Goal: Task Accomplishment & Management: Manage account settings

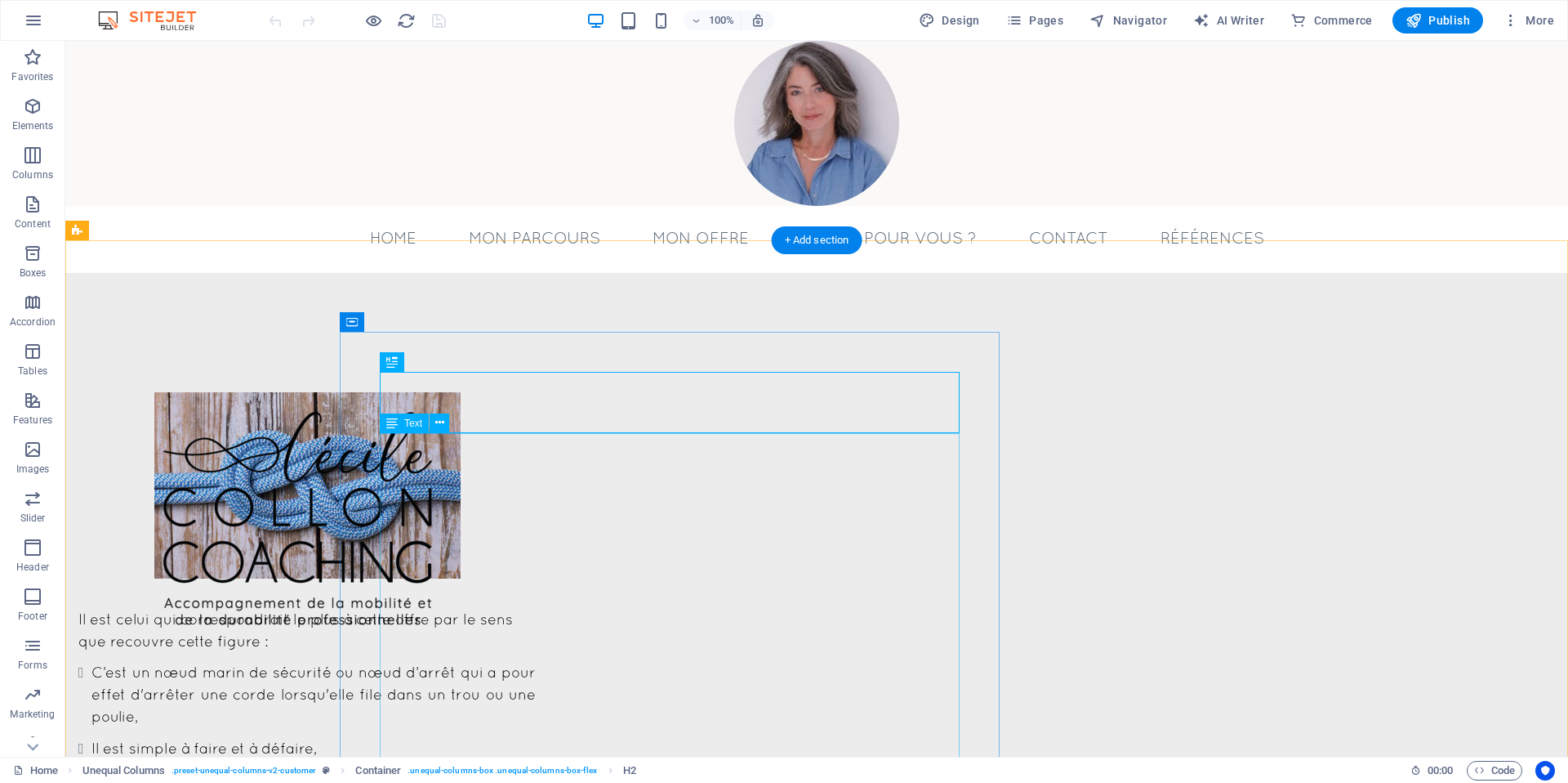
scroll to position [700, 0]
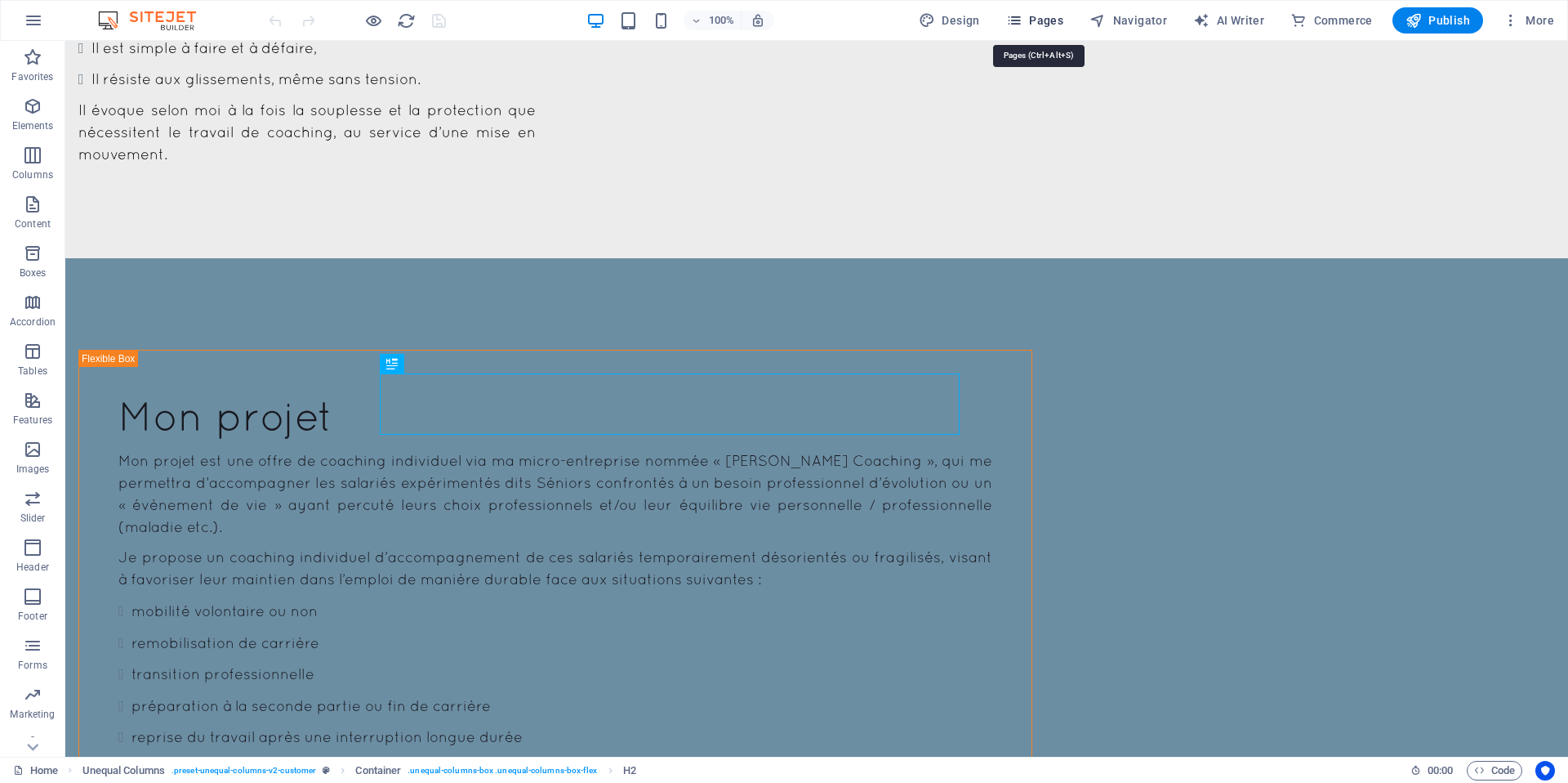
click at [1057, 23] on span "Pages" at bounding box center [1034, 21] width 57 height 17
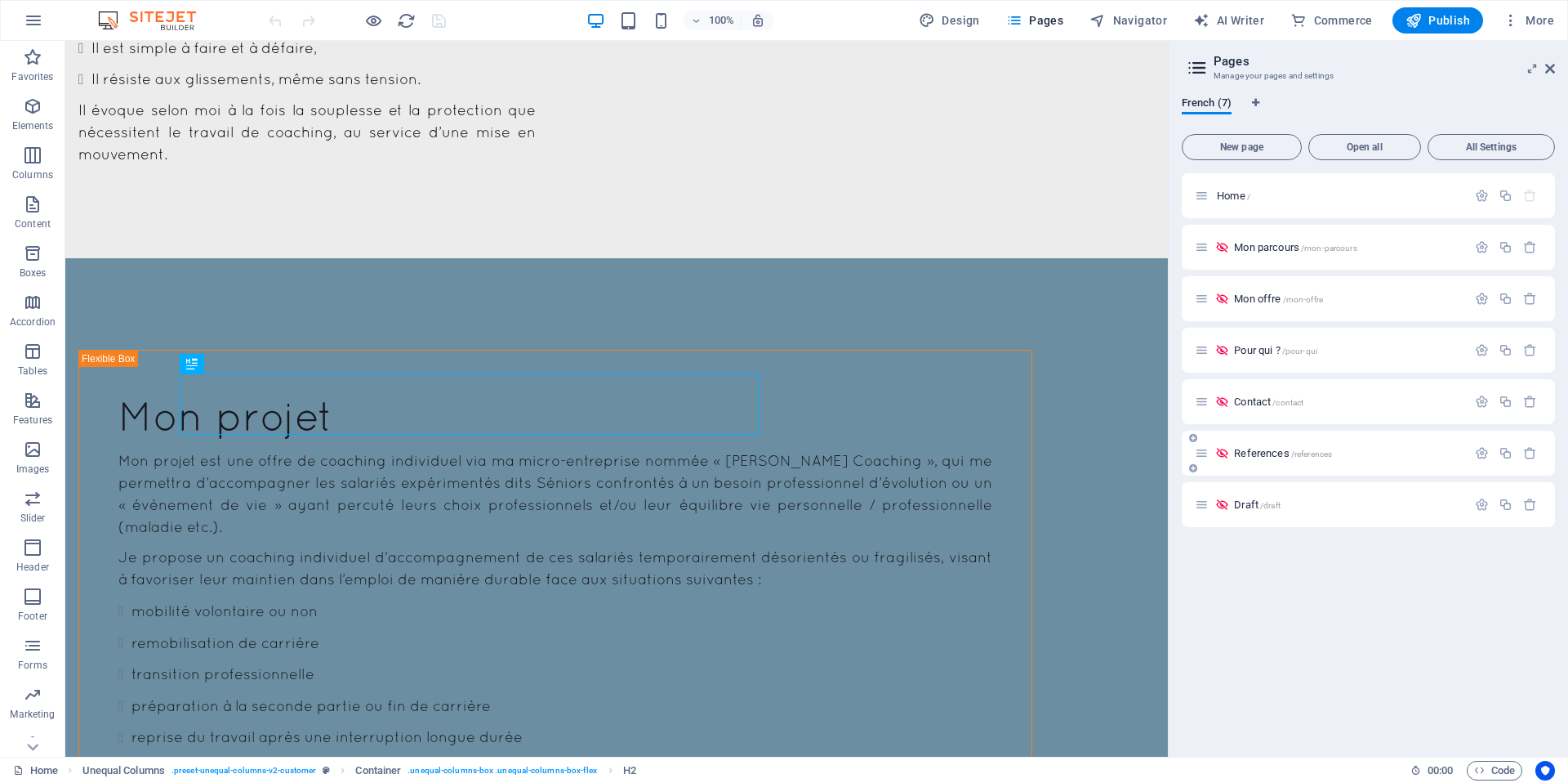
click at [1255, 447] on div "References /references" at bounding box center [1331, 453] width 272 height 19
click at [1253, 459] on div "References /references" at bounding box center [1331, 453] width 272 height 19
click at [1255, 454] on span "References /references" at bounding box center [1283, 453] width 98 height 12
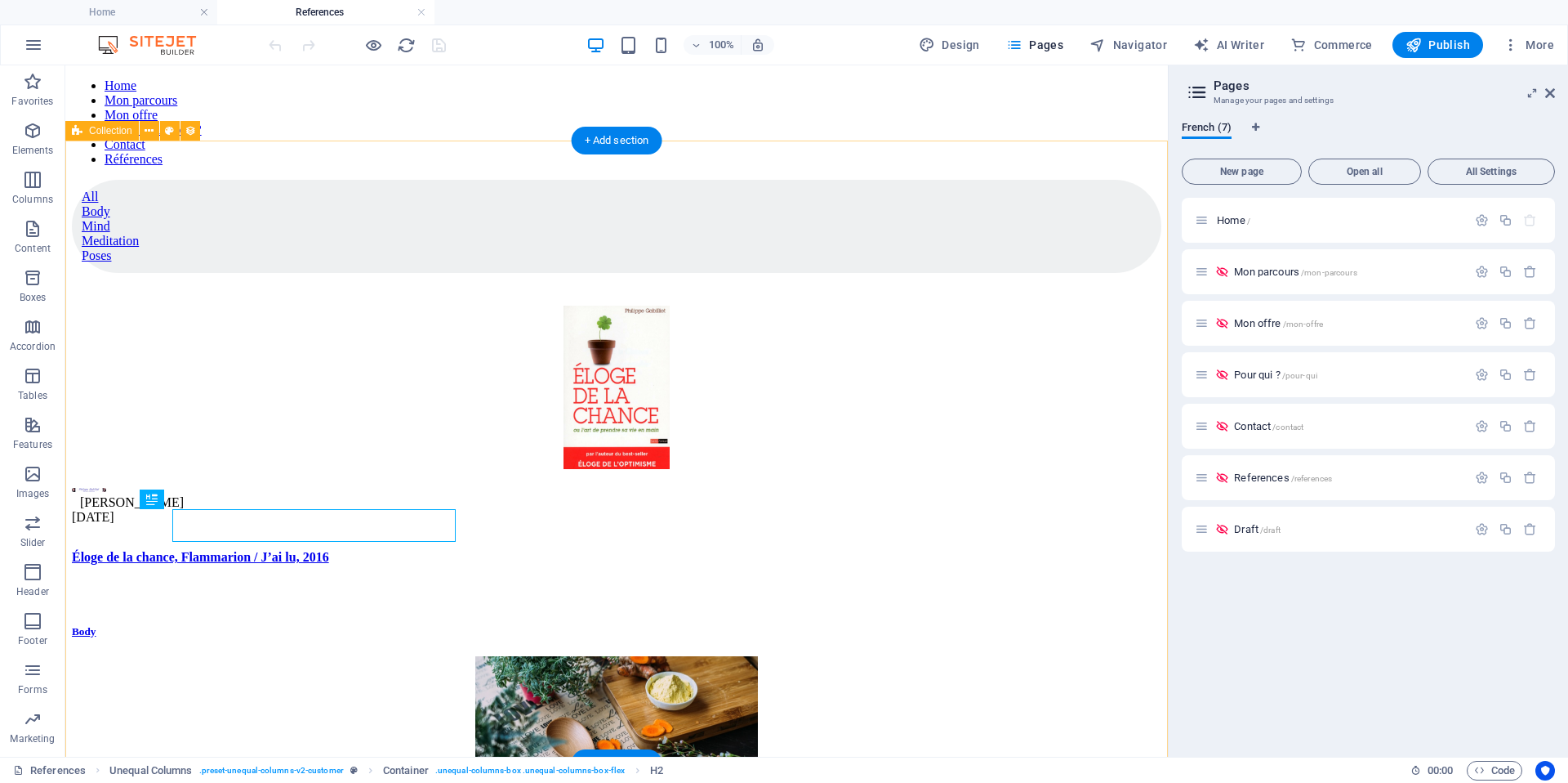
scroll to position [0, 0]
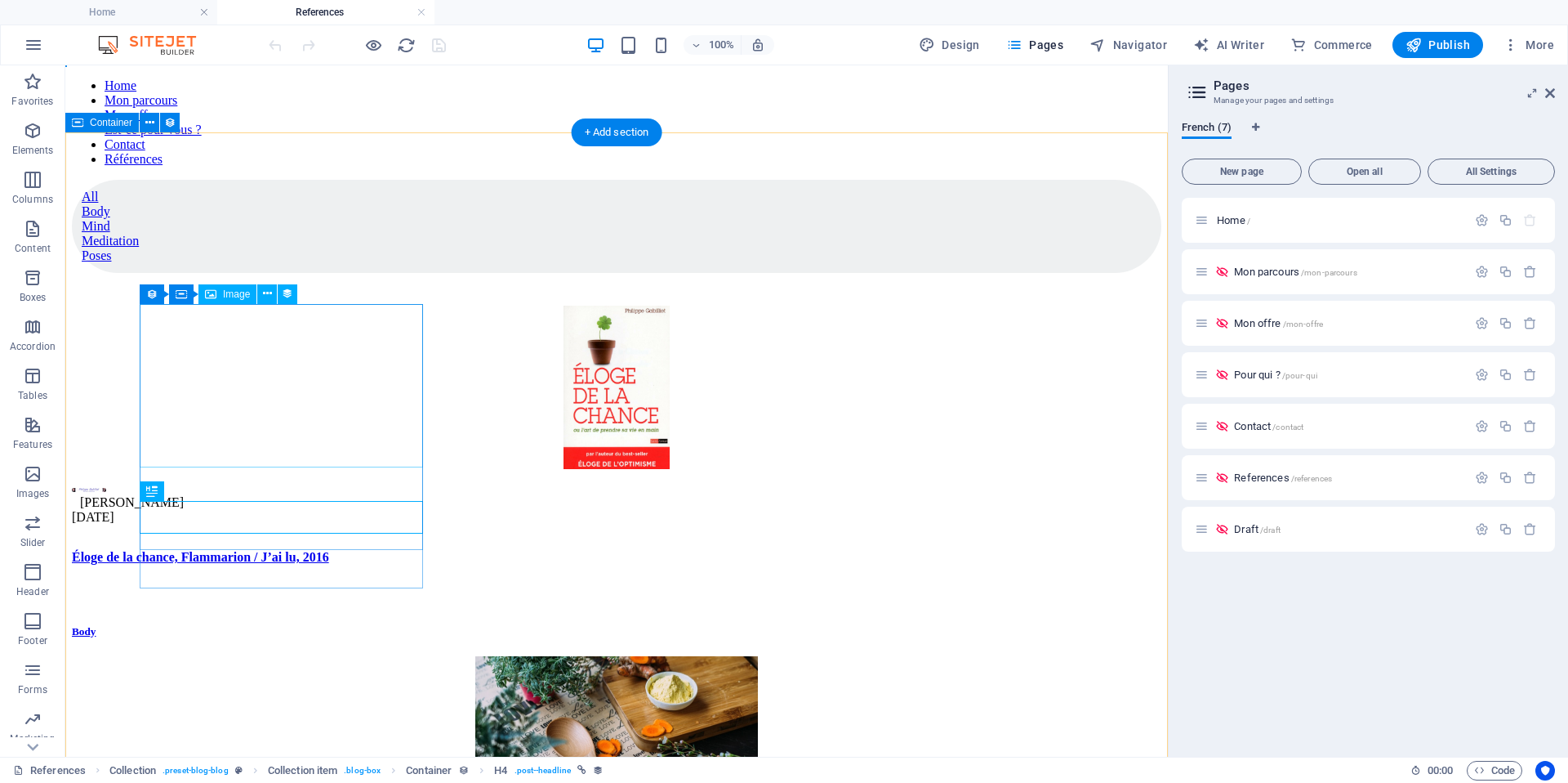
click at [268, 381] on figure at bounding box center [616, 389] width 1089 height 167
click at [276, 385] on figure at bounding box center [616, 389] width 1089 height 167
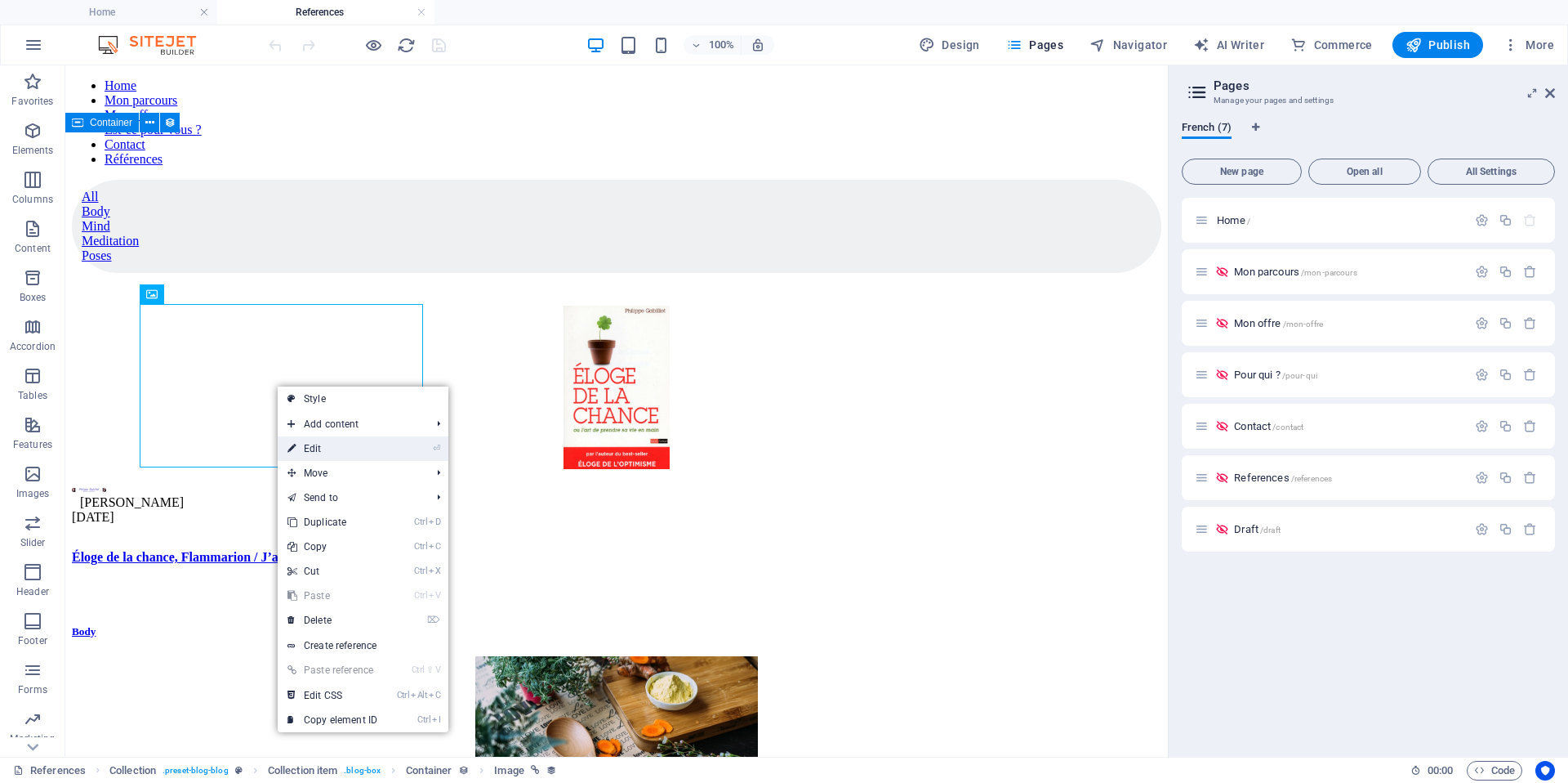
click at [371, 447] on link "⏎ Edit" at bounding box center [332, 448] width 109 height 24
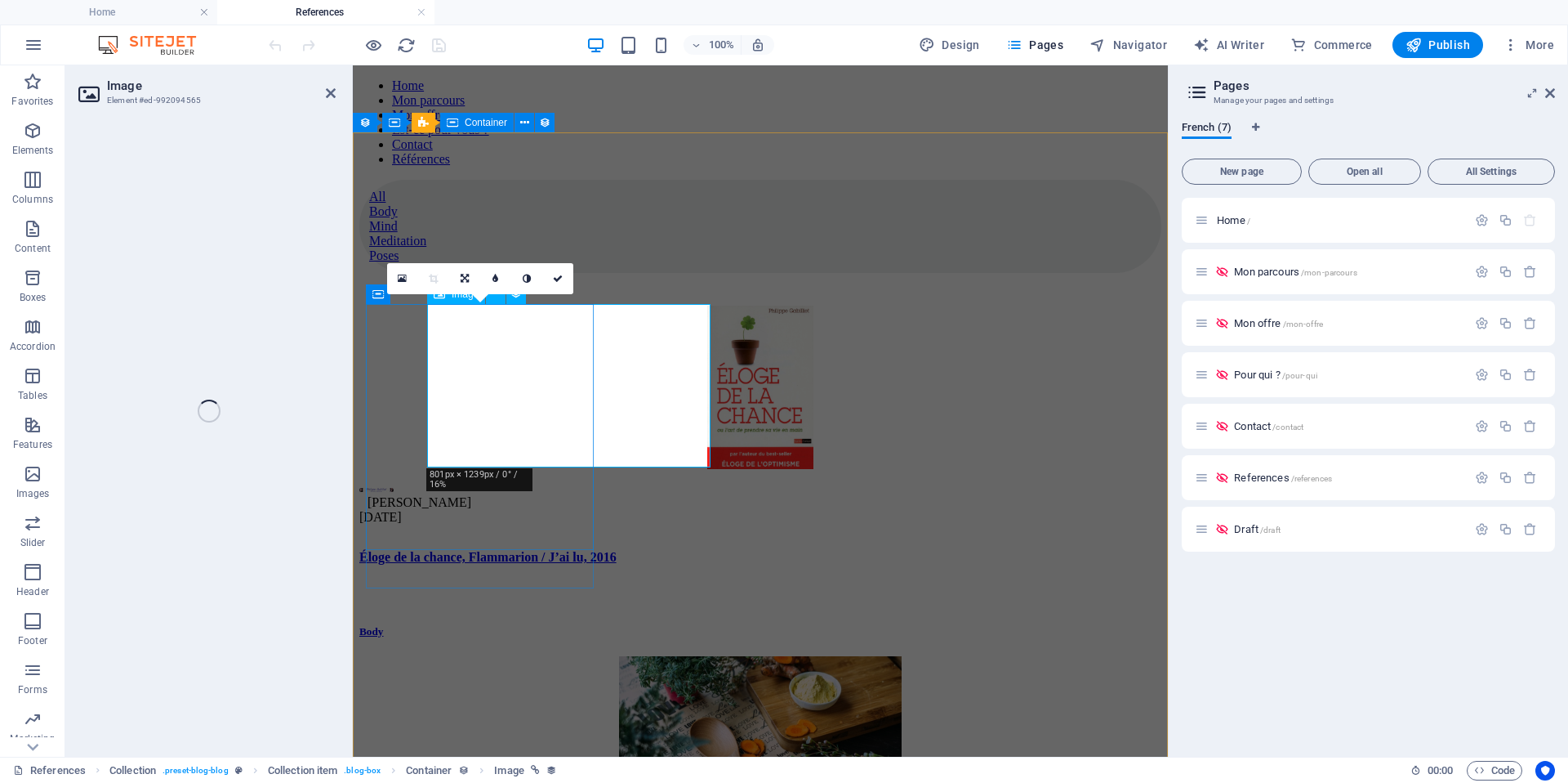
select select "image"
select select "px"
select select "%"
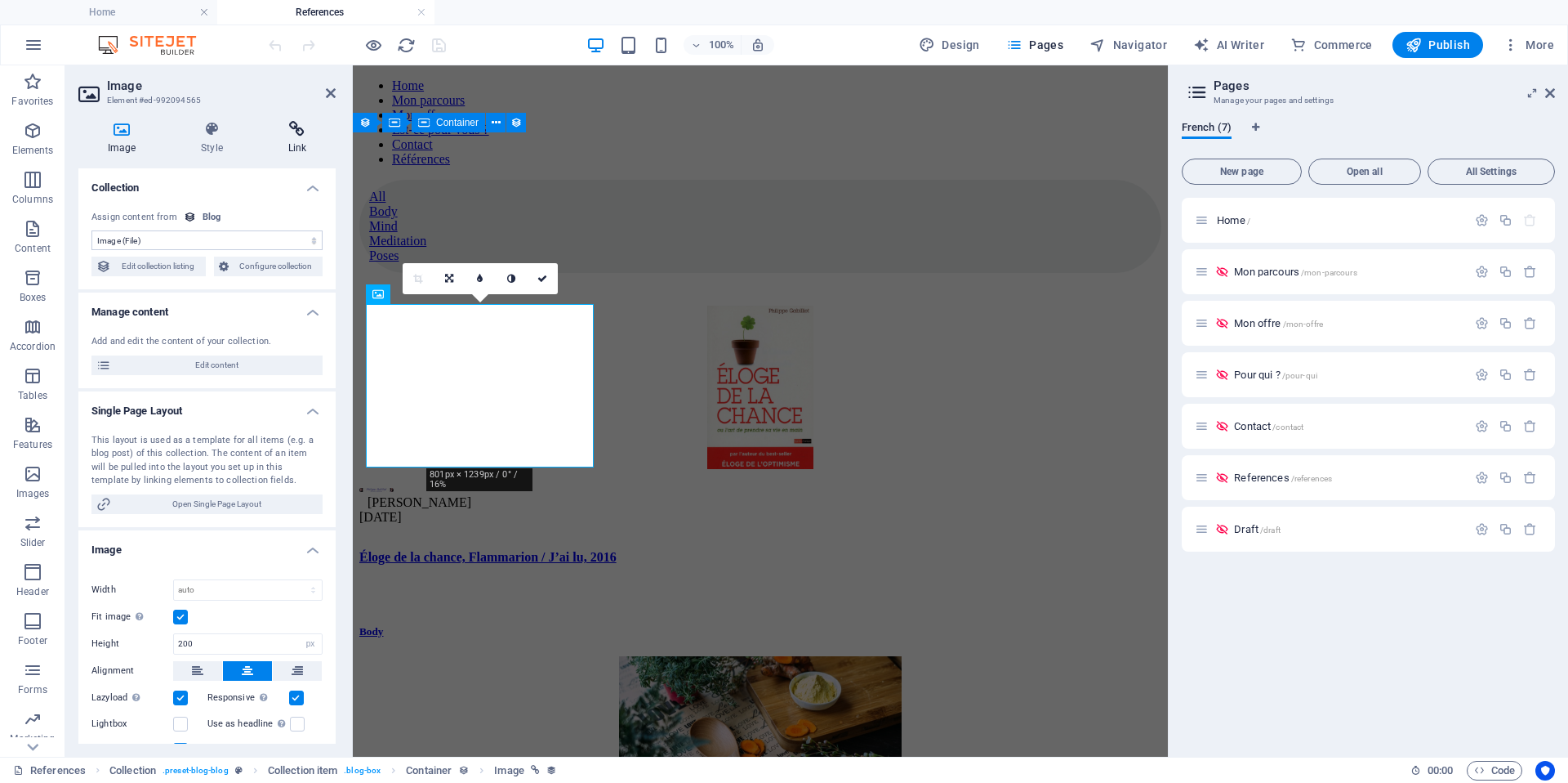
click at [296, 136] on icon at bounding box center [297, 130] width 76 height 17
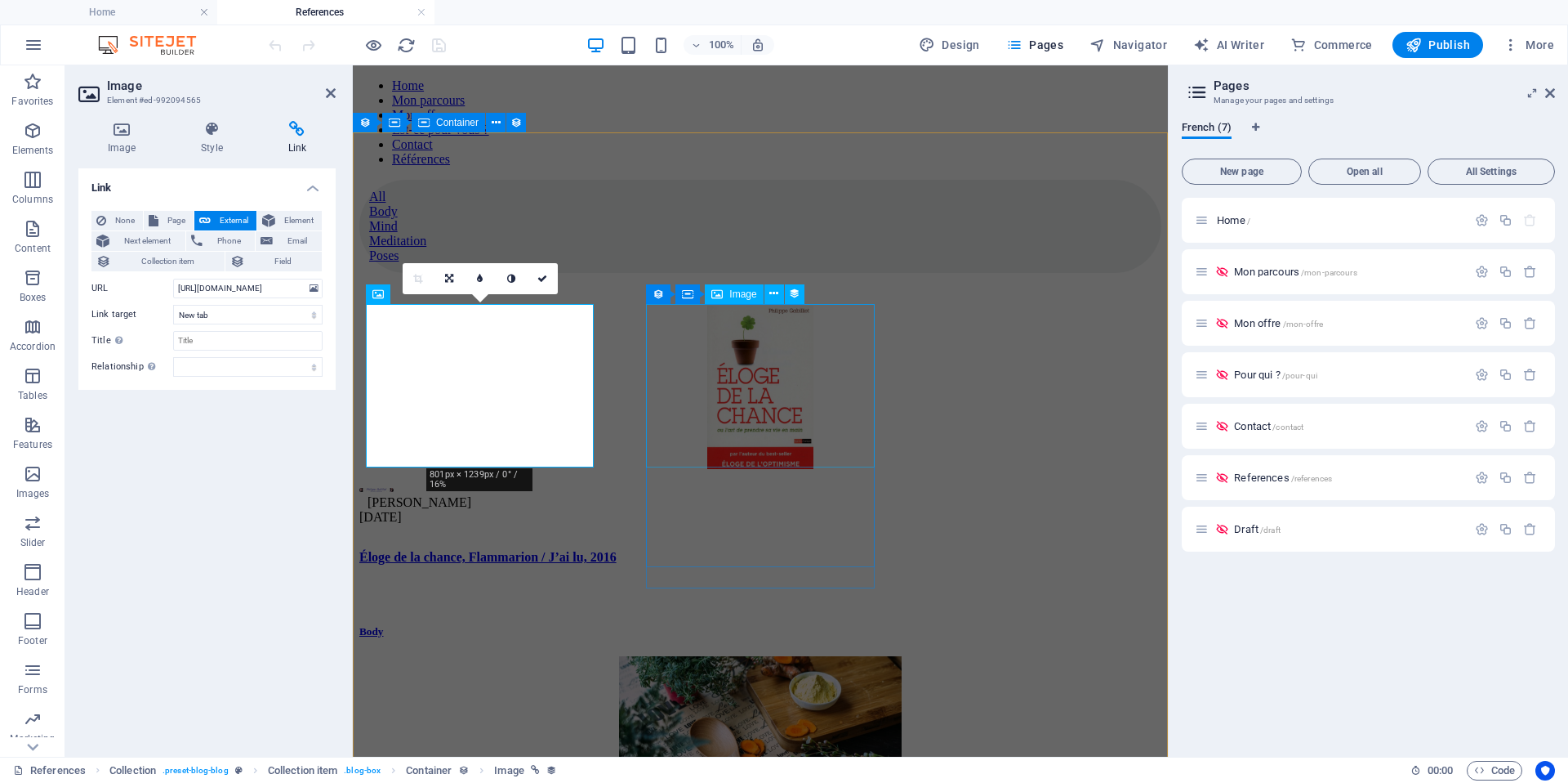
click at [745, 656] on figure at bounding box center [760, 739] width 802 height 167
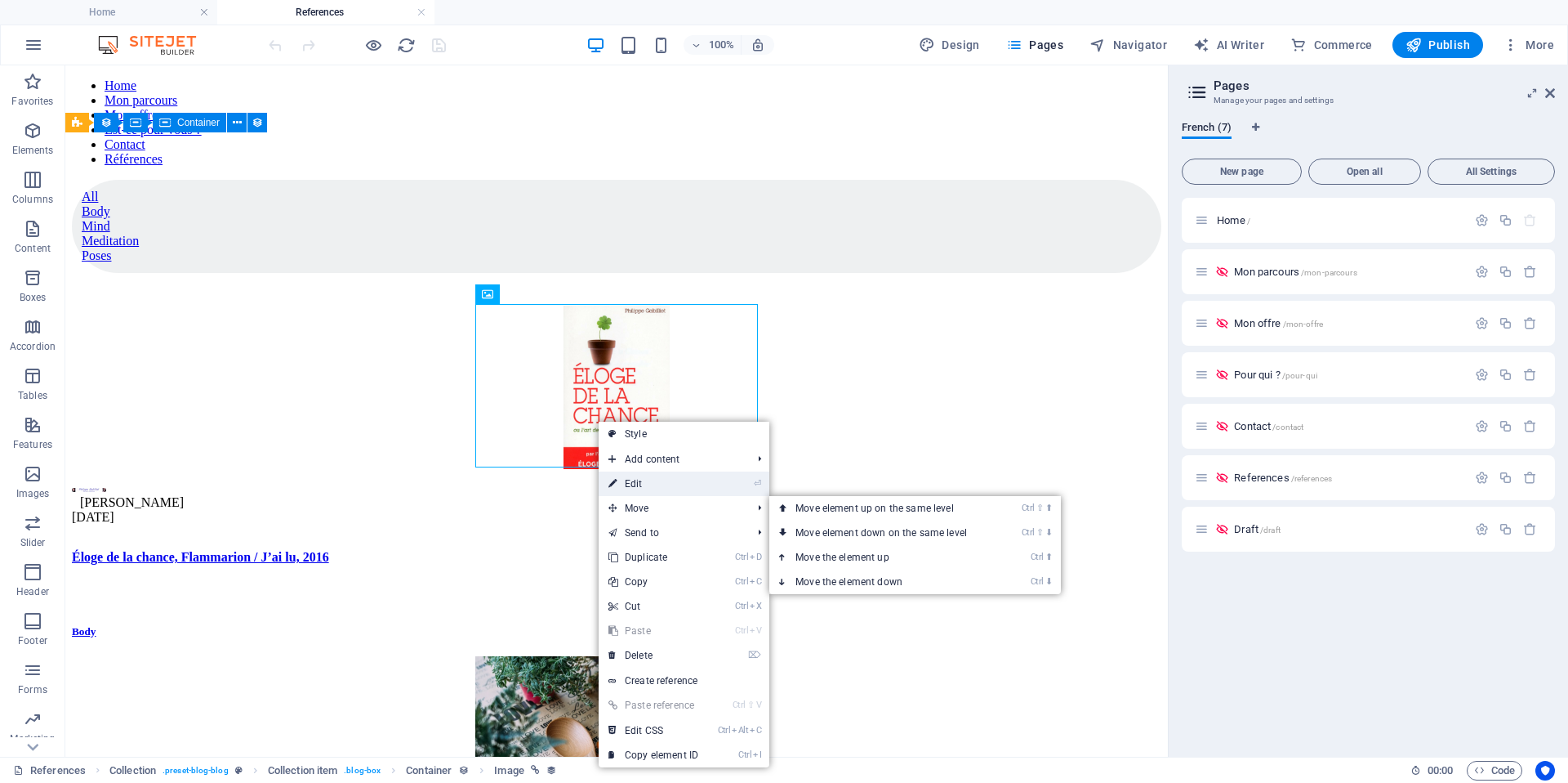
click at [659, 482] on link "⏎ Edit" at bounding box center [653, 484] width 109 height 24
select select "image"
select select "px"
select select "%"
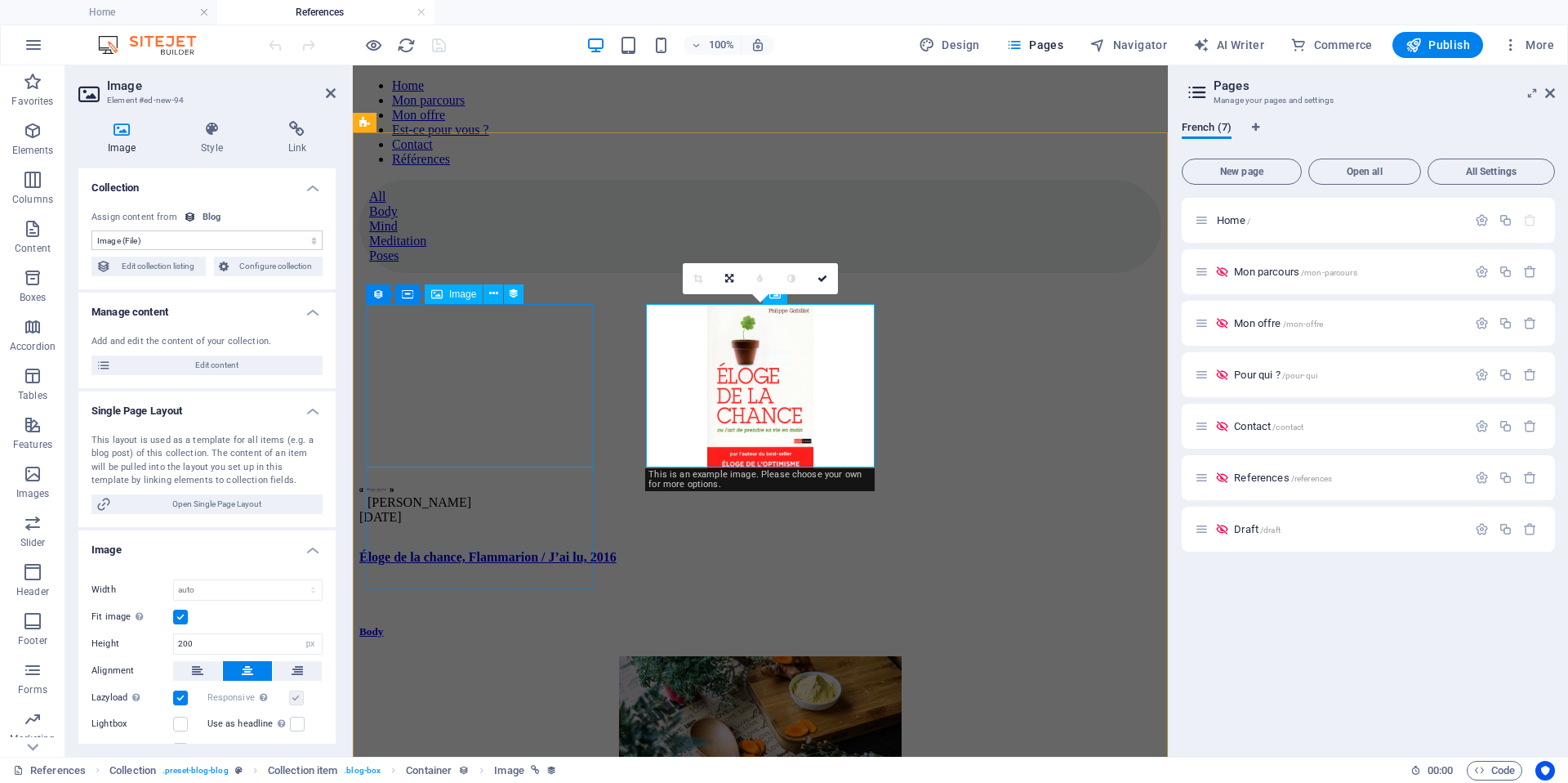
click at [483, 351] on figure at bounding box center [760, 389] width 802 height 167
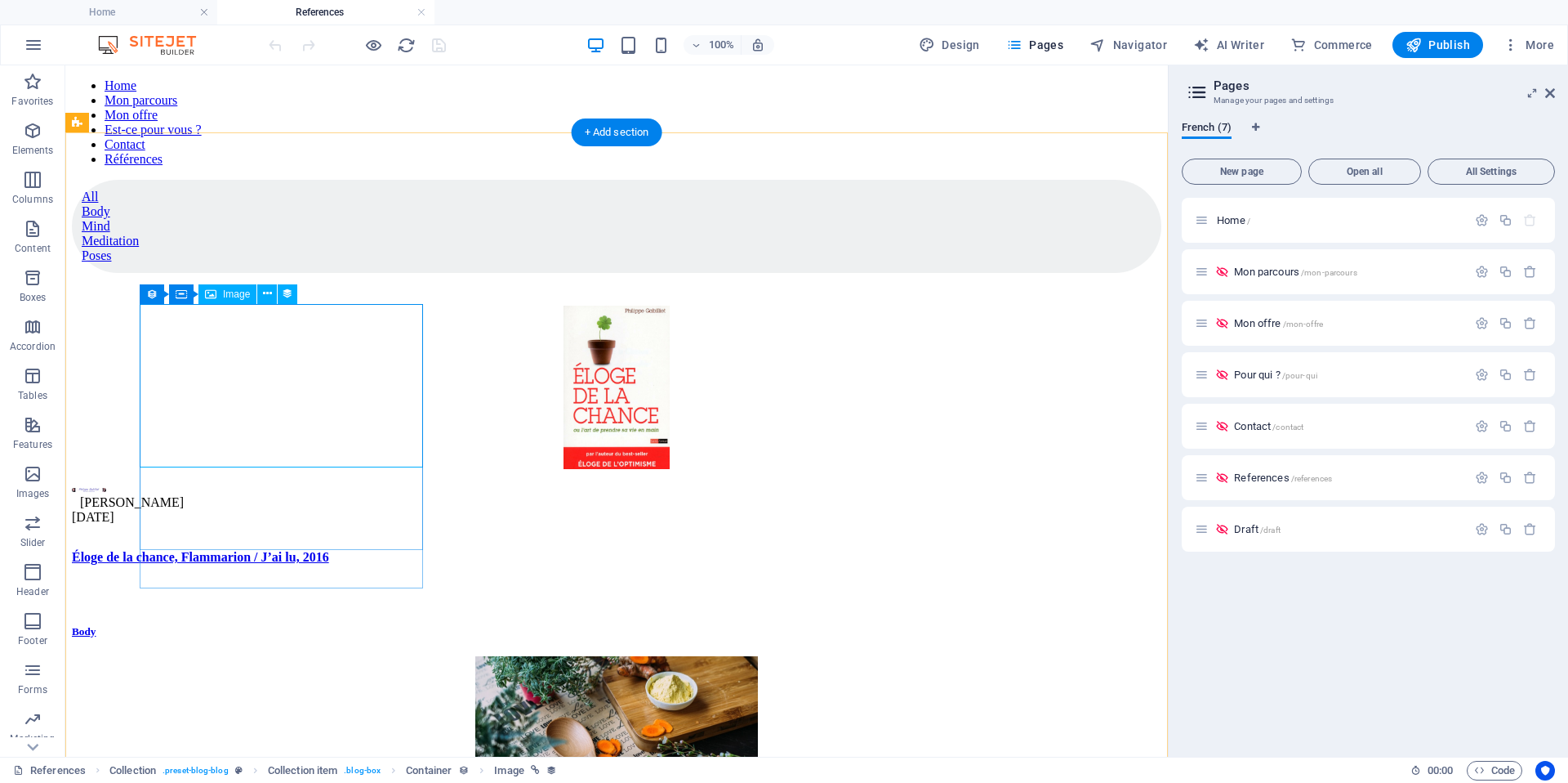
click at [348, 386] on figure at bounding box center [616, 389] width 1089 height 167
click at [260, 287] on button at bounding box center [266, 294] width 20 height 20
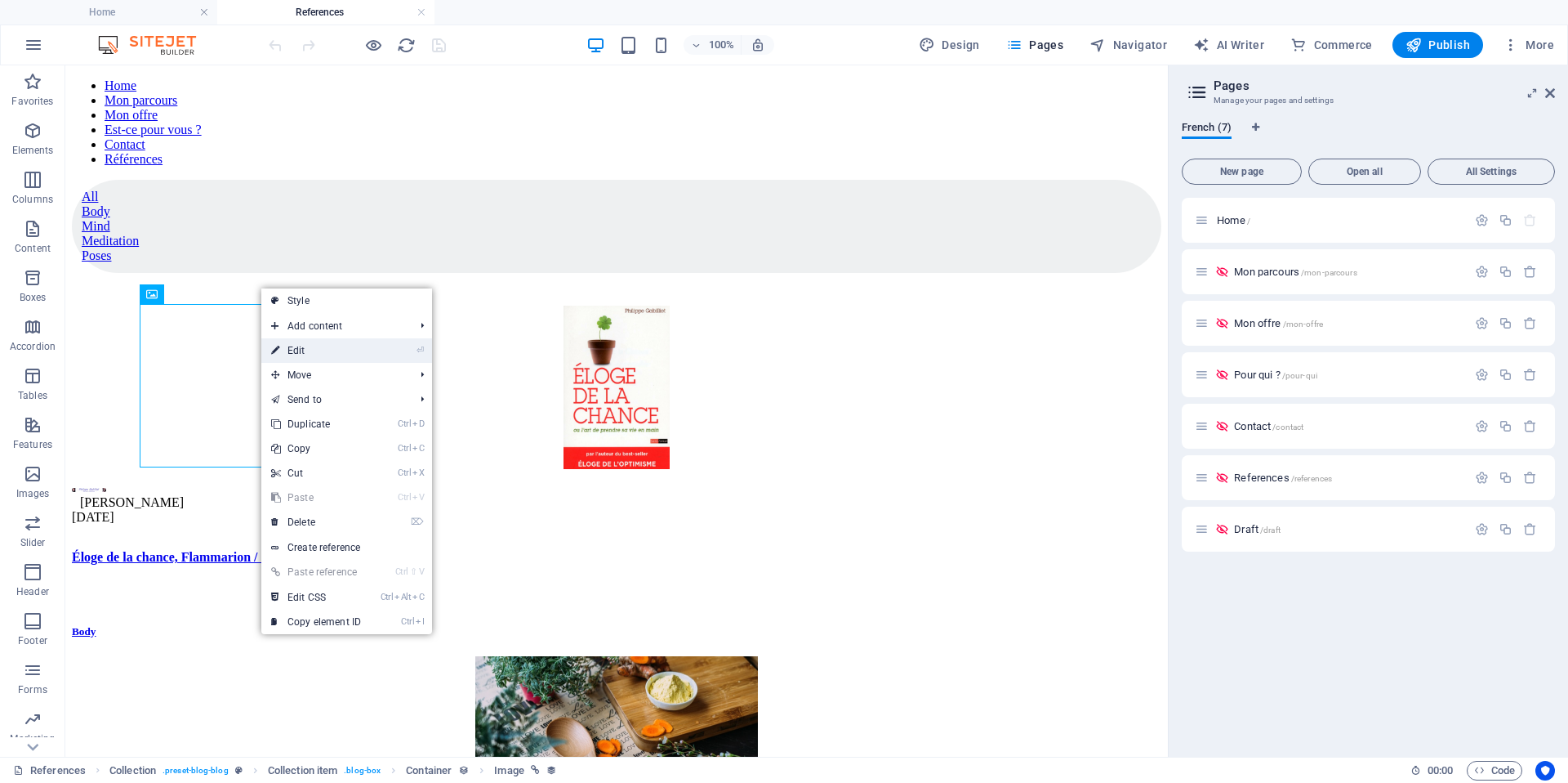
click at [310, 345] on link "⏎ Edit" at bounding box center [316, 350] width 109 height 24
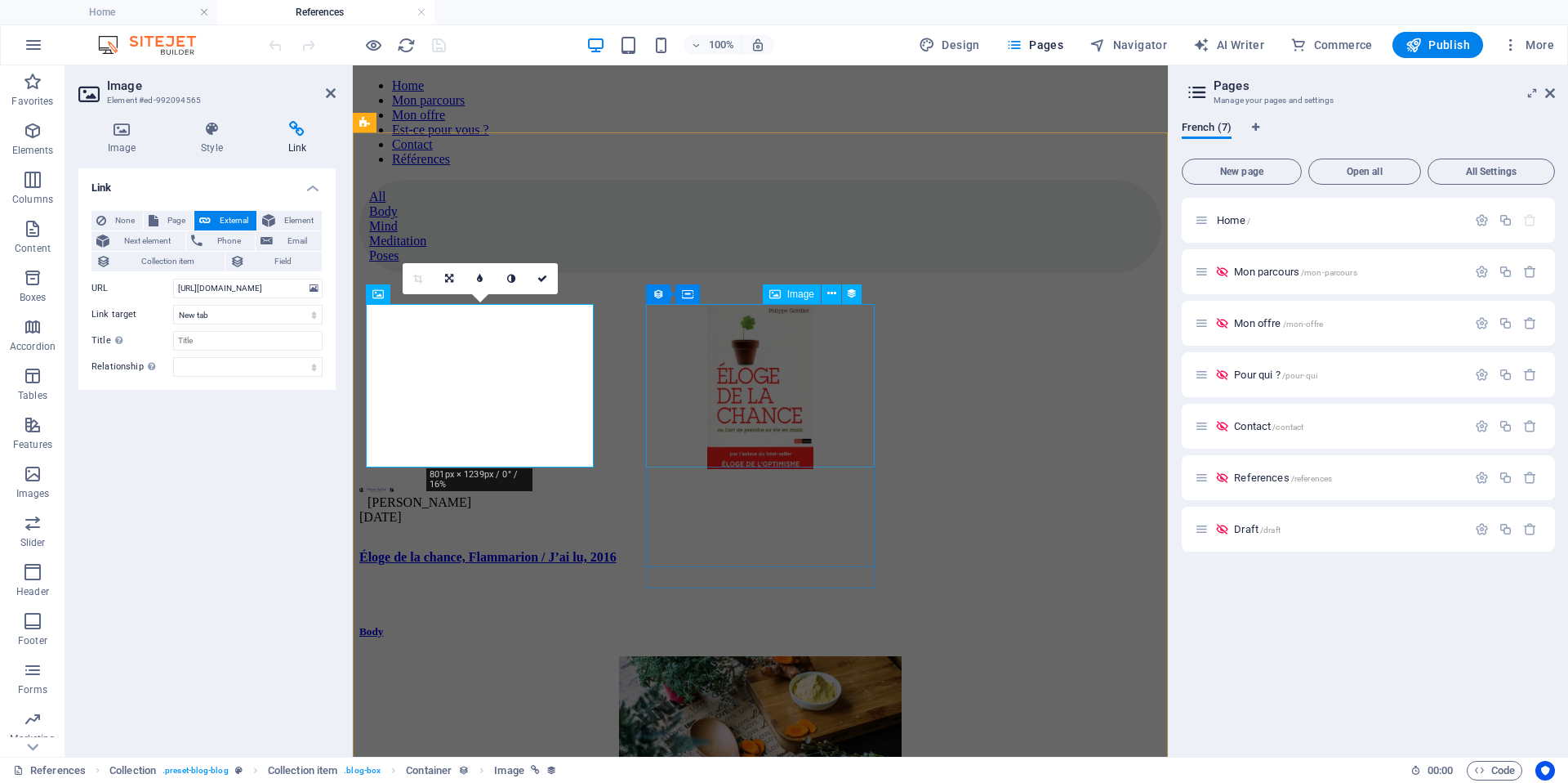
click at [787, 656] on figure at bounding box center [760, 739] width 802 height 167
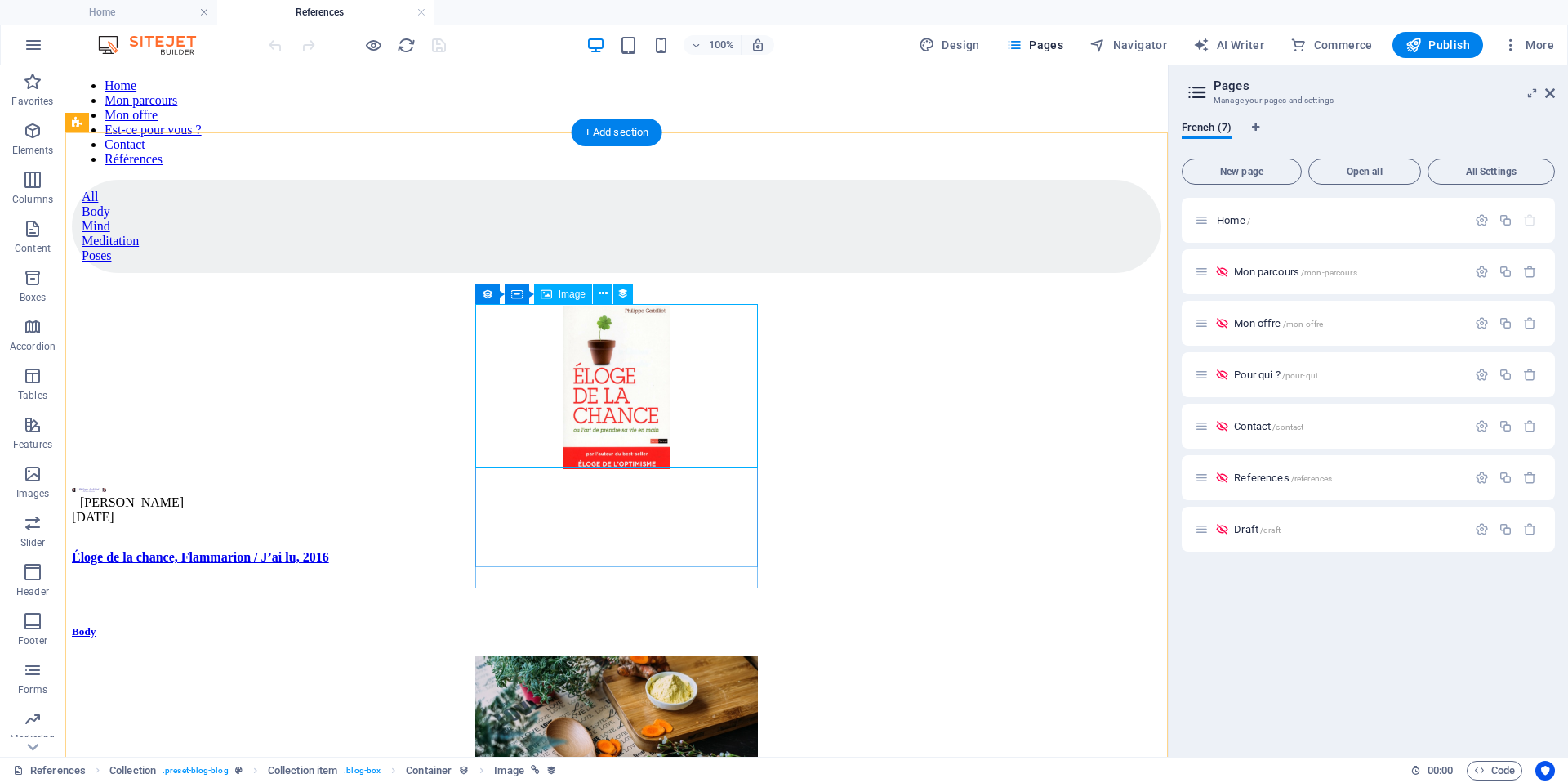
click at [720, 656] on figure at bounding box center [616, 739] width 1089 height 167
click at [607, 295] on icon at bounding box center [604, 294] width 9 height 17
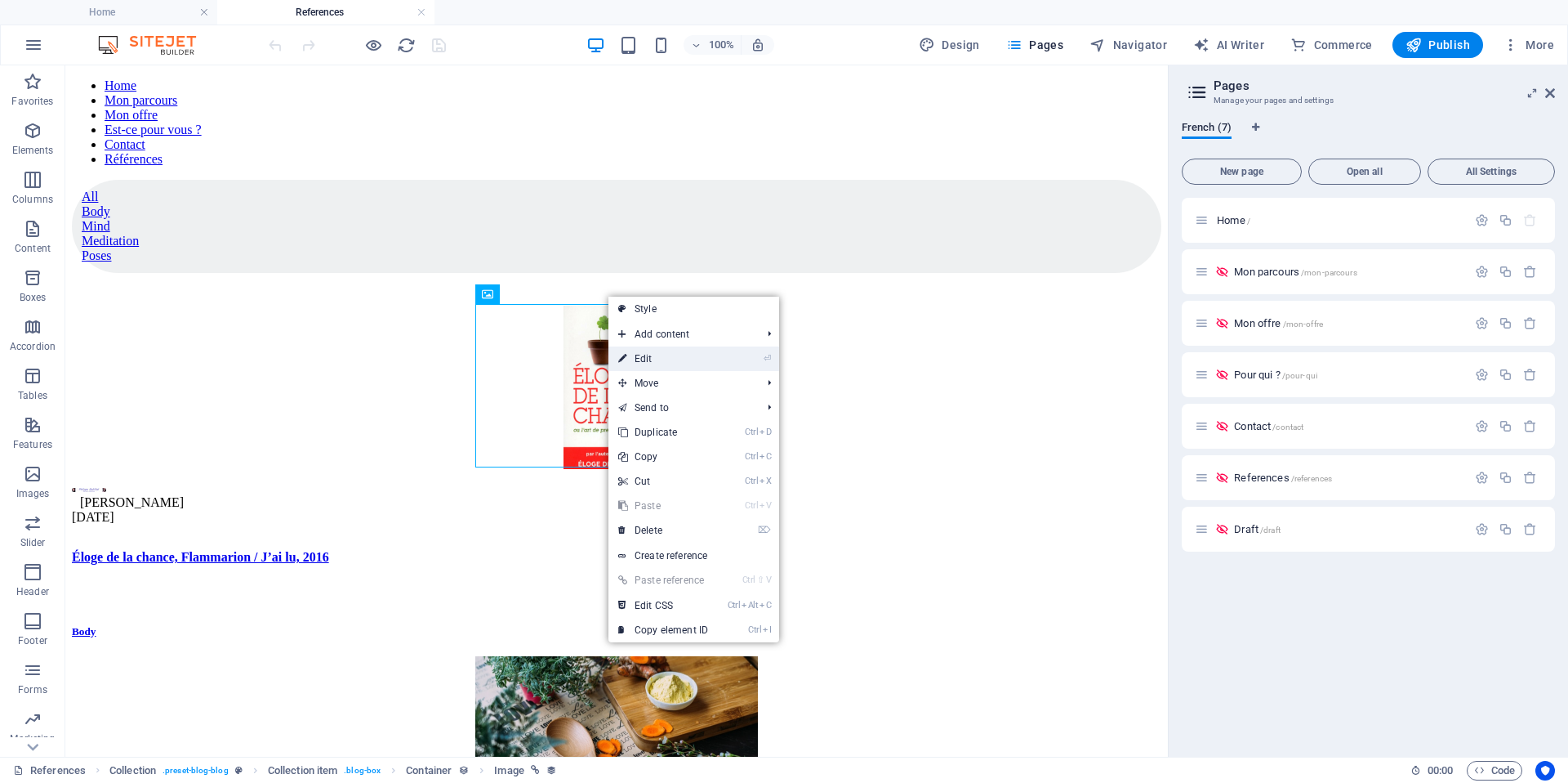
click at [667, 360] on link "⏎ Edit" at bounding box center [662, 359] width 109 height 24
select select "image"
select select "px"
select select "%"
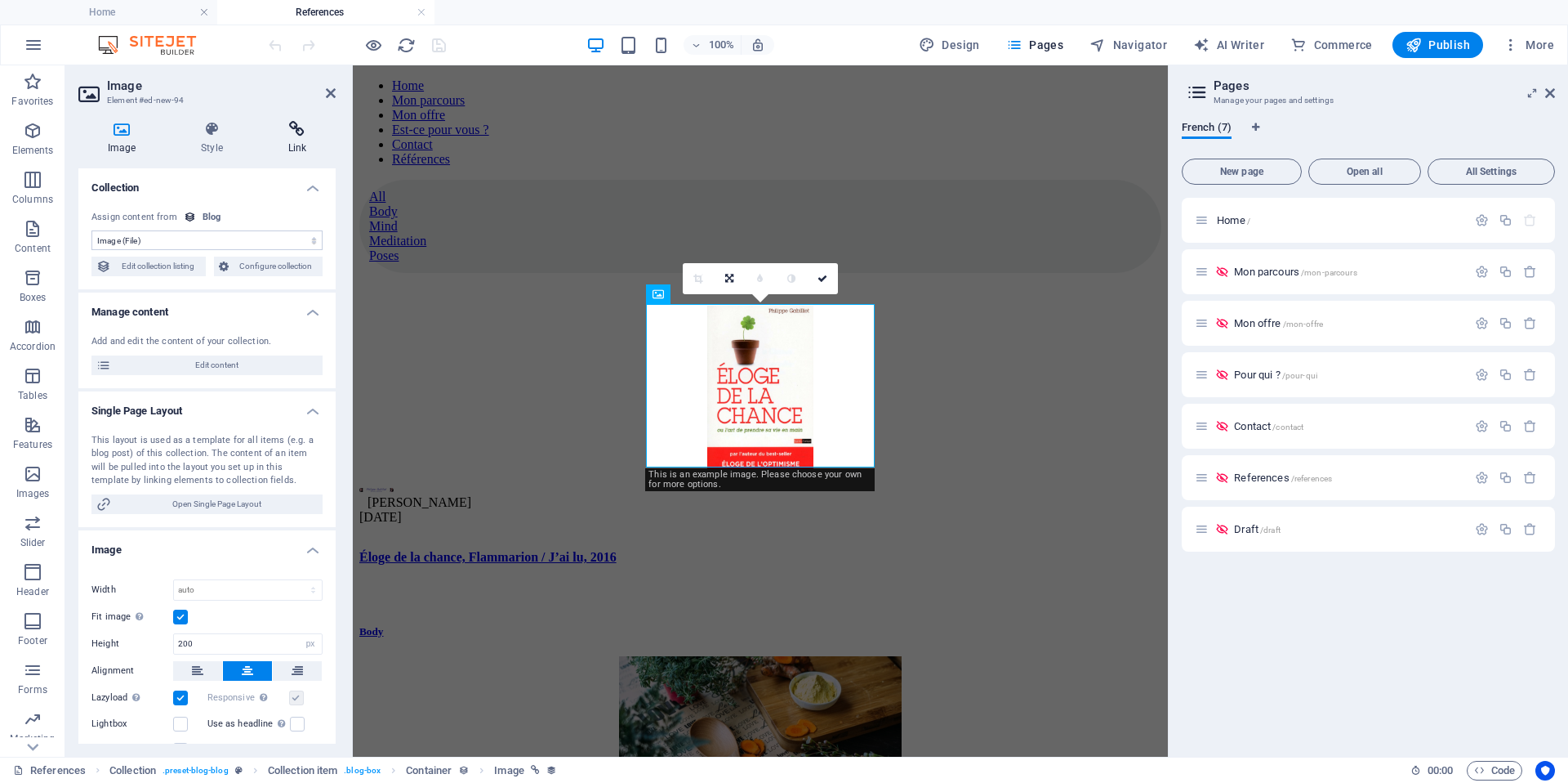
click at [301, 143] on h4 "Link" at bounding box center [297, 138] width 76 height 34
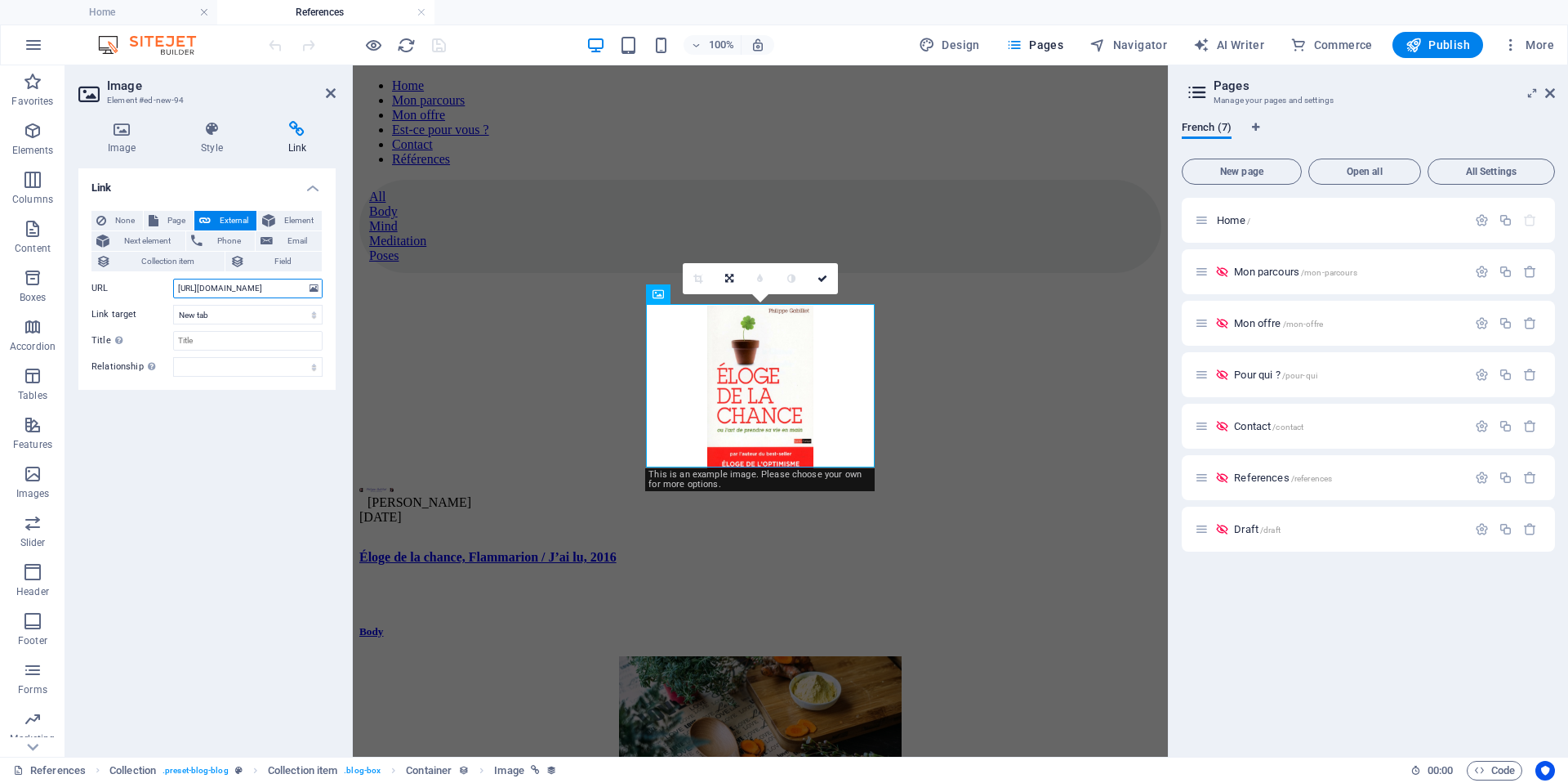
drag, startPoint x: 306, startPoint y: 289, endPoint x: 253, endPoint y: 292, distance: 53.1
click at [253, 292] on input "https://www.philippegabilliet.com/chance/" at bounding box center [248, 288] width 149 height 20
type input "https://www.philippehance/"
click at [308, 479] on div "Link None Page External Element Next element Phone Email Collection item Field …" at bounding box center [207, 456] width 257 height 575
drag, startPoint x: 293, startPoint y: 291, endPoint x: 252, endPoint y: 292, distance: 41.0
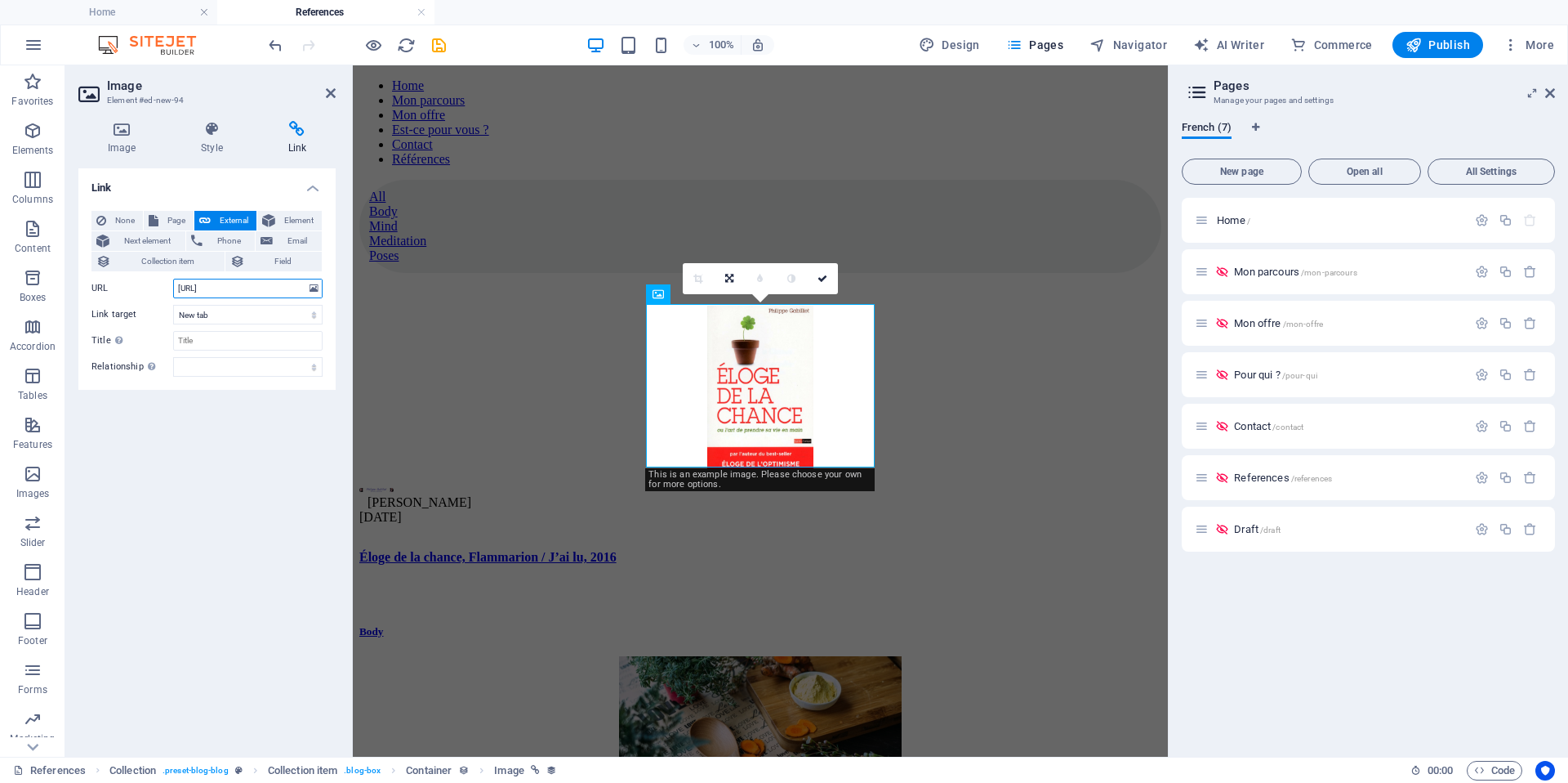
click at [252, 292] on input "https://www.philippehance/" at bounding box center [248, 288] width 149 height 20
click at [252, 438] on div "Link None Page External Element Next element Phone Email Collection item Field …" at bounding box center [207, 456] width 257 height 575
click at [496, 369] on figure at bounding box center [760, 389] width 802 height 167
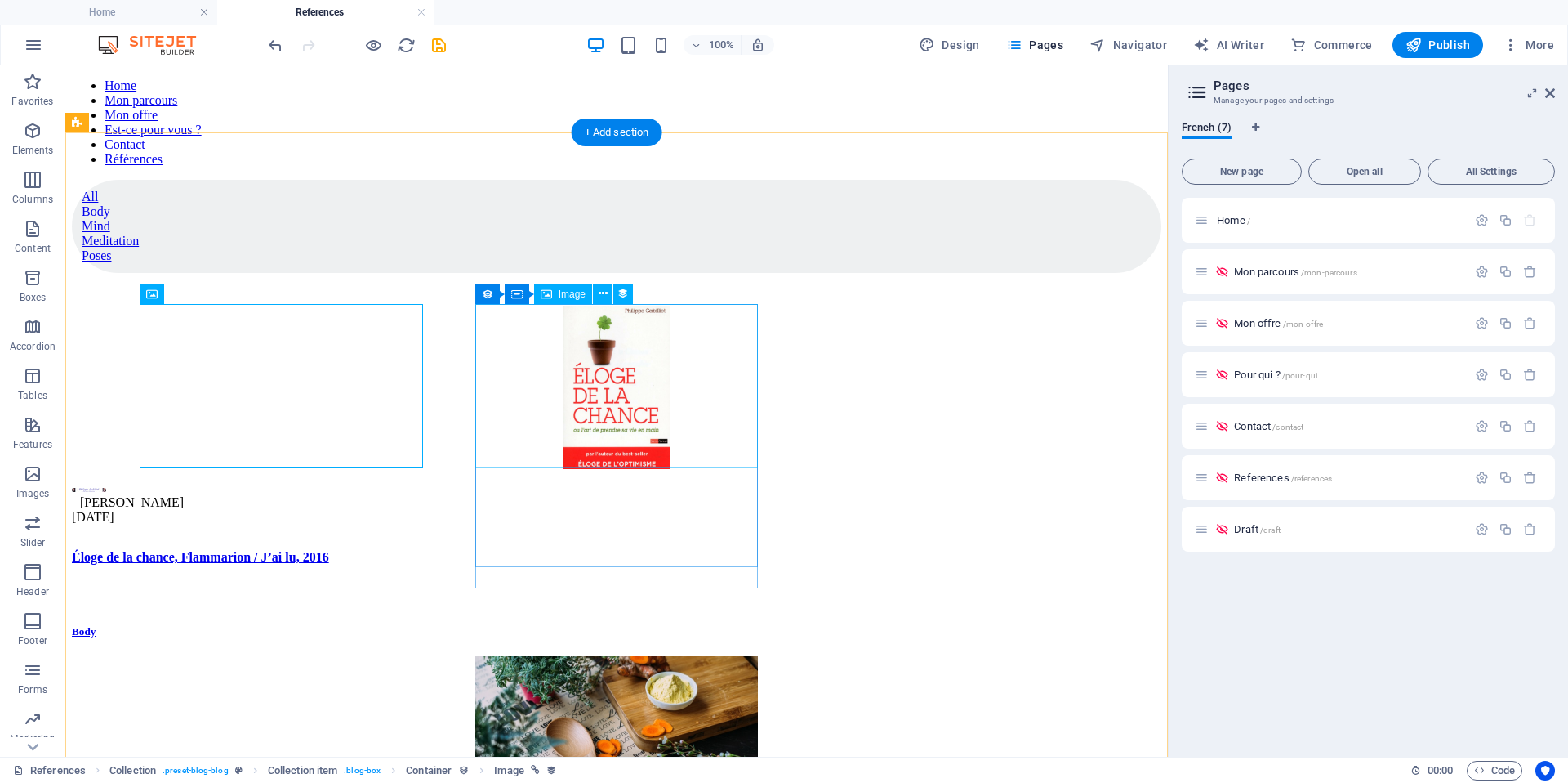
click at [496, 656] on figure at bounding box center [616, 739] width 1089 height 167
click at [612, 656] on figure at bounding box center [616, 739] width 1089 height 167
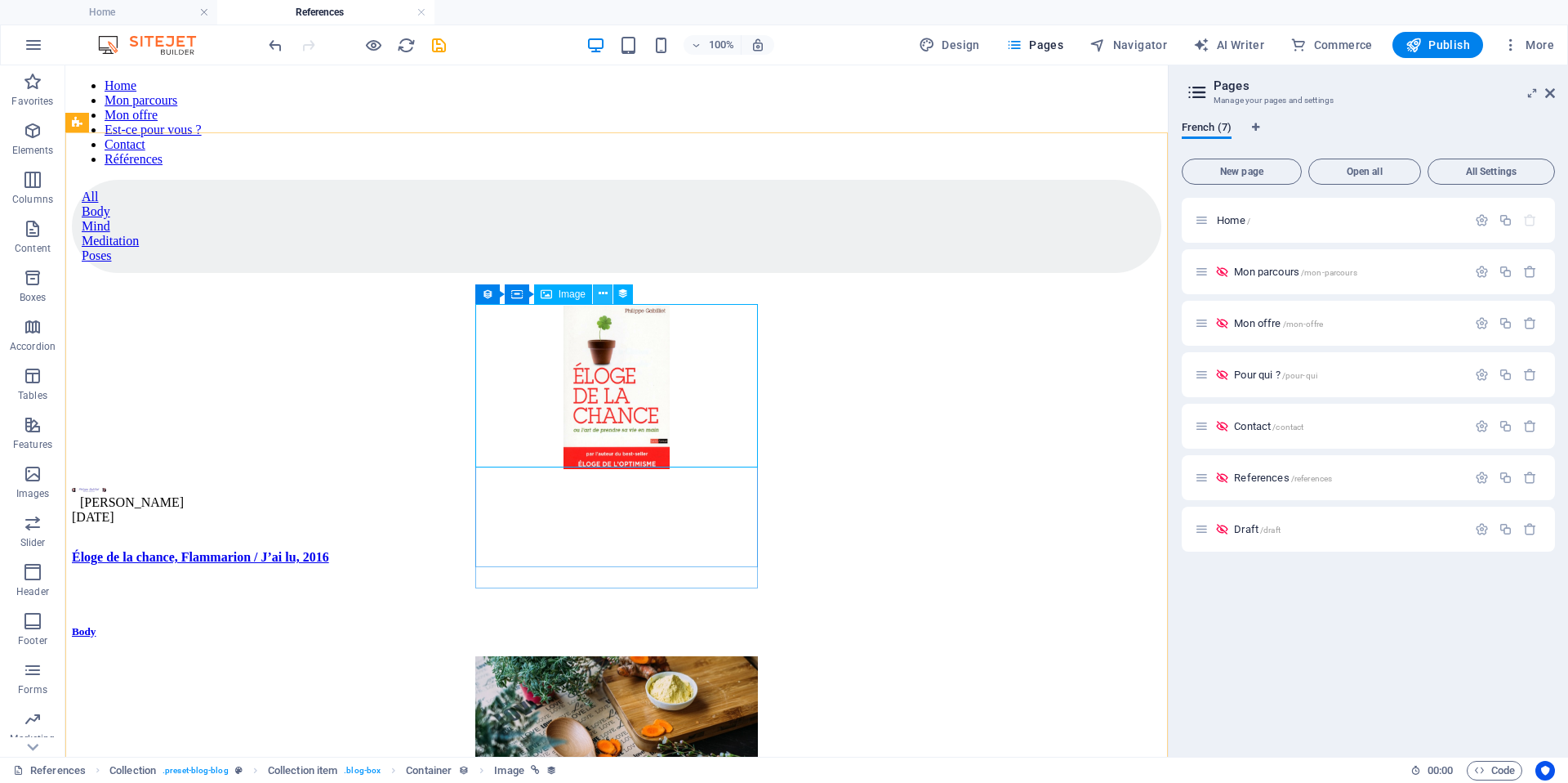
click at [600, 285] on button at bounding box center [602, 294] width 20 height 20
click at [600, 295] on icon at bounding box center [604, 294] width 9 height 17
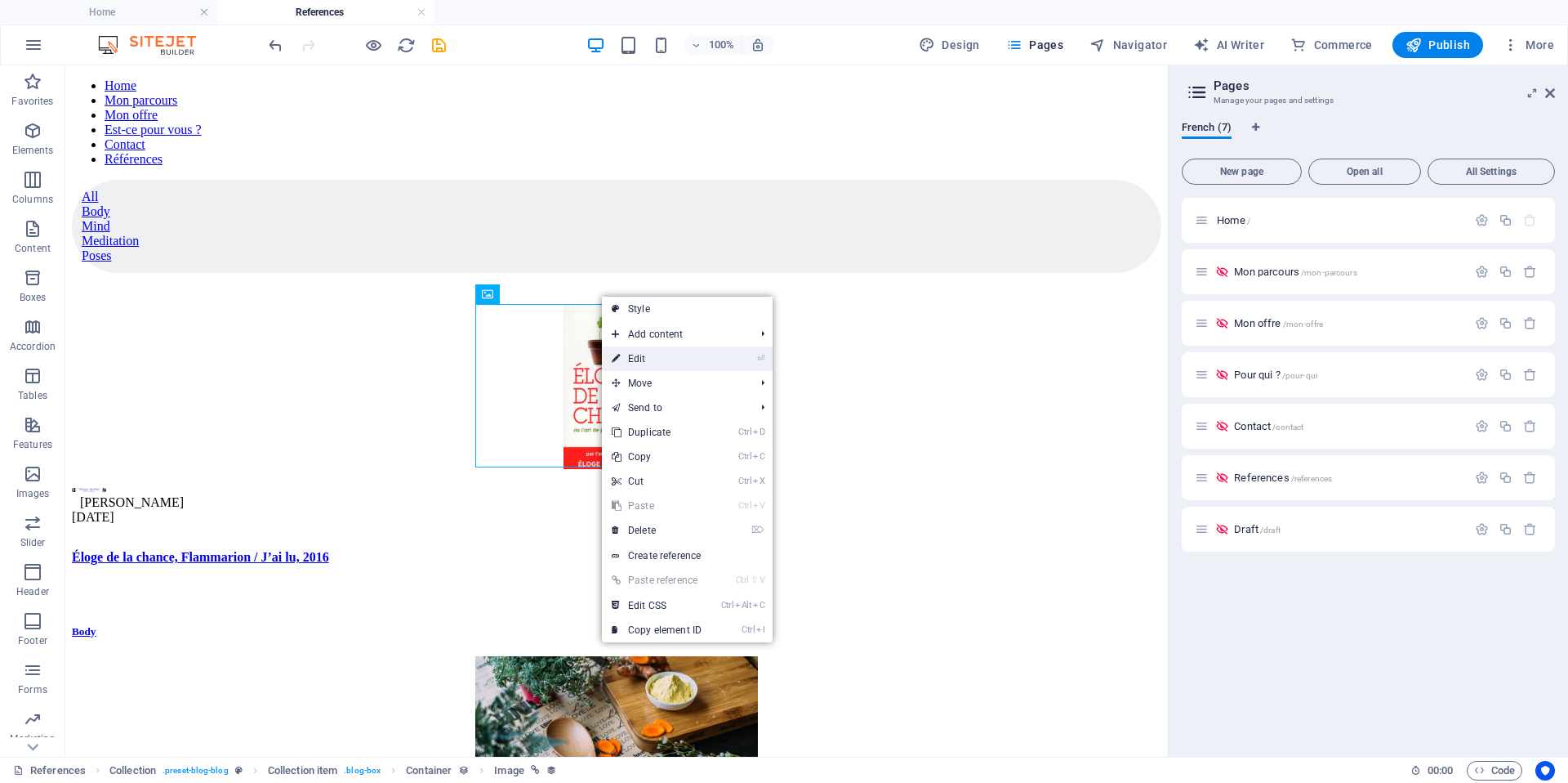
click at [651, 349] on link "⏎ Edit" at bounding box center [656, 359] width 109 height 24
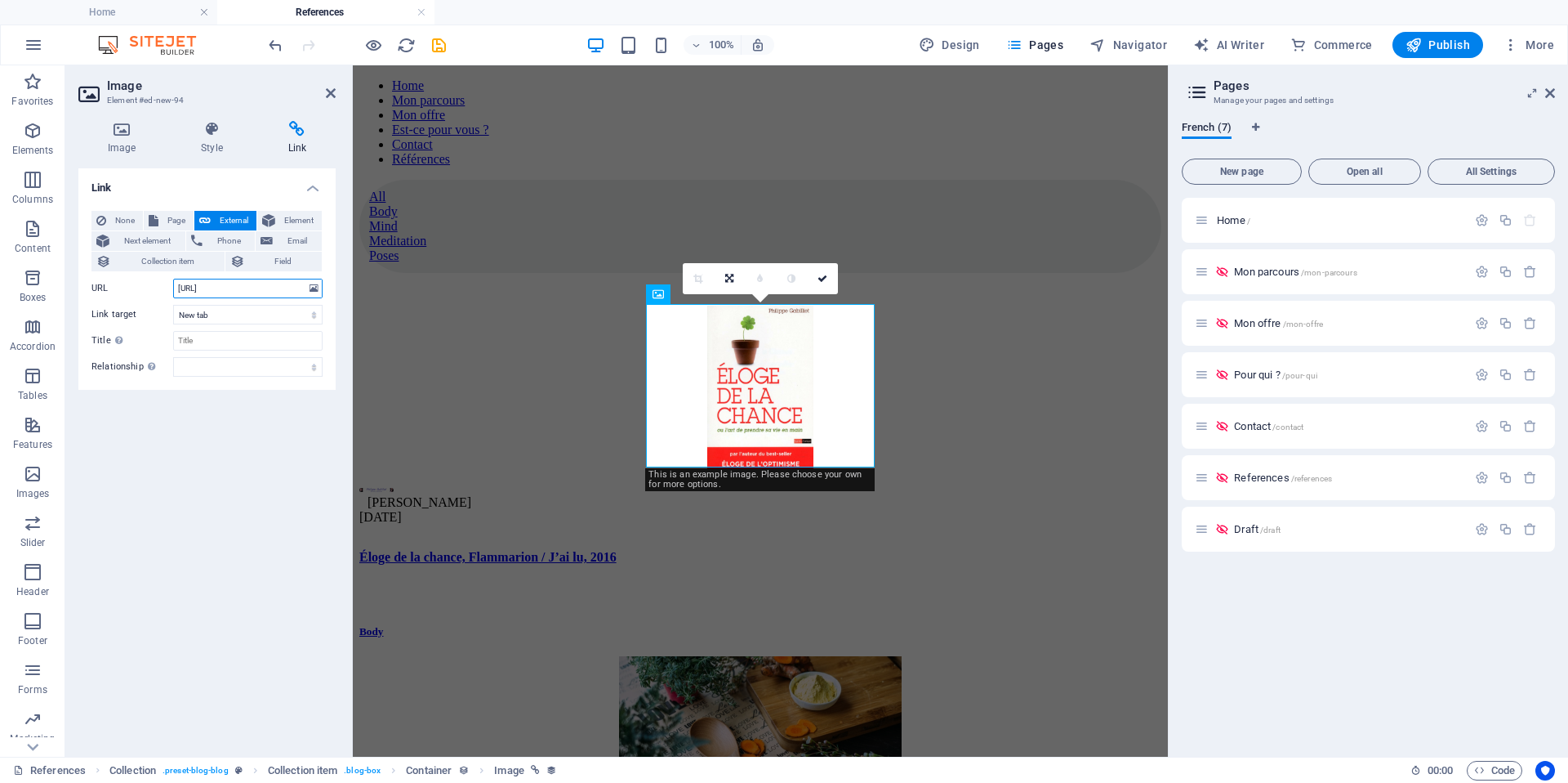
drag, startPoint x: 288, startPoint y: 288, endPoint x: 254, endPoint y: 288, distance: 34.0
click at [254, 288] on input "https://www.philippehance/" at bounding box center [248, 288] width 149 height 20
type input "https://www.philippegabilliet.com"
click at [527, 364] on figure at bounding box center [760, 389] width 802 height 167
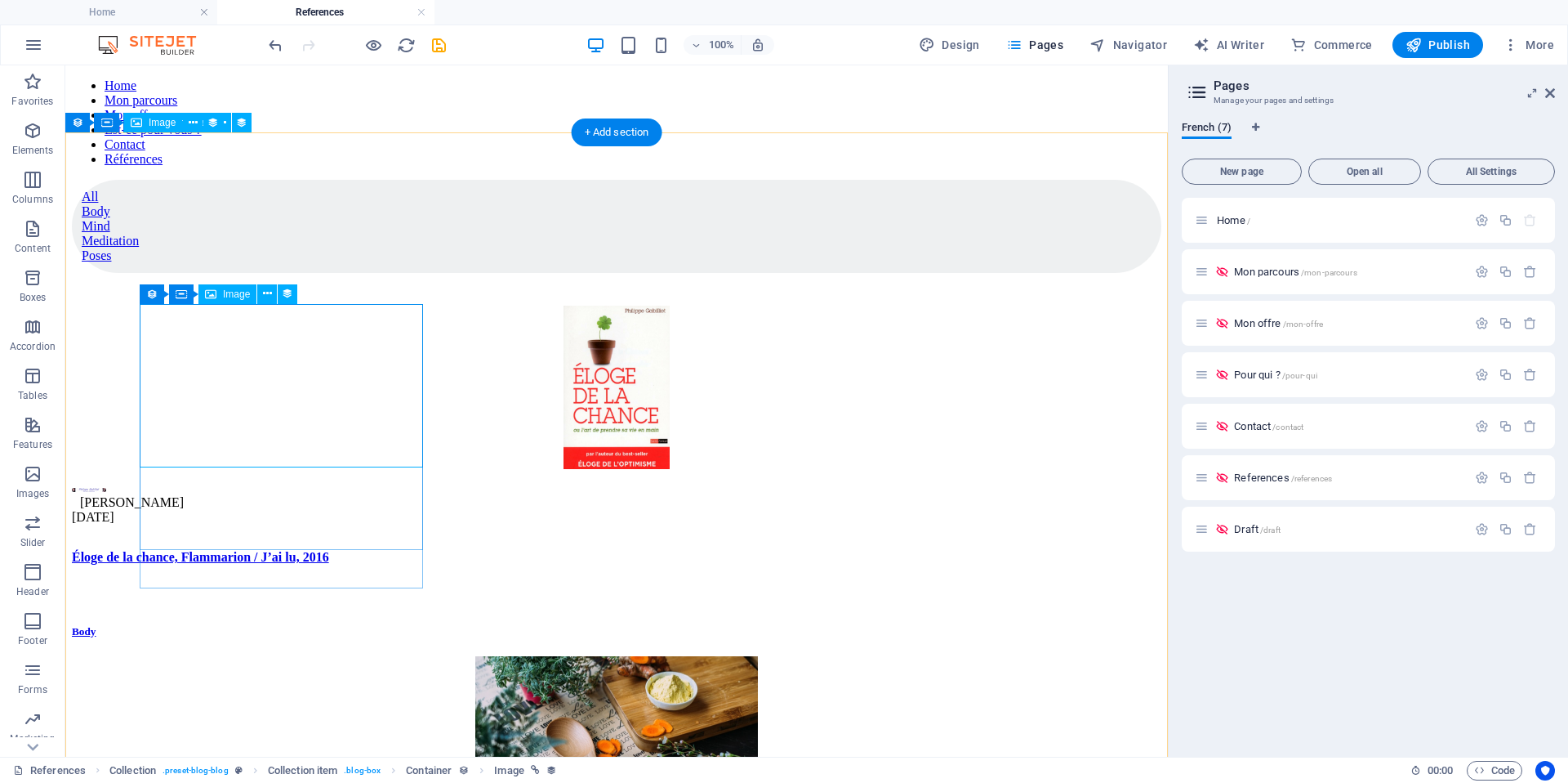
click at [319, 361] on figure at bounding box center [616, 389] width 1089 height 167
click at [265, 290] on icon at bounding box center [267, 294] width 9 height 17
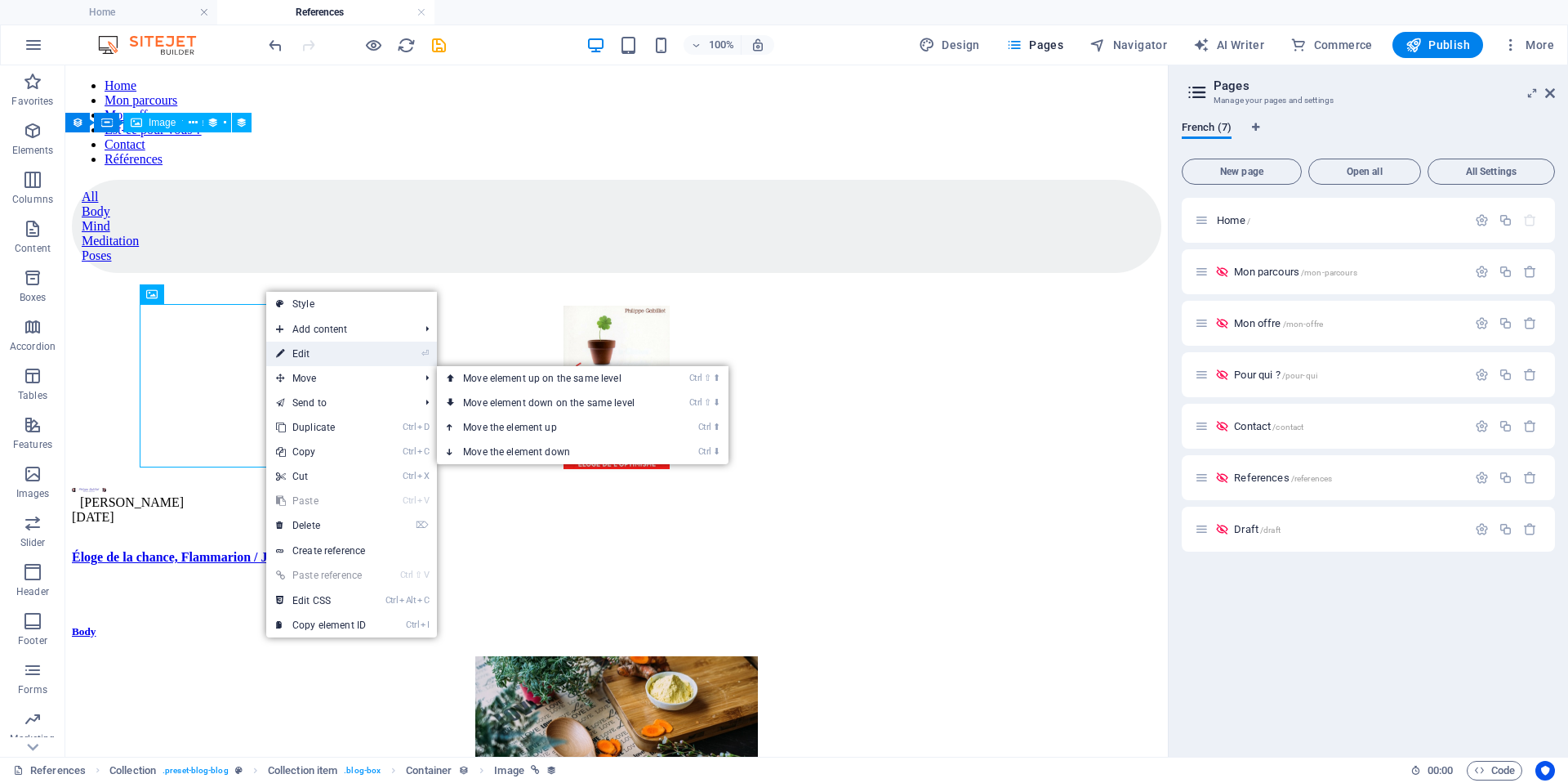
click at [355, 353] on link "⏎ Edit" at bounding box center [320, 353] width 109 height 24
select select "image"
select select "px"
select select "%"
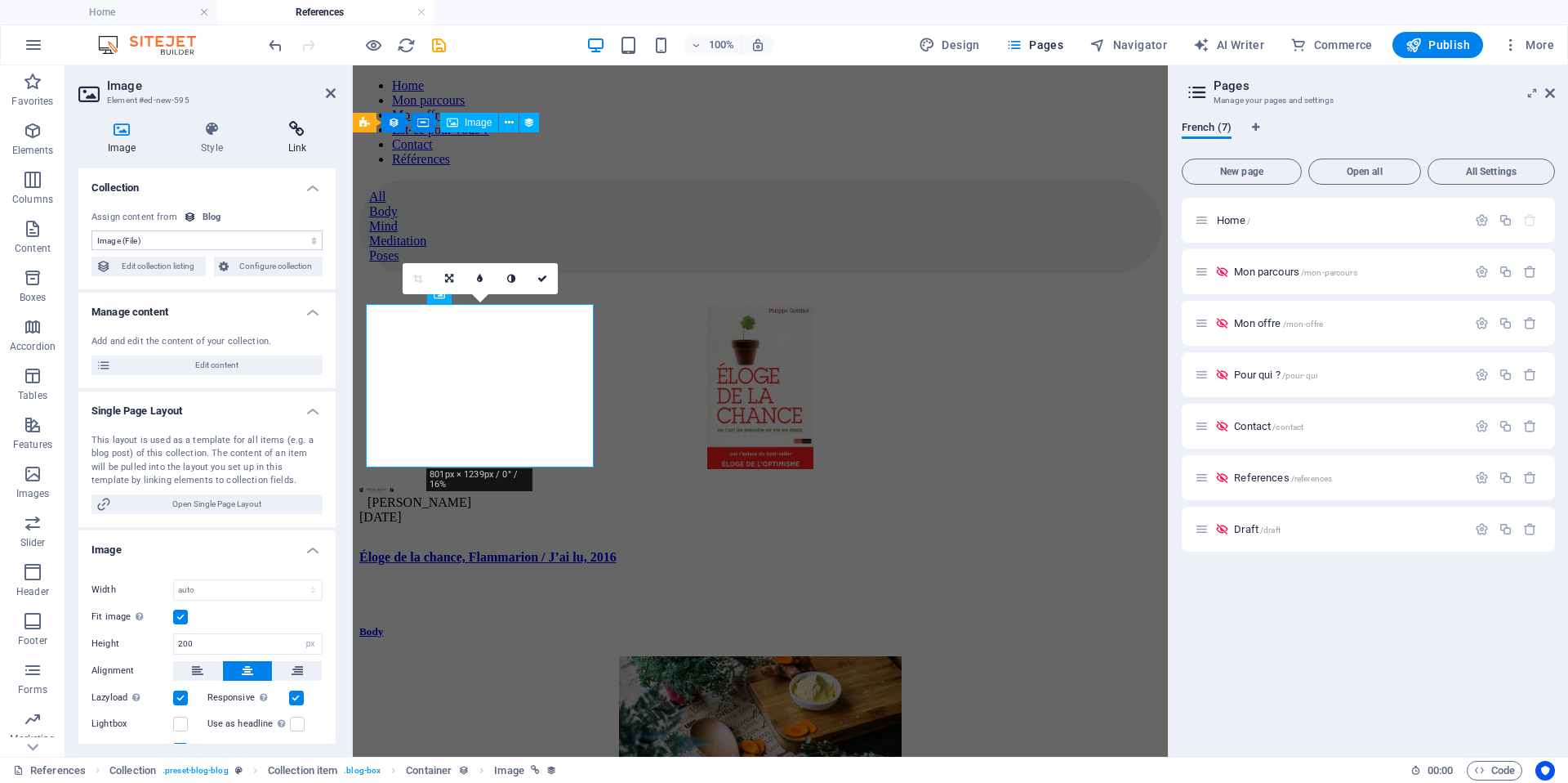
click at [296, 129] on icon at bounding box center [297, 130] width 76 height 17
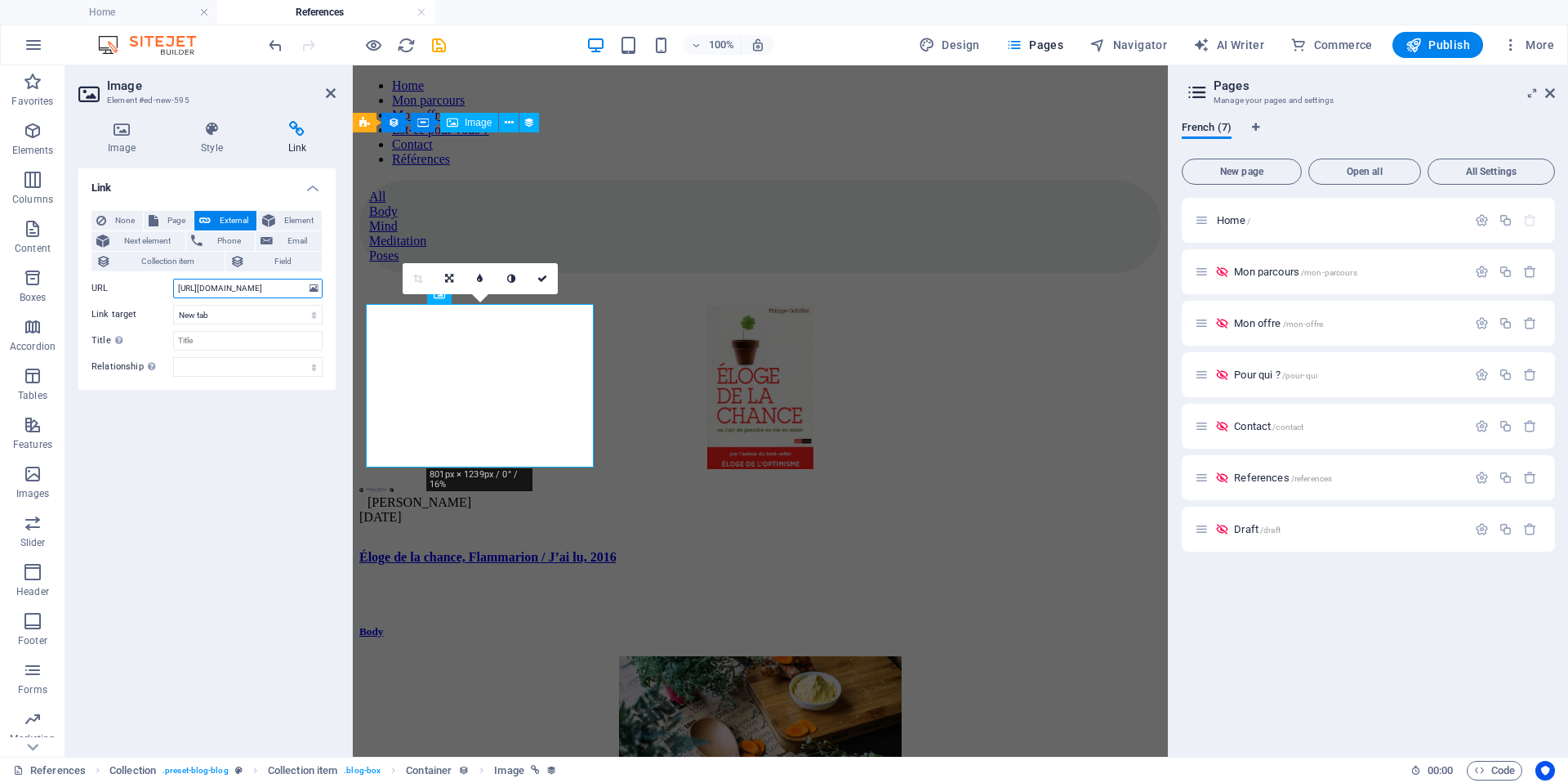
drag, startPoint x: 279, startPoint y: 285, endPoint x: 314, endPoint y: 292, distance: 35.7
click at [314, 292] on input "https://www.philippegabilliet.com" at bounding box center [248, 288] width 149 height 20
click at [269, 291] on input "https://www.philippegabilliet.com" at bounding box center [248, 288] width 149 height 20
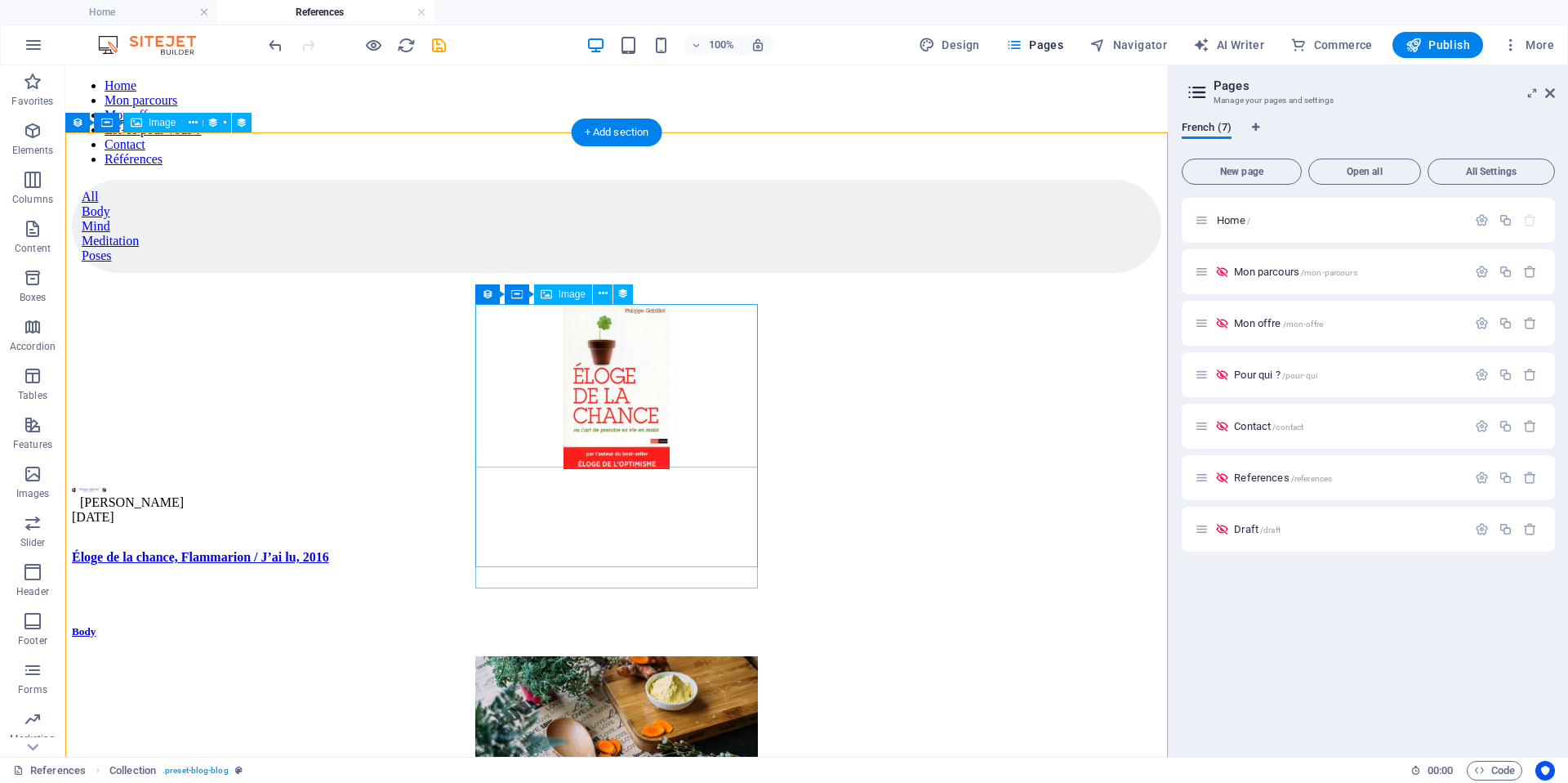
click at [549, 656] on figure at bounding box center [616, 739] width 1089 height 167
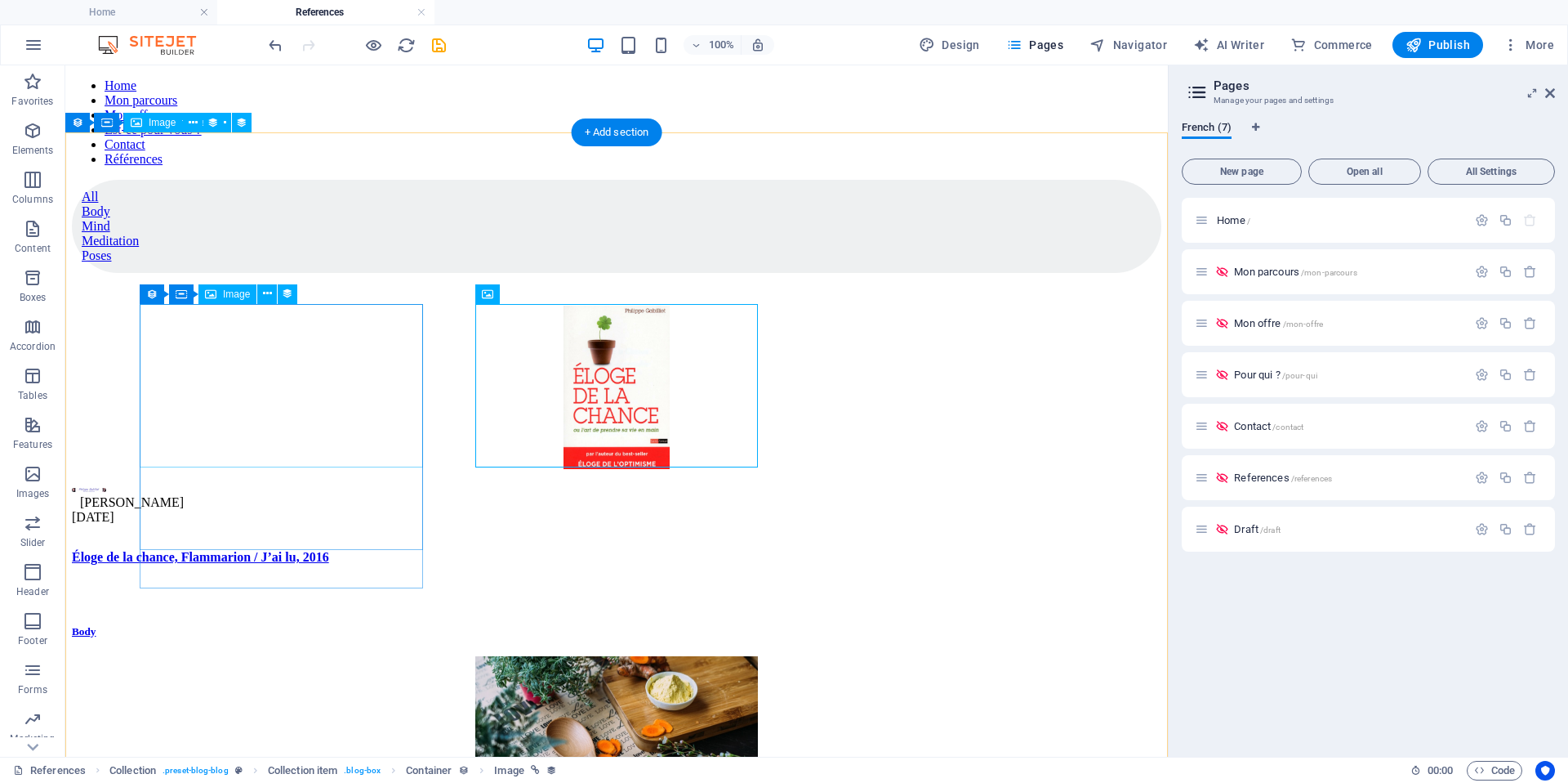
click at [346, 347] on figure at bounding box center [616, 389] width 1089 height 167
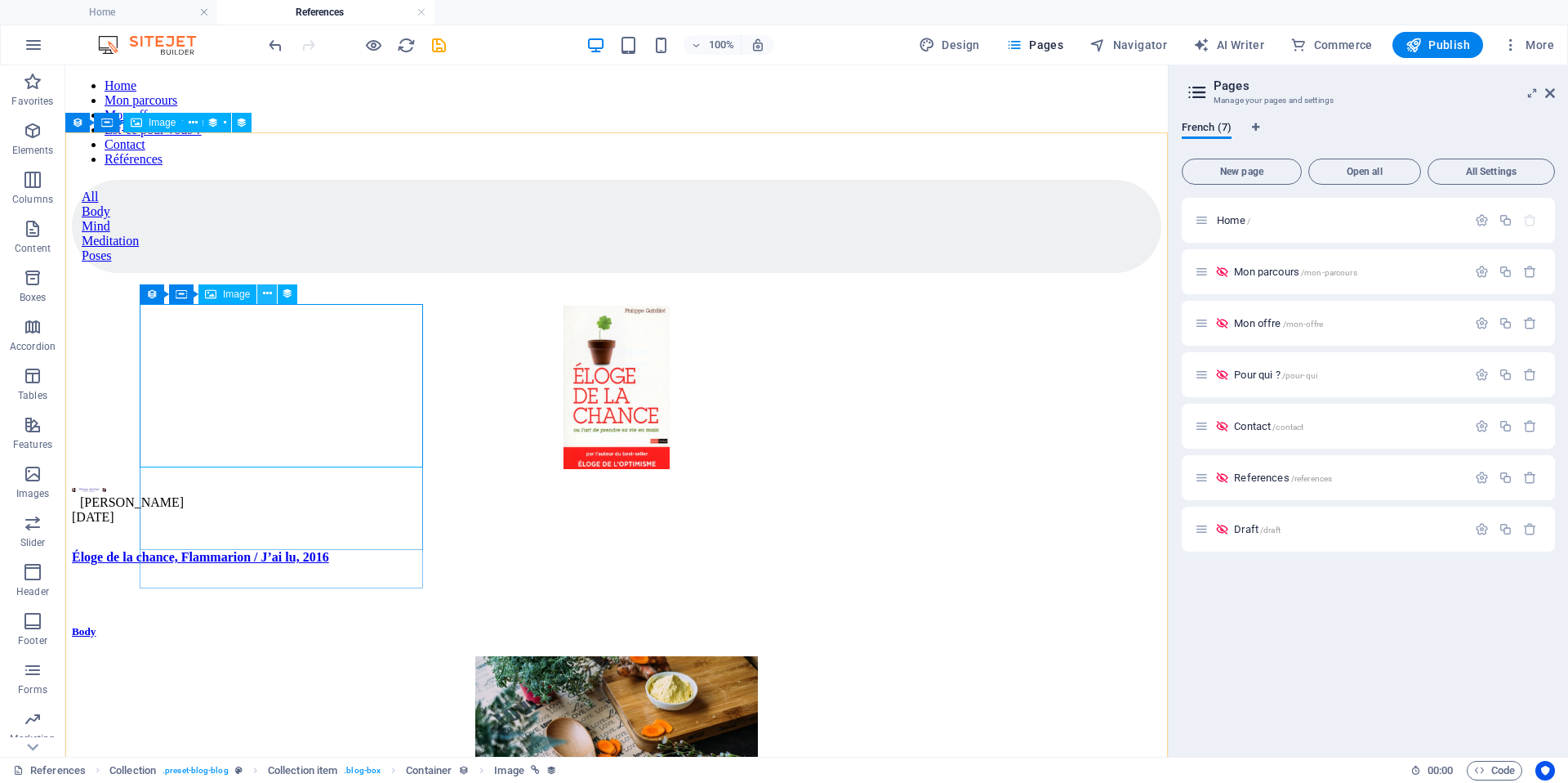
click at [264, 295] on icon at bounding box center [267, 294] width 9 height 17
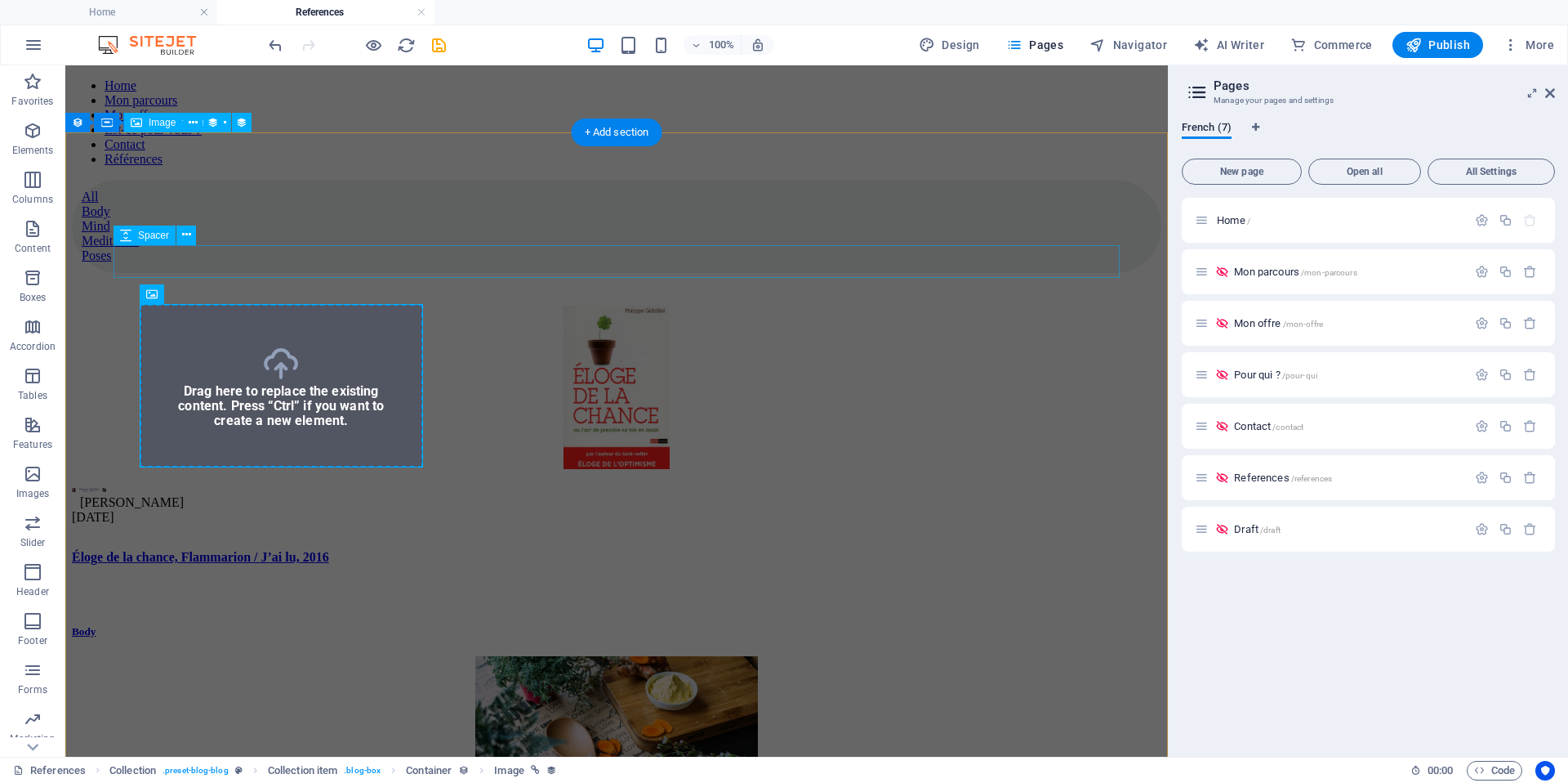
click at [362, 274] on div at bounding box center [616, 289] width 1089 height 33
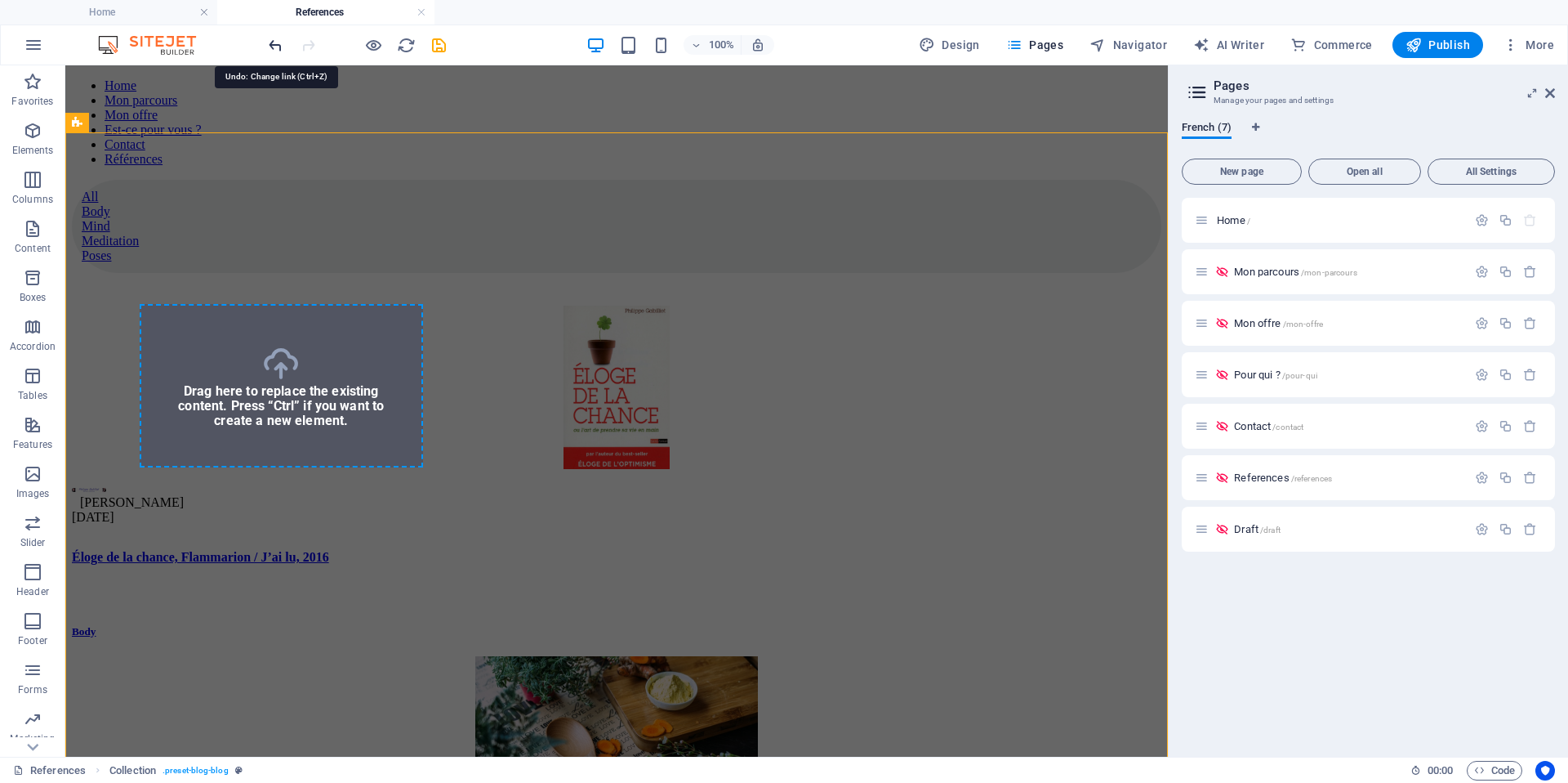
click at [273, 39] on icon "undo" at bounding box center [276, 46] width 19 height 19
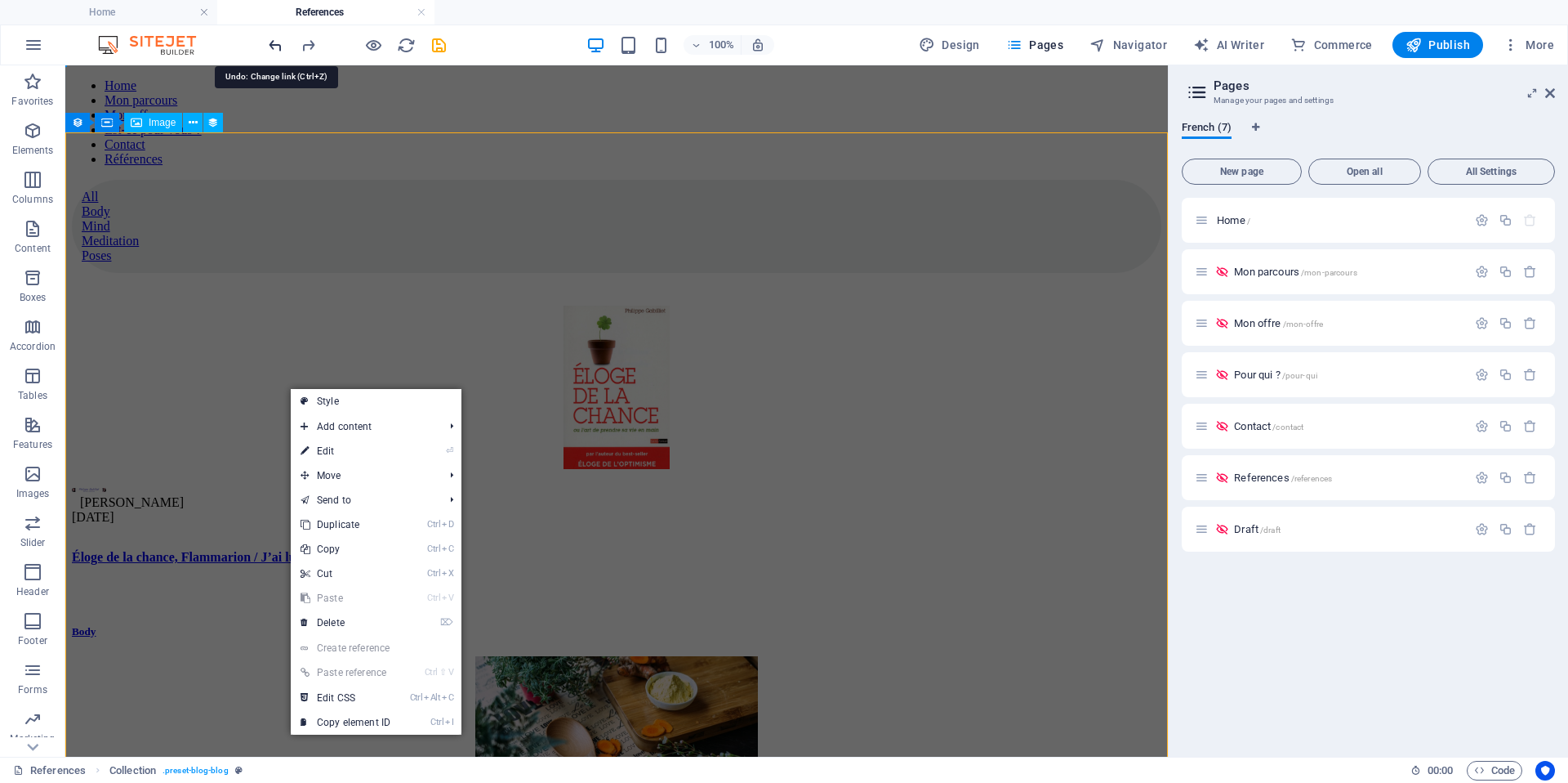
click at [275, 43] on icon "undo" at bounding box center [276, 46] width 19 height 19
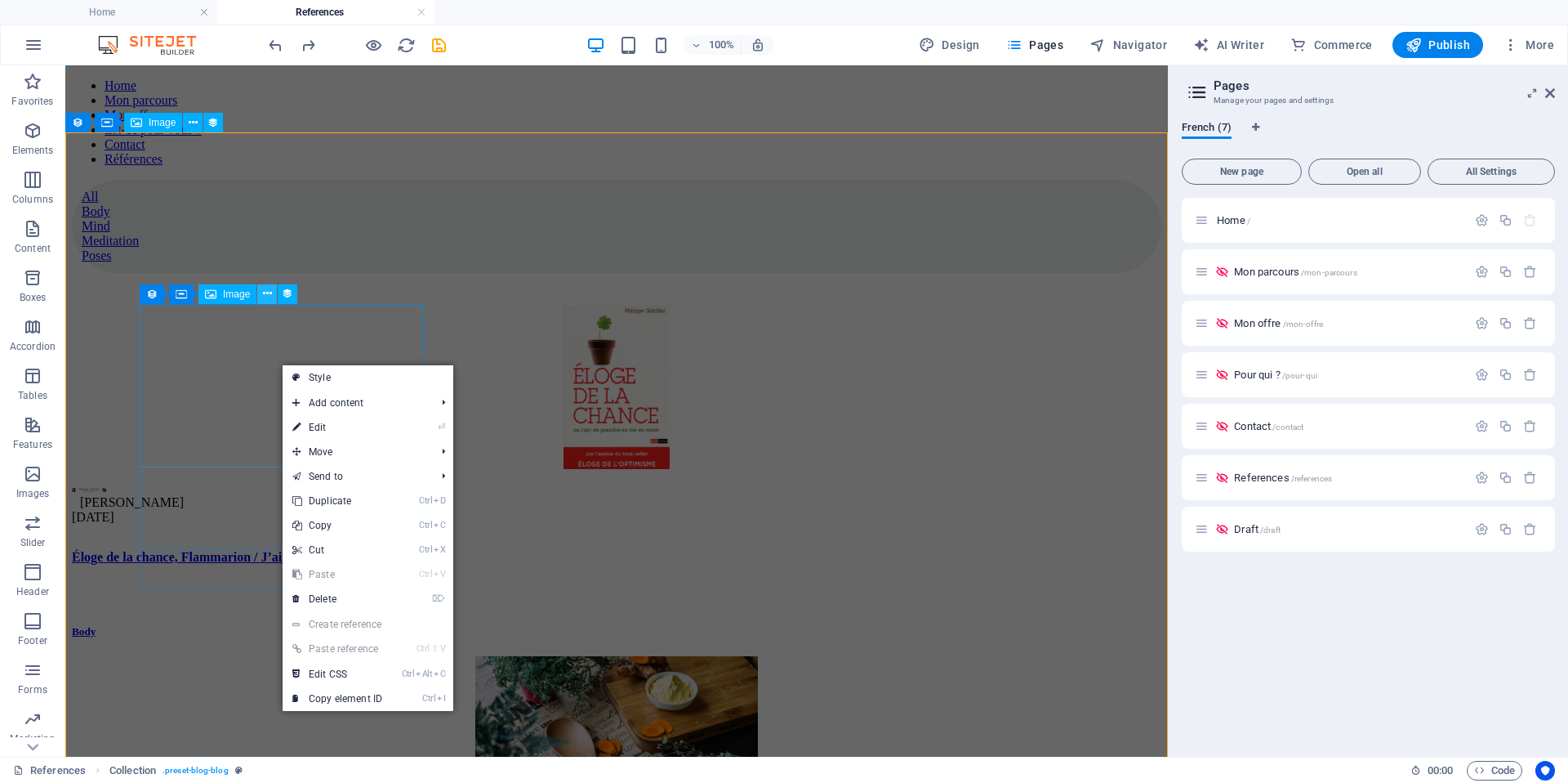
click at [266, 285] on button at bounding box center [266, 294] width 20 height 20
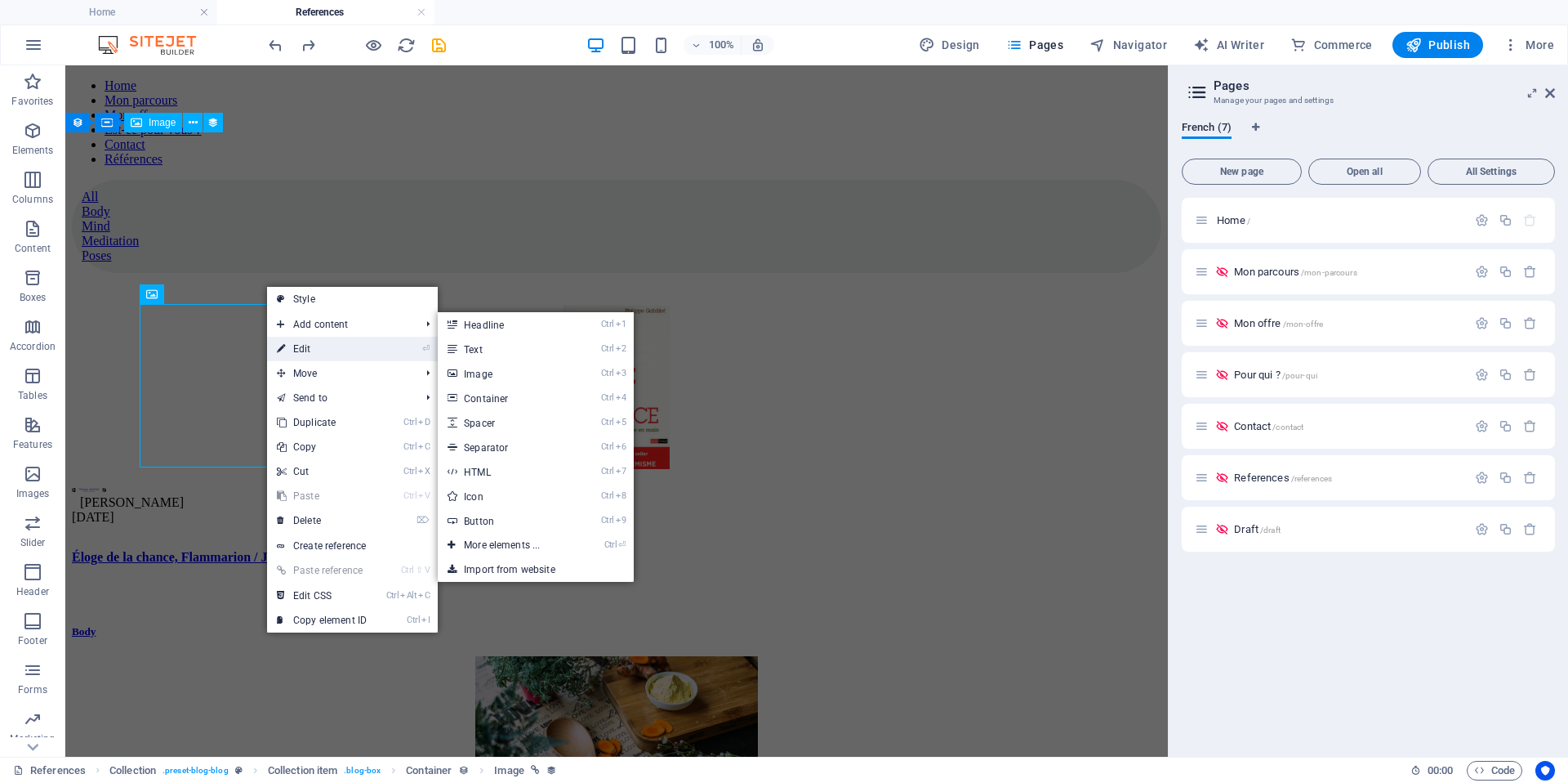
click at [311, 346] on link "⏎ Edit" at bounding box center [321, 349] width 109 height 24
select select "image"
select select "px"
select select "%"
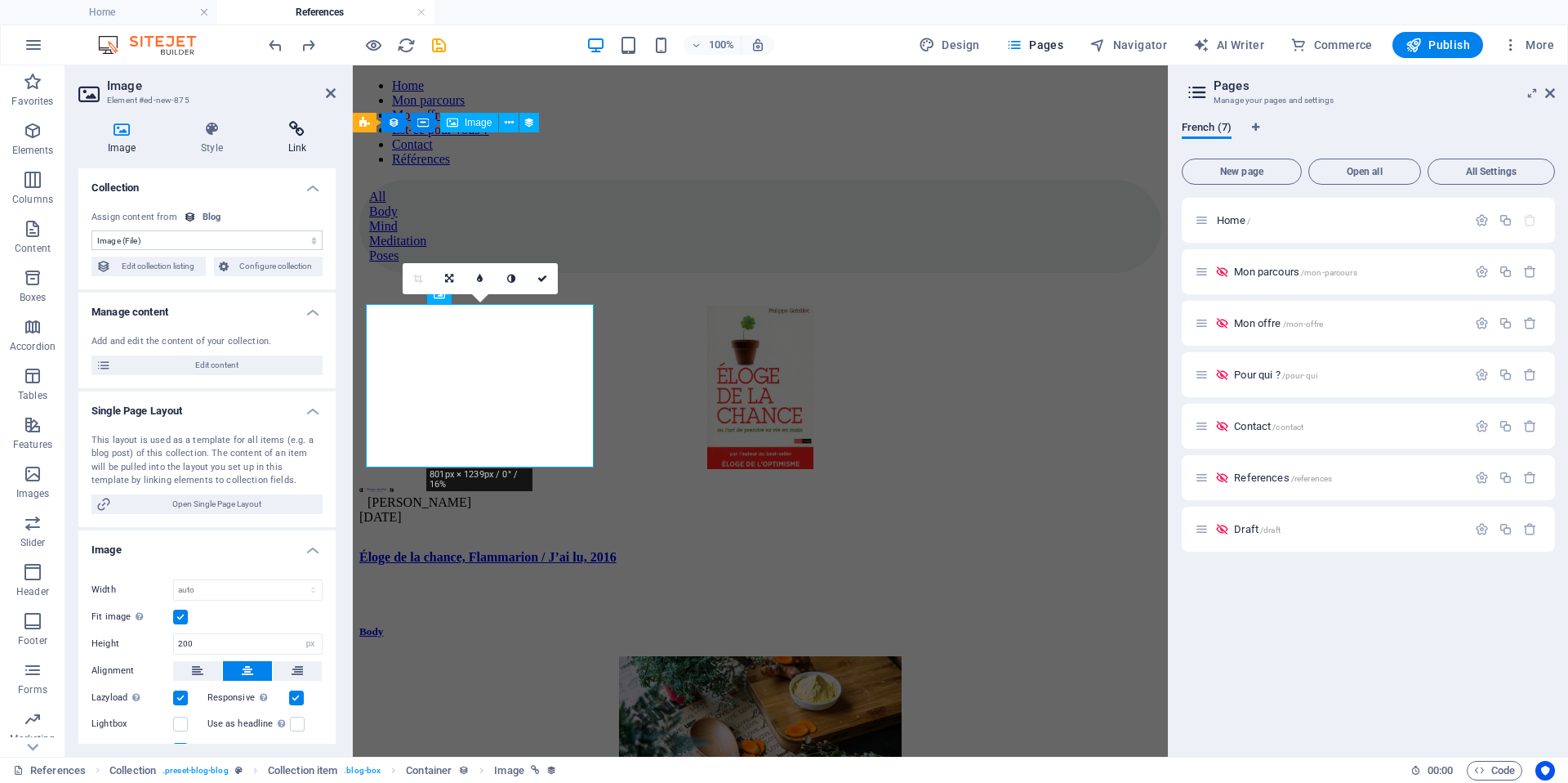
click at [307, 142] on h4 "Link" at bounding box center [297, 138] width 76 height 34
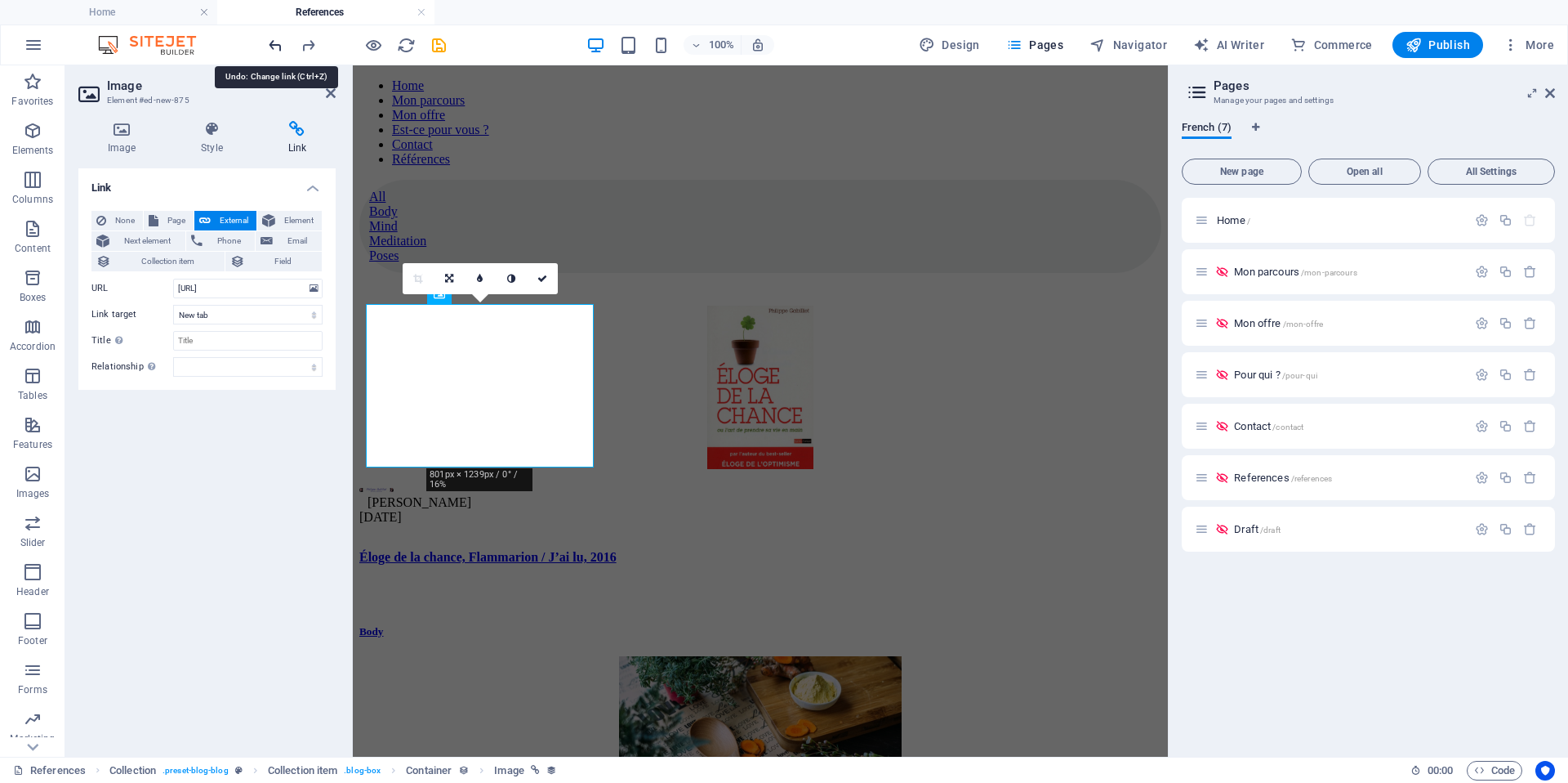
click at [267, 42] on icon "undo" at bounding box center [276, 46] width 19 height 19
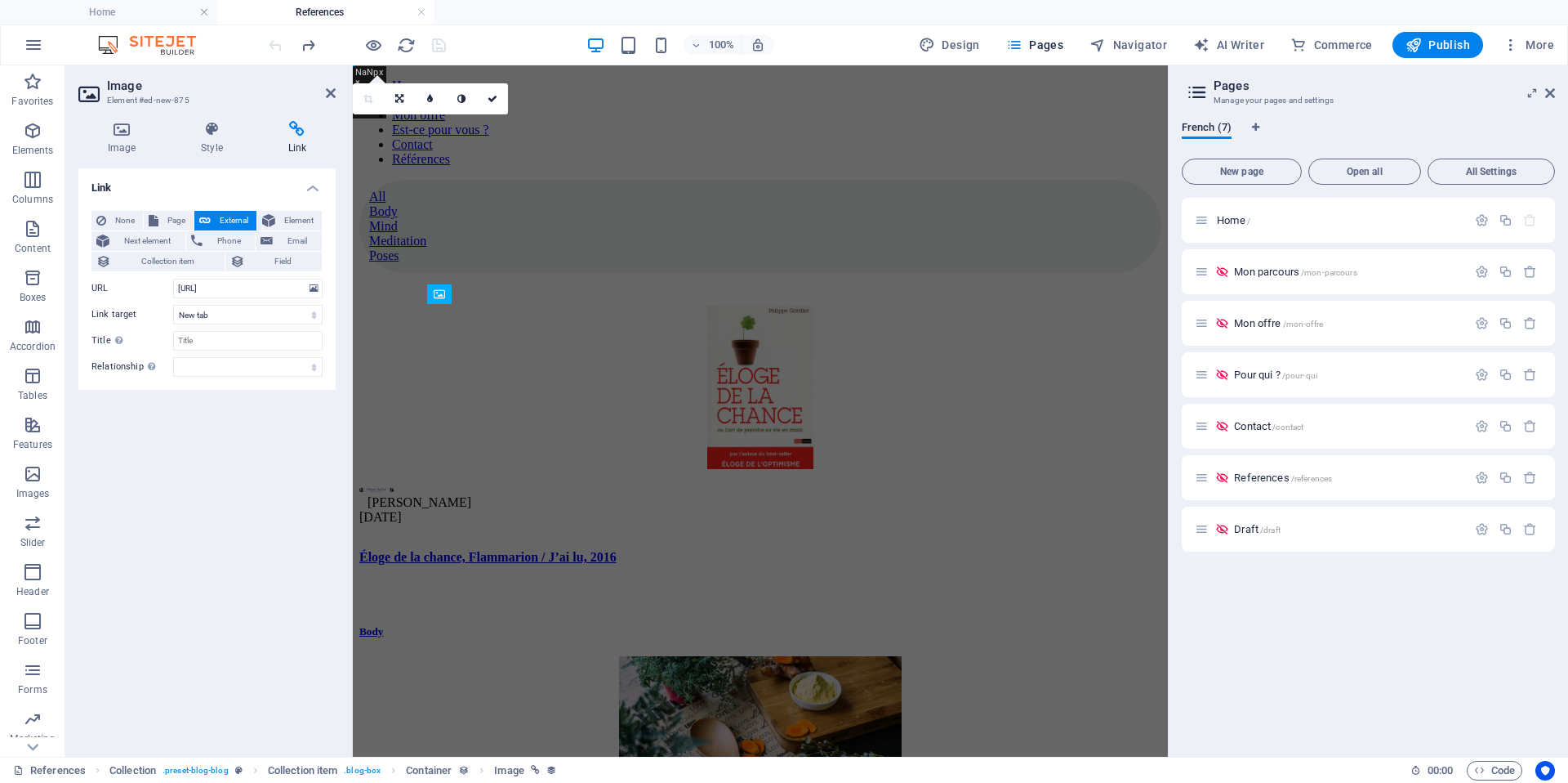
click at [267, 42] on div at bounding box center [357, 45] width 183 height 26
click at [512, 53] on div "100% Design Pages Navigator AI Writer Commerce Publish More" at bounding box center [913, 45] width 1295 height 26
click at [744, 656] on figure at bounding box center [760, 739] width 802 height 167
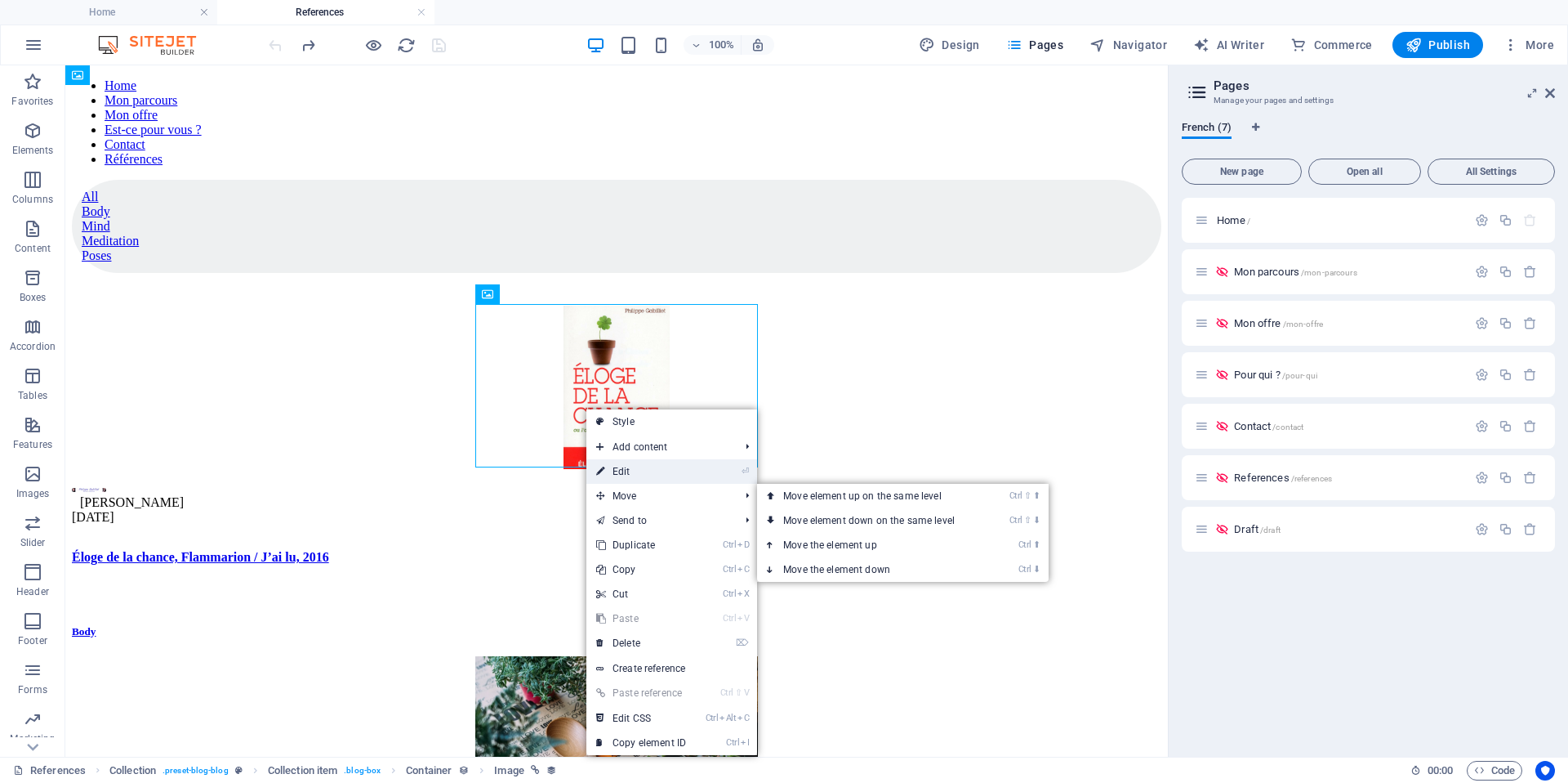
click at [639, 474] on link "⏎ Edit" at bounding box center [640, 472] width 109 height 24
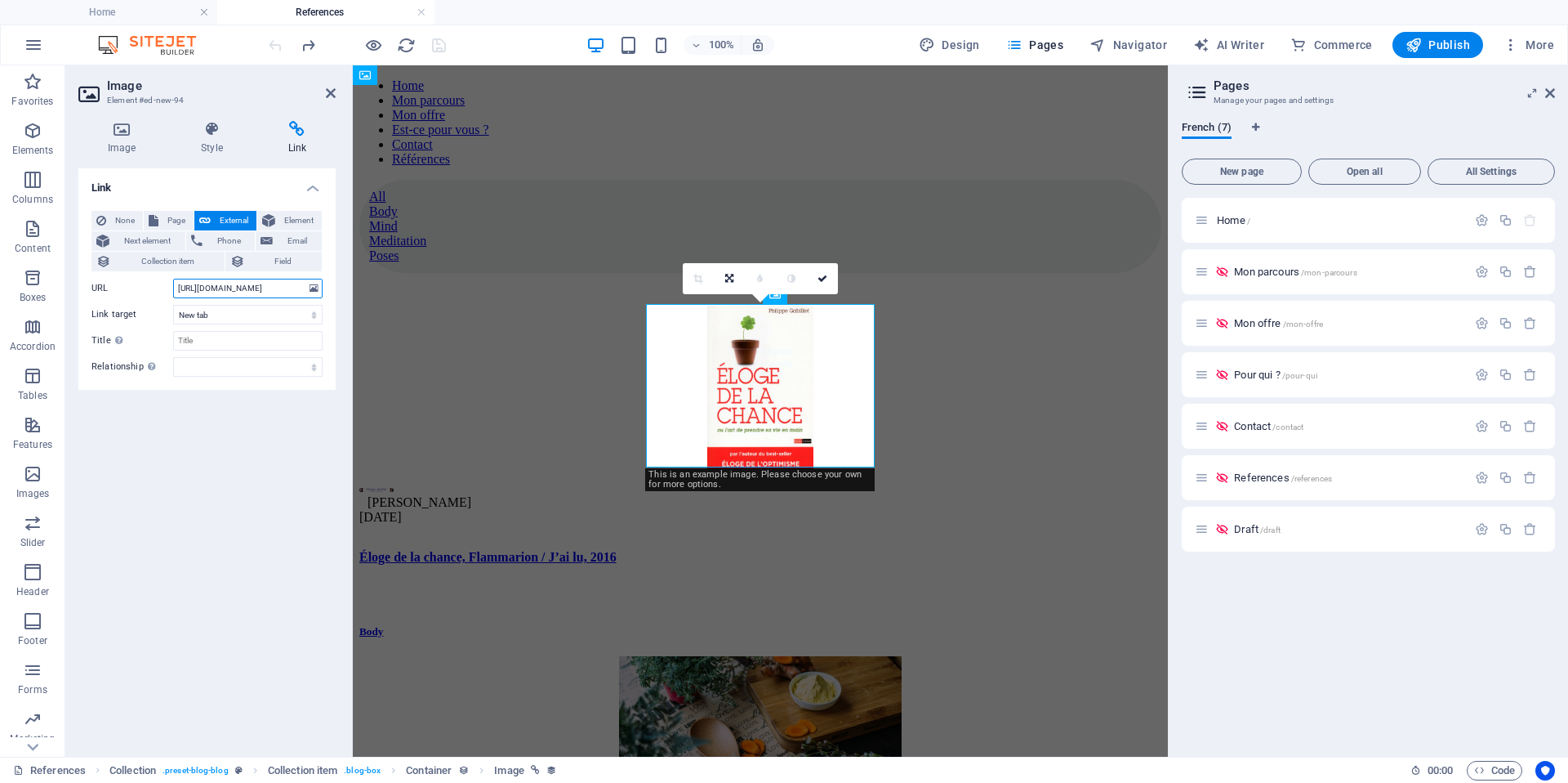
scroll to position [0, 32]
drag, startPoint x: 281, startPoint y: 282, endPoint x: 330, endPoint y: 282, distance: 49.0
click at [322, 282] on input "https://www.philippegabilliet.com/chance/" at bounding box center [248, 288] width 149 height 20
click at [463, 392] on figure at bounding box center [760, 389] width 802 height 167
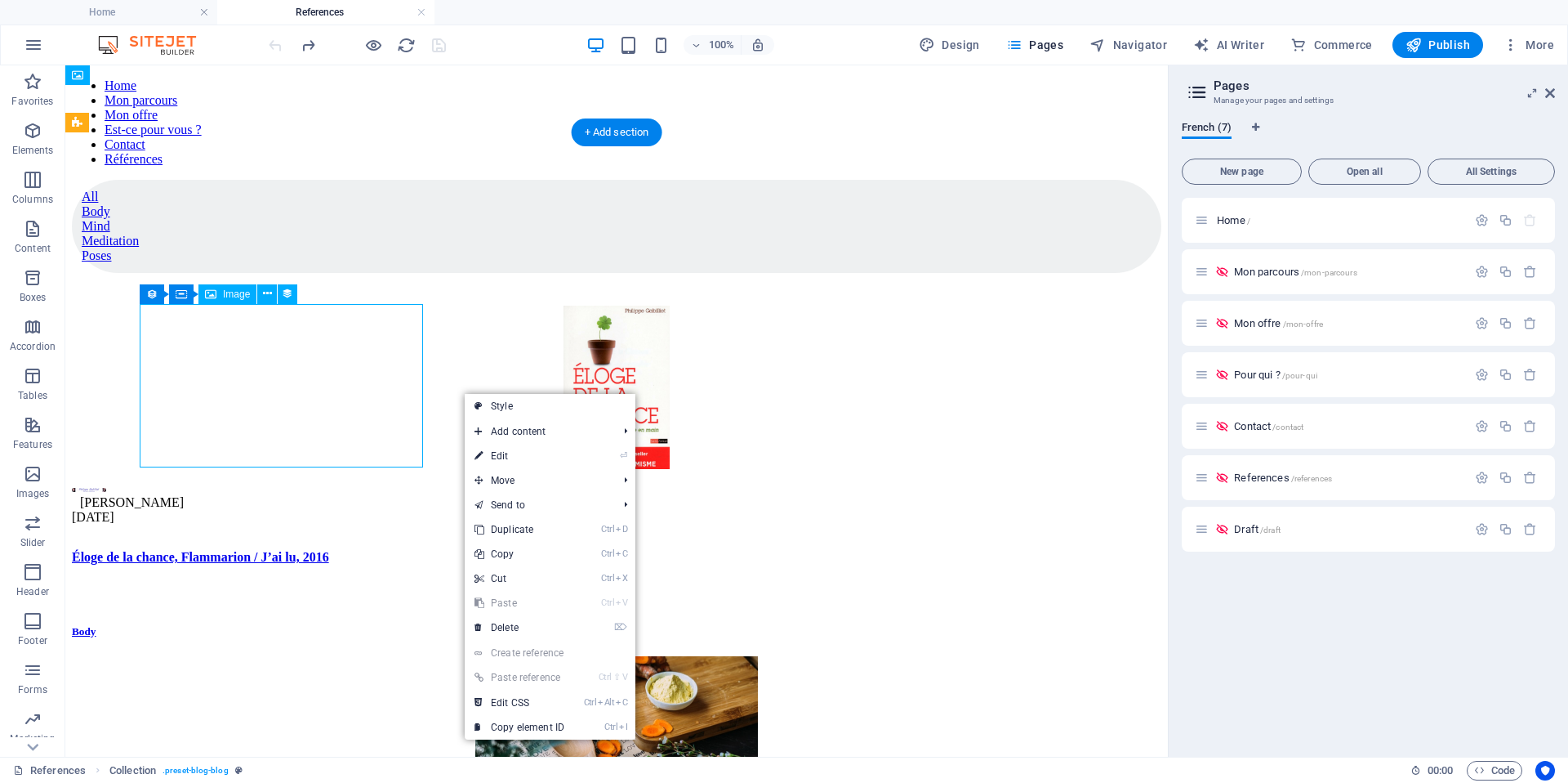
click at [286, 367] on figure at bounding box center [616, 389] width 1089 height 167
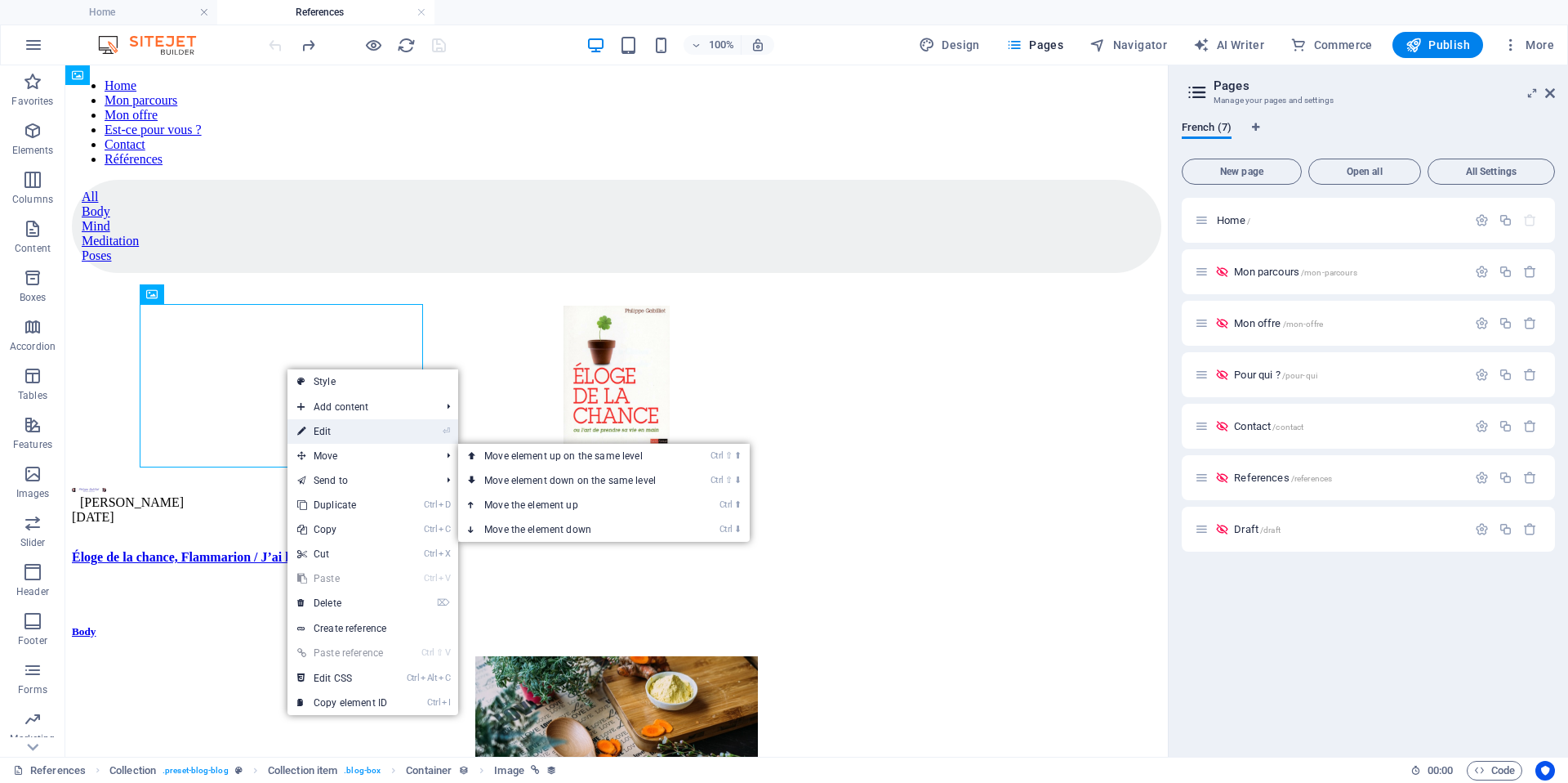
click at [377, 426] on link "⏎ Edit" at bounding box center [342, 432] width 109 height 24
select select "image"
select select "px"
select select "%"
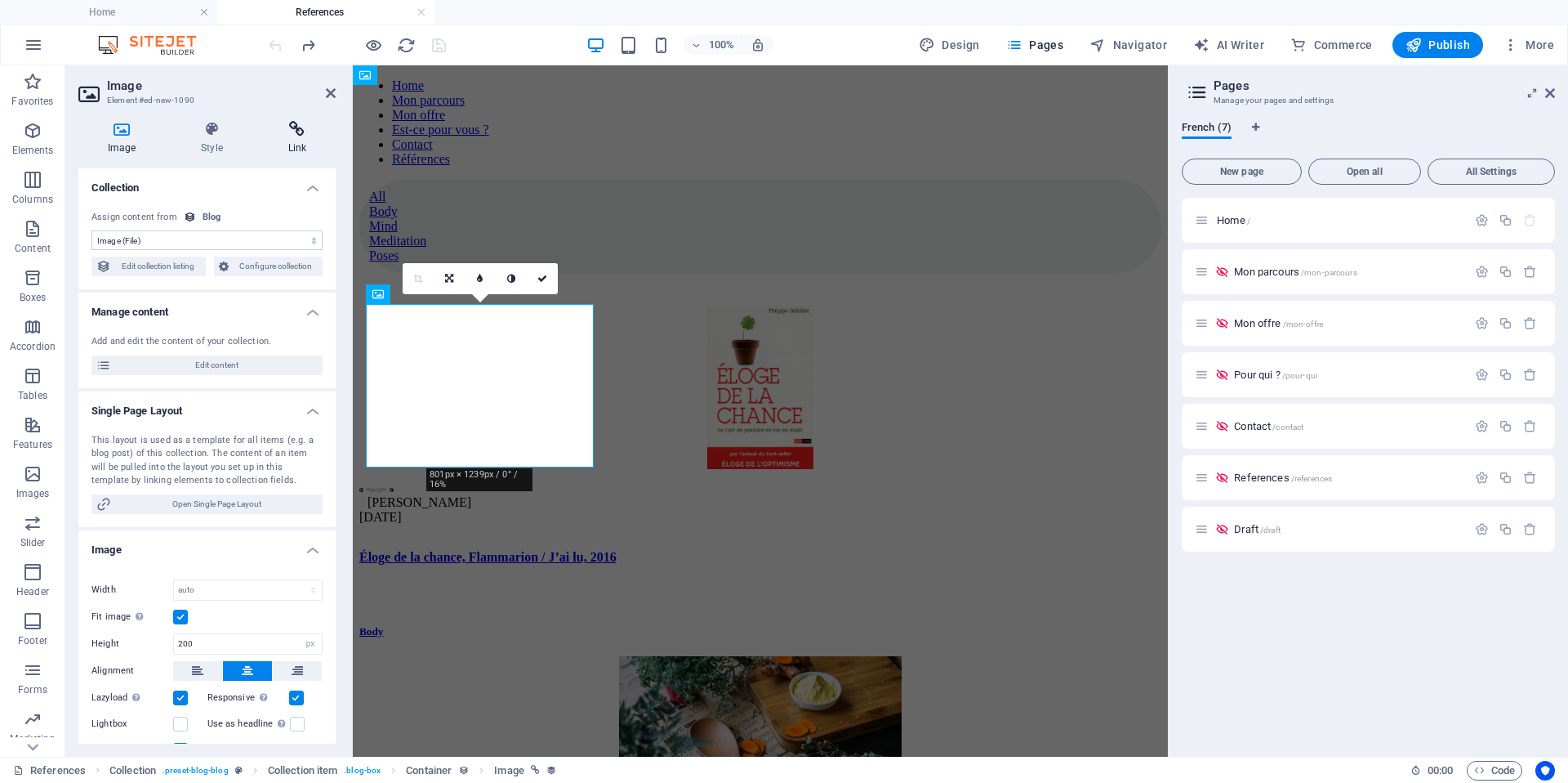
click at [305, 127] on icon at bounding box center [297, 130] width 76 height 17
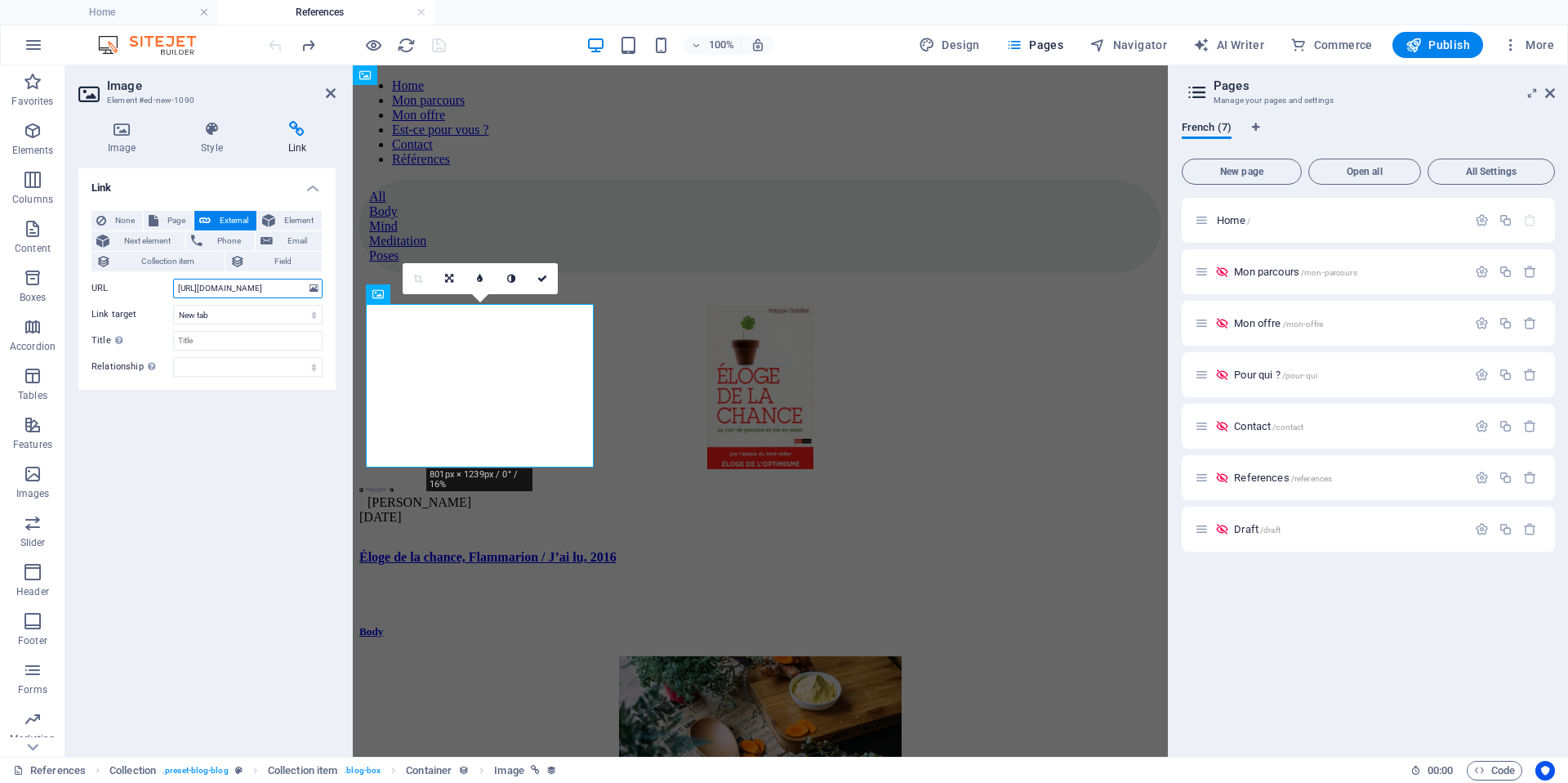
drag, startPoint x: 272, startPoint y: 295, endPoint x: 7, endPoint y: 236, distance: 271.5
click at [322, 298] on input "https://www.philippegabilliet.com/chance/" at bounding box center [248, 288] width 149 height 20
click at [527, 361] on figure at bounding box center [760, 389] width 802 height 167
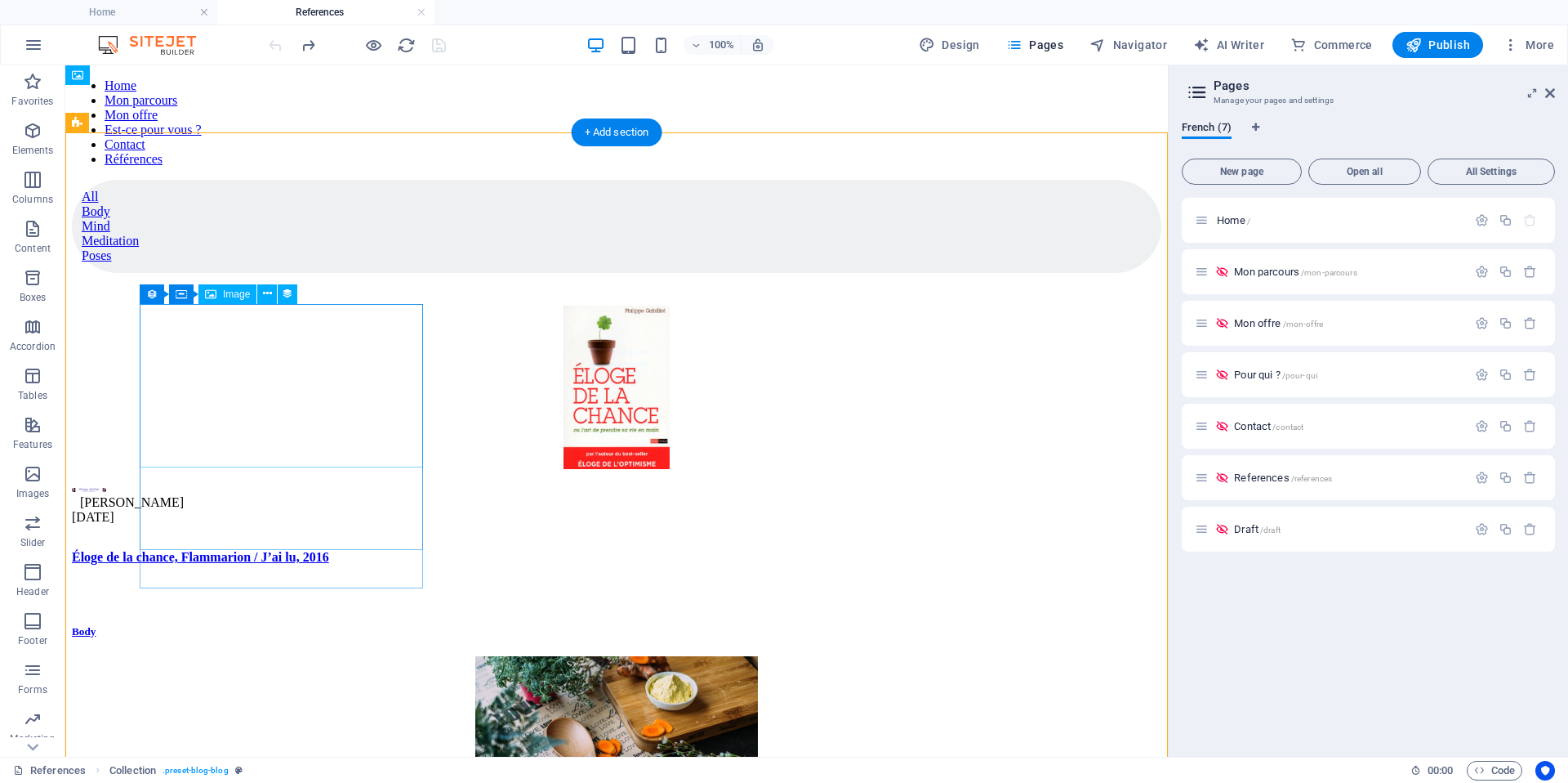
click at [319, 380] on figure at bounding box center [616, 389] width 1089 height 167
click at [191, 485] on icon at bounding box center [194, 490] width 9 height 17
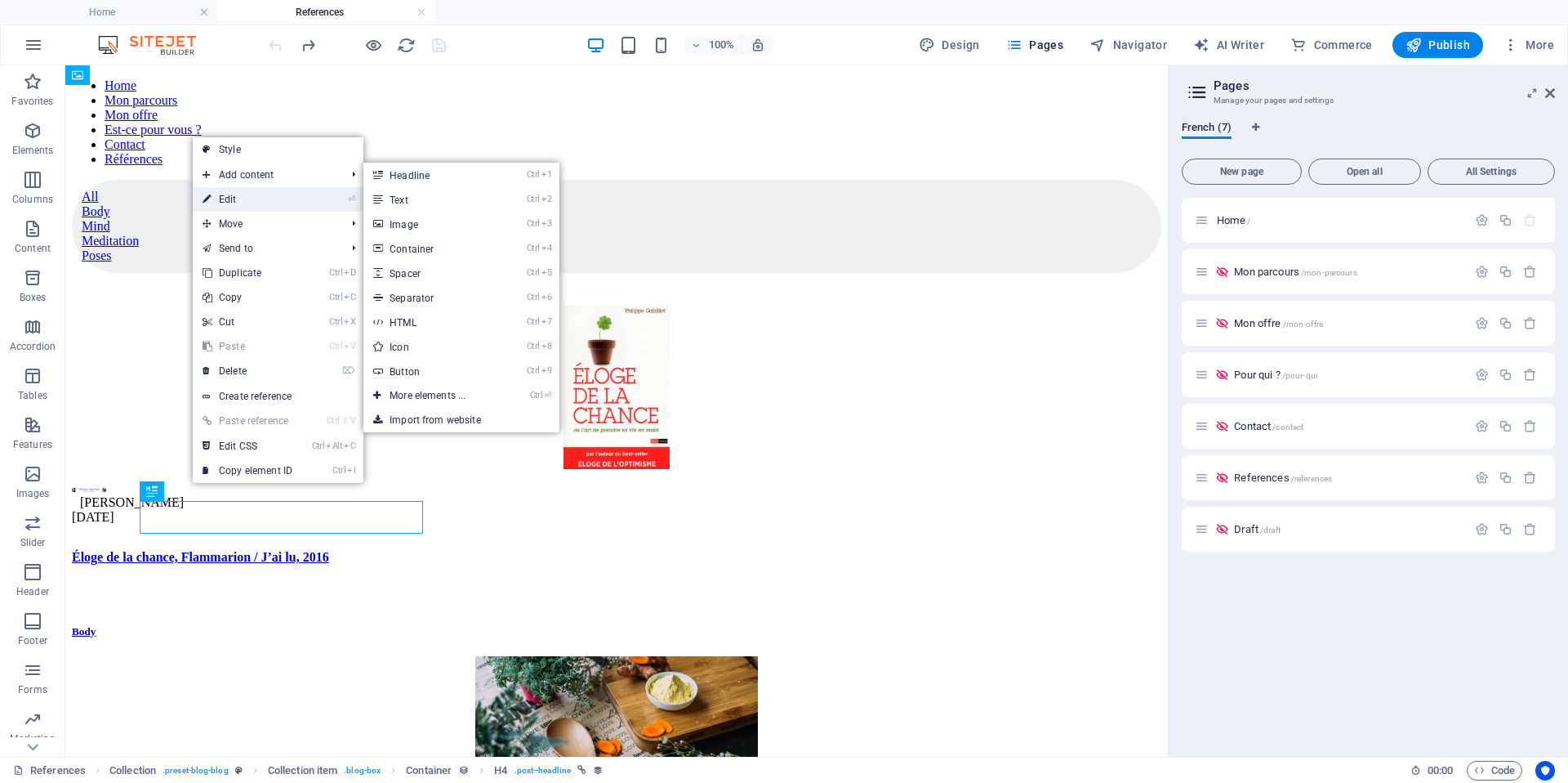
click at [228, 199] on link "⏎ Edit" at bounding box center [247, 199] width 109 height 24
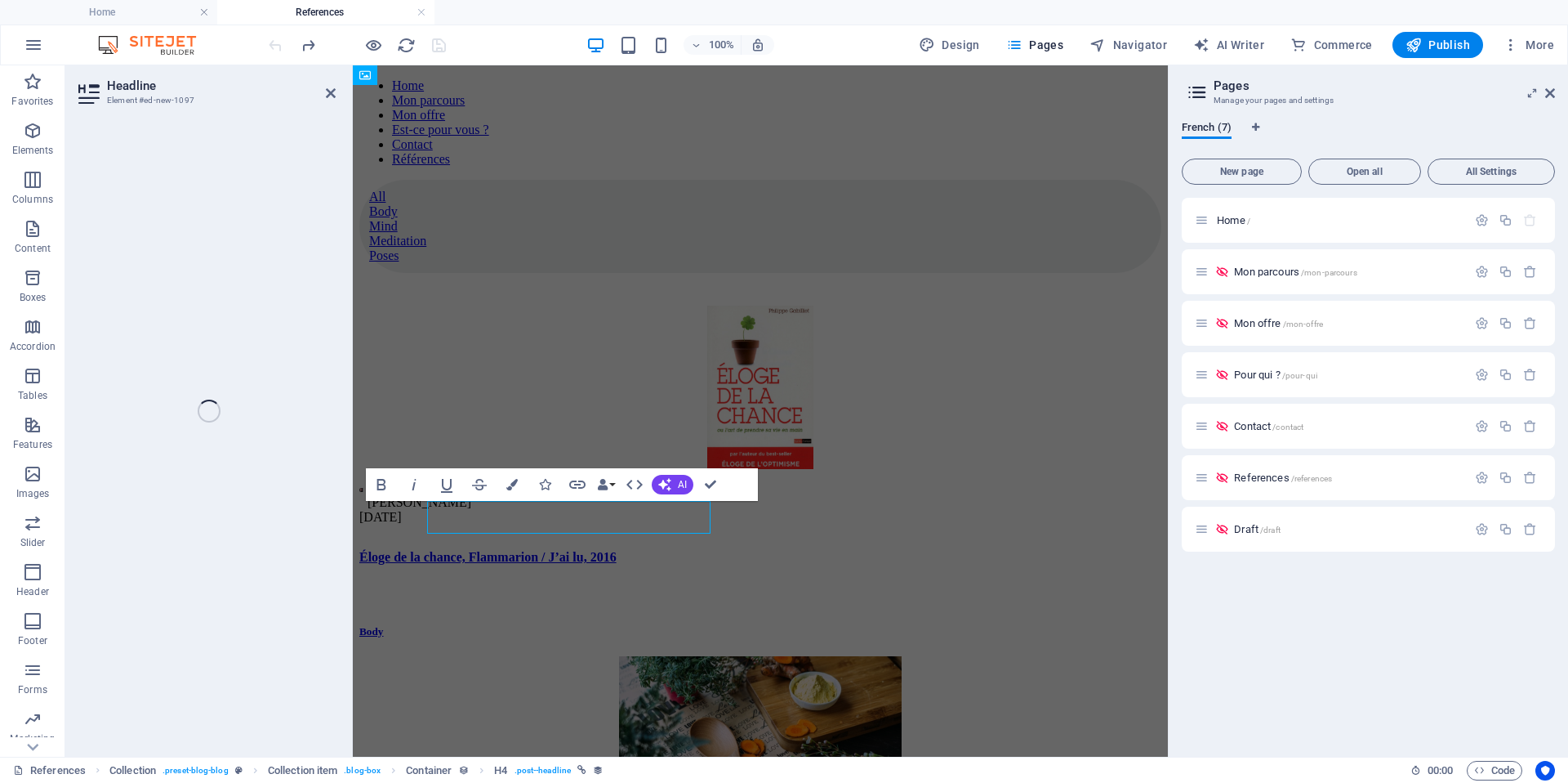
select select "name"
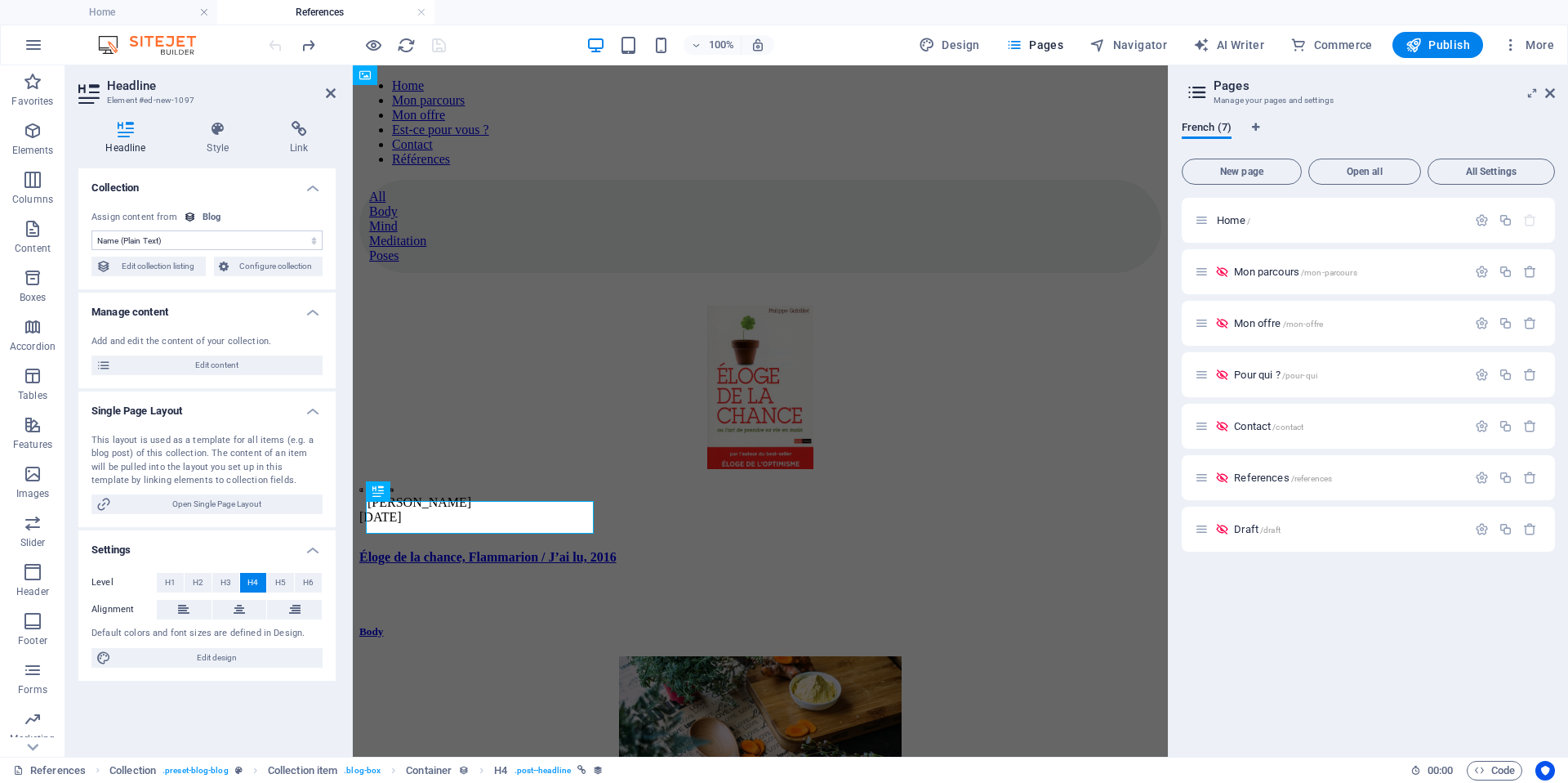
click at [219, 156] on div "Headline Style Link Collection No assignment, content remains static Created at…" at bounding box center [207, 433] width 257 height 623
click at [215, 136] on icon at bounding box center [218, 130] width 76 height 17
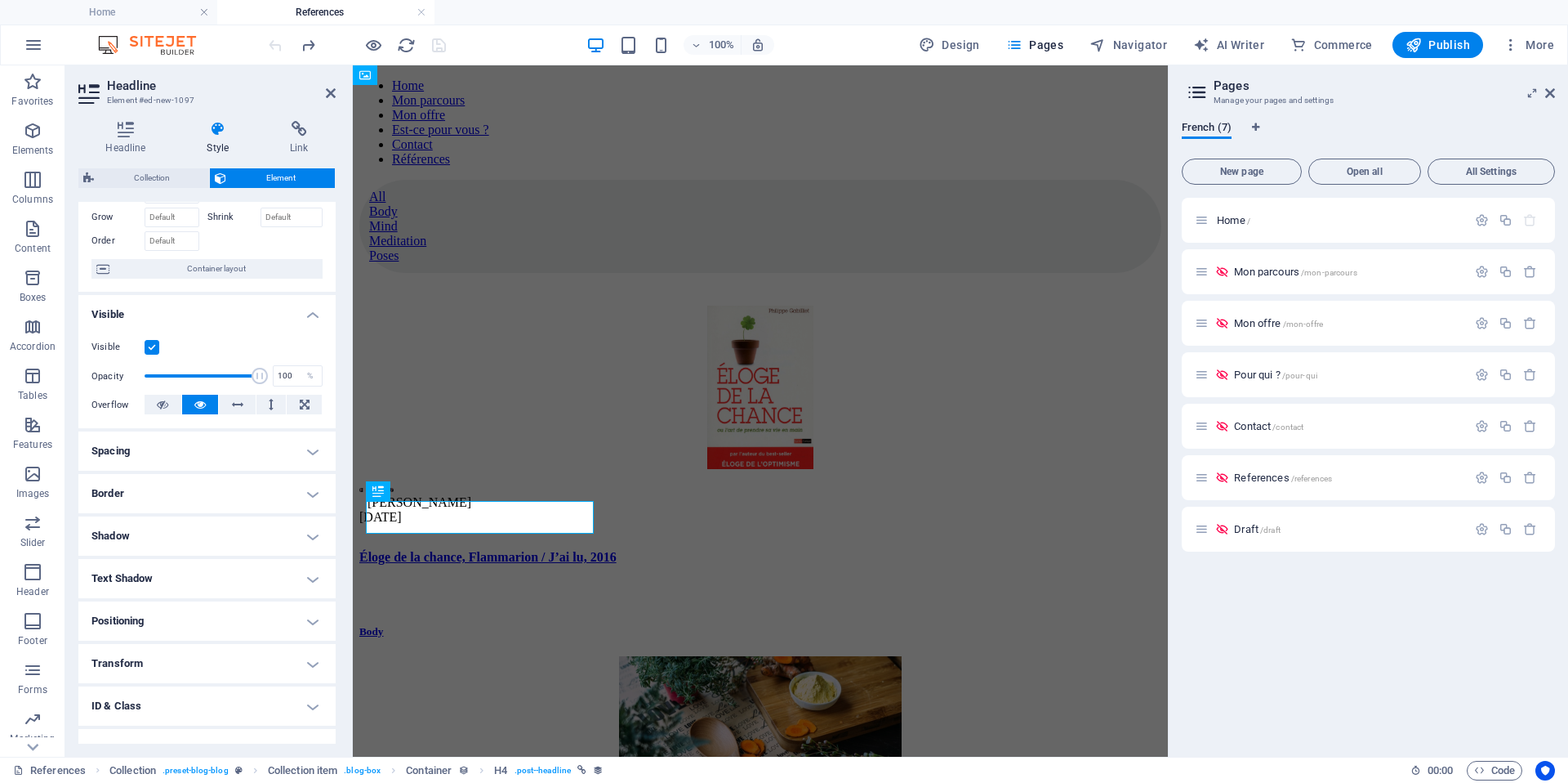
scroll to position [0, 0]
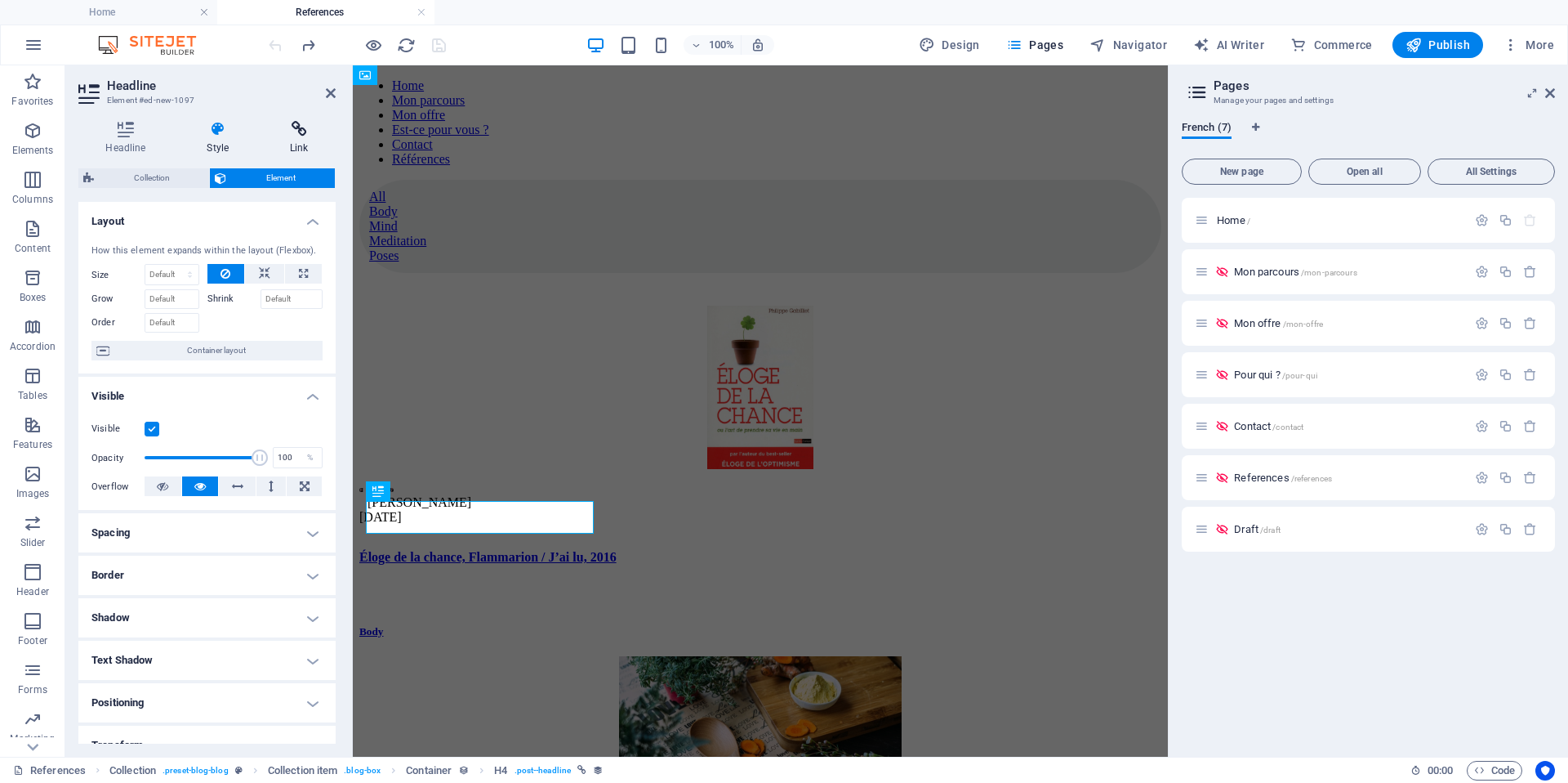
click at [288, 130] on icon at bounding box center [299, 130] width 73 height 17
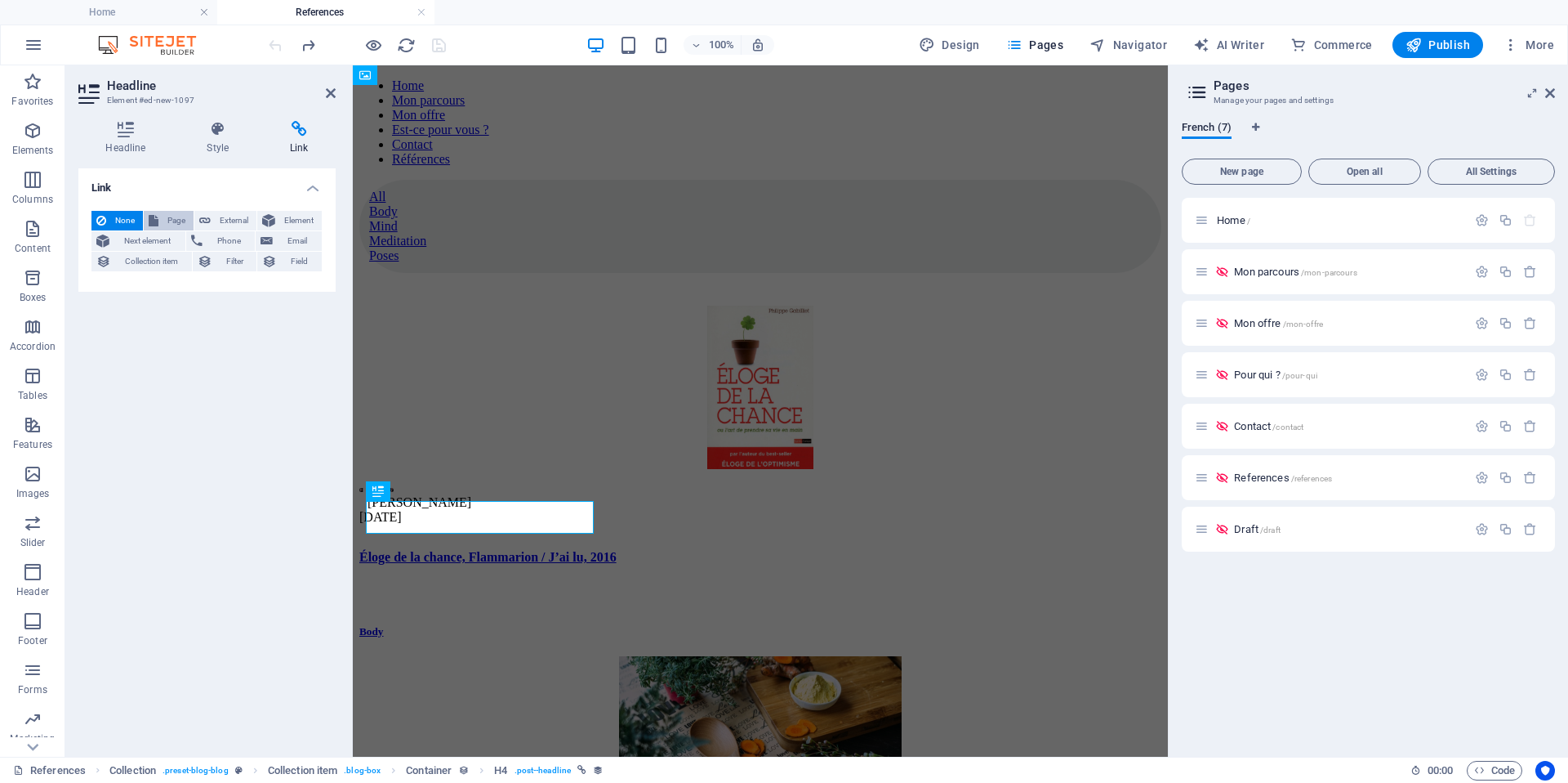
click at [165, 219] on span "Page" at bounding box center [175, 220] width 25 height 20
select select
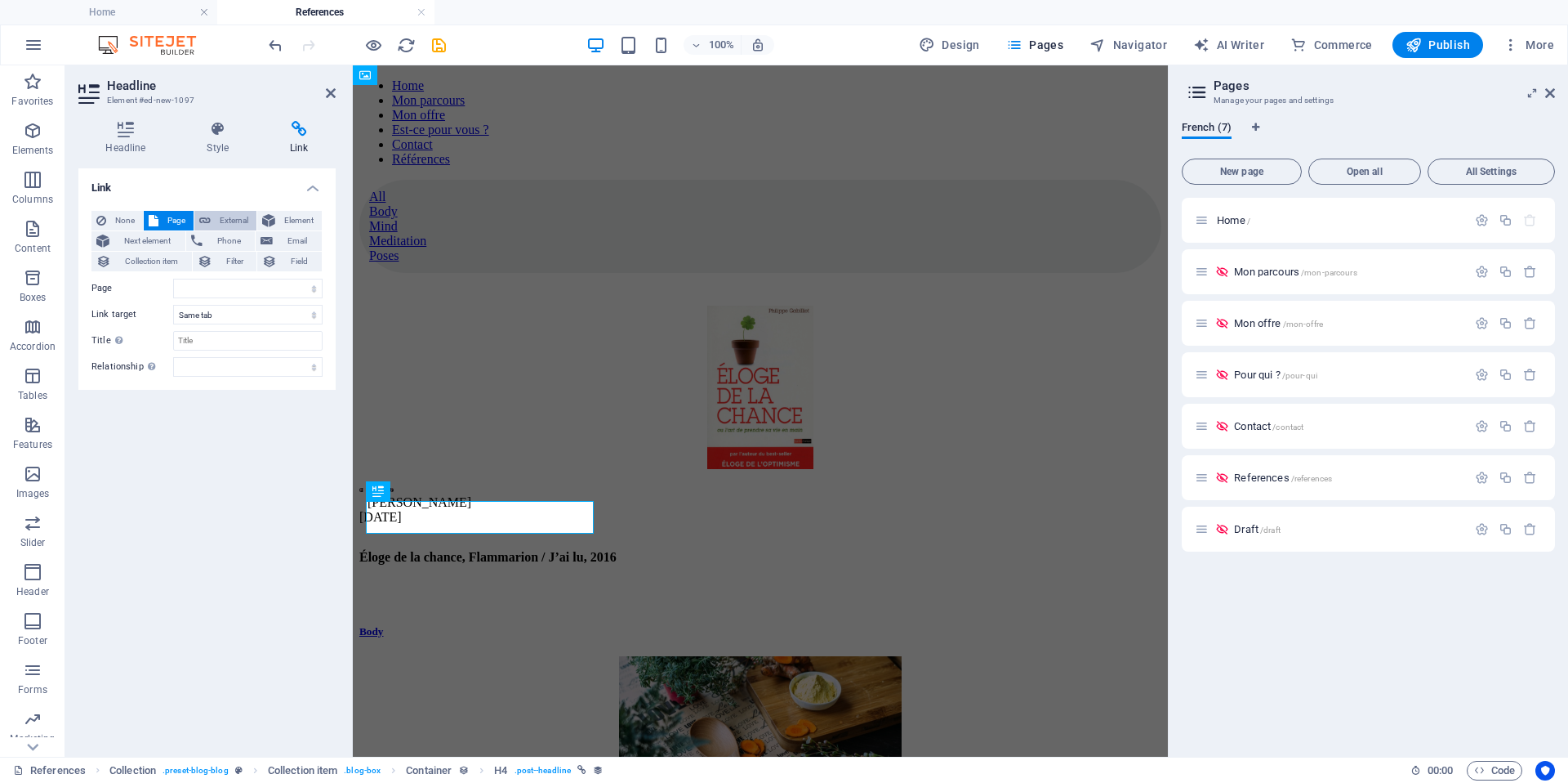
click at [217, 220] on span "External" at bounding box center [233, 220] width 36 height 20
select select "blank"
click at [174, 222] on span "Page" at bounding box center [175, 220] width 25 height 20
select select
click at [232, 224] on span "External" at bounding box center [233, 220] width 36 height 20
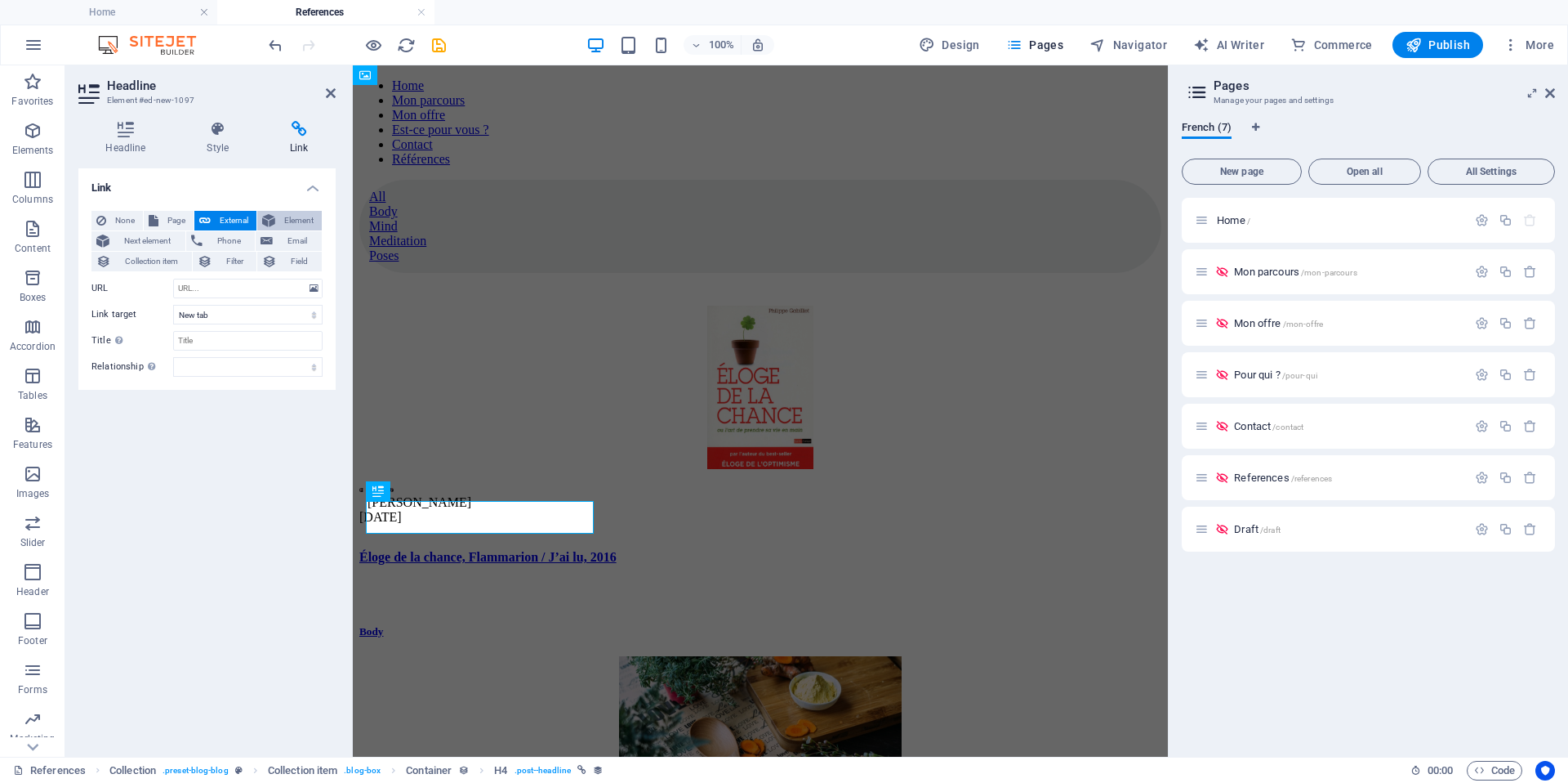
click at [295, 215] on span "Element" at bounding box center [298, 220] width 36 height 20
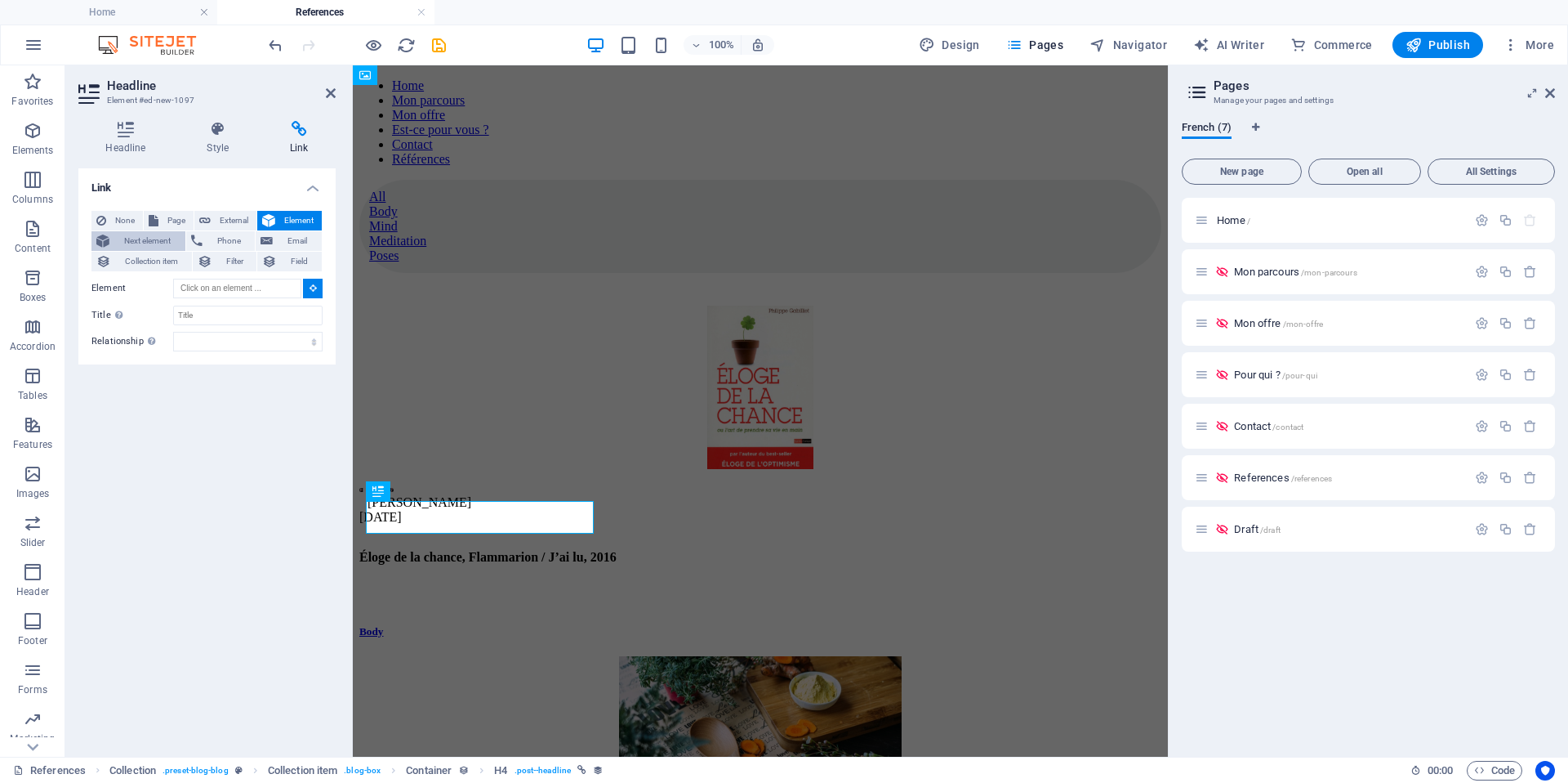
click at [137, 232] on span "Next element" at bounding box center [147, 240] width 66 height 20
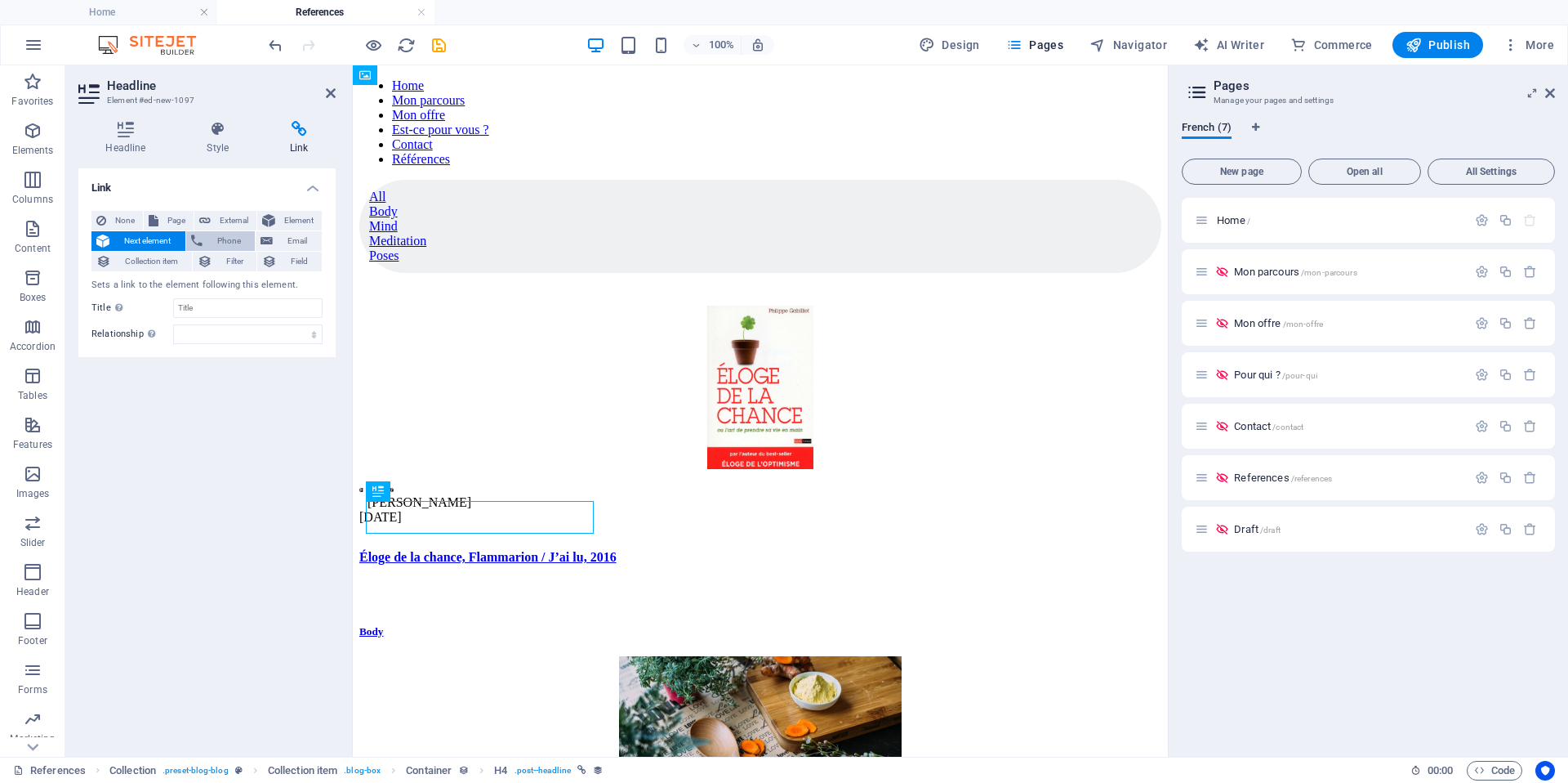
click at [204, 237] on button "Phone" at bounding box center [221, 240] width 70 height 20
click at [272, 240] on icon at bounding box center [266, 240] width 12 height 20
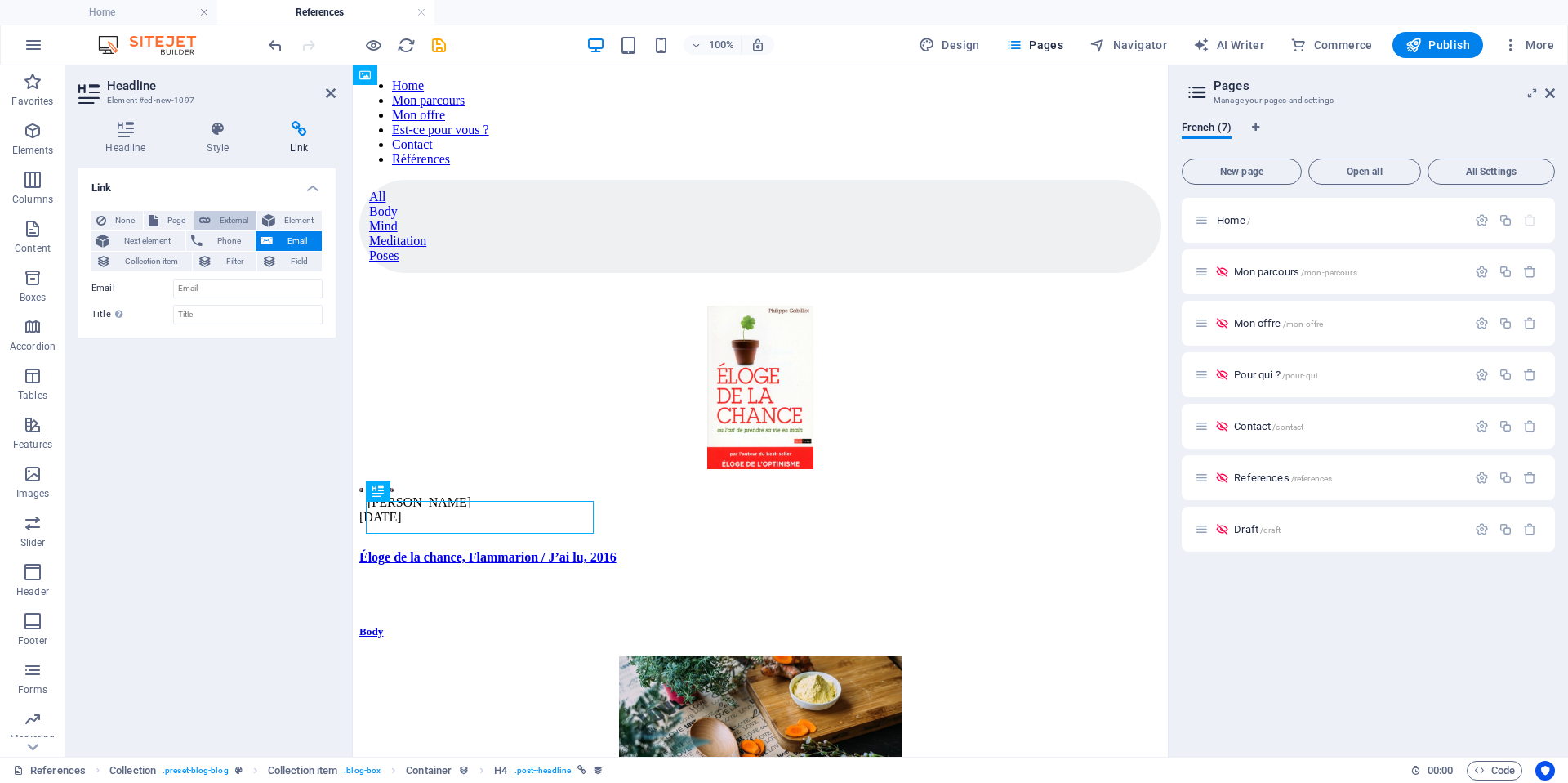
click at [229, 213] on span "External" at bounding box center [233, 220] width 36 height 20
select select "blank"
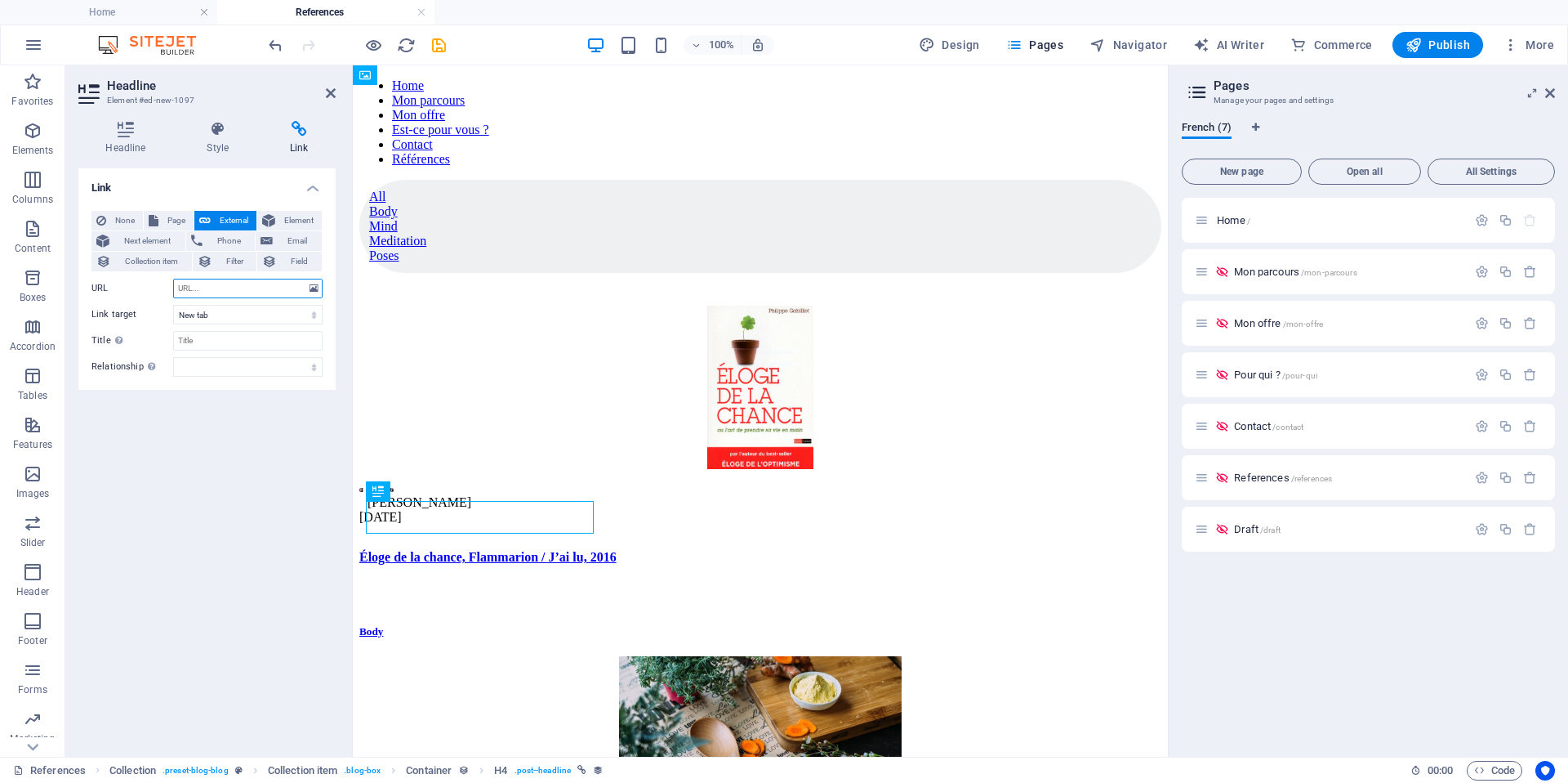
click at [220, 284] on input "URL" at bounding box center [248, 288] width 149 height 20
paste input "sebastien.jacquetton@gmail.com"
drag, startPoint x: 301, startPoint y: 285, endPoint x: 125, endPoint y: 282, distance: 176.0
click at [173, 282] on input "sebastien.jacquetton@gmail.com" at bounding box center [248, 288] width 149 height 20
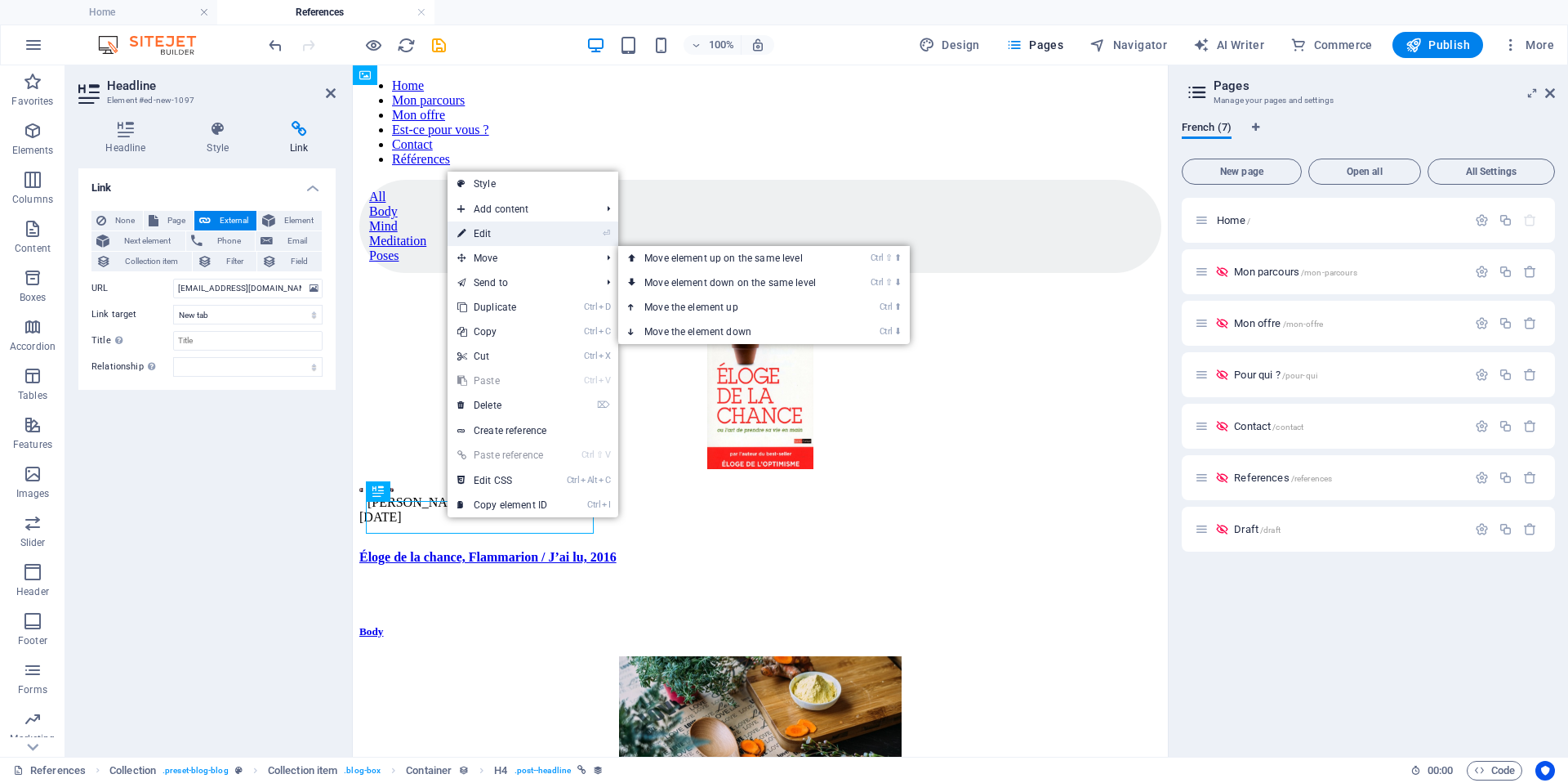
click at [497, 234] on link "⏎ Edit" at bounding box center [501, 234] width 109 height 24
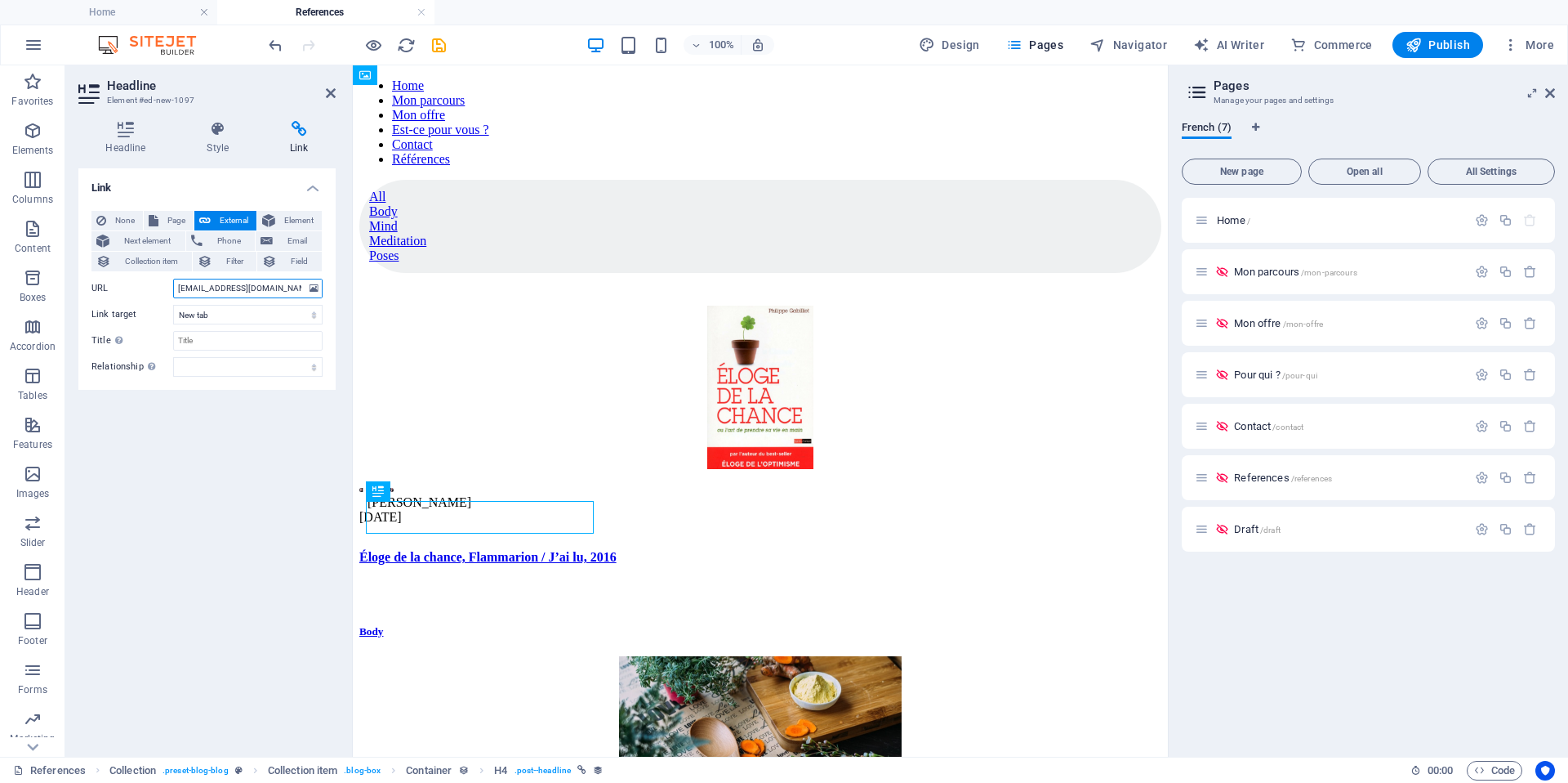
click at [255, 288] on input "sebastien.jacquetton@gmail.com" at bounding box center [248, 288] width 149 height 20
paste input "https://www.philippegabilliet.com/"
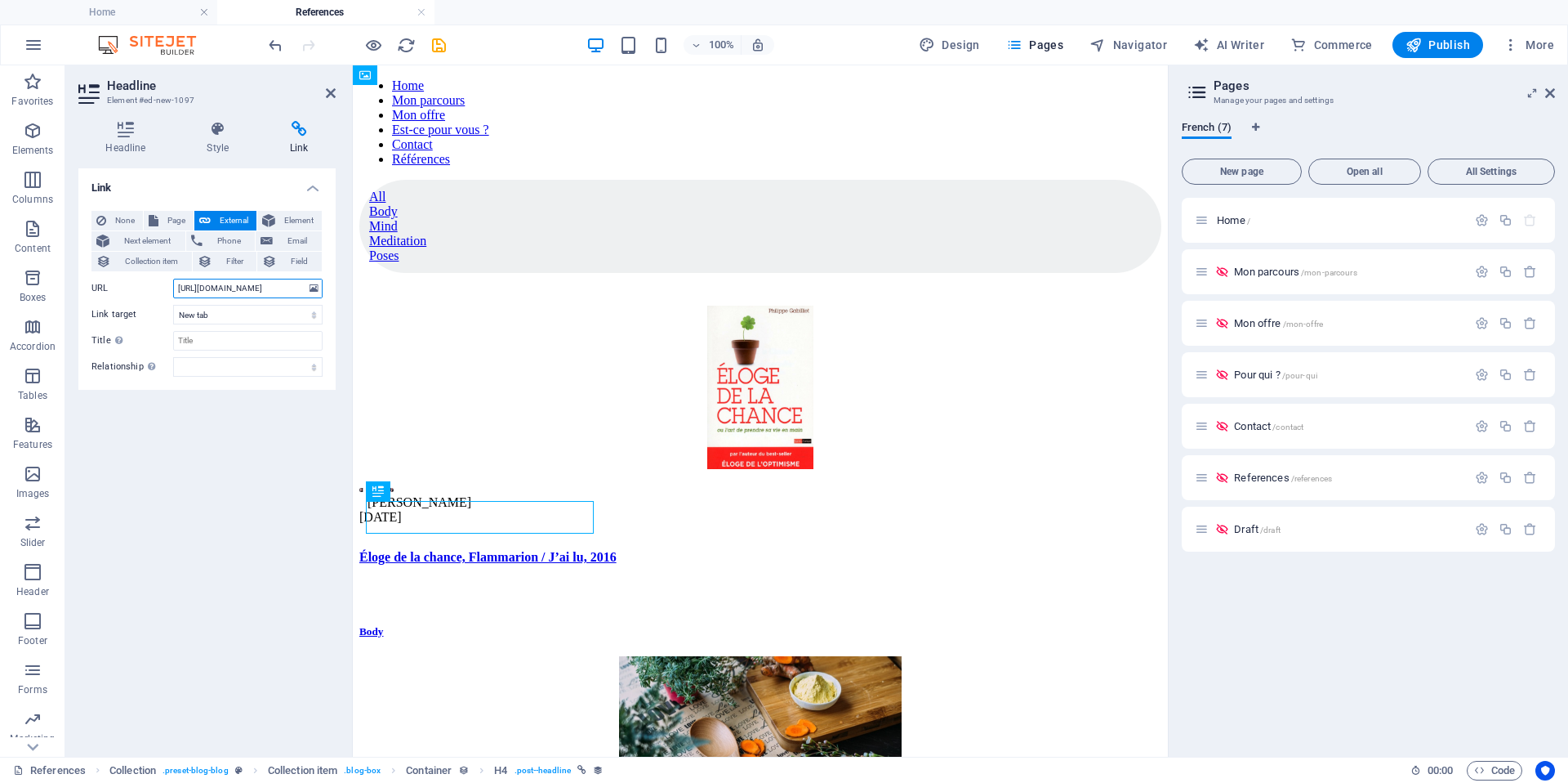
drag, startPoint x: 288, startPoint y: 282, endPoint x: 0, endPoint y: 220, distance: 294.6
click at [322, 285] on input "https://www.philippegabilliet.com/" at bounding box center [248, 288] width 149 height 20
click at [305, 290] on input "https://www.philippegabilliet.com/" at bounding box center [248, 288] width 149 height 20
click at [231, 286] on input "https://www.philippegabilliet.com/" at bounding box center [248, 288] width 149 height 20
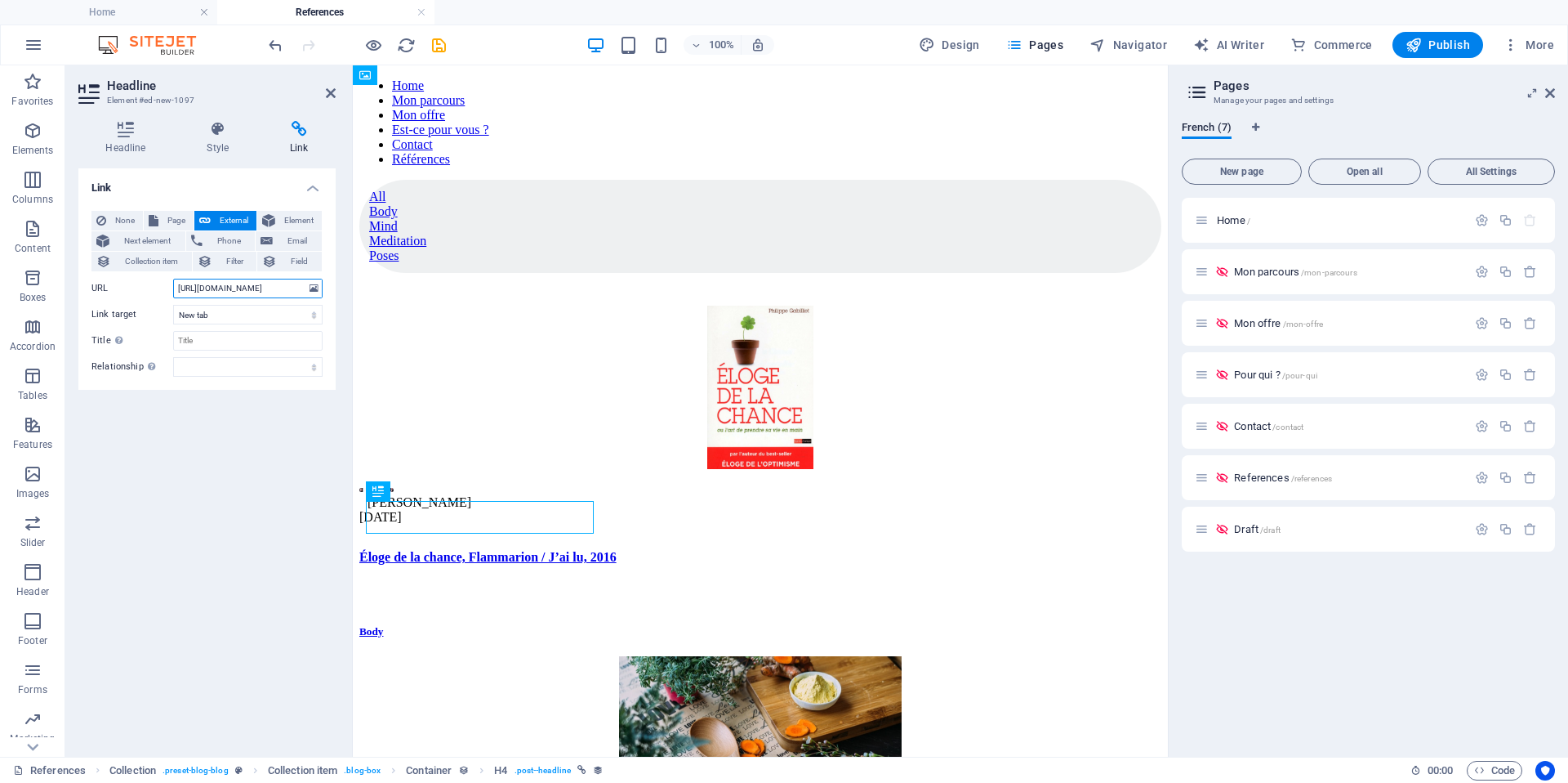
click at [235, 283] on input "https://www.philippegabilliet.com/" at bounding box center [248, 288] width 149 height 20
paste input "chance/"
type input "https://www.philippegabilliet.com/chance/"
click at [436, 44] on icon "save" at bounding box center [439, 46] width 19 height 19
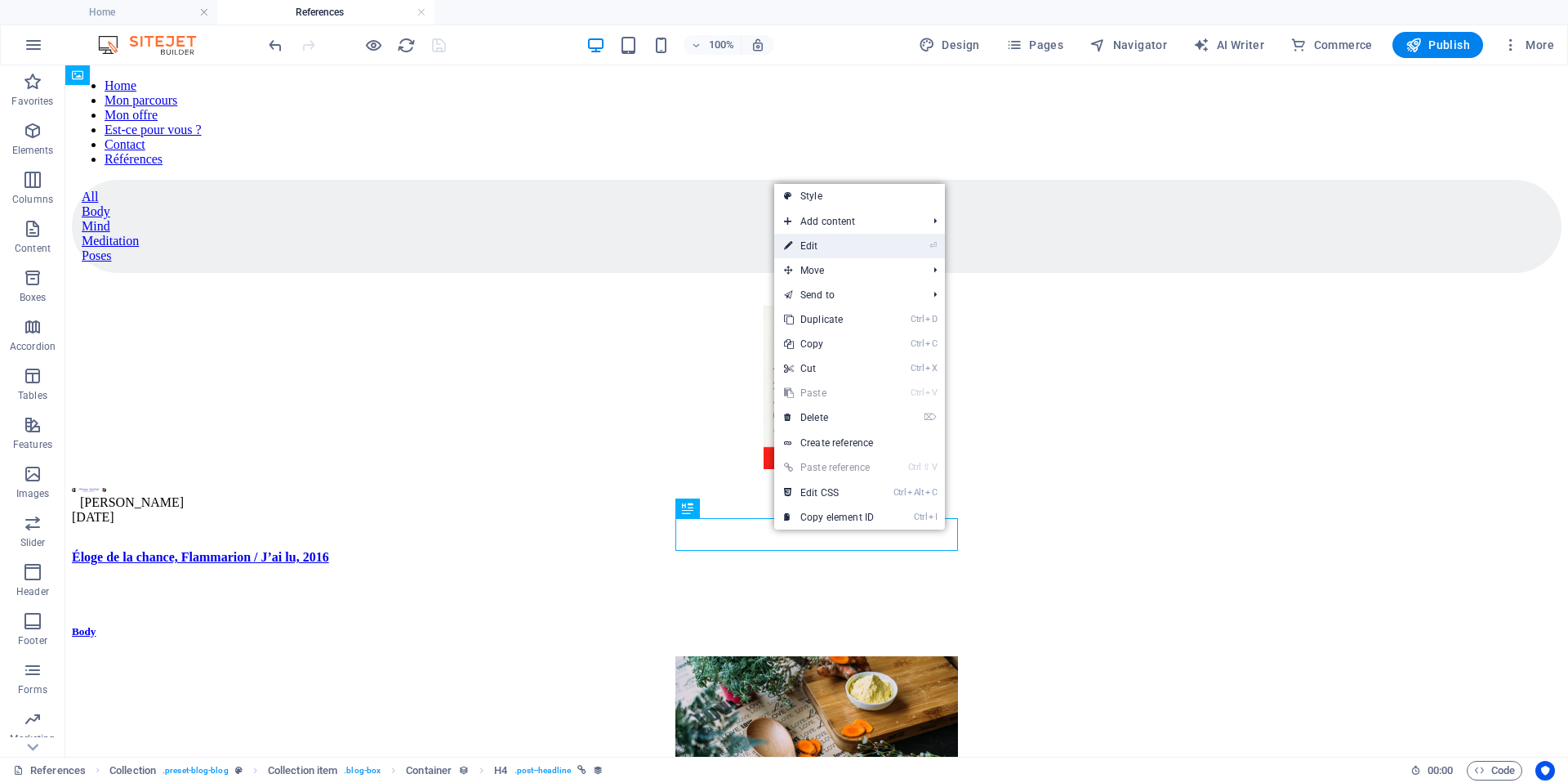
click at [825, 245] on link "⏎ Edit" at bounding box center [828, 246] width 109 height 24
select select "name"
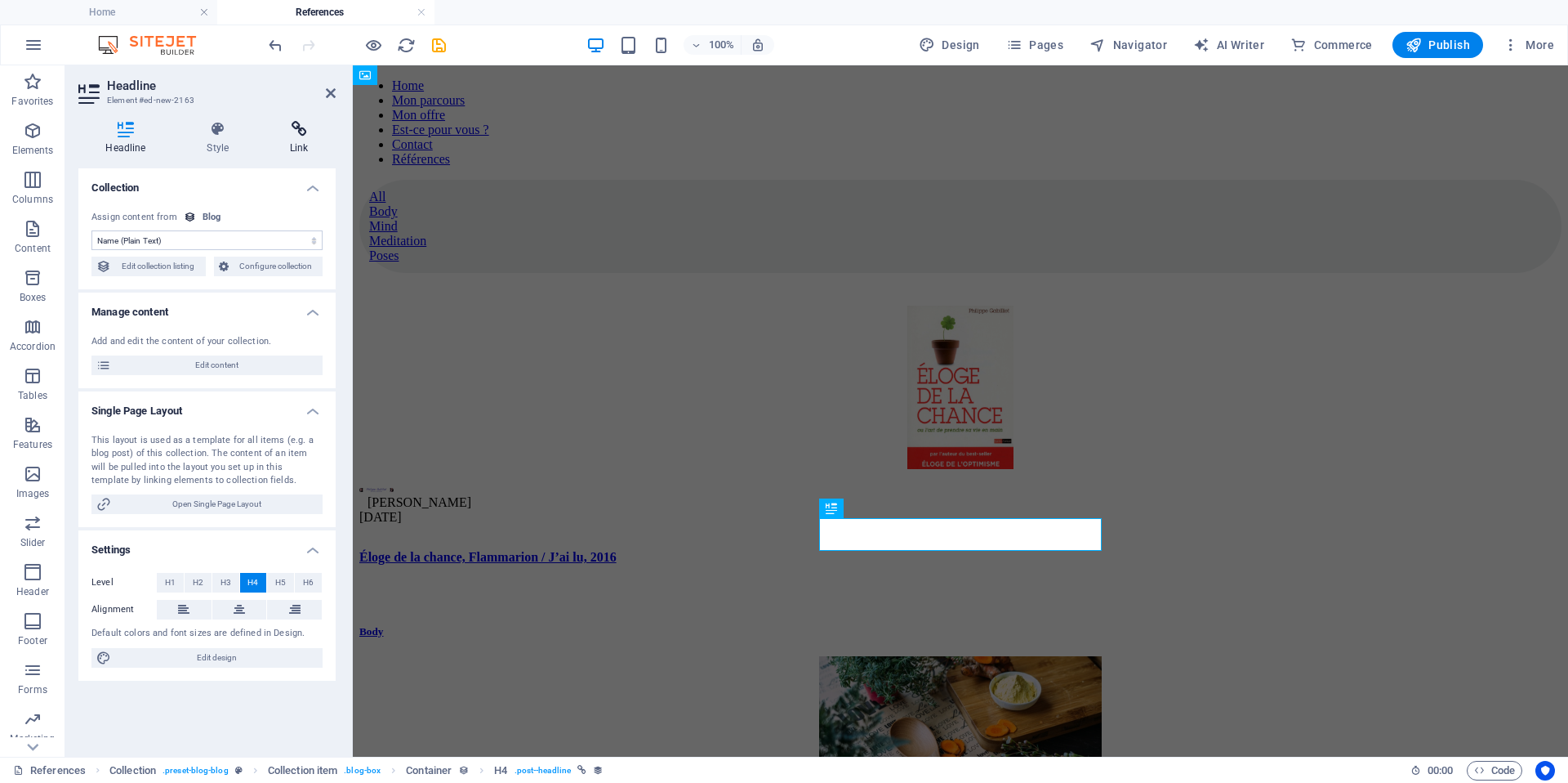
click at [298, 138] on h4 "Link" at bounding box center [299, 138] width 73 height 34
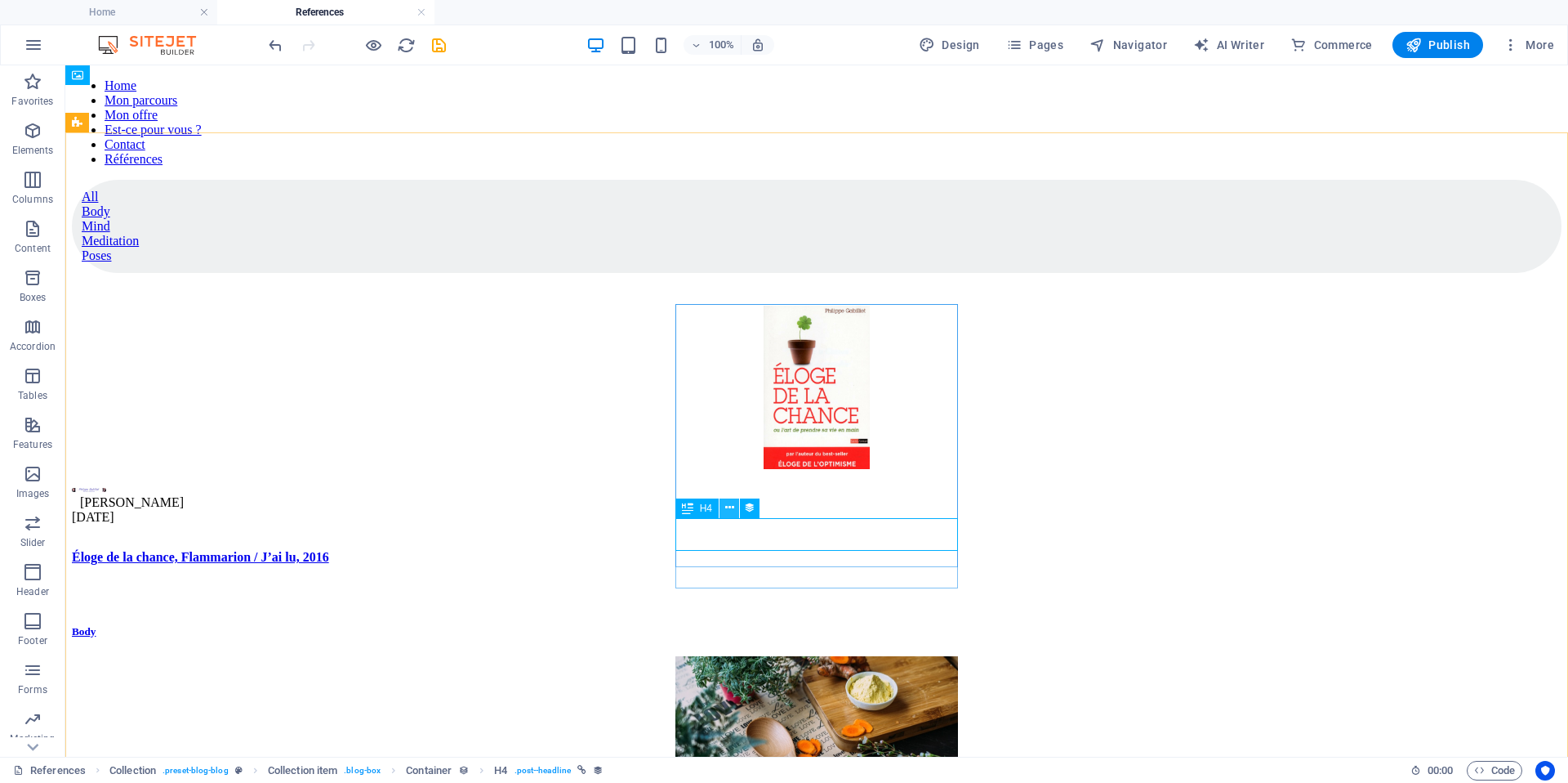
click at [727, 512] on icon at bounding box center [729, 508] width 9 height 17
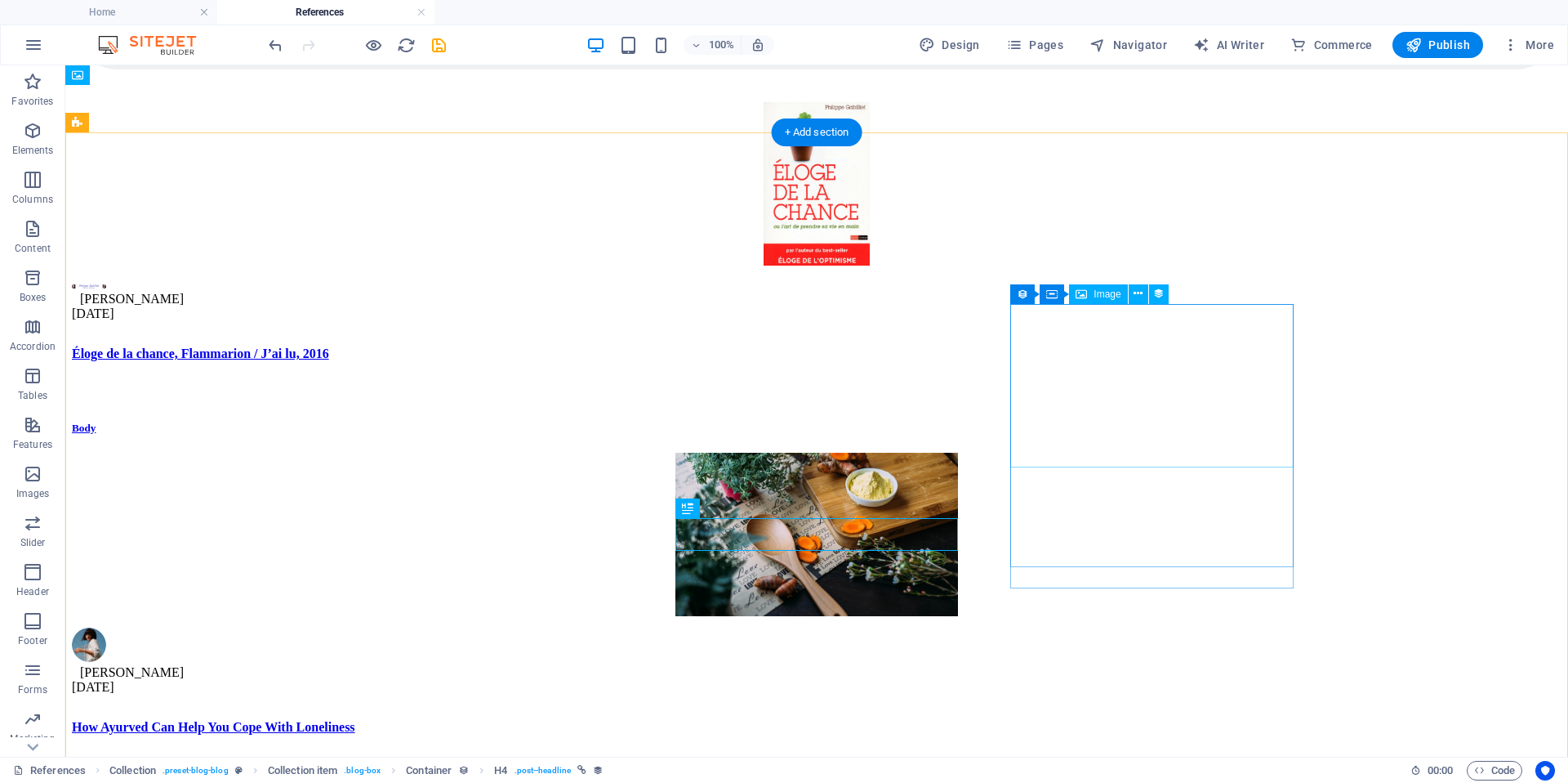
scroll to position [338, 0]
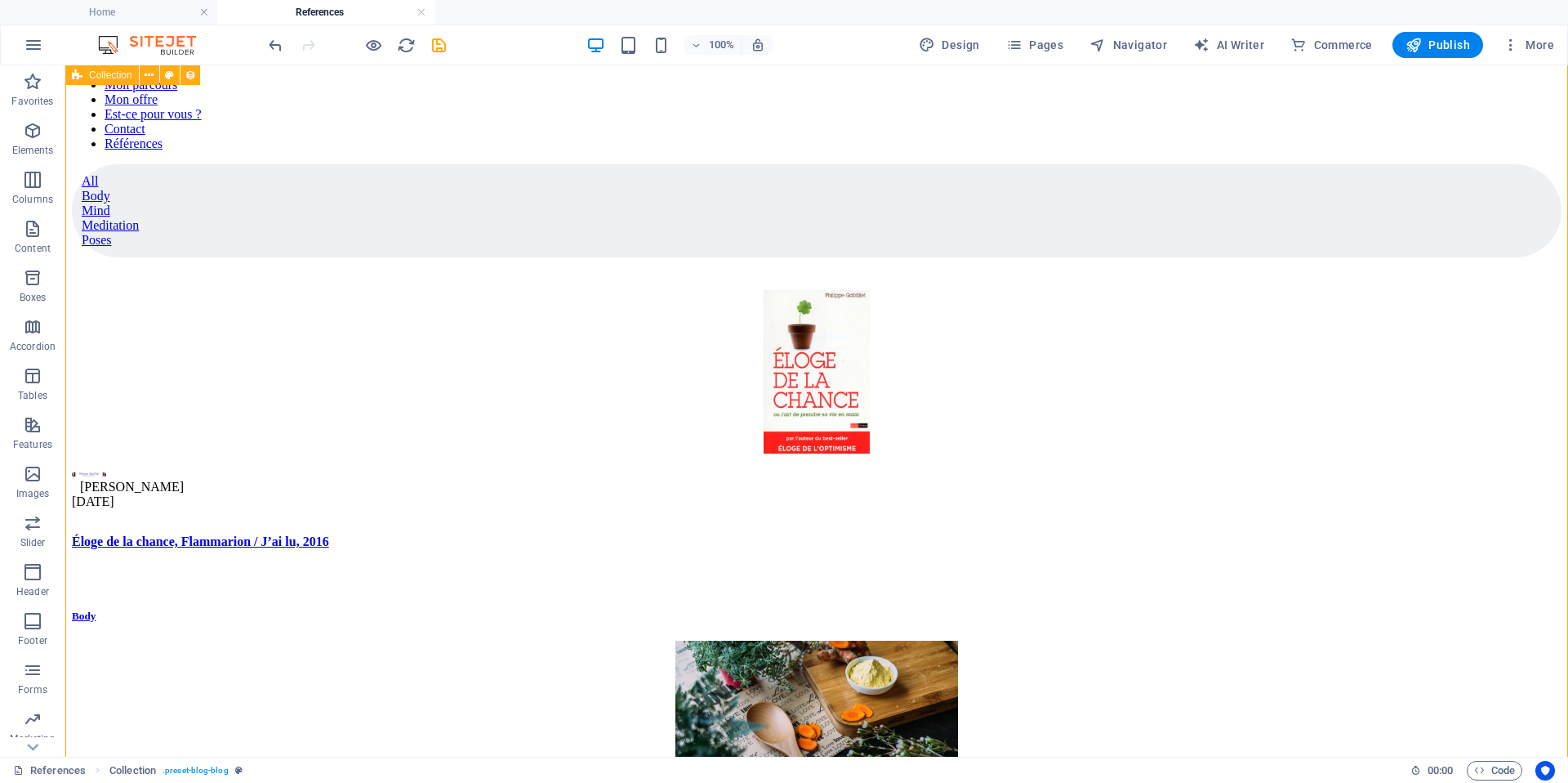
scroll to position [0, 0]
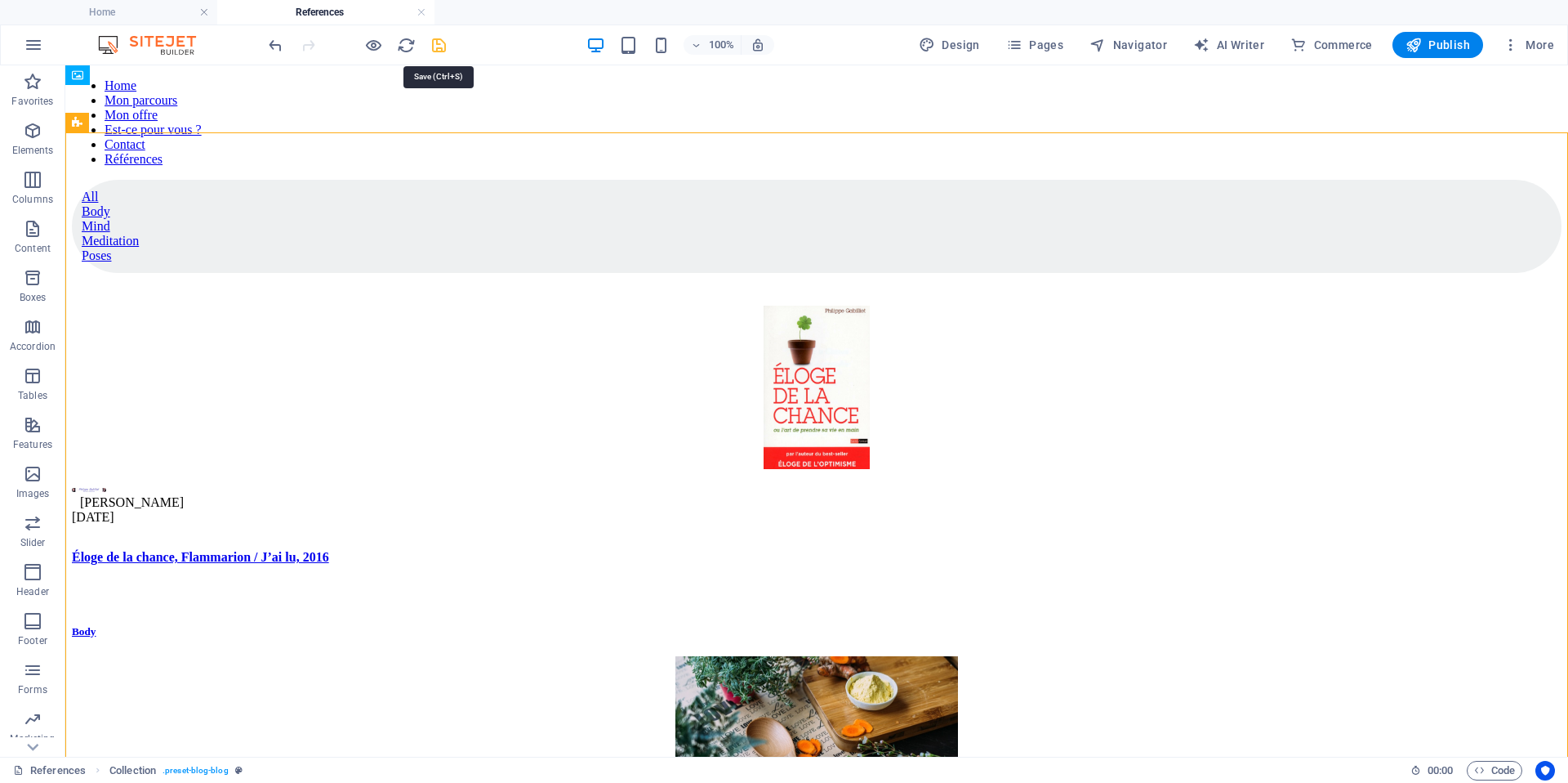
click at [446, 46] on icon "save" at bounding box center [439, 46] width 19 height 19
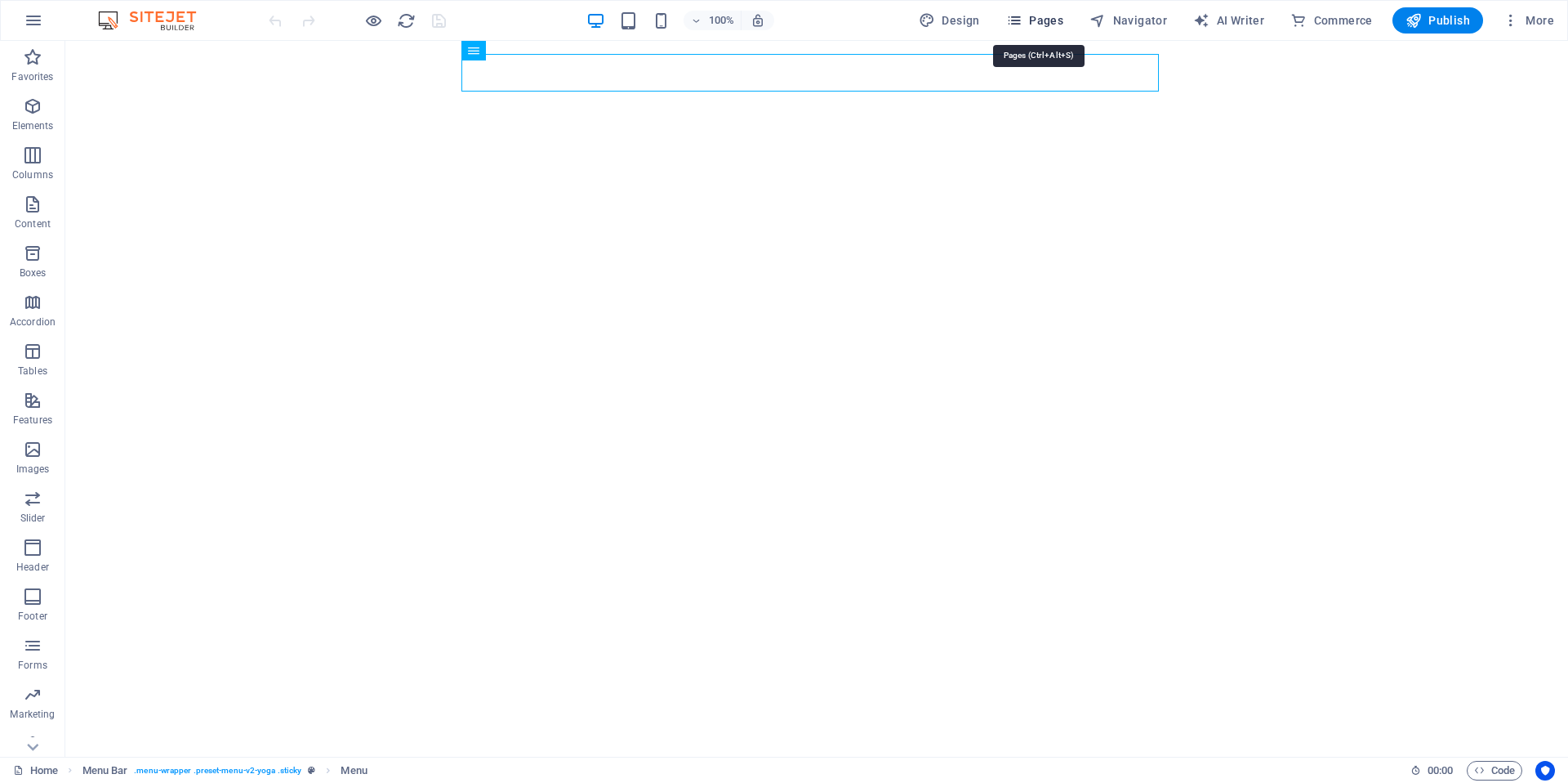
click at [1057, 16] on span "Pages" at bounding box center [1034, 21] width 57 height 17
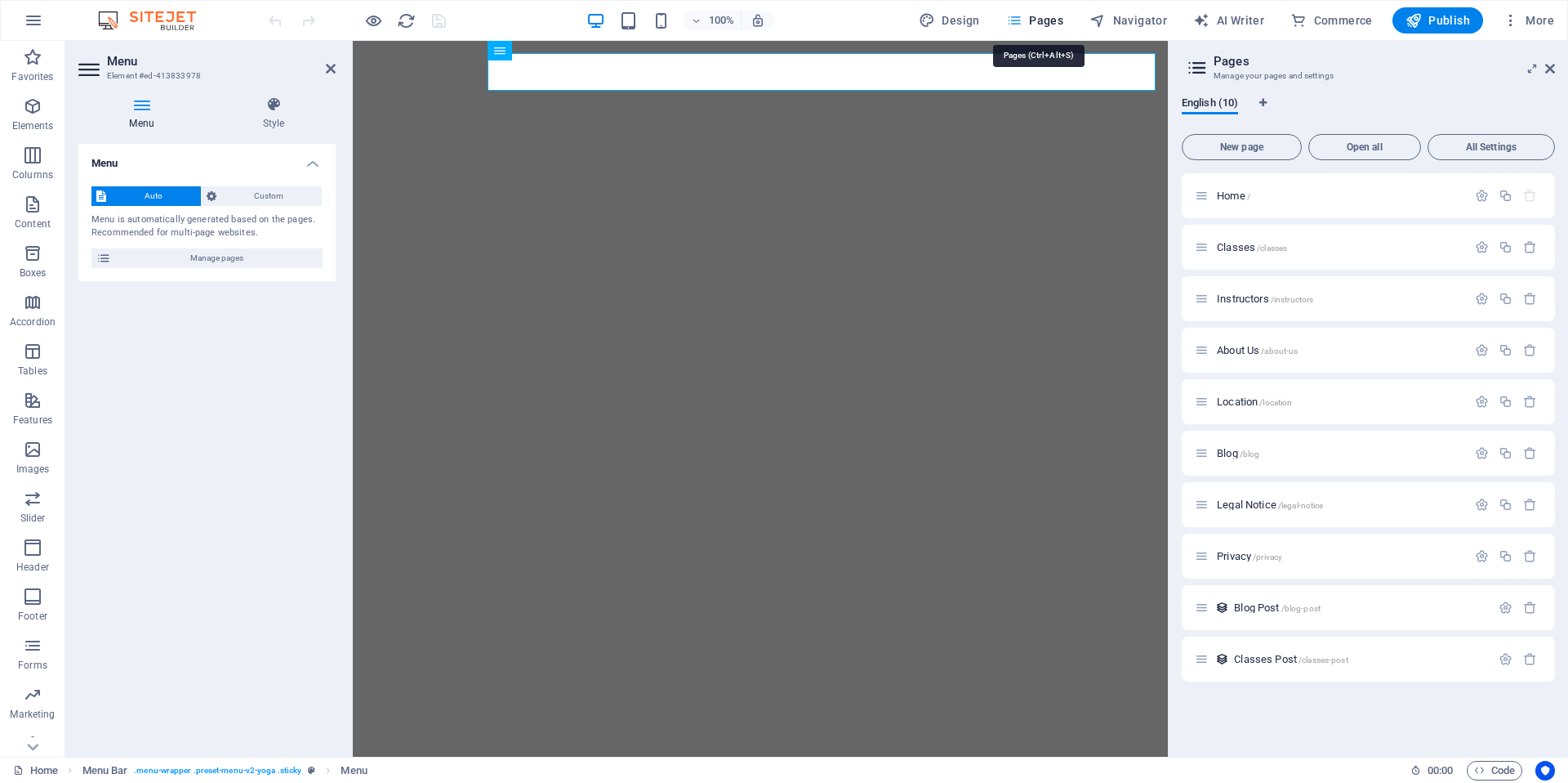
click at [1052, 11] on button "Pages" at bounding box center [1034, 21] width 70 height 26
click at [1230, 450] on span "Blog /blog" at bounding box center [1238, 453] width 43 height 12
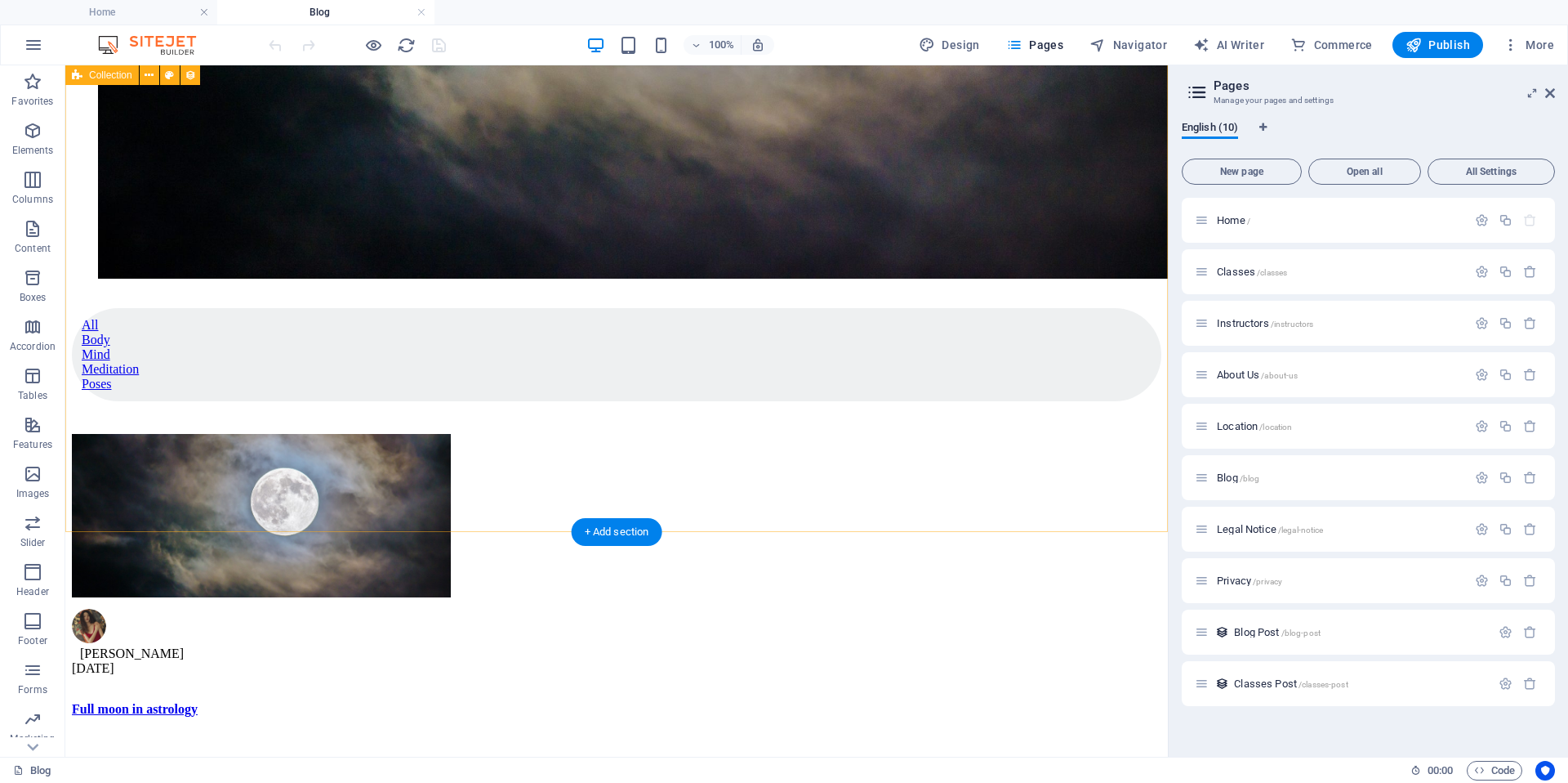
scroll to position [790, 0]
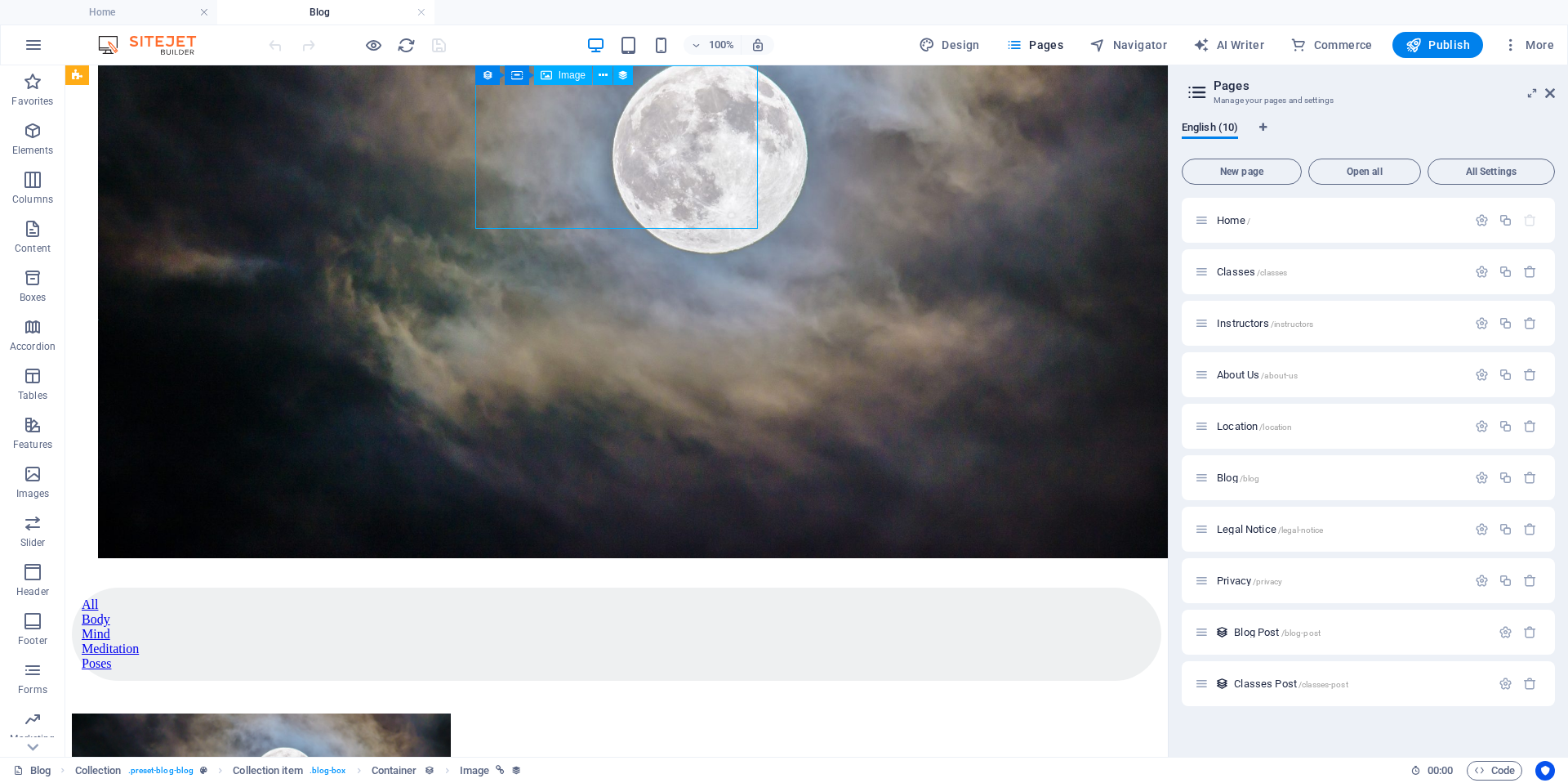
scroll to position [677, 0]
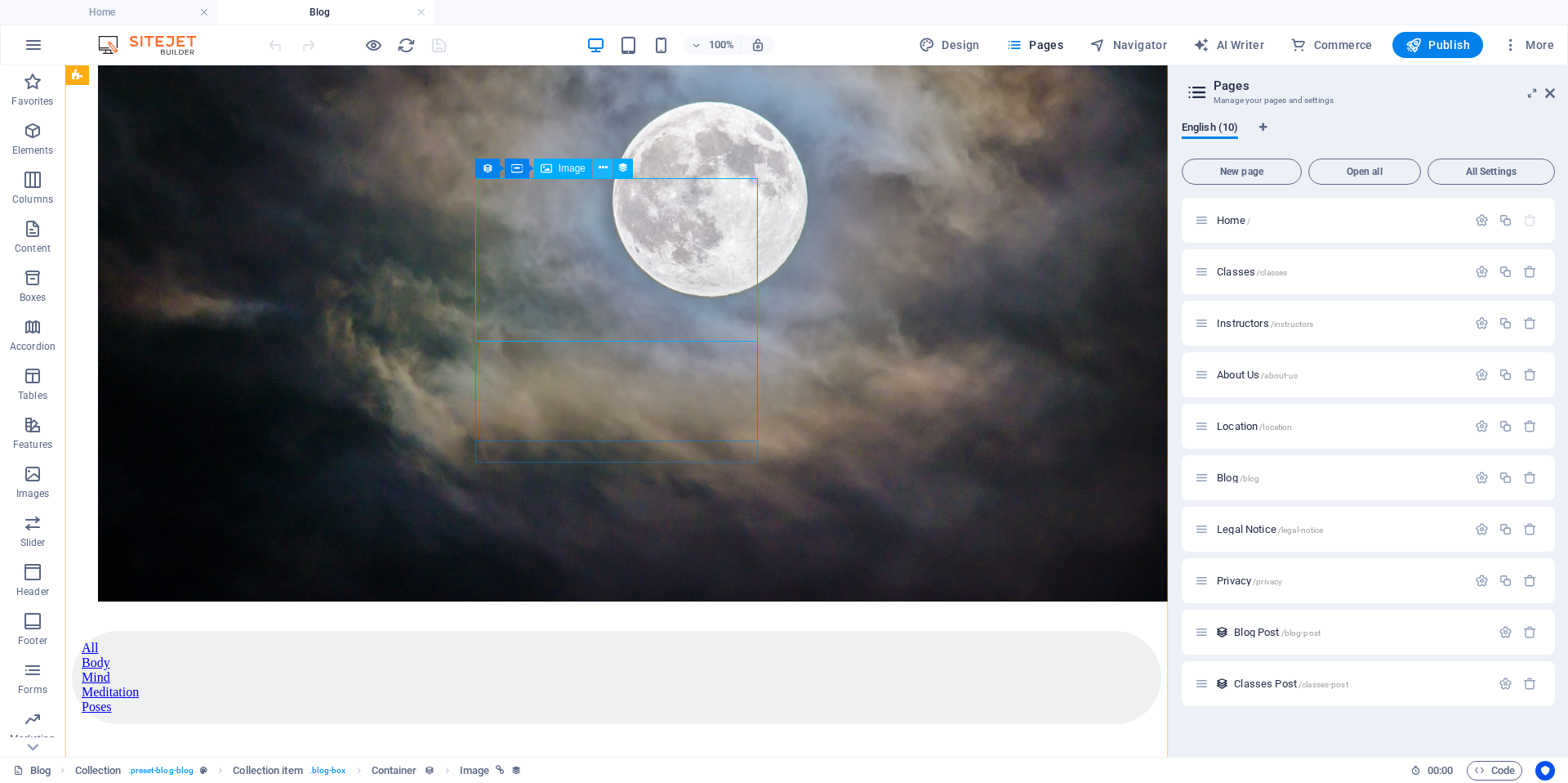
click at [606, 170] on icon at bounding box center [604, 168] width 9 height 17
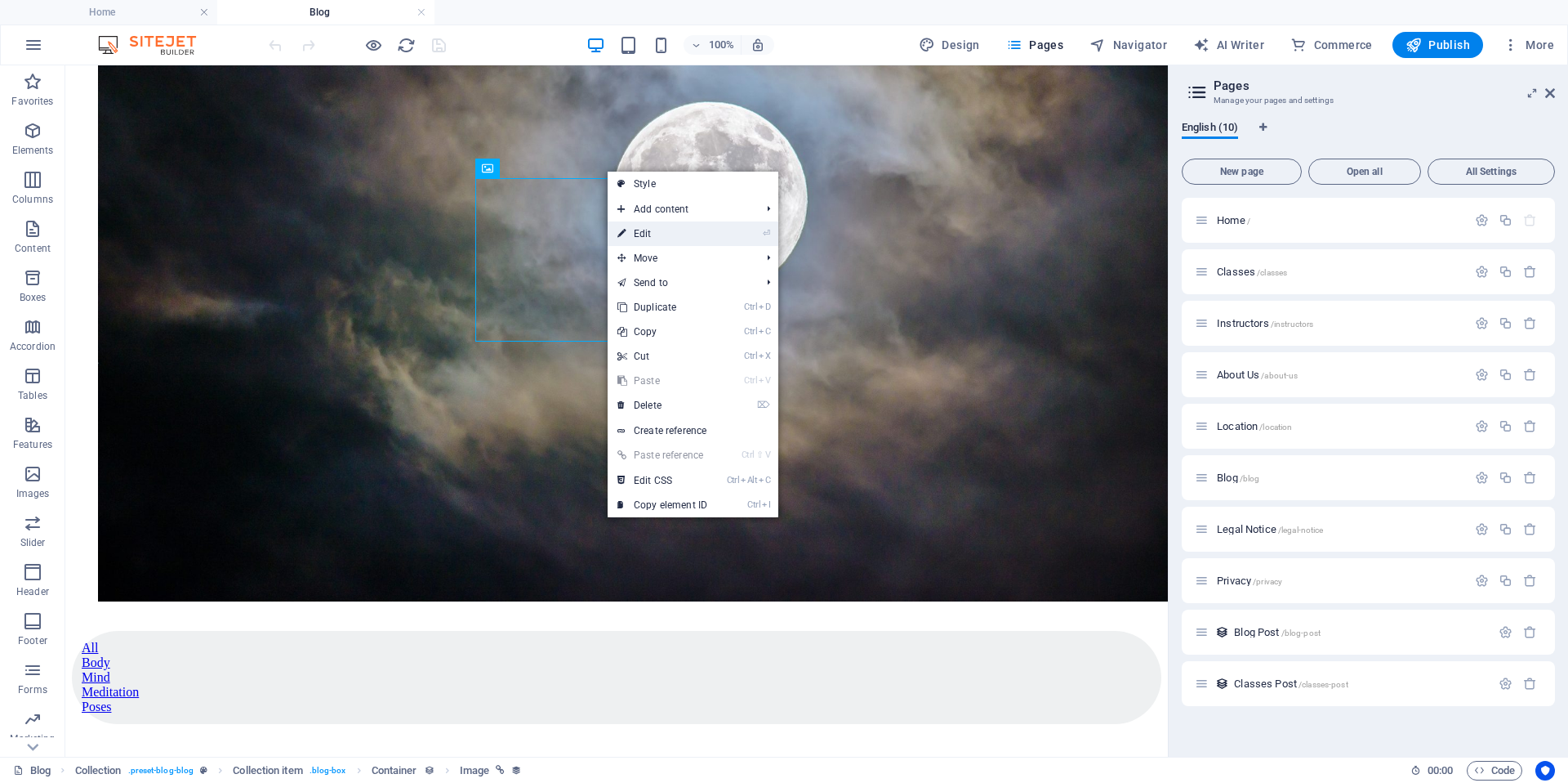
click at [653, 227] on link "⏎ Edit" at bounding box center [661, 234] width 109 height 24
select select "px"
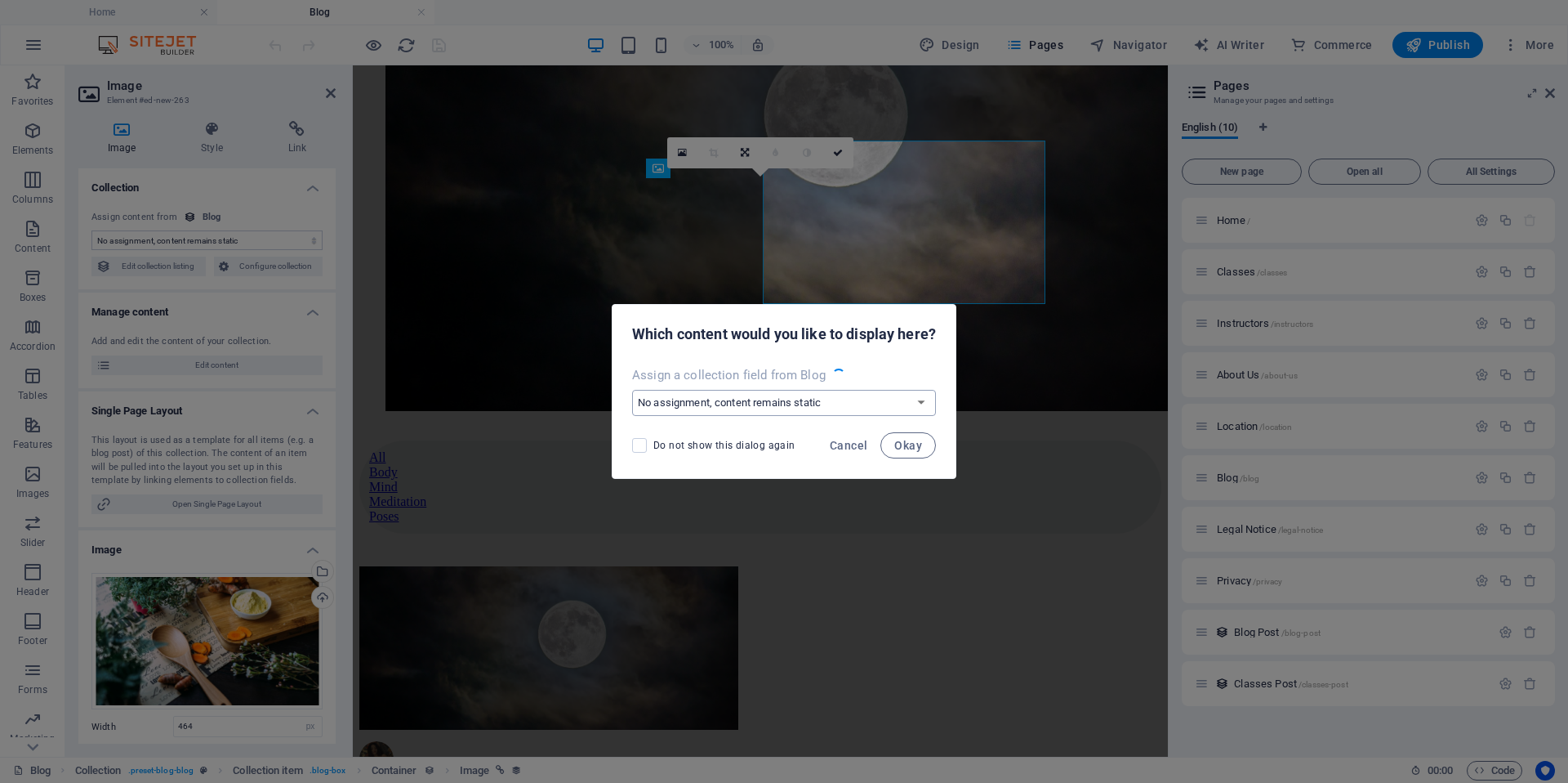
select select "image"
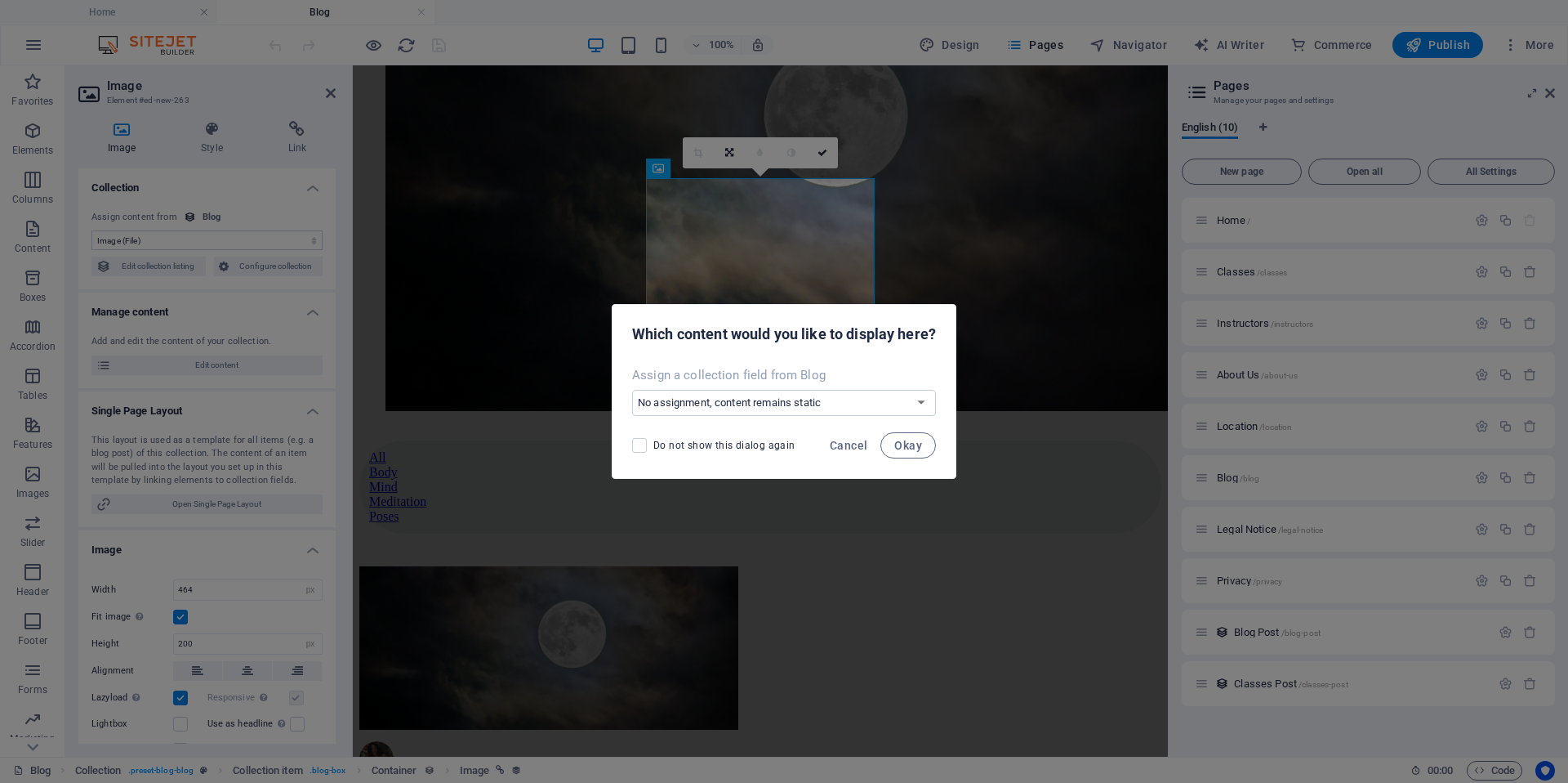
scroll to position [714, 0]
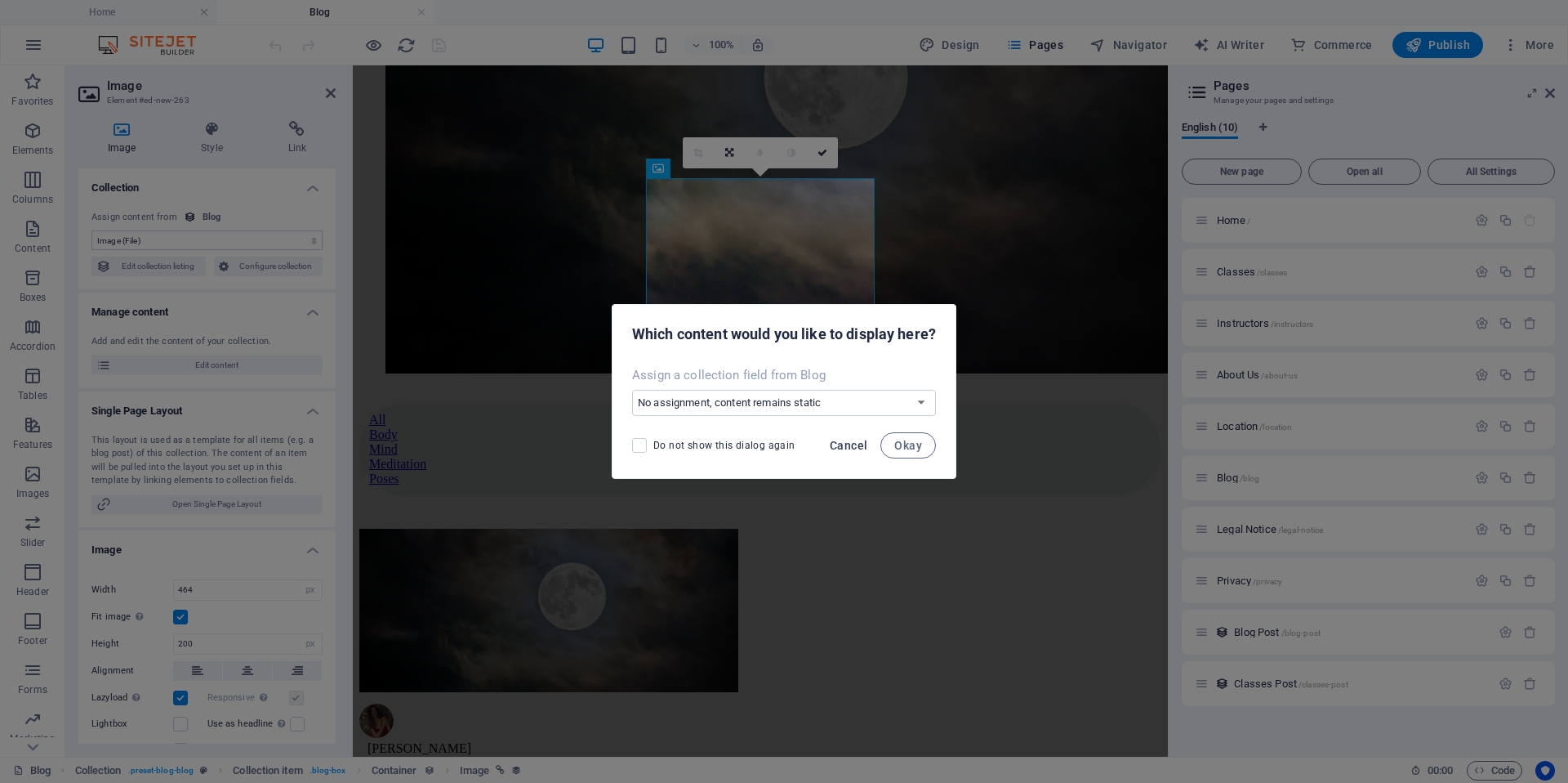
click at [850, 440] on span "Cancel" at bounding box center [849, 446] width 37 height 13
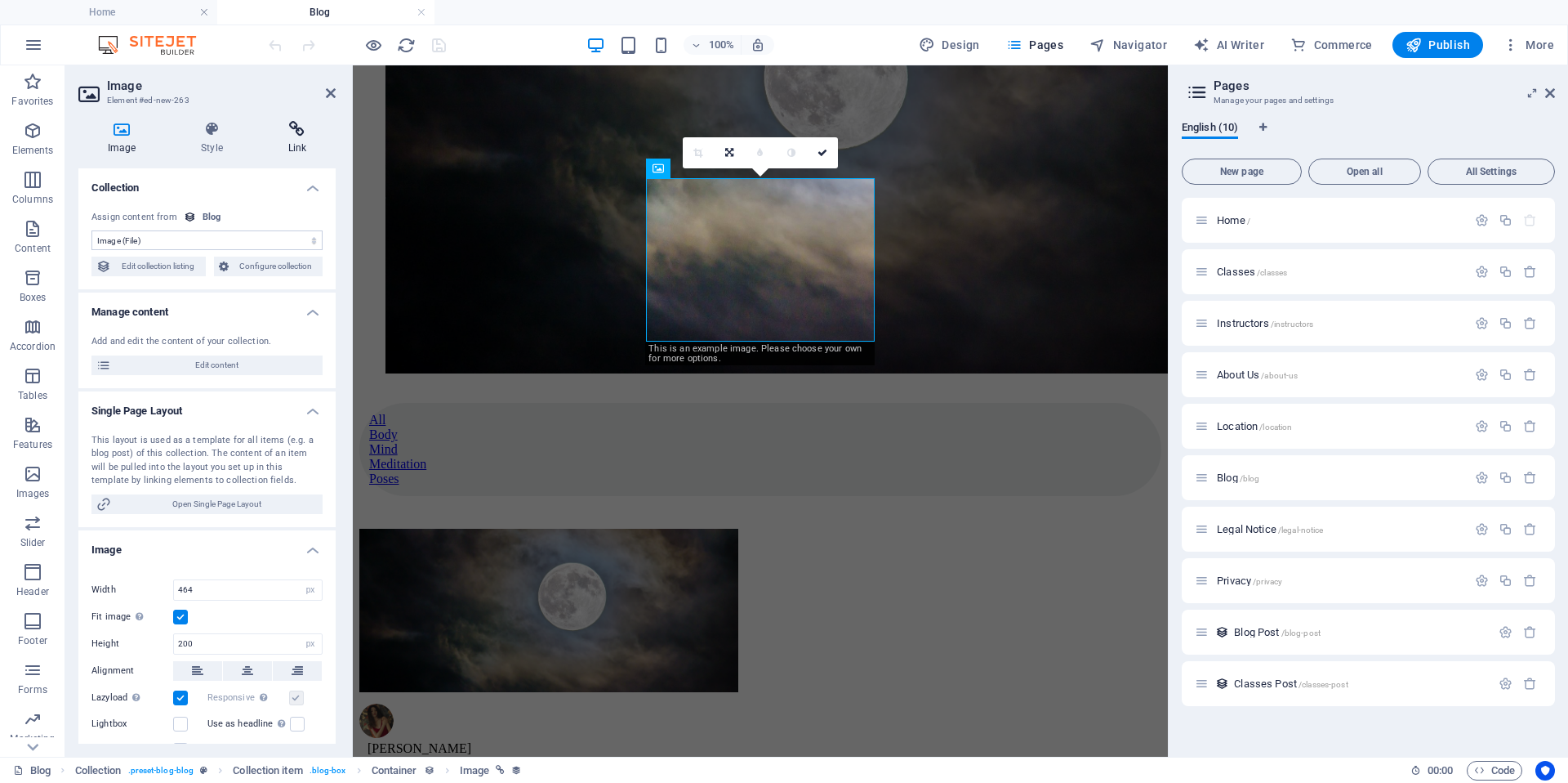
click at [300, 149] on h4 "Link" at bounding box center [297, 138] width 76 height 34
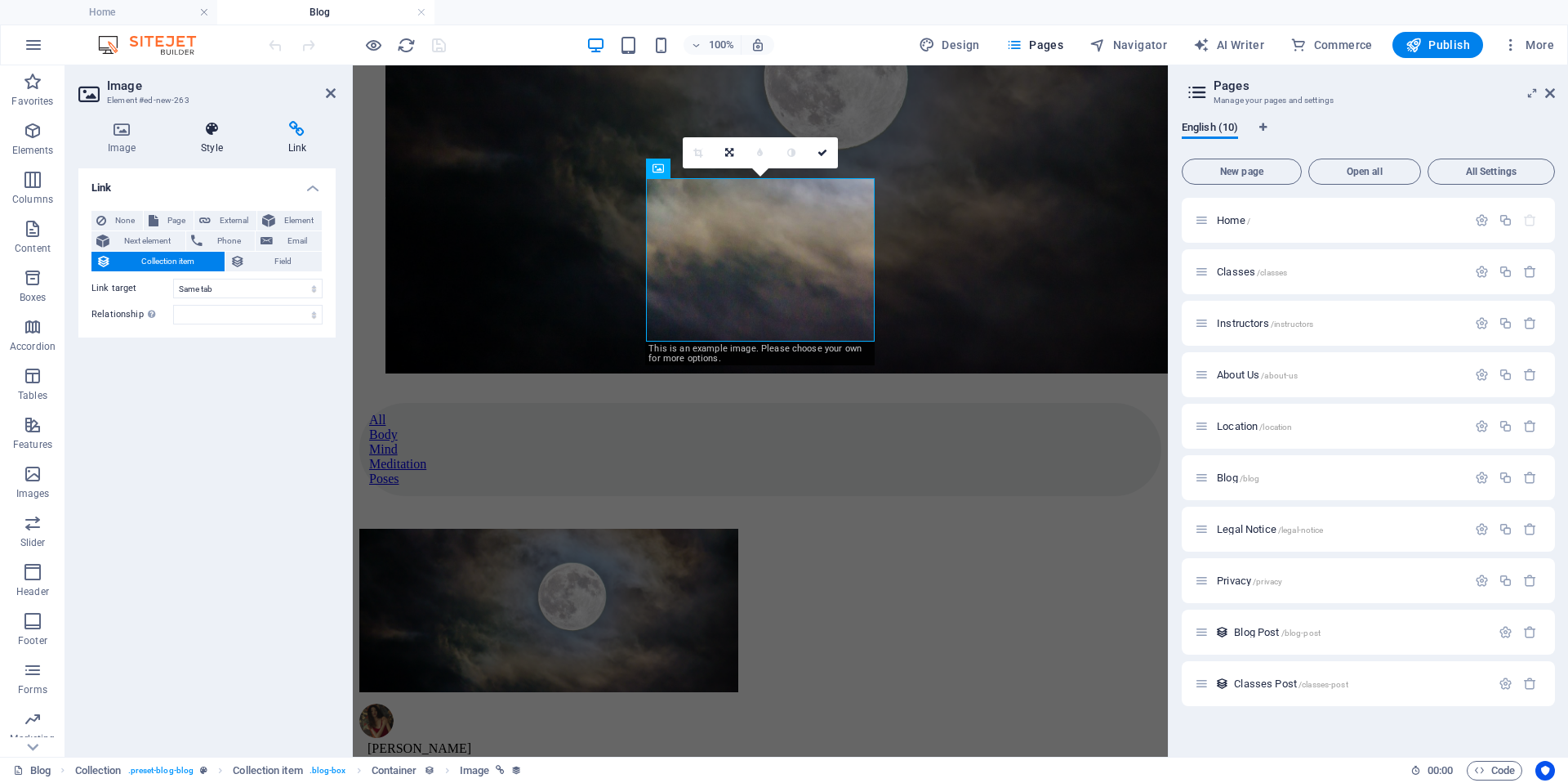
click at [214, 140] on h4 "Style" at bounding box center [214, 138] width 87 height 34
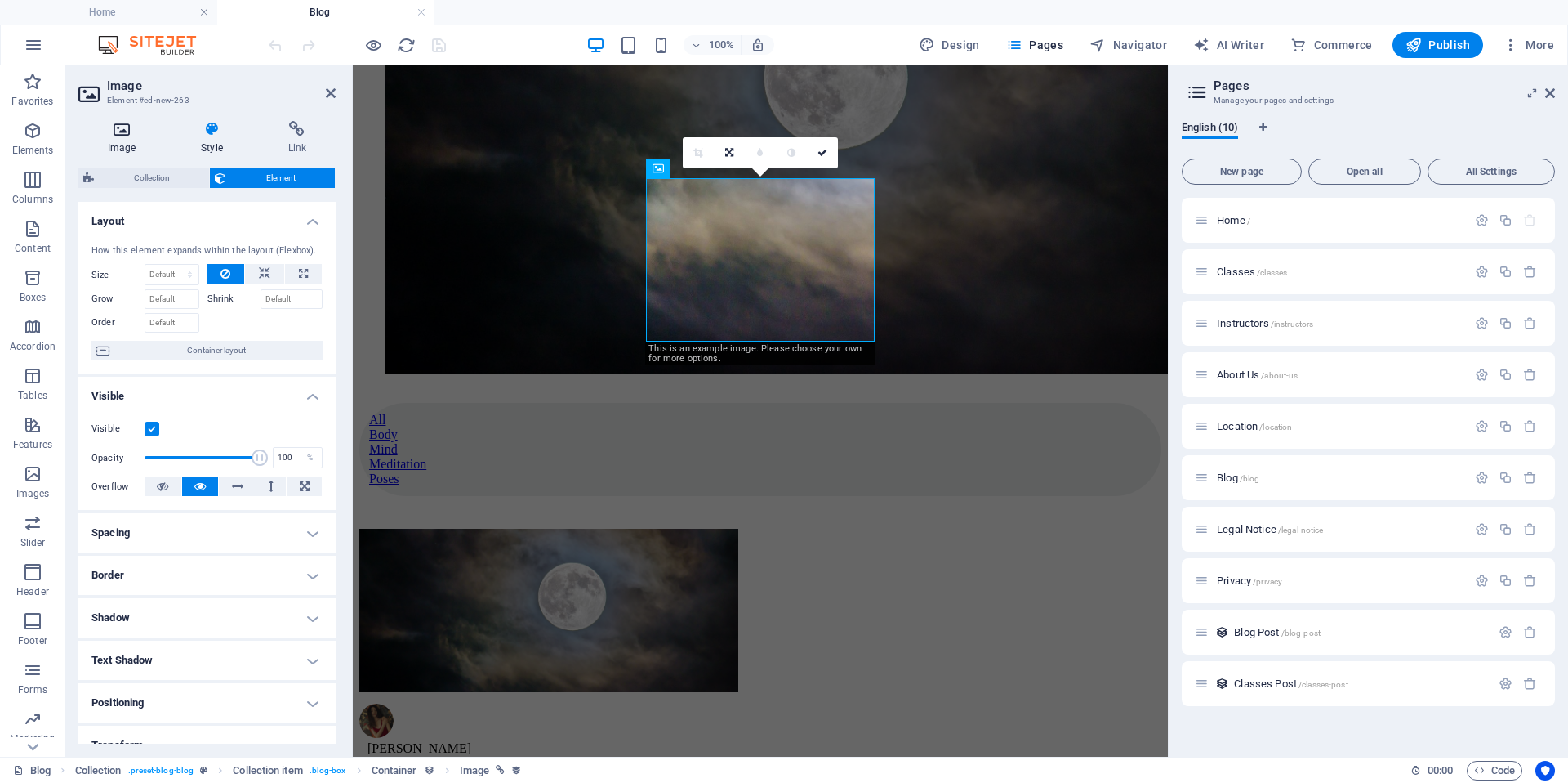
click at [105, 143] on h4 "Image" at bounding box center [125, 138] width 93 height 34
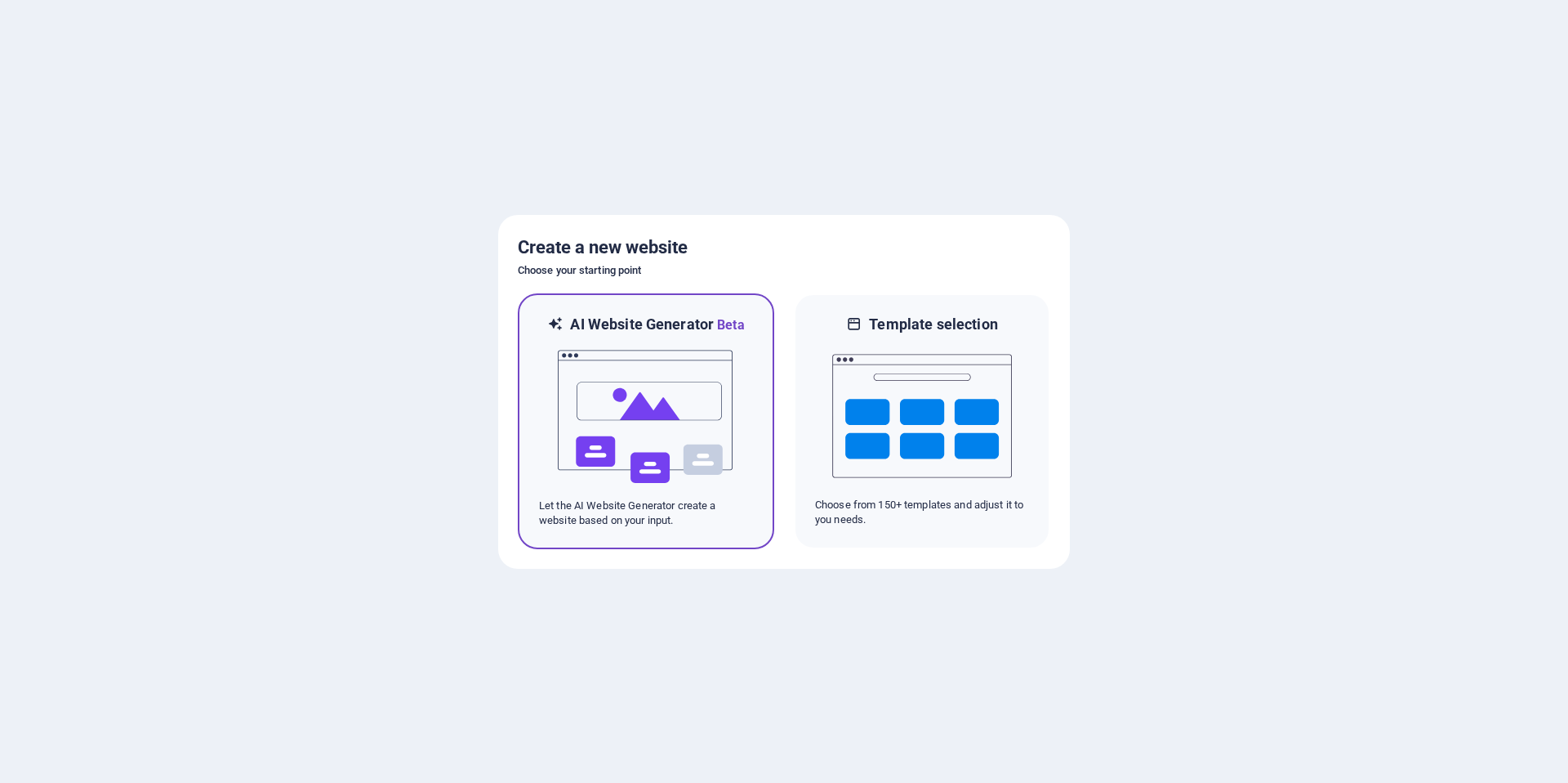
click at [648, 412] on img at bounding box center [646, 416] width 180 height 163
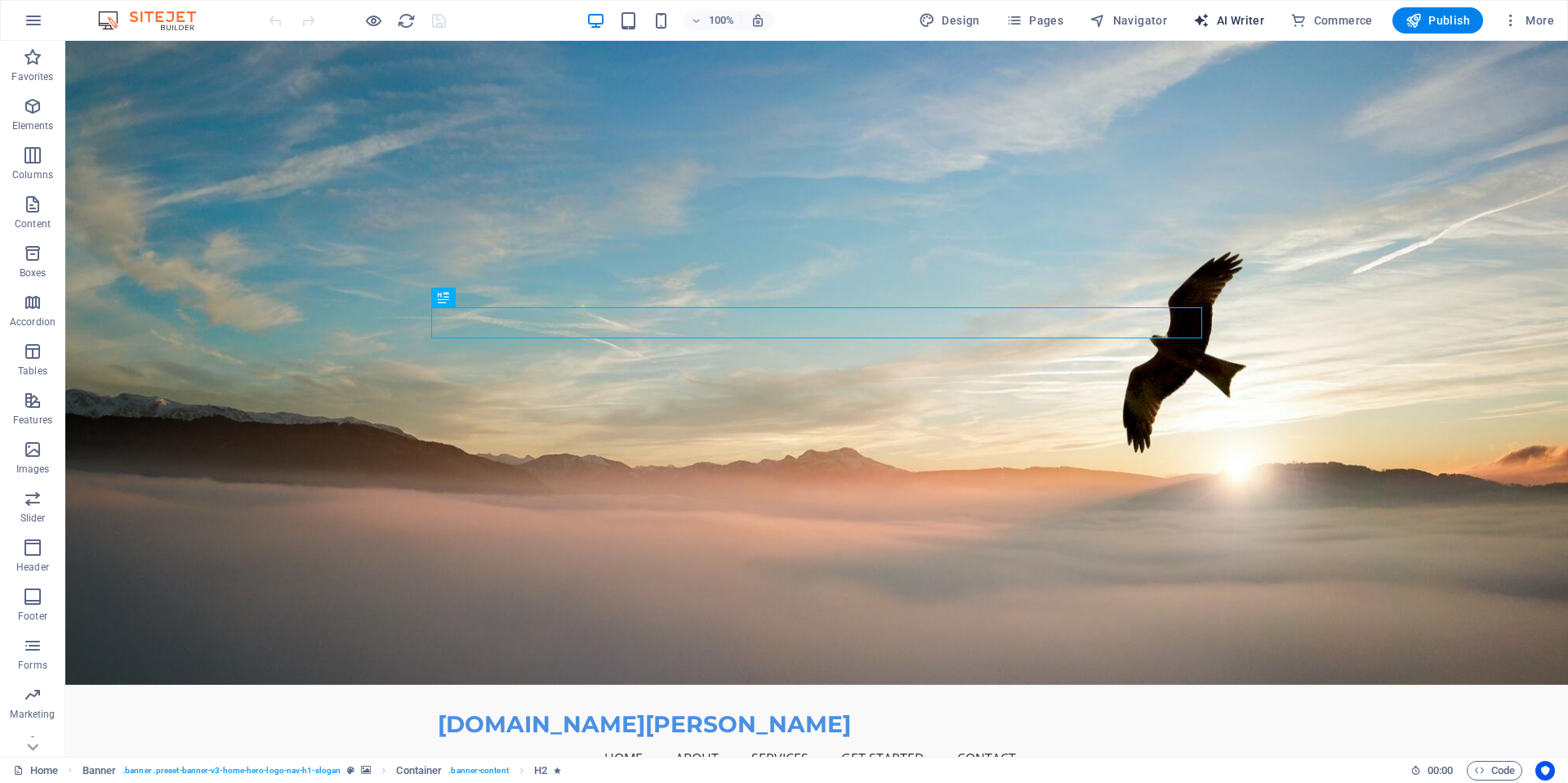
click at [1232, 17] on span "AI Writer" at bounding box center [1229, 21] width 71 height 17
select select "English"
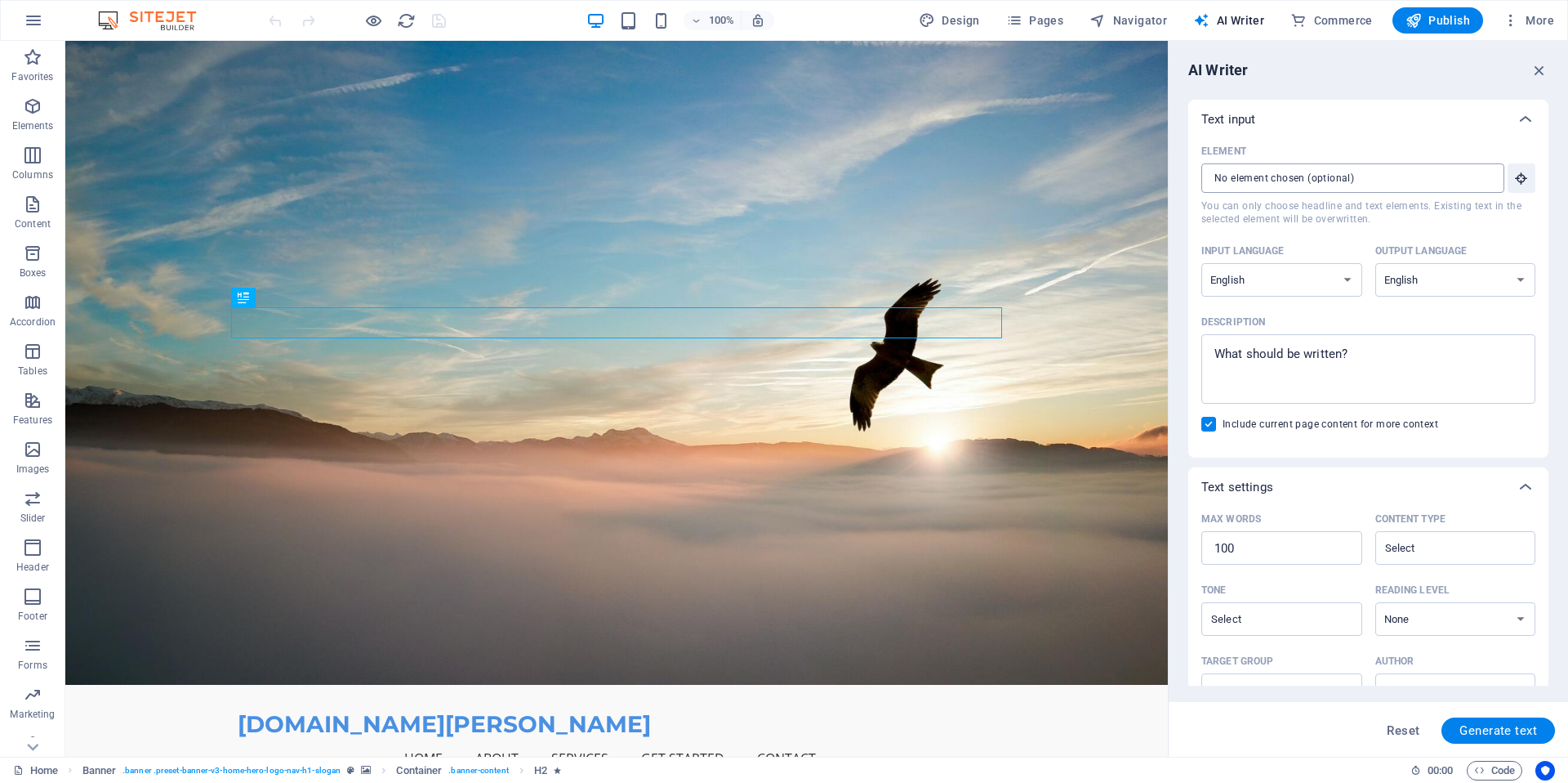
click at [1290, 180] on input "Element ​ You can only choose headline and text elements. Existing text in the …" at bounding box center [1347, 178] width 292 height 30
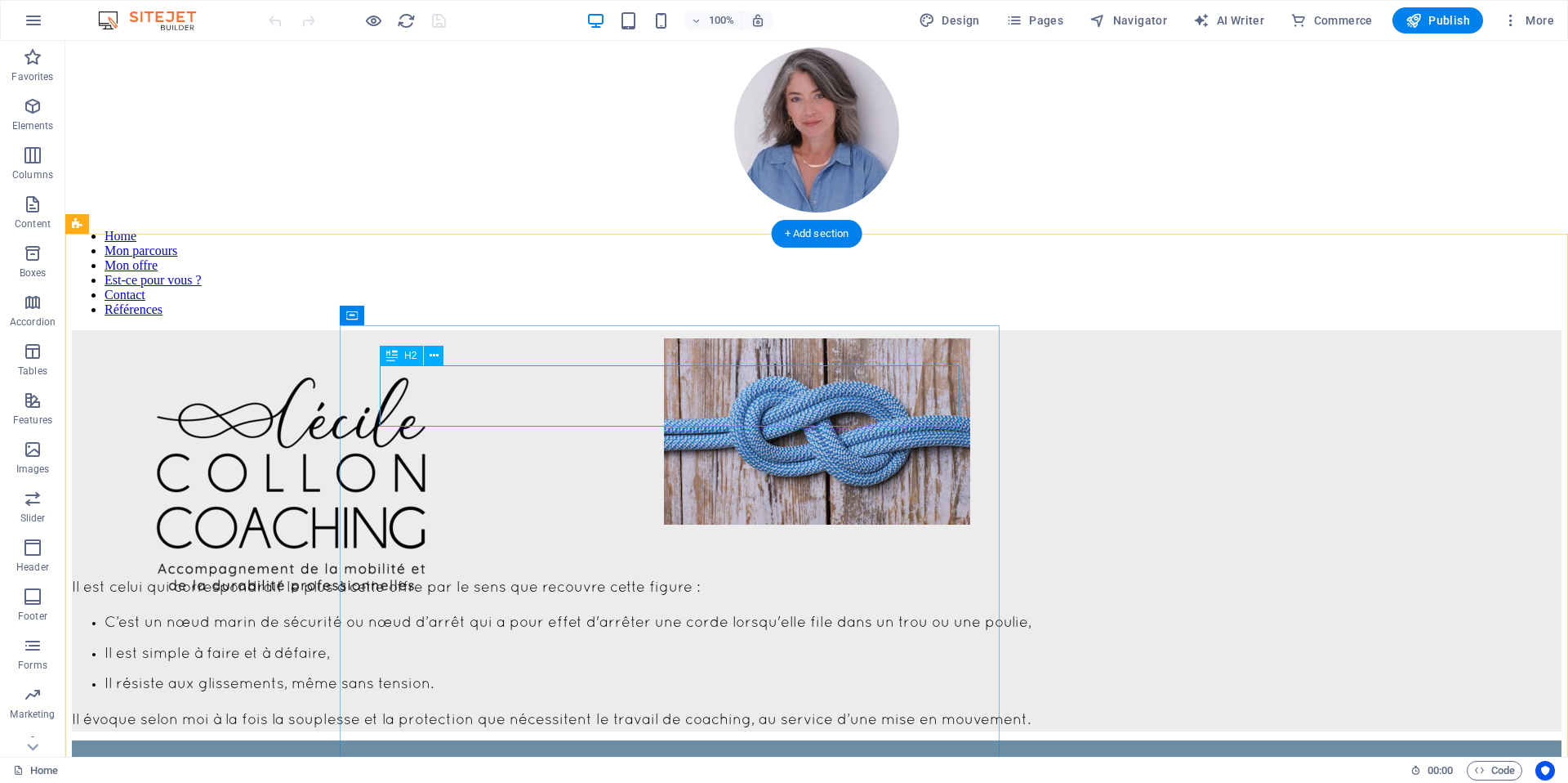
scroll to position [706, 0]
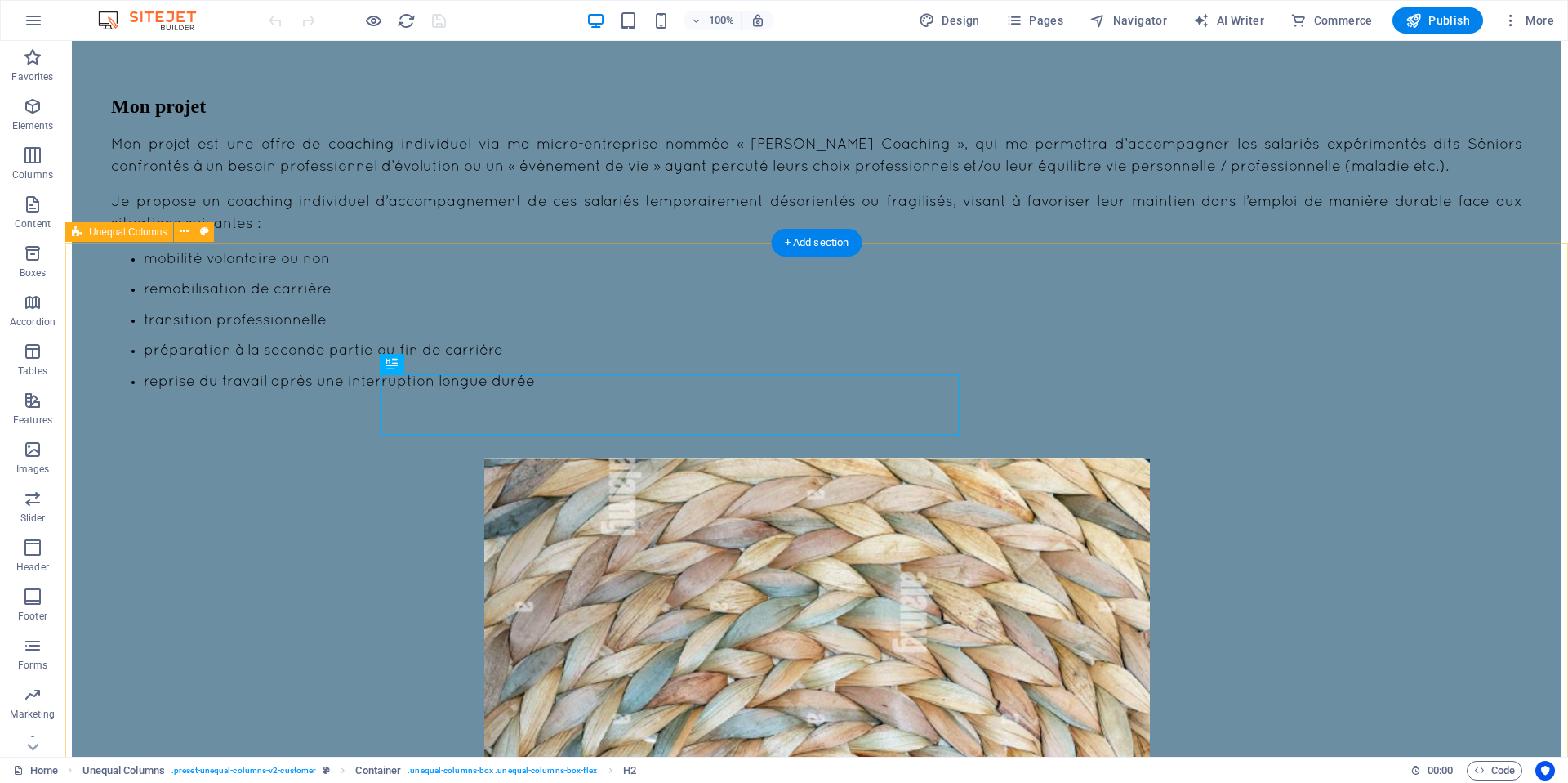
scroll to position [700, 0]
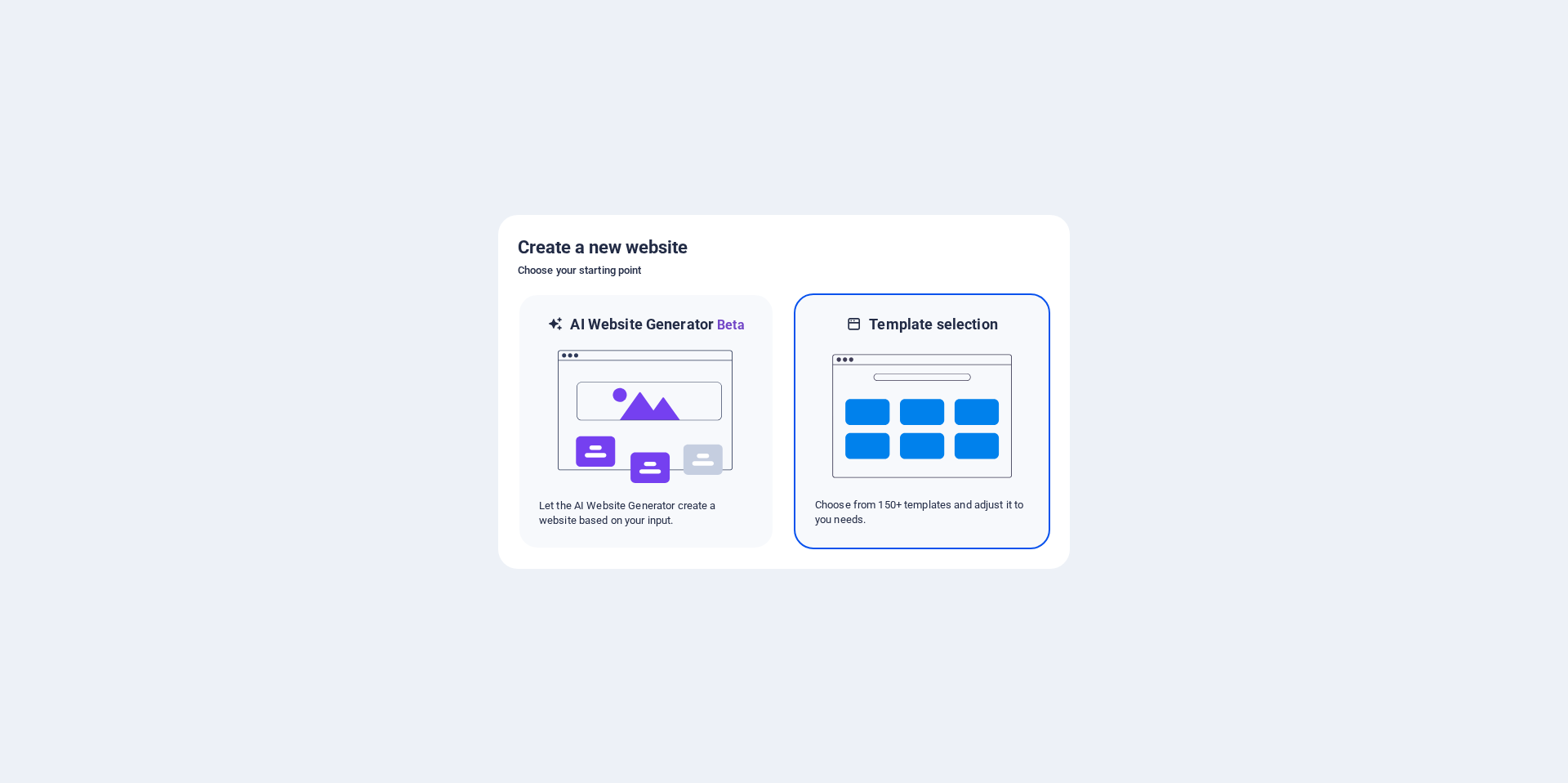
click at [962, 418] on img at bounding box center [921, 416] width 180 height 163
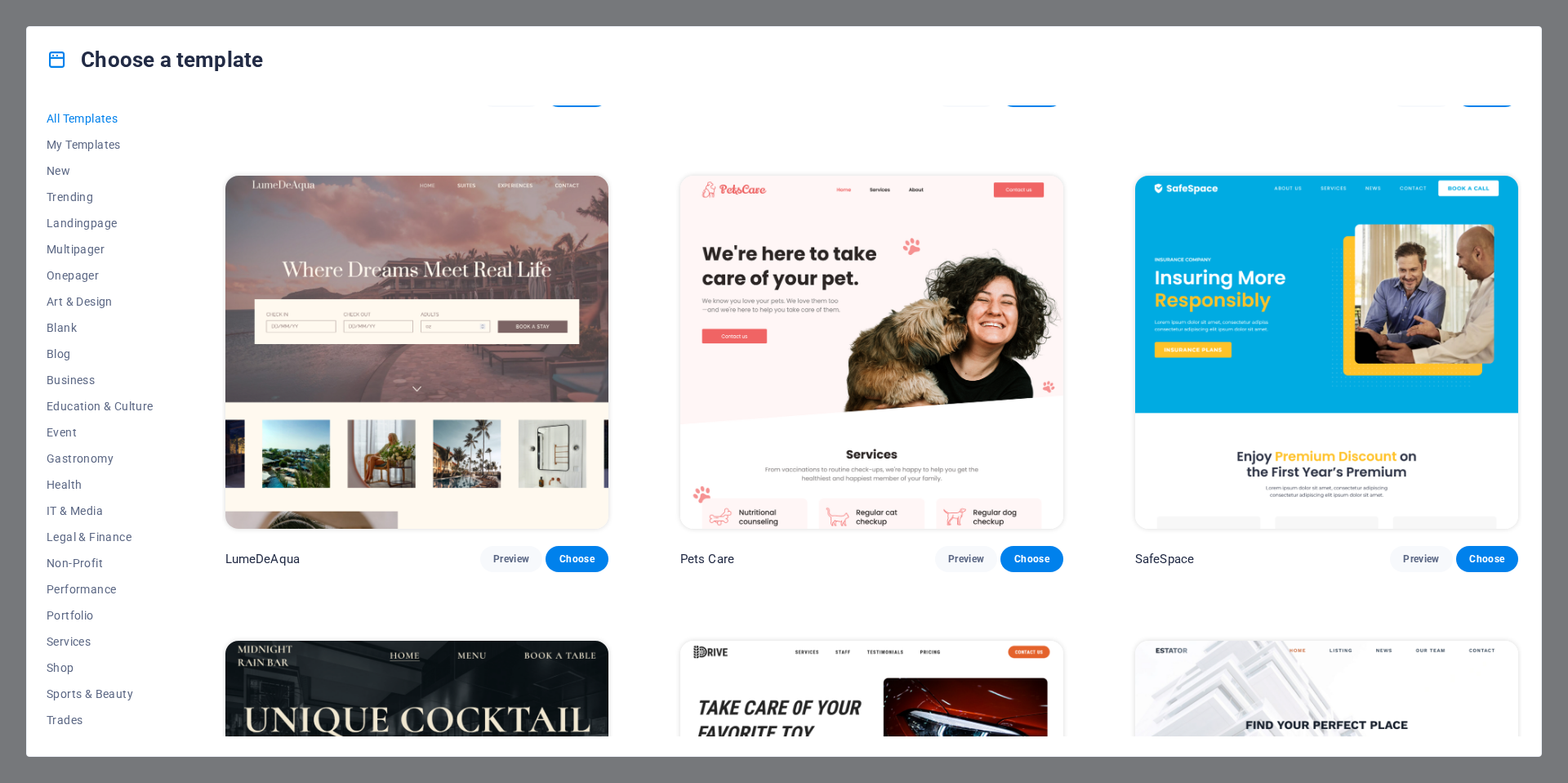
scroll to position [4918, 0]
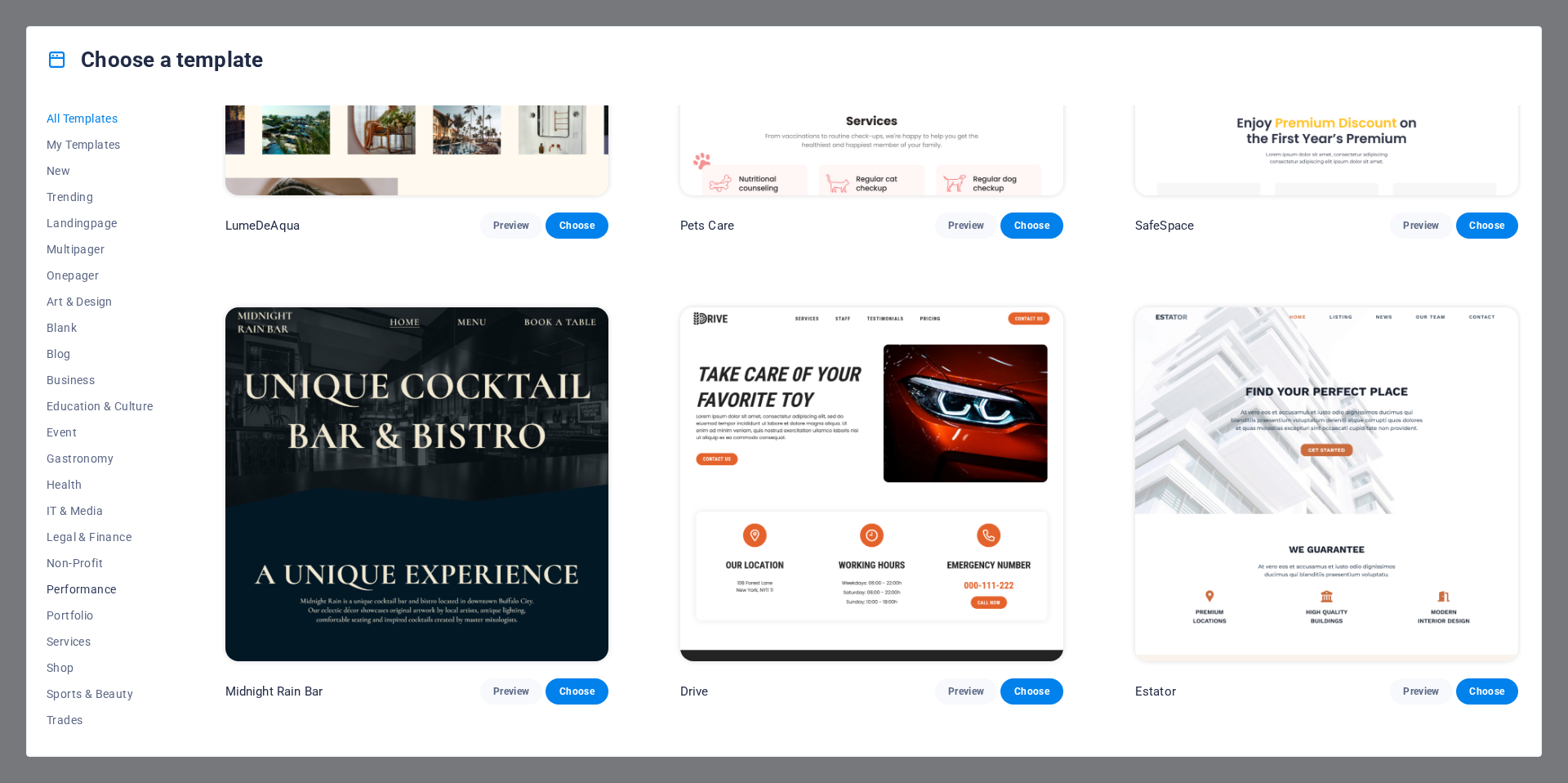
click at [87, 585] on span "Performance" at bounding box center [100, 589] width 107 height 13
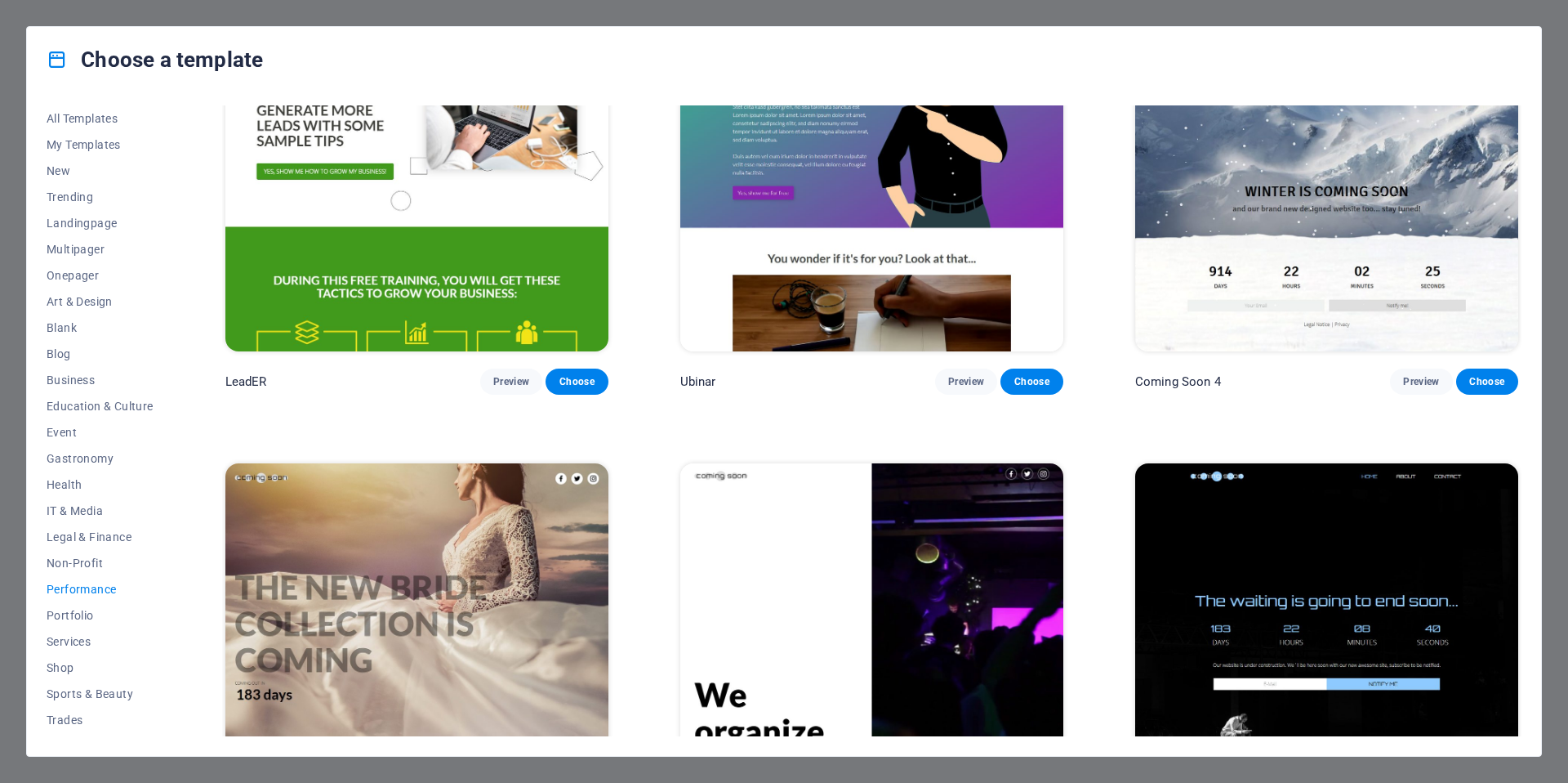
scroll to position [1847, 0]
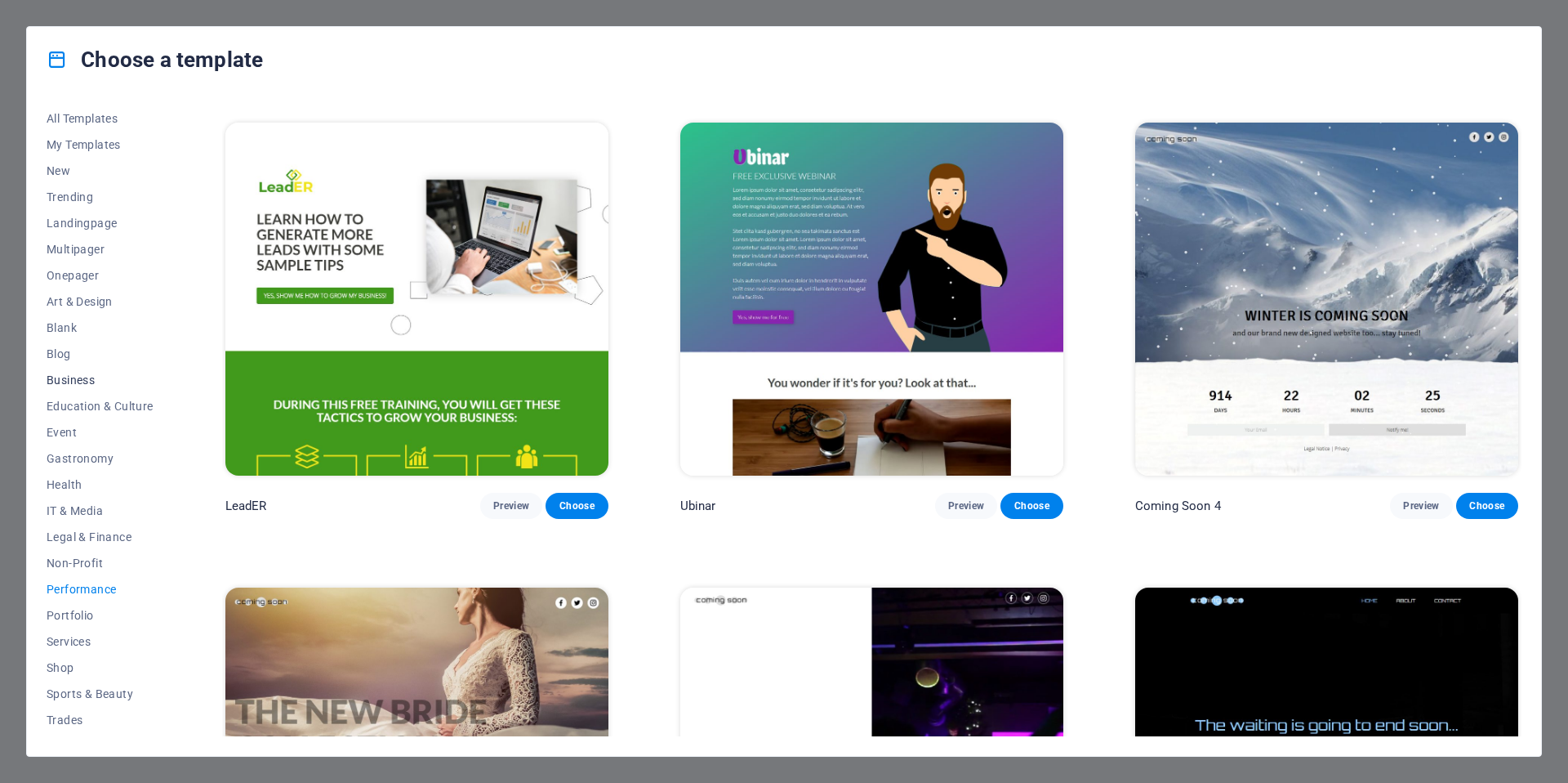
click at [67, 370] on button "Business" at bounding box center [100, 380] width 107 height 26
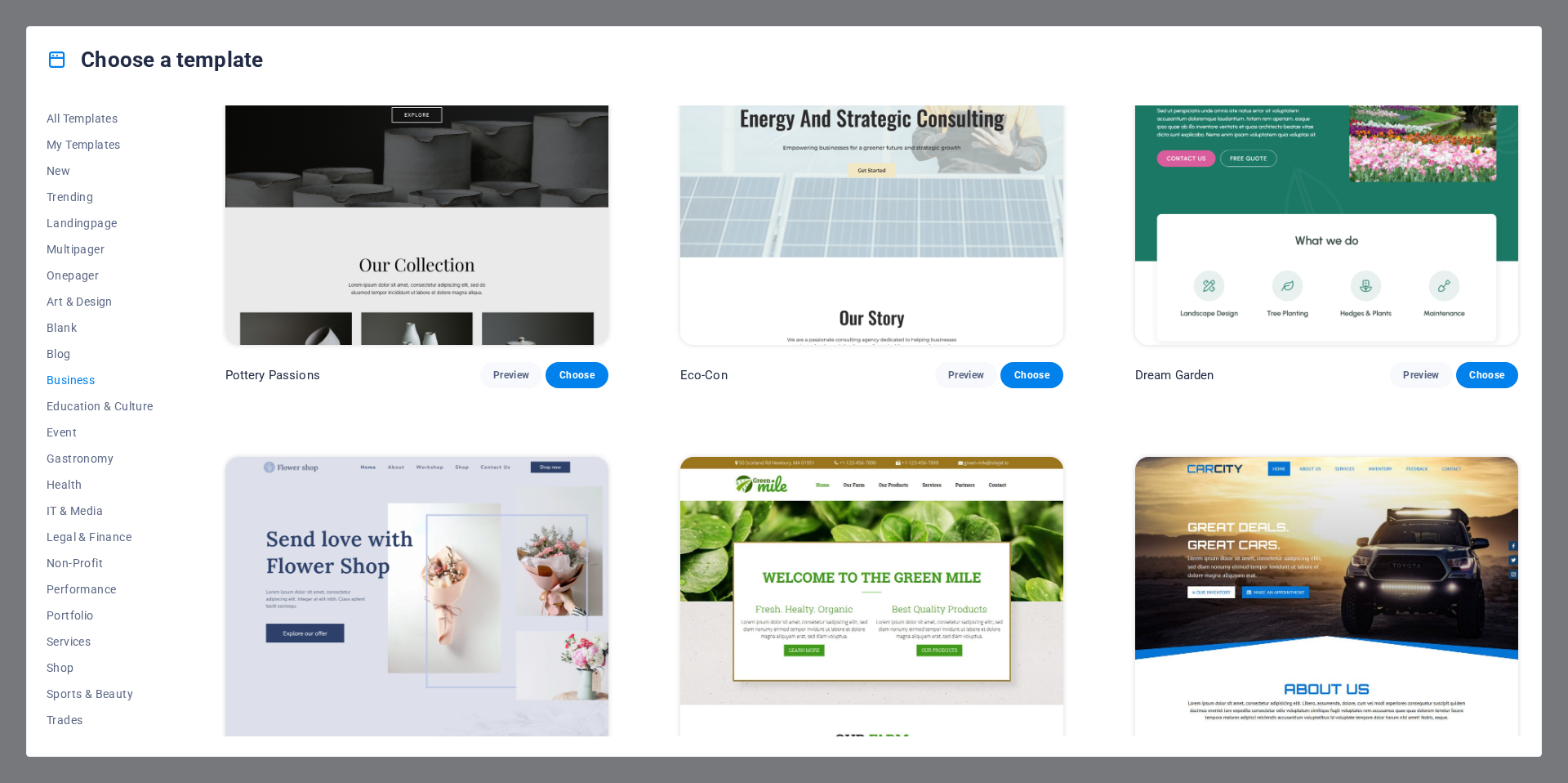
scroll to position [0, 0]
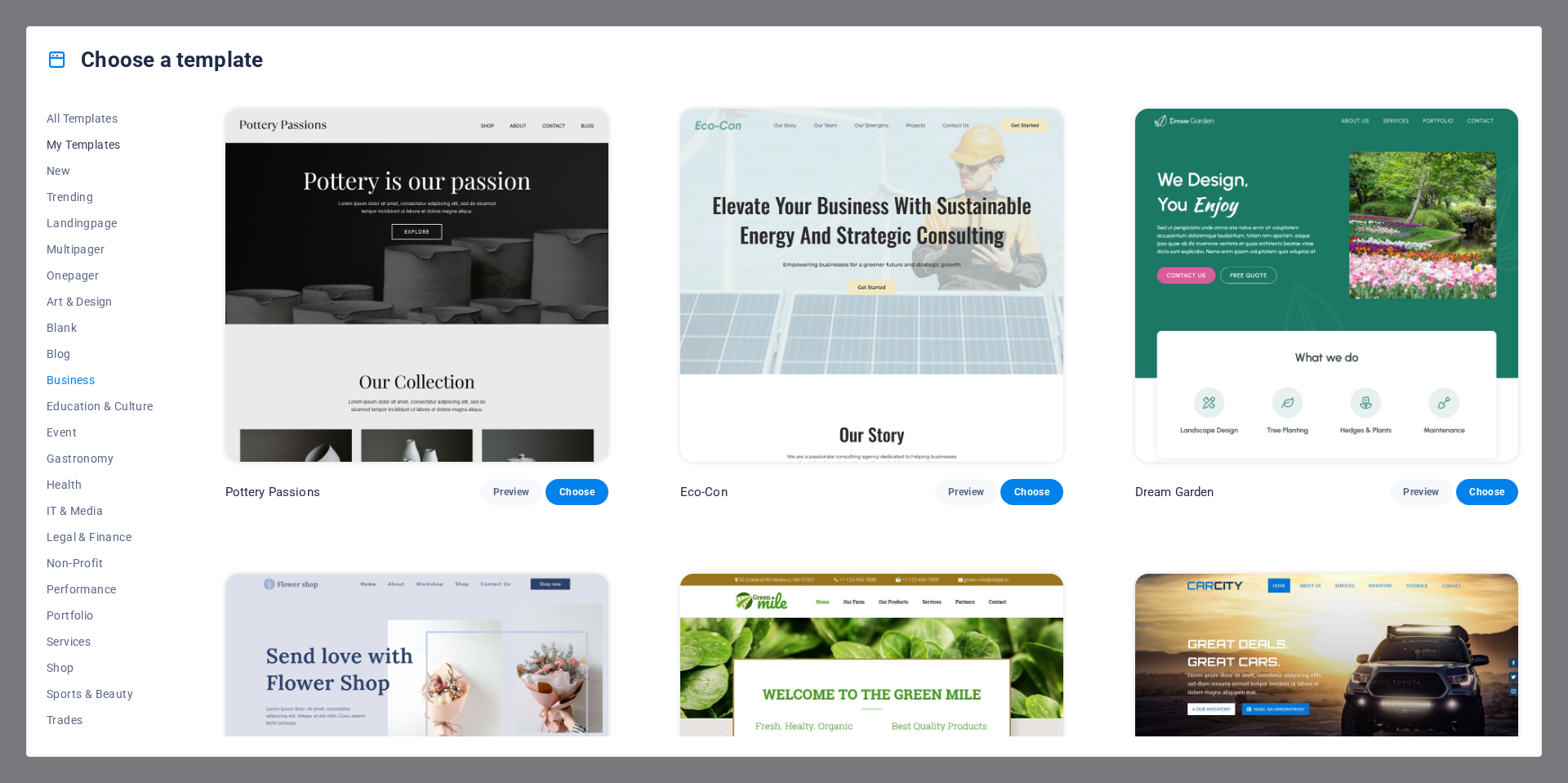
click at [50, 133] on button "My Templates" at bounding box center [100, 144] width 107 height 26
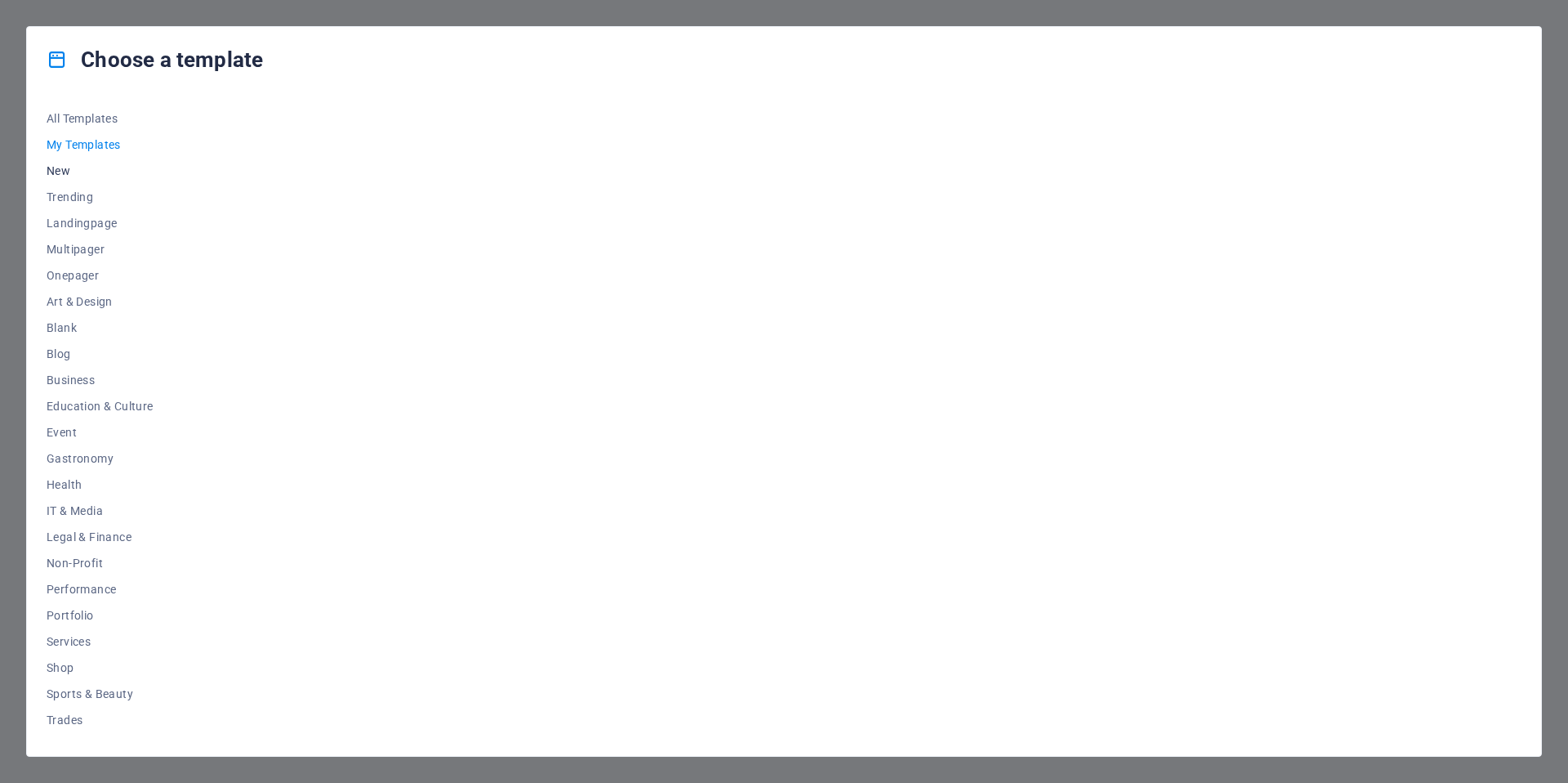
click at [59, 168] on span "New" at bounding box center [100, 171] width 107 height 13
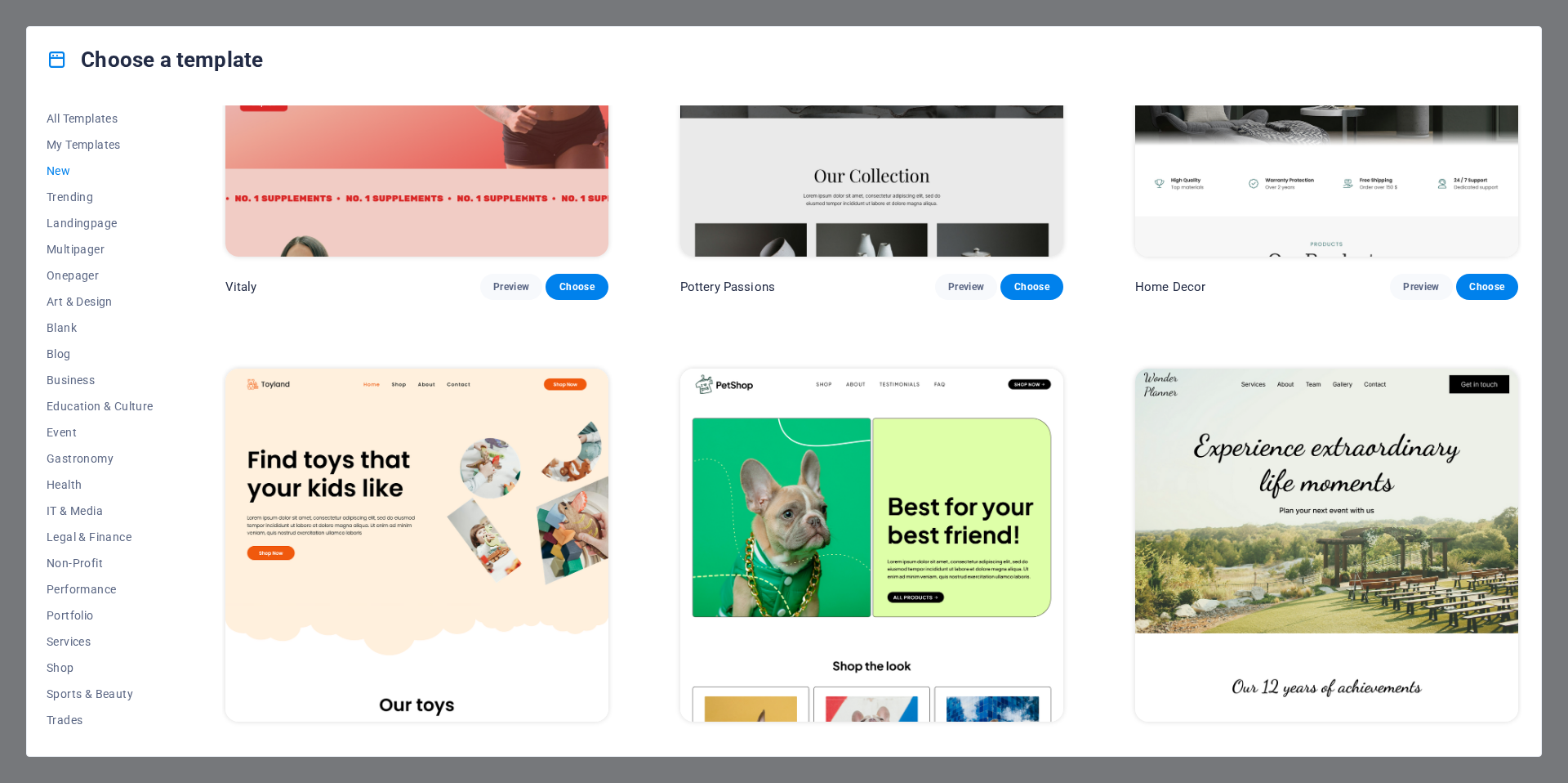
scroll to position [1167, 0]
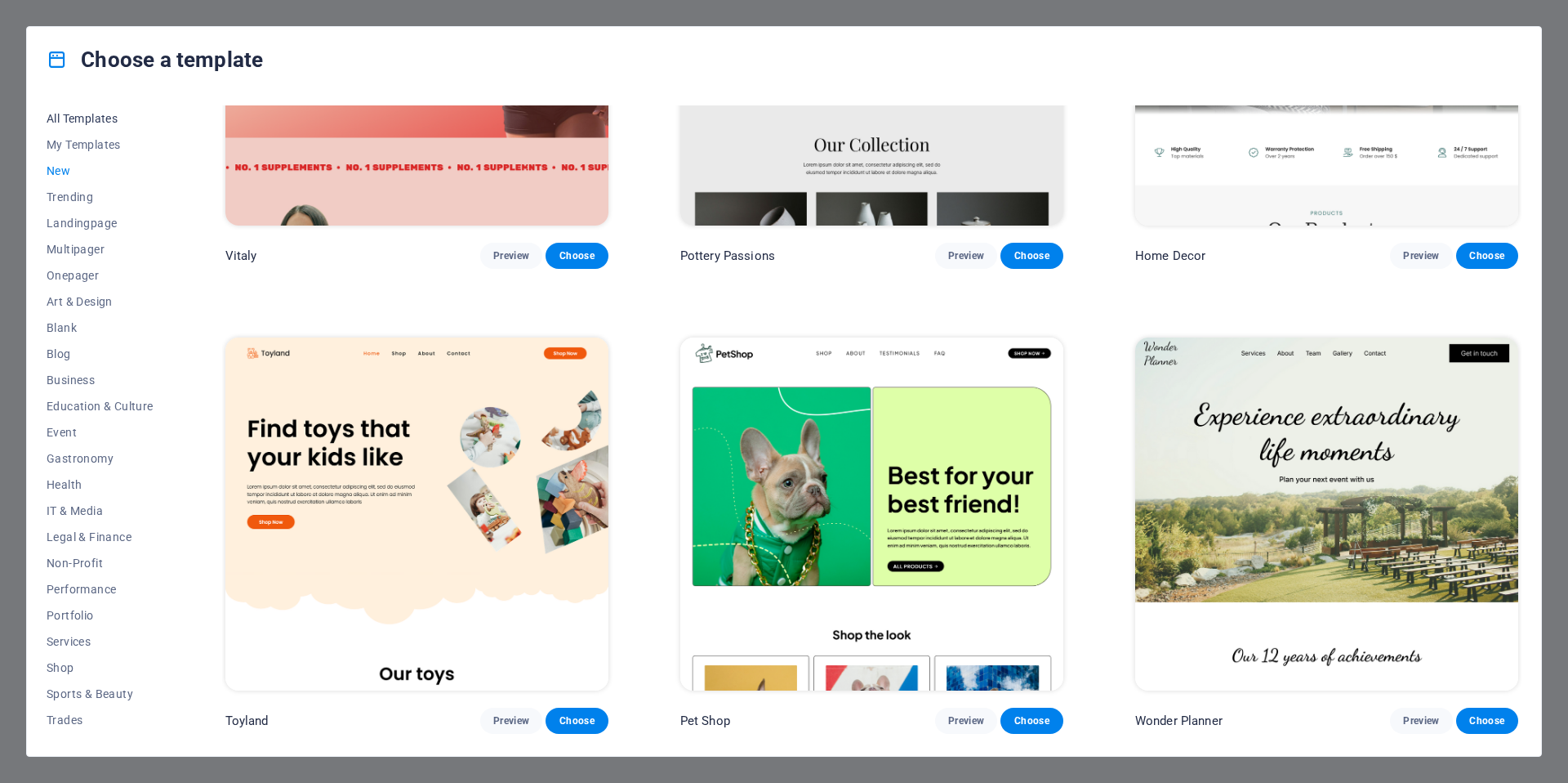
click at [90, 121] on span "All Templates" at bounding box center [100, 118] width 107 height 13
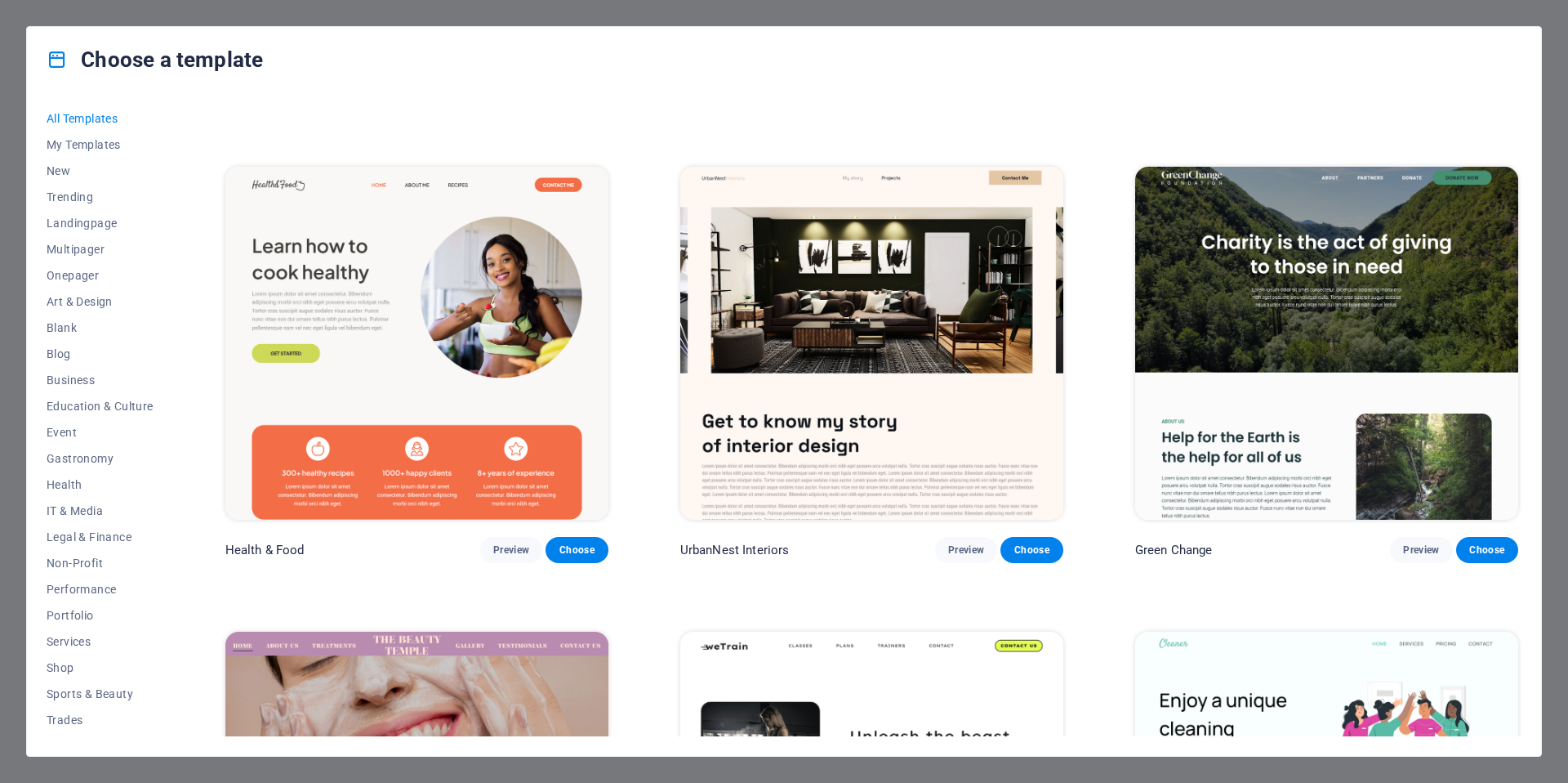
scroll to position [3167, 0]
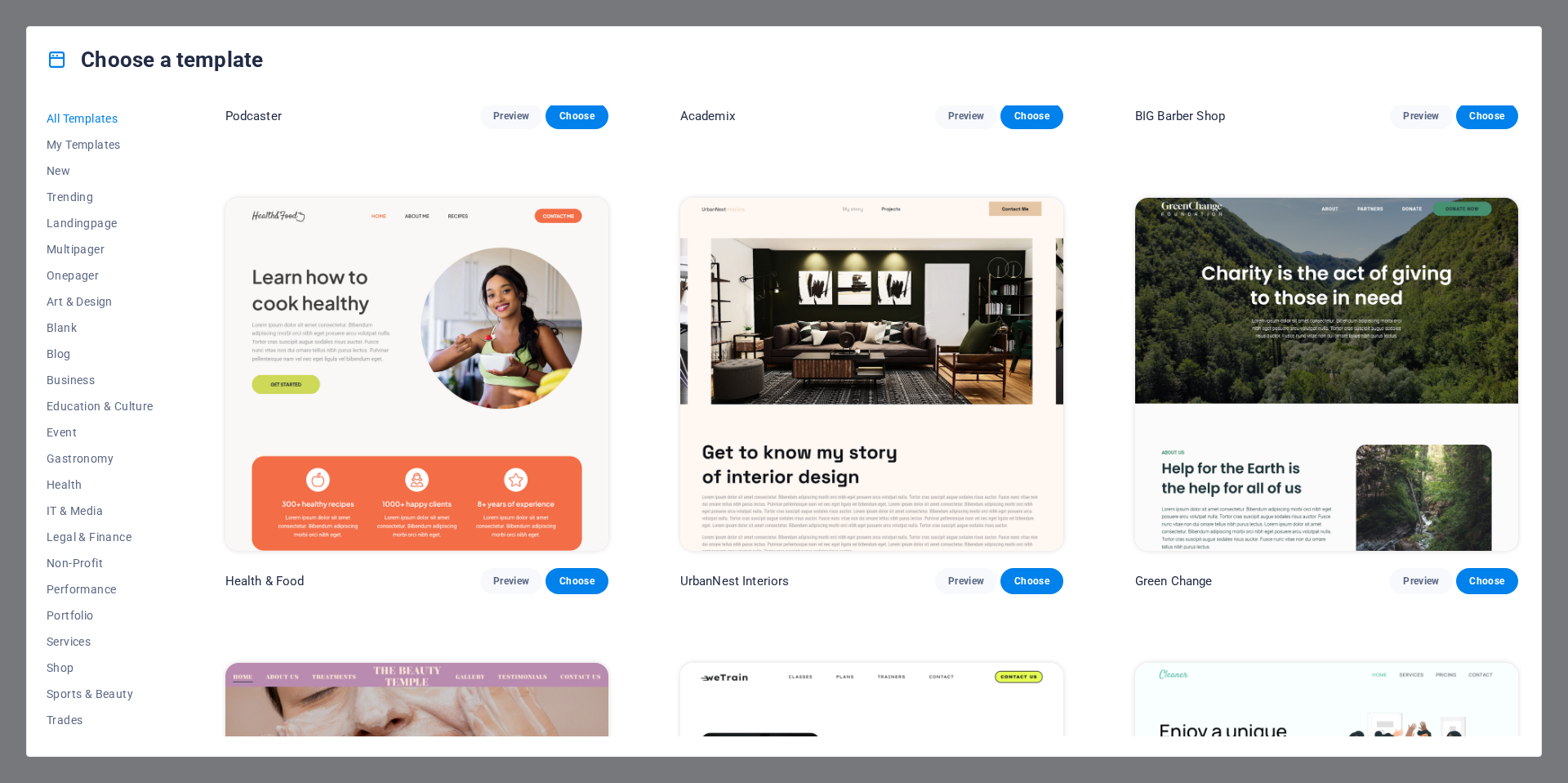
click at [430, 367] on img at bounding box center [416, 374] width 383 height 353
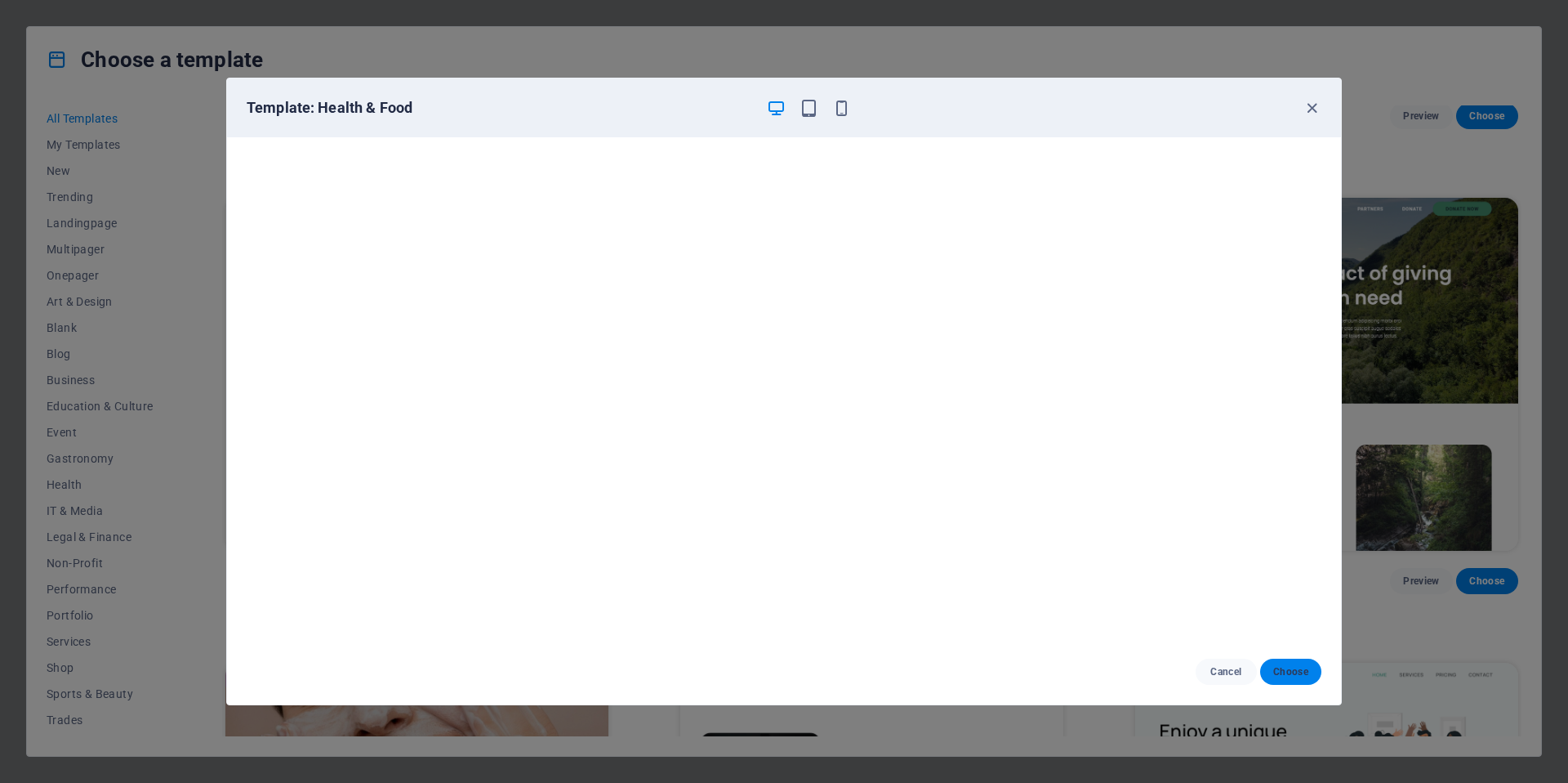
click at [1296, 671] on span "Choose" at bounding box center [1291, 672] width 35 height 13
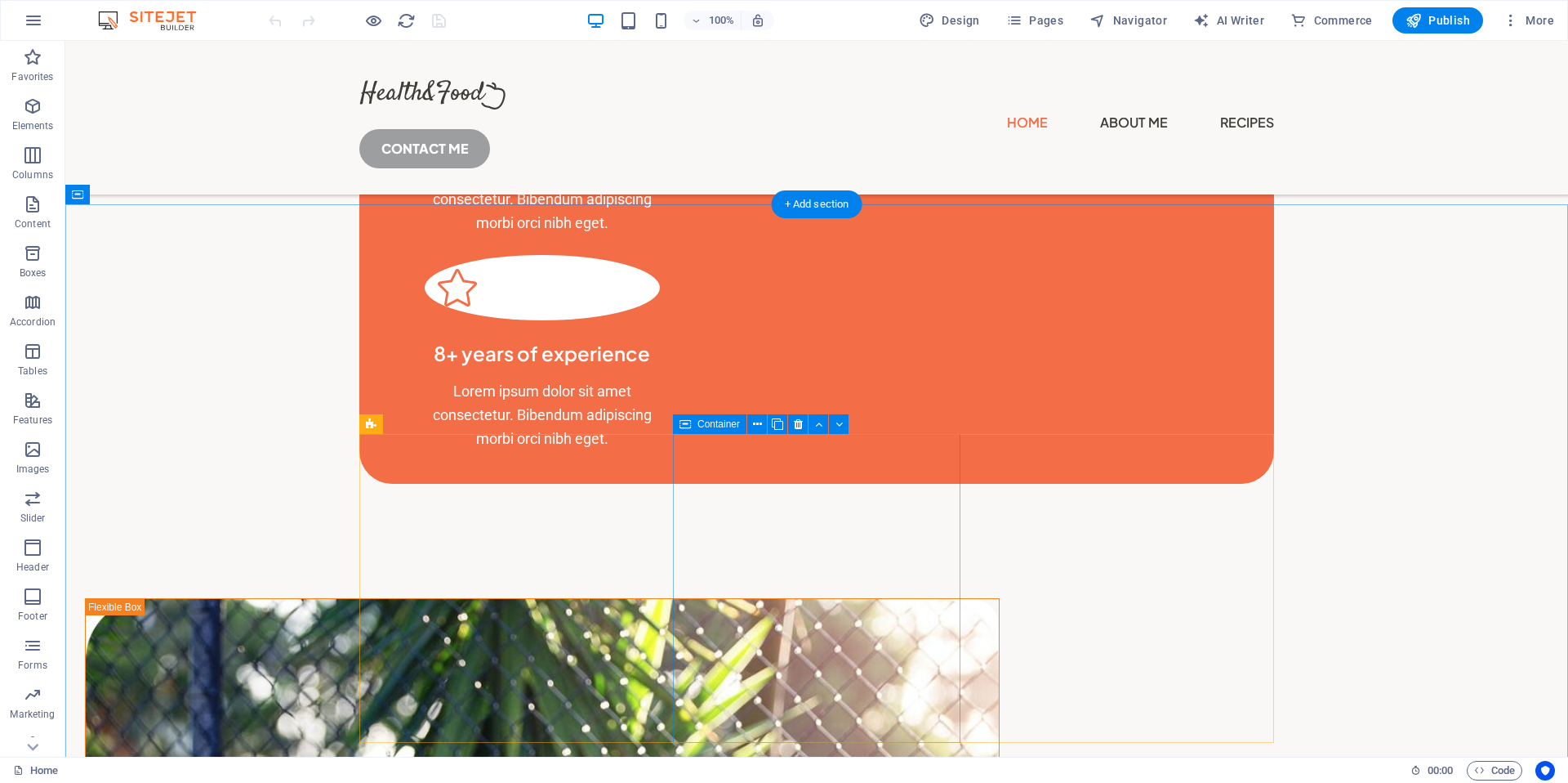
scroll to position [1158, 0]
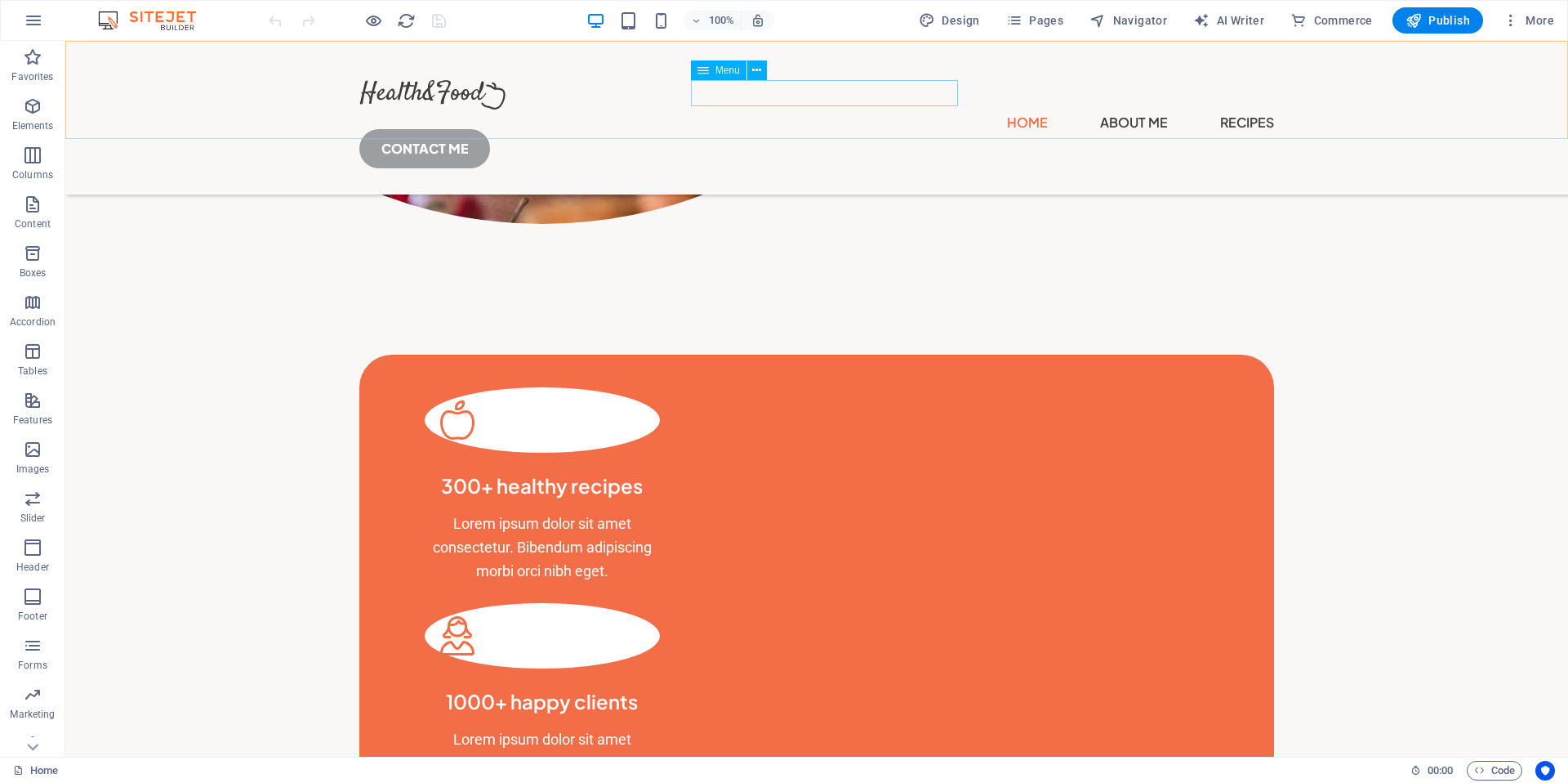
click at [829, 109] on nav "Home About Me Recipes" at bounding box center [817, 122] width 915 height 26
click at [916, 109] on nav "Home About Me Recipes" at bounding box center [817, 122] width 915 height 26
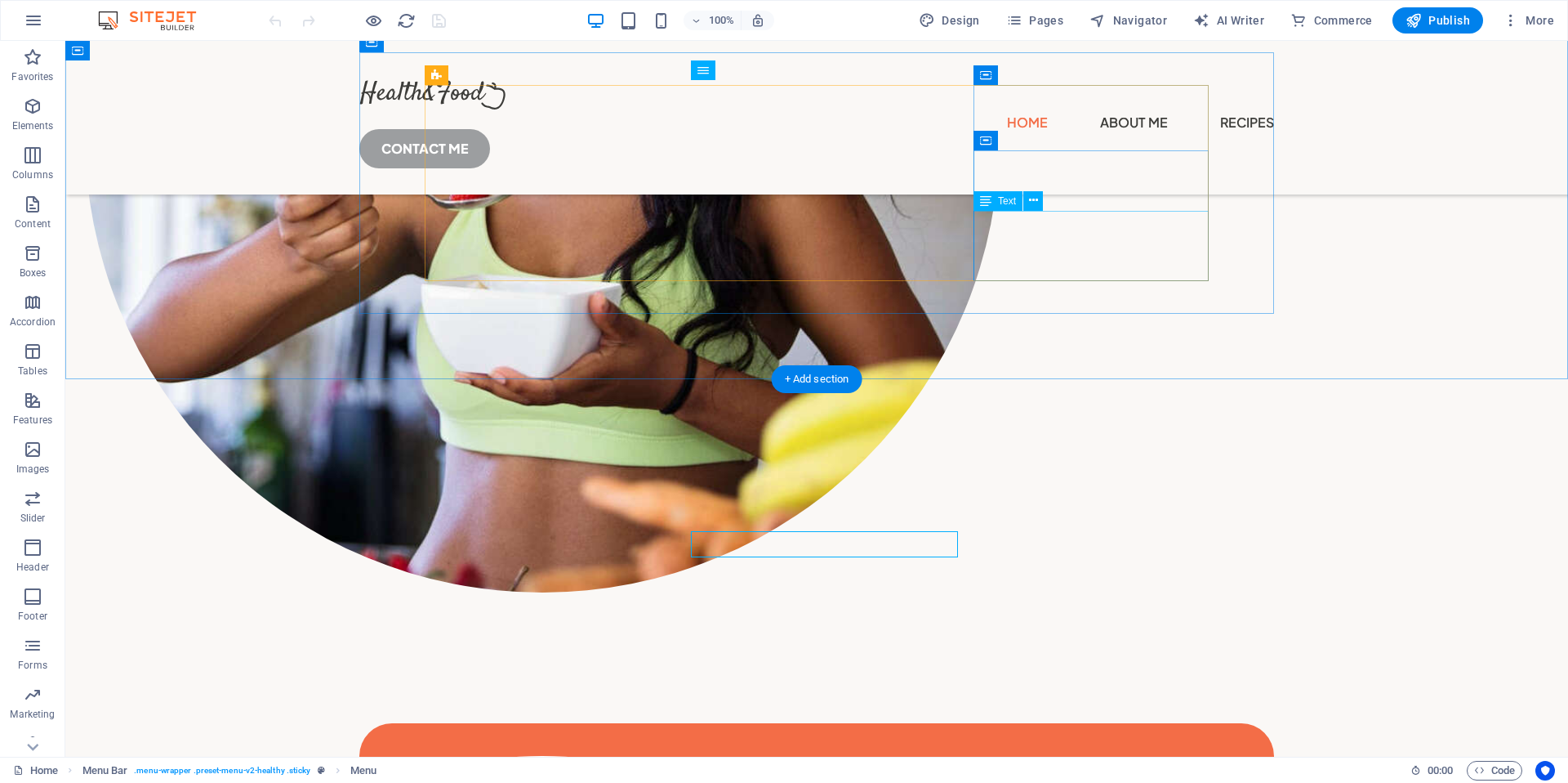
scroll to position [707, 0]
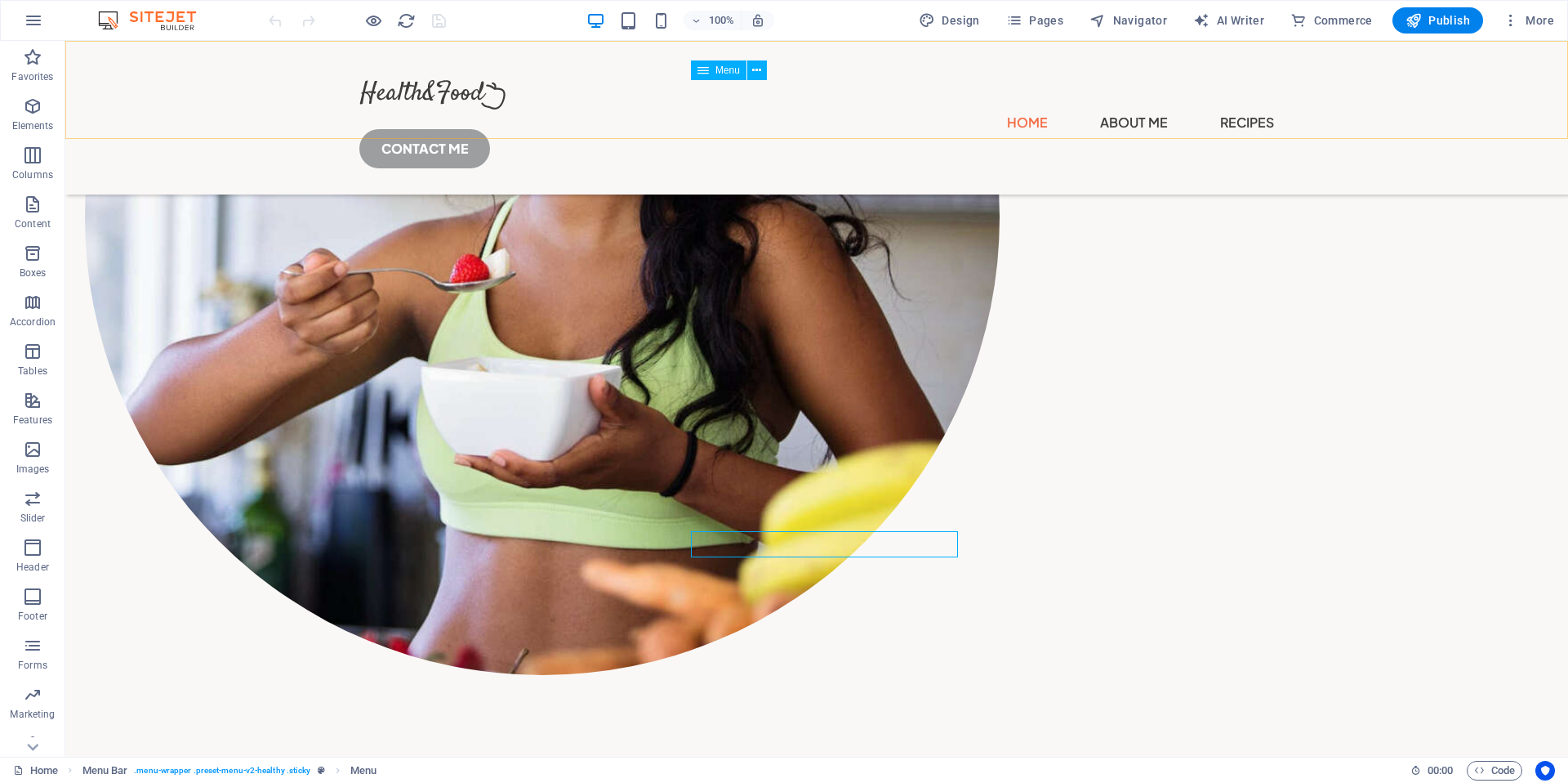
click at [934, 109] on nav "Home About Me Recipes" at bounding box center [817, 122] width 915 height 26
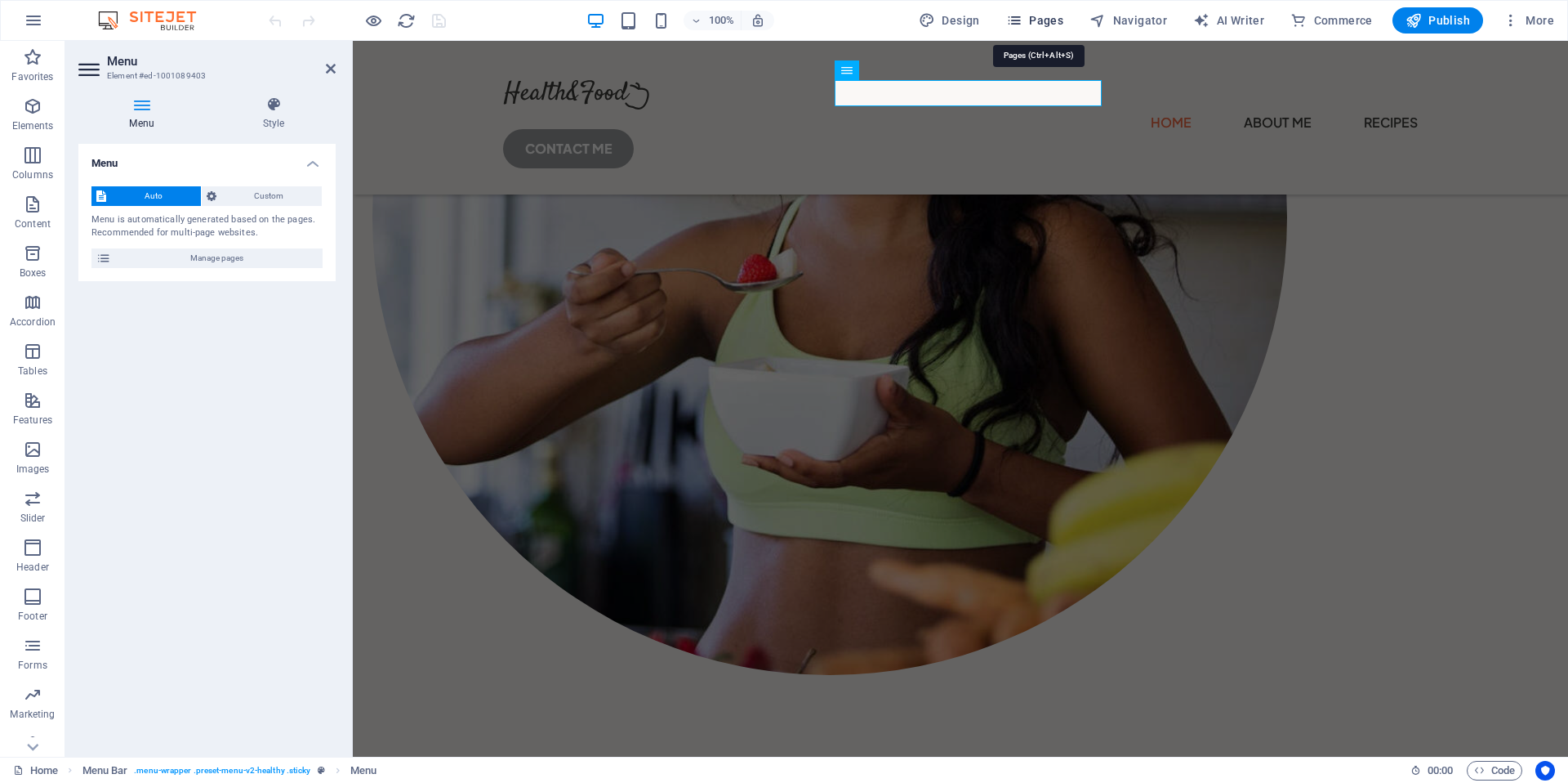
click at [1020, 18] on icon "button" at bounding box center [1015, 21] width 17 height 17
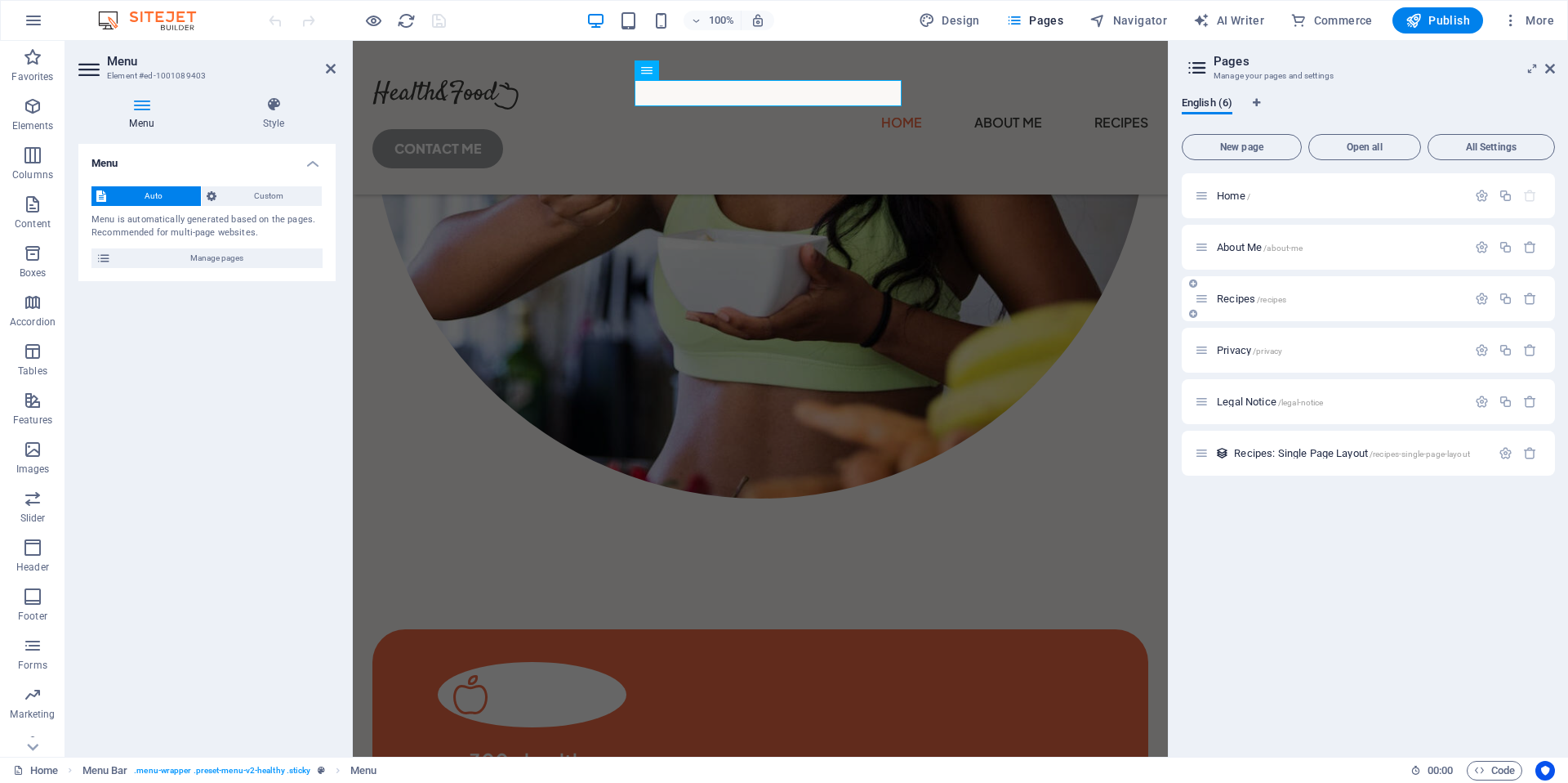
click at [1236, 292] on div "Recipes /recipes" at bounding box center [1331, 298] width 272 height 19
click at [1234, 296] on span "Recipes /recipes" at bounding box center [1251, 298] width 70 height 12
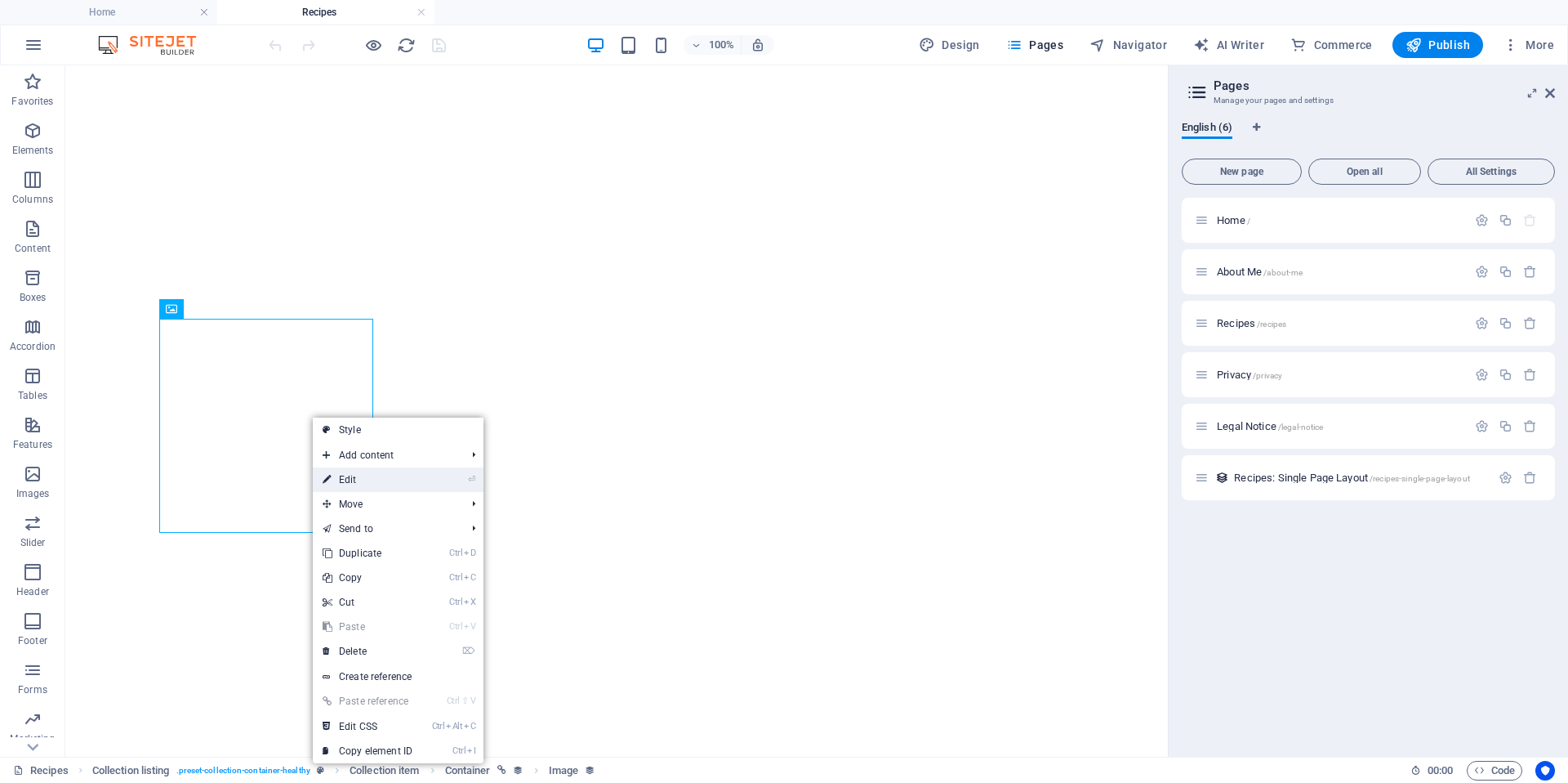
click at [386, 484] on link "⏎ Edit" at bounding box center [367, 479] width 109 height 24
select select "recipe-image"
select select "%"
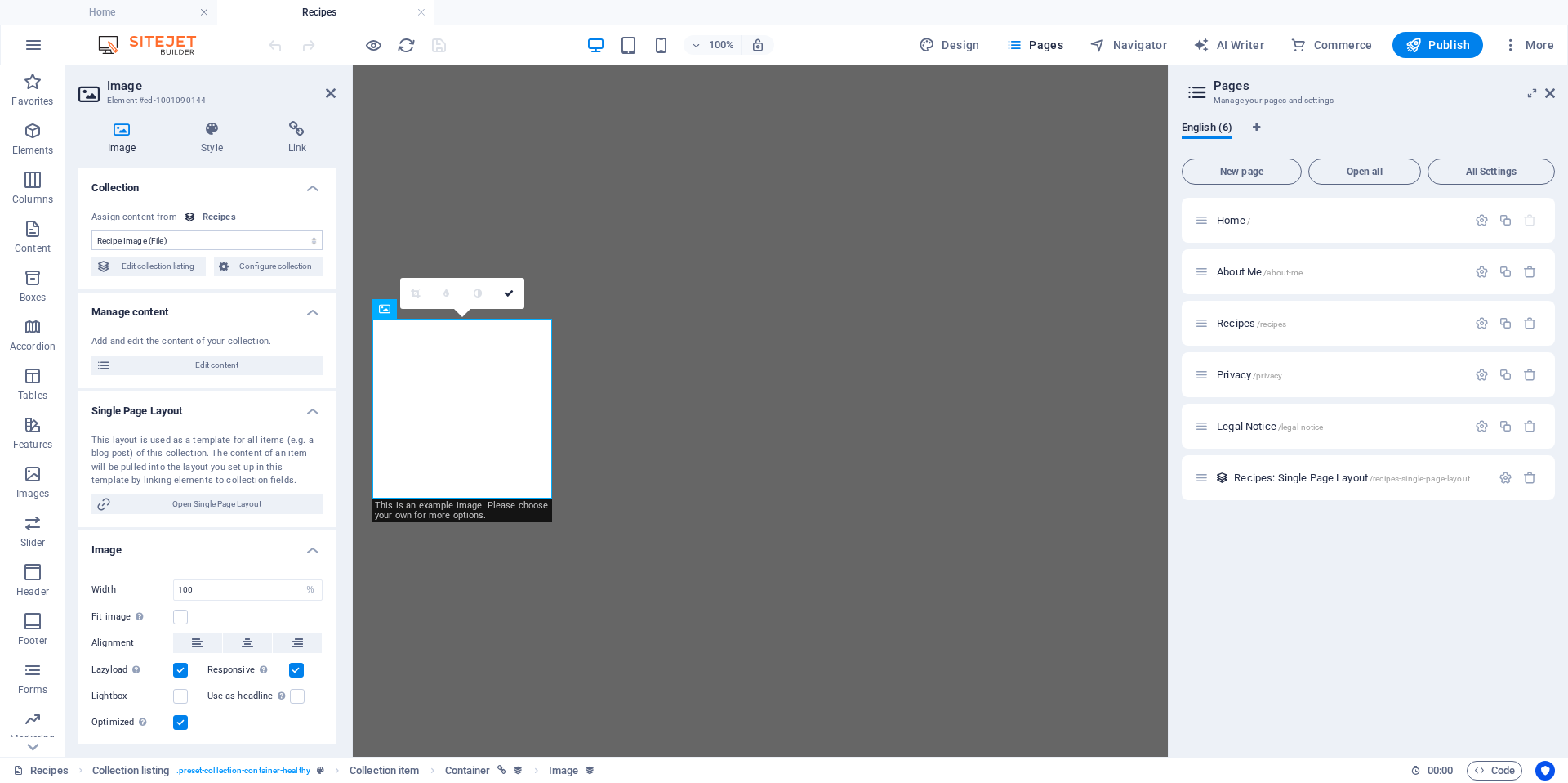
click at [289, 119] on div "Image Style Link Collection No assignment, content remains static Created at (D…" at bounding box center [207, 433] width 283 height 649
click at [291, 134] on icon at bounding box center [297, 130] width 76 height 17
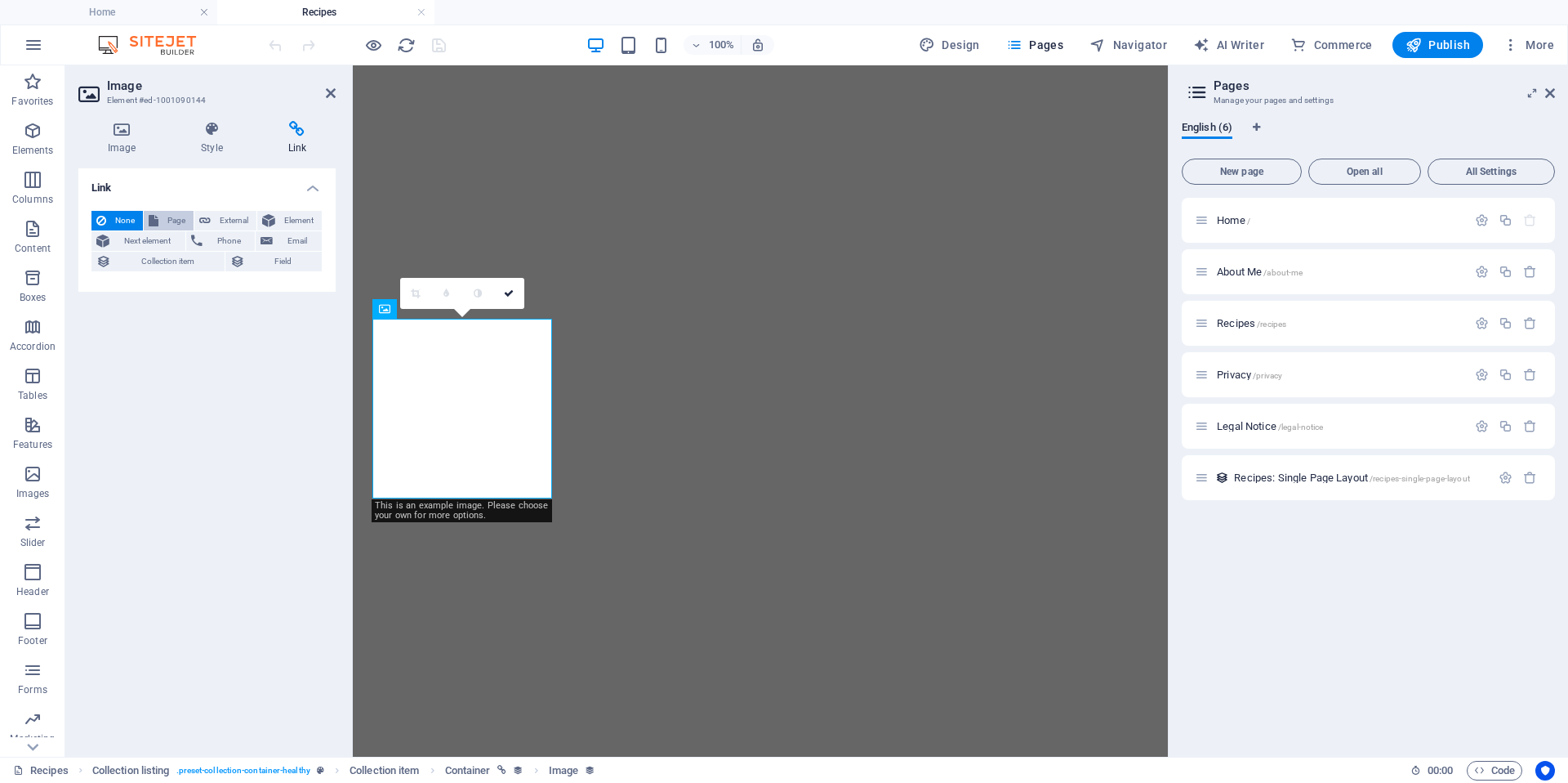
click at [172, 215] on span "Page" at bounding box center [175, 220] width 25 height 20
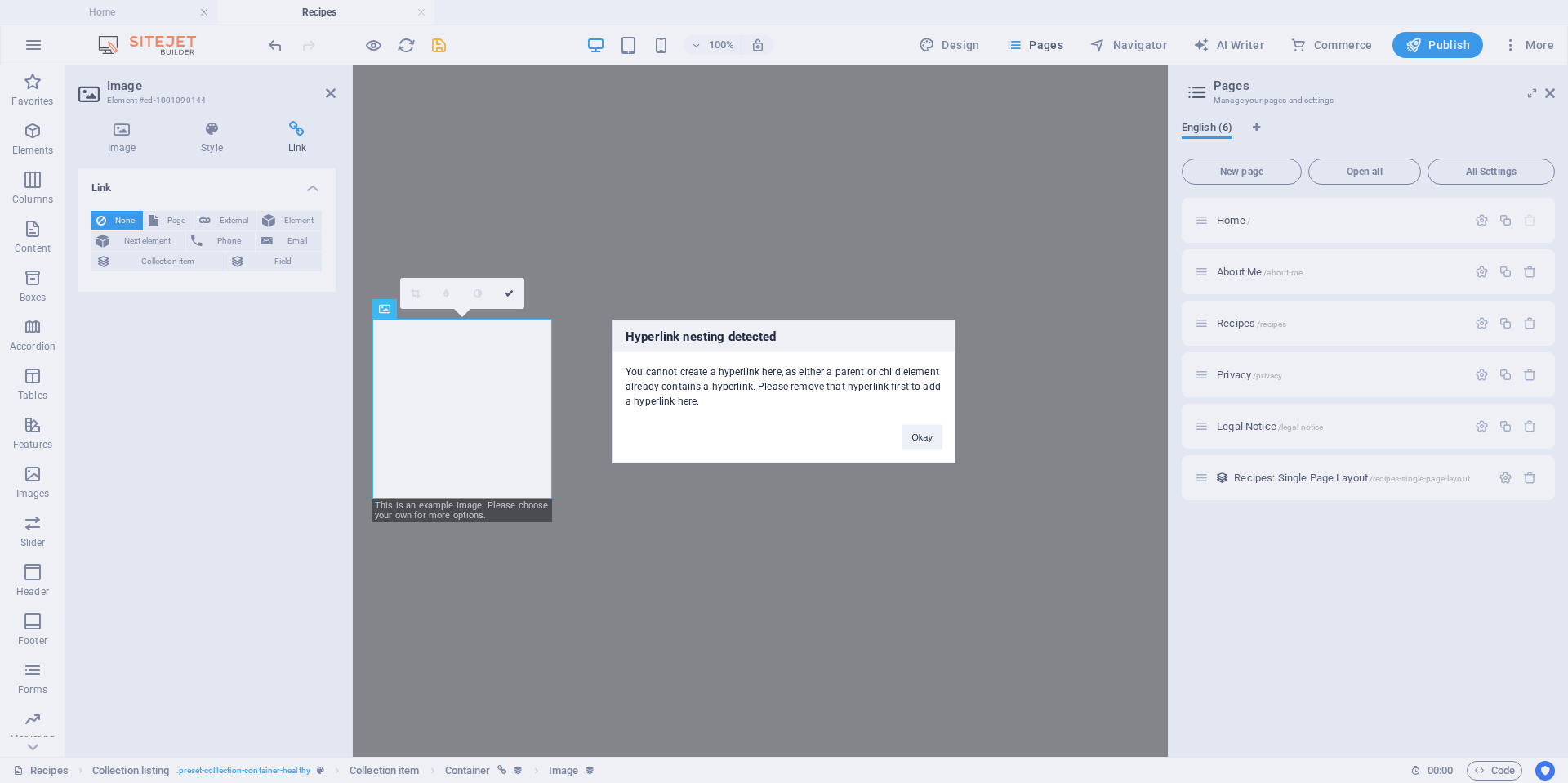
click at [228, 222] on div "Hyperlink nesting detected You cannot create a hyperlink here, as either a pare…" at bounding box center [784, 392] width 1568 height 783
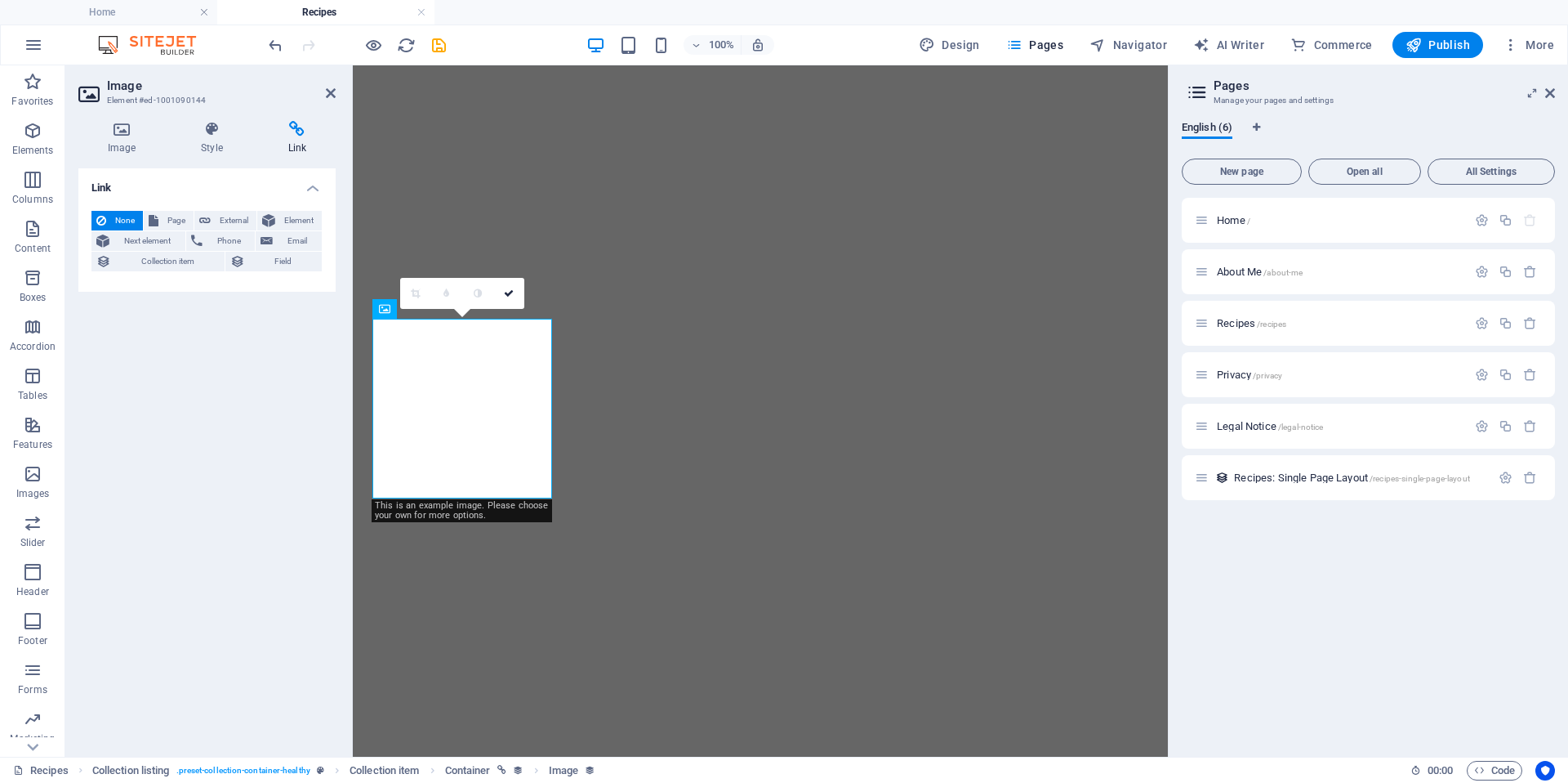
click at [194, 386] on div "Link None Page External Element Next element Phone Email Collection item Field …" at bounding box center [207, 456] width 257 height 575
click at [211, 125] on icon at bounding box center [211, 130] width 80 height 17
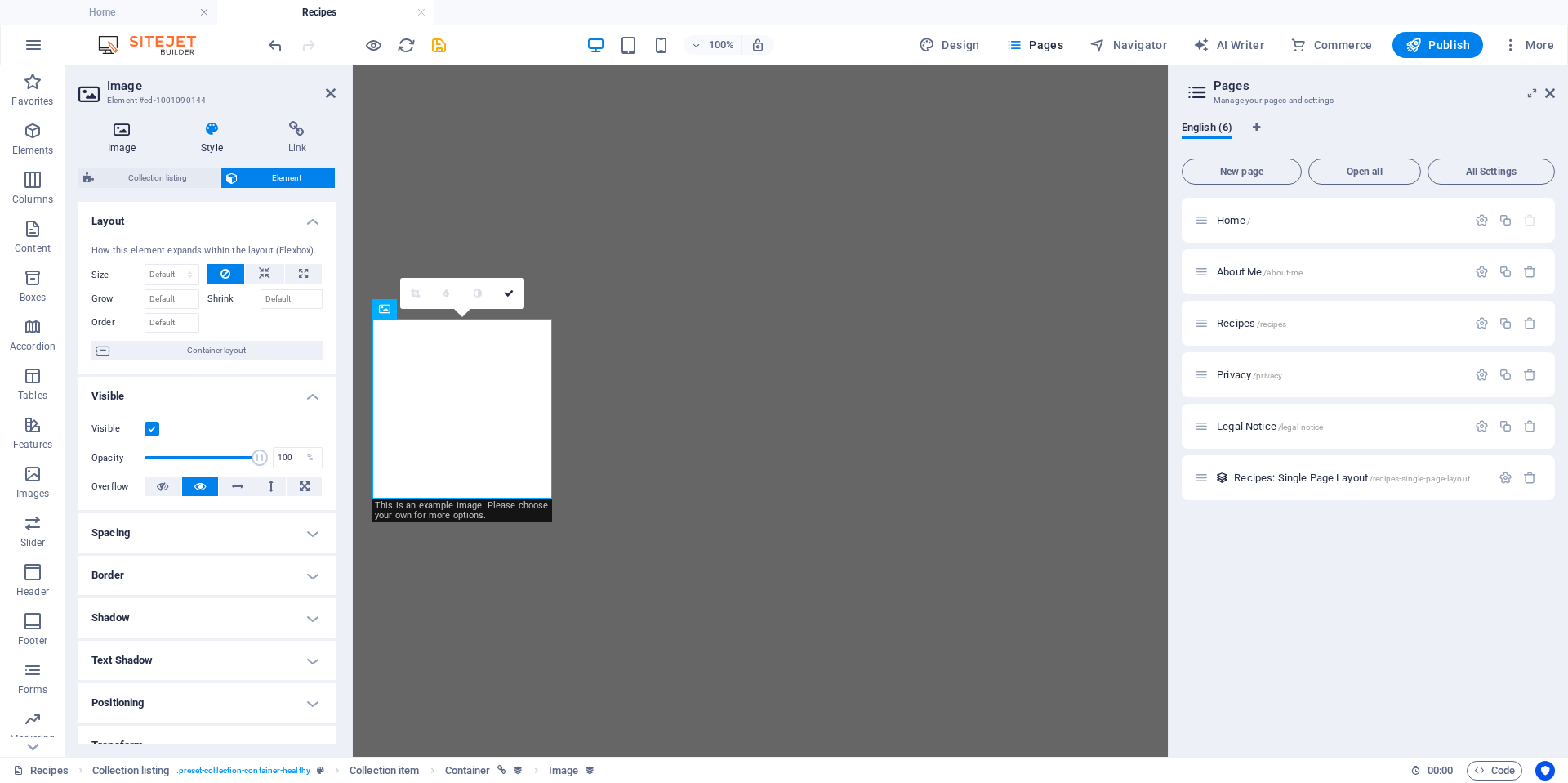
click at [122, 134] on icon at bounding box center [121, 130] width 87 height 17
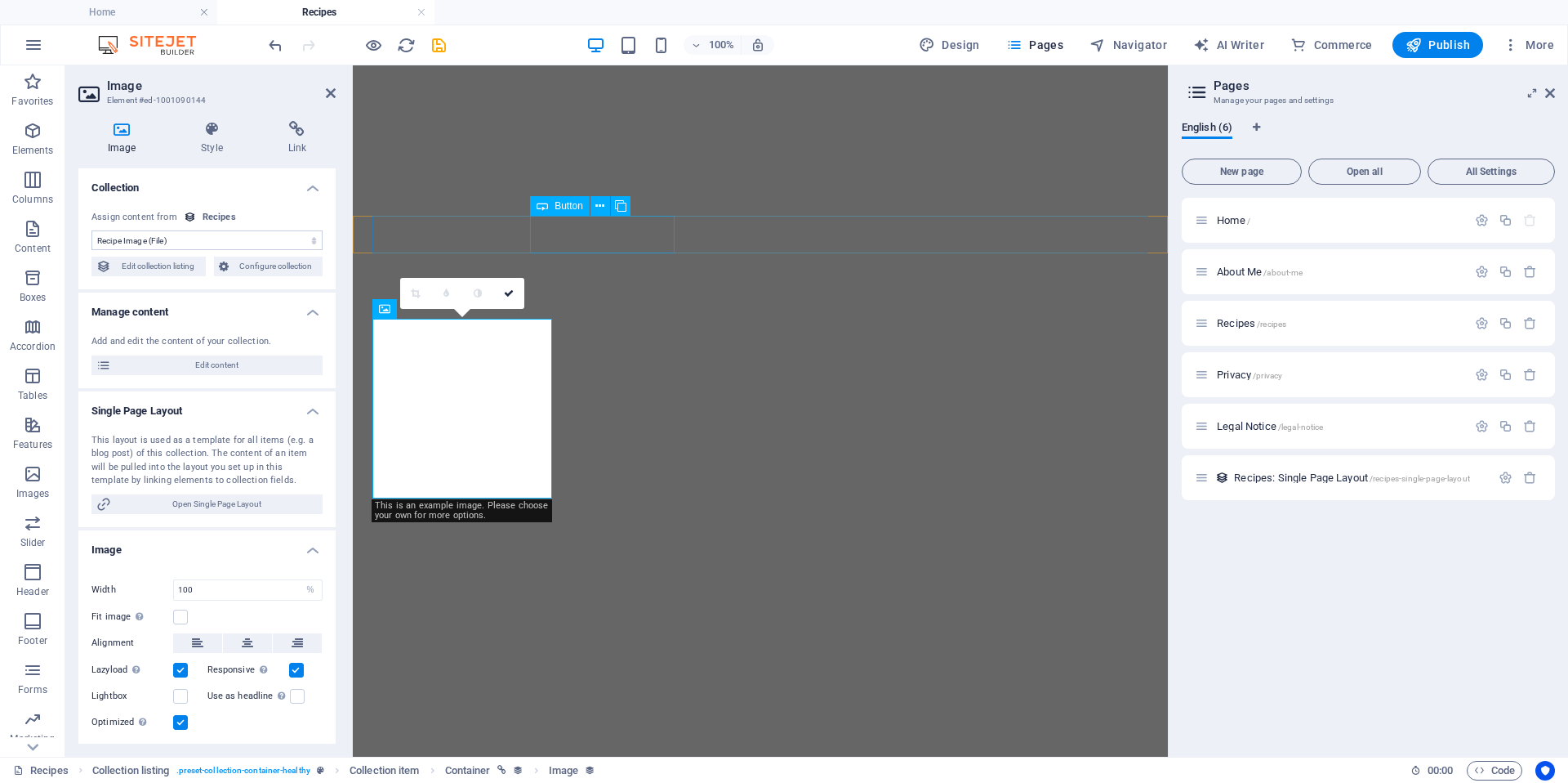
click at [632, 202] on div "Button" at bounding box center [585, 206] width 111 height 21
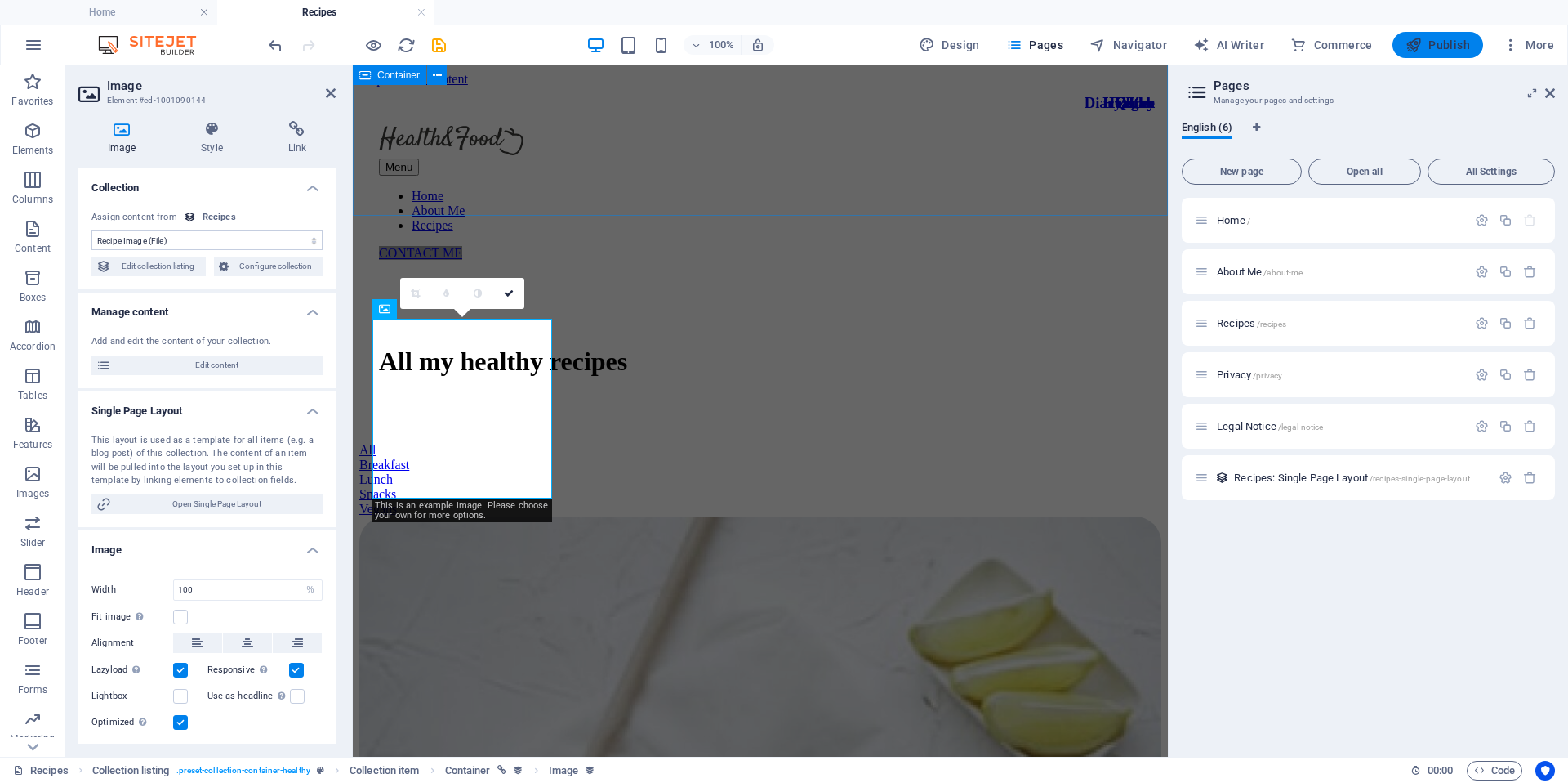
scroll to position [113, 0]
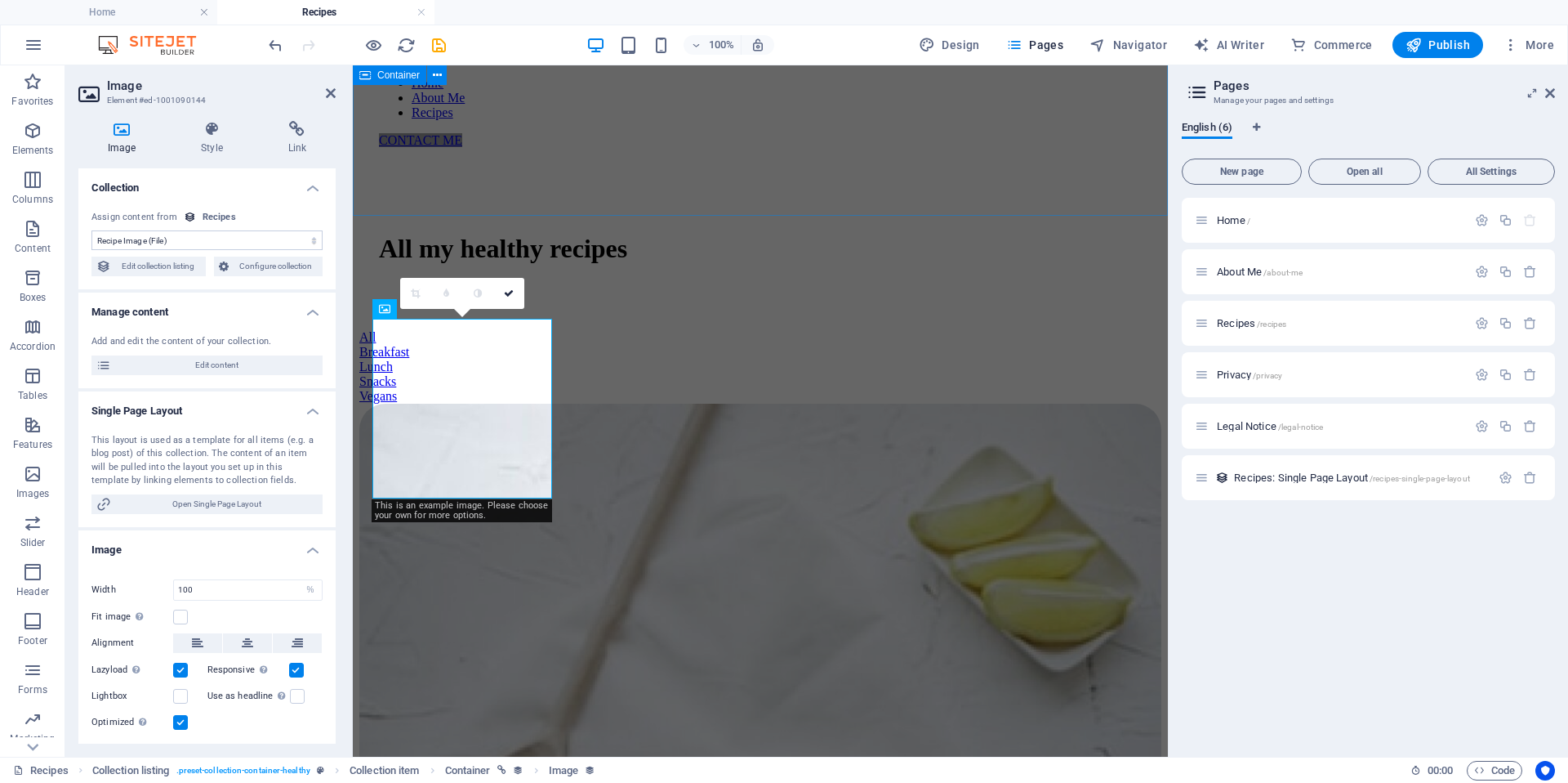
click at [539, 202] on div "All my healthy recipes" at bounding box center [760, 253] width 802 height 157
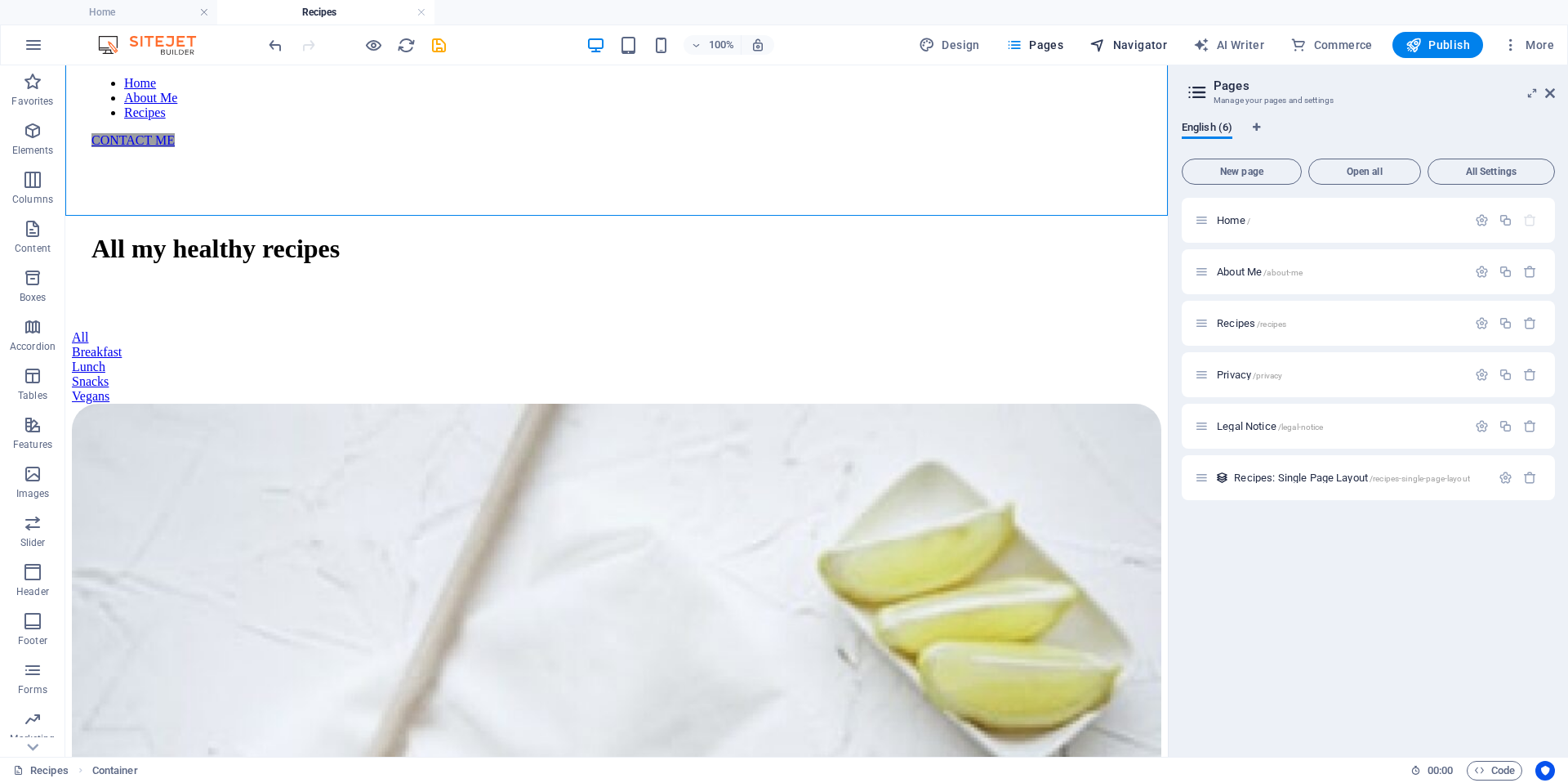
click at [1136, 52] on span "Navigator" at bounding box center [1127, 45] width 77 height 17
select select "18087074-en"
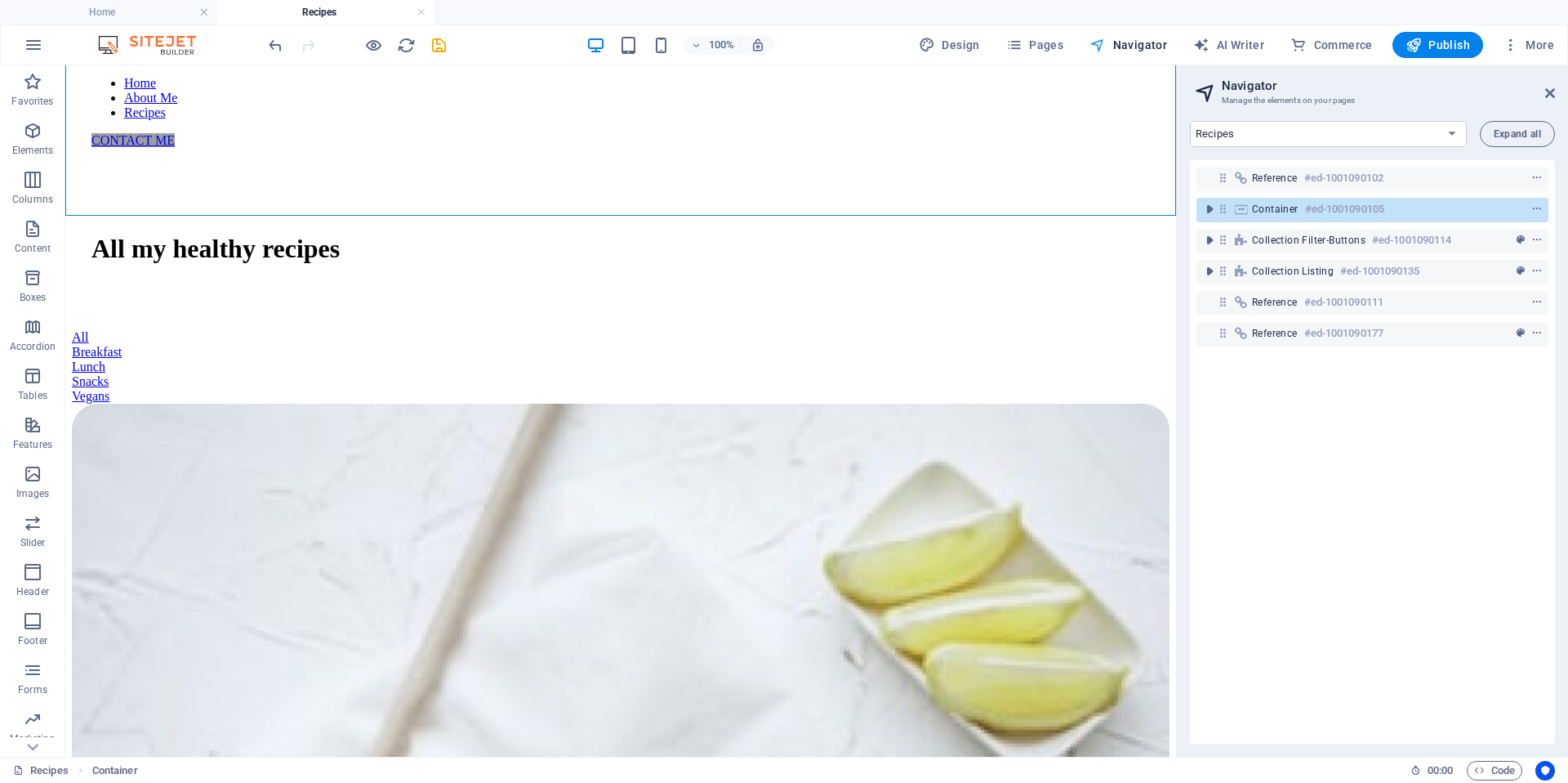
click at [1152, 36] on span "Navigator" at bounding box center [1127, 45] width 77 height 17
click at [1149, 40] on span "Navigator" at bounding box center [1127, 45] width 77 height 17
click at [1551, 89] on icon at bounding box center [1550, 93] width 10 height 13
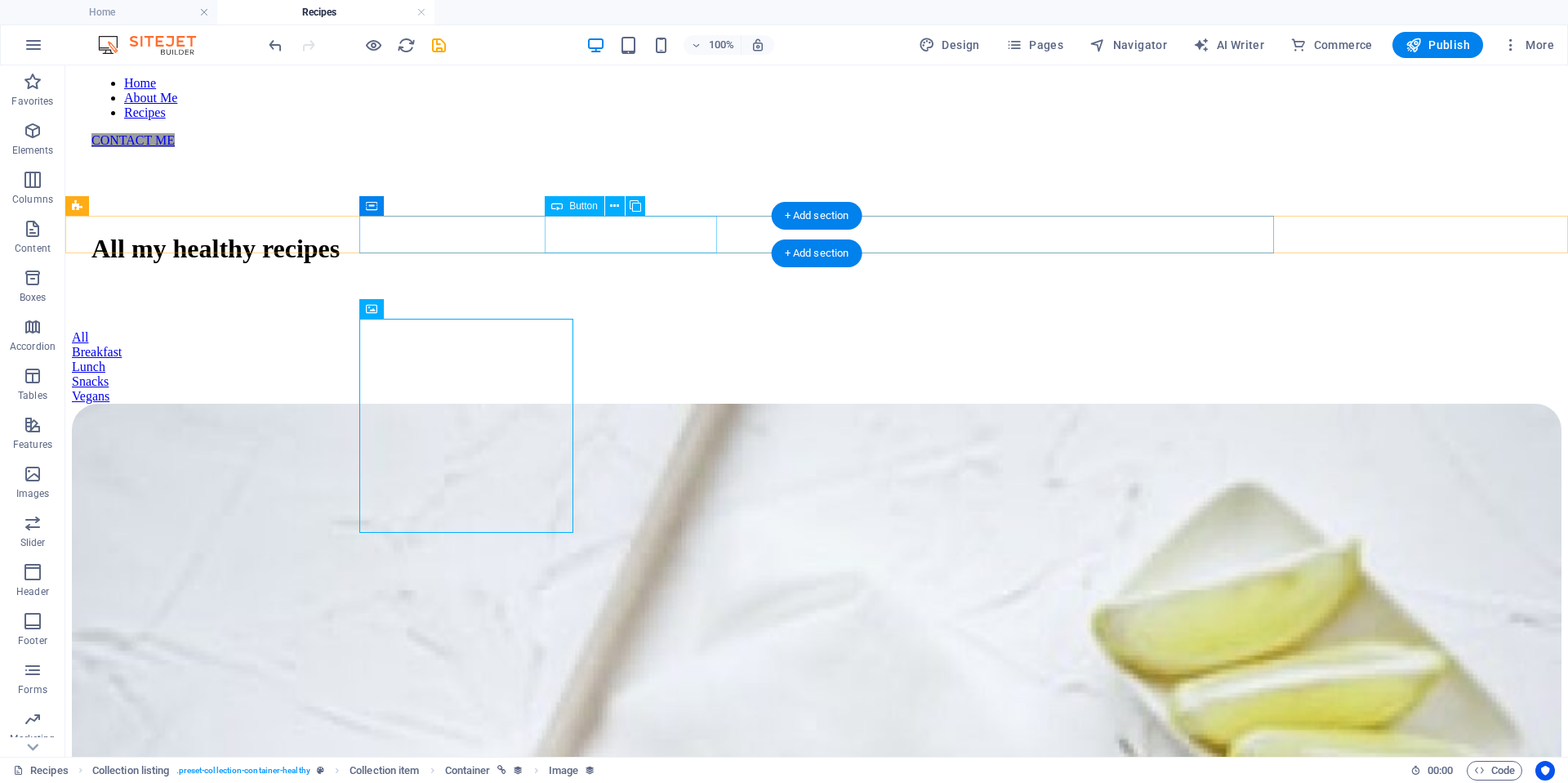
click at [633, 345] on div "Breakfast" at bounding box center [816, 352] width 1490 height 15
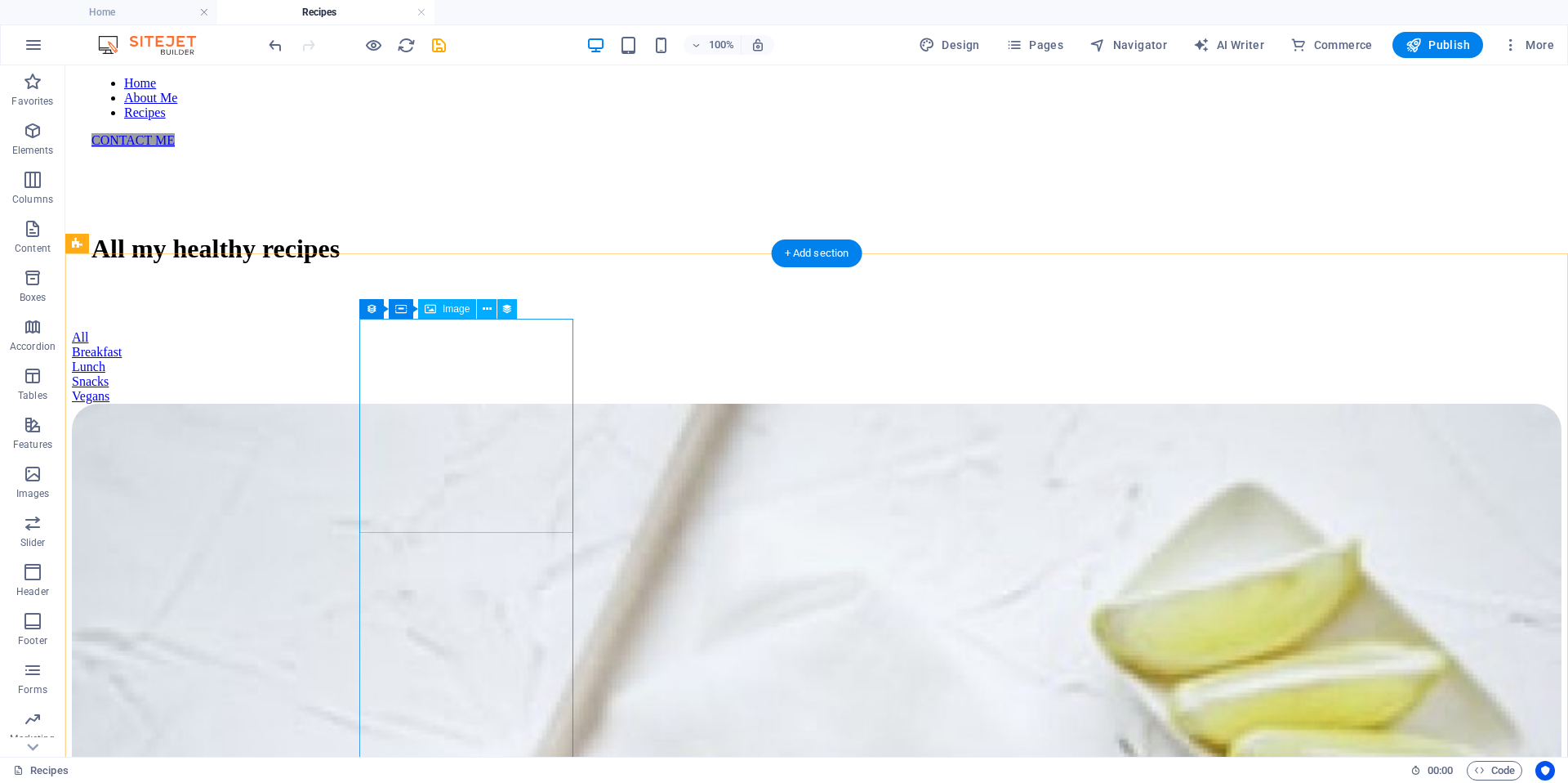
select select "recipe-image"
select select "%"
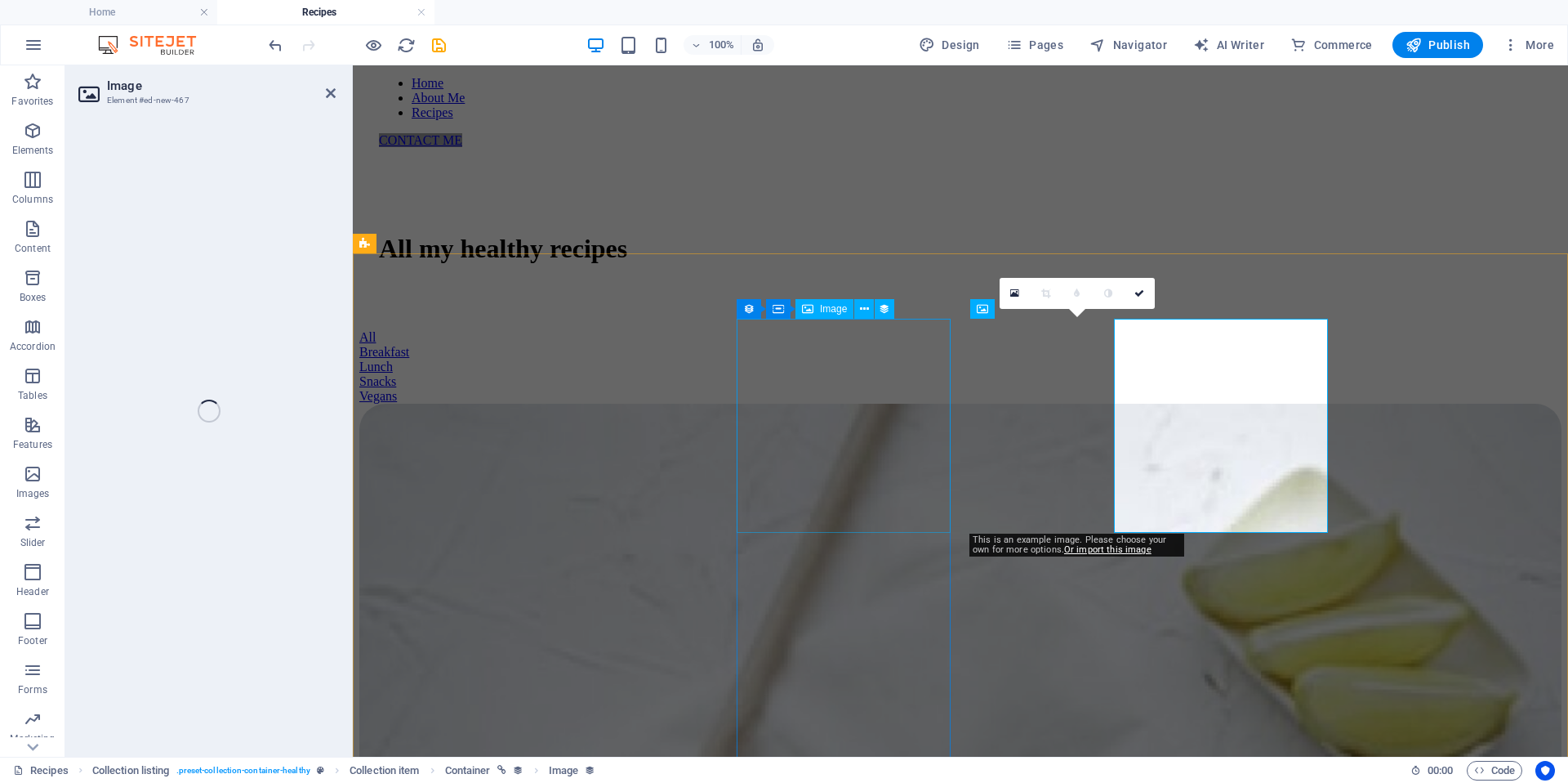
select select "recipe-image"
select select "%"
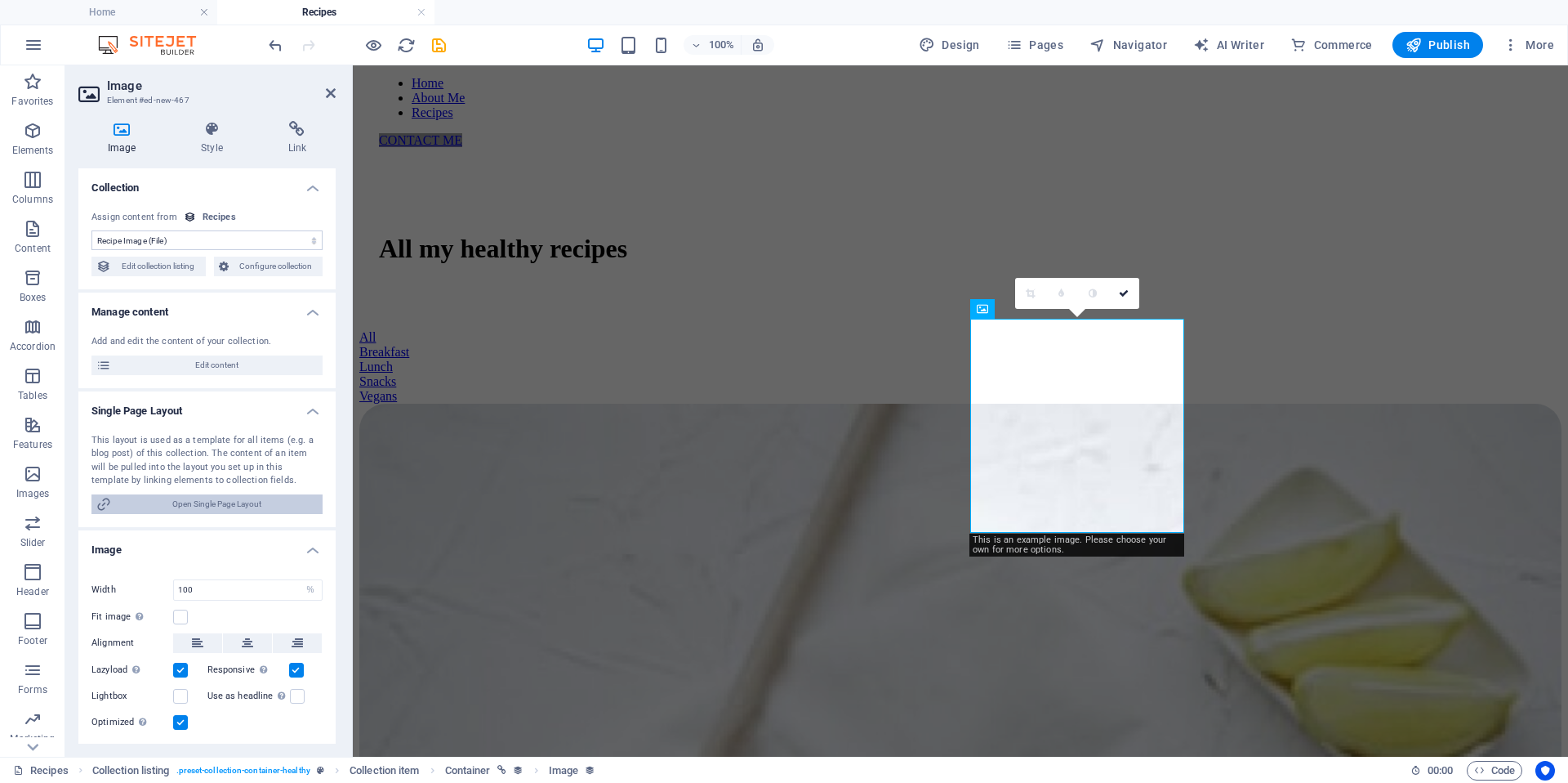
scroll to position [185, 0]
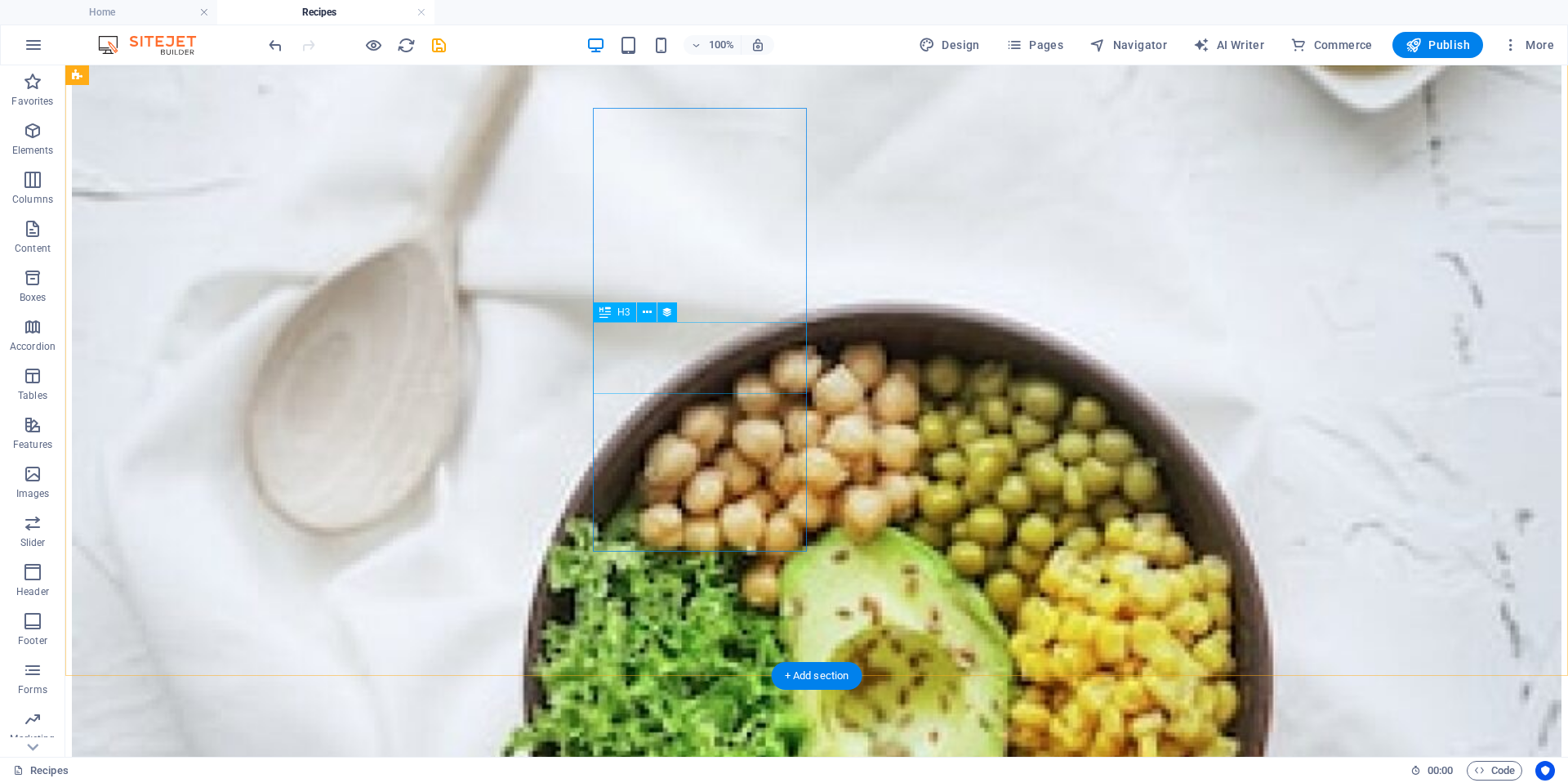
scroll to position [451, 0]
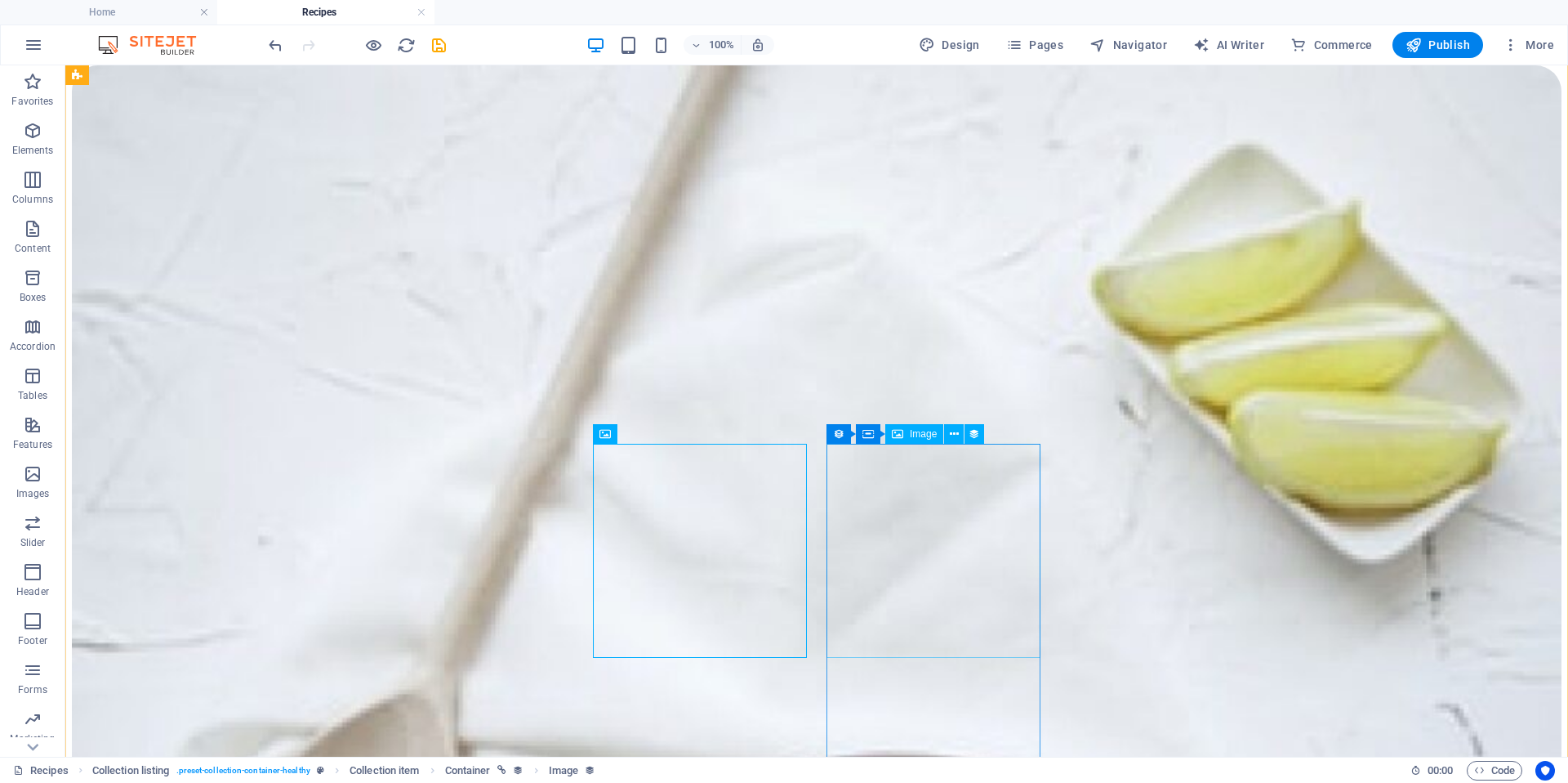
select select "recipe-image"
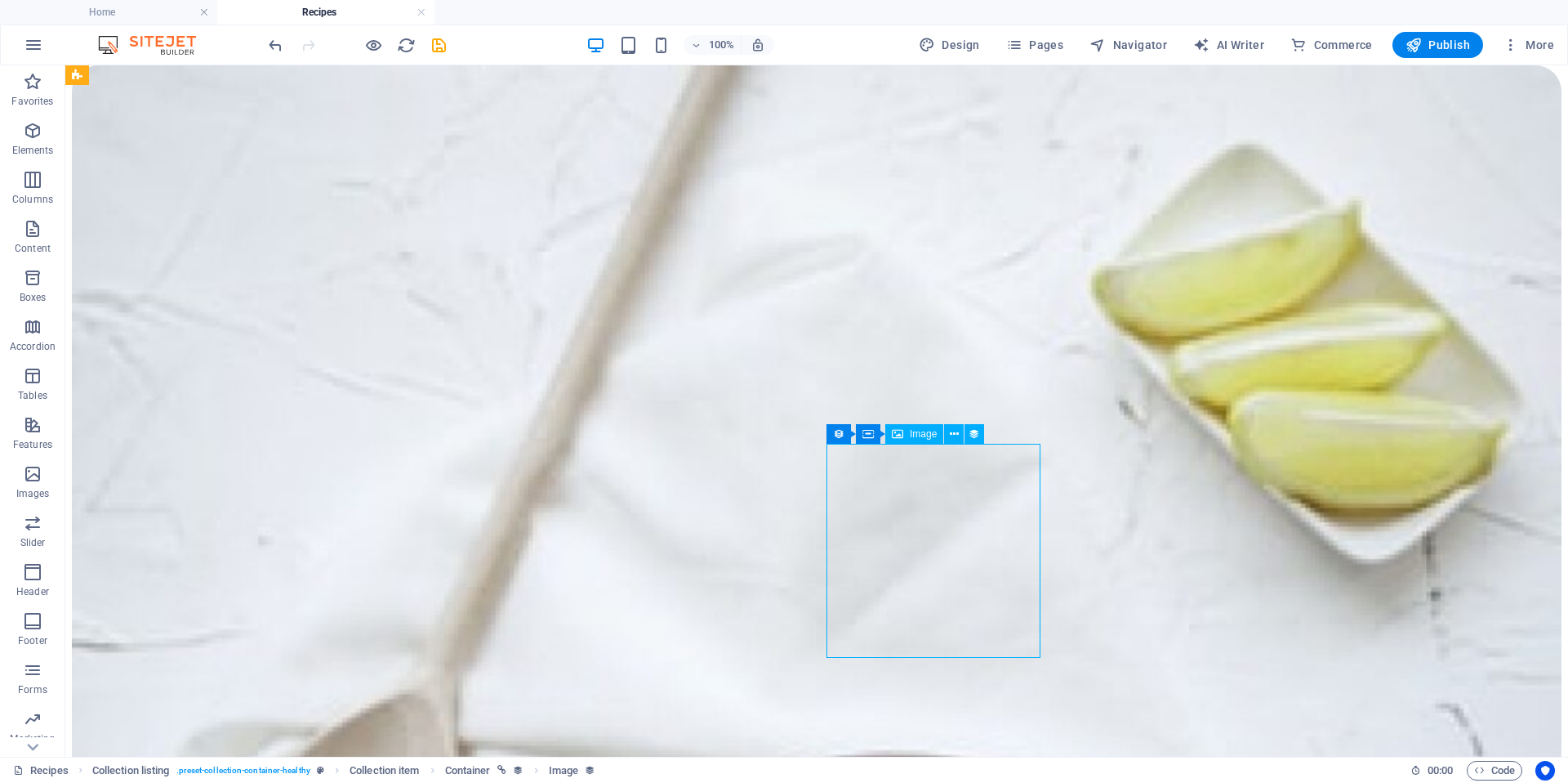
select select "%"
